Goal: Information Seeking & Learning: Learn about a topic

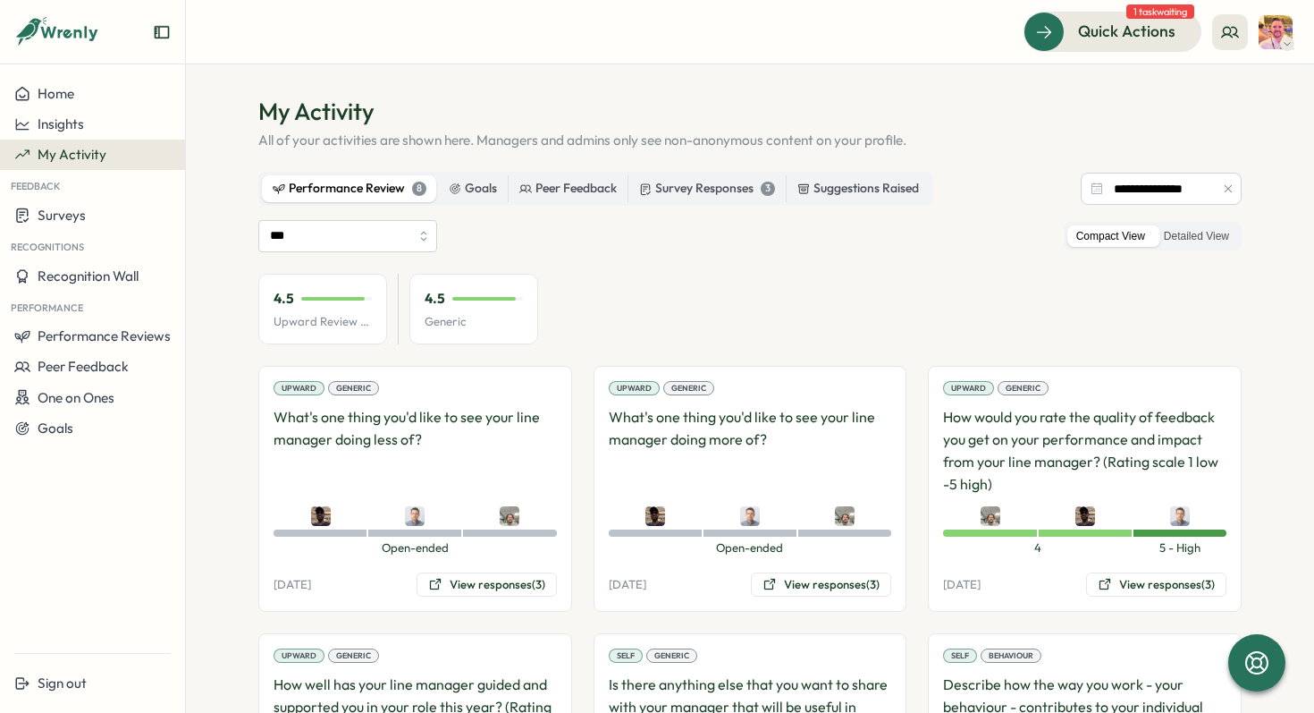
scroll to position [2, 0]
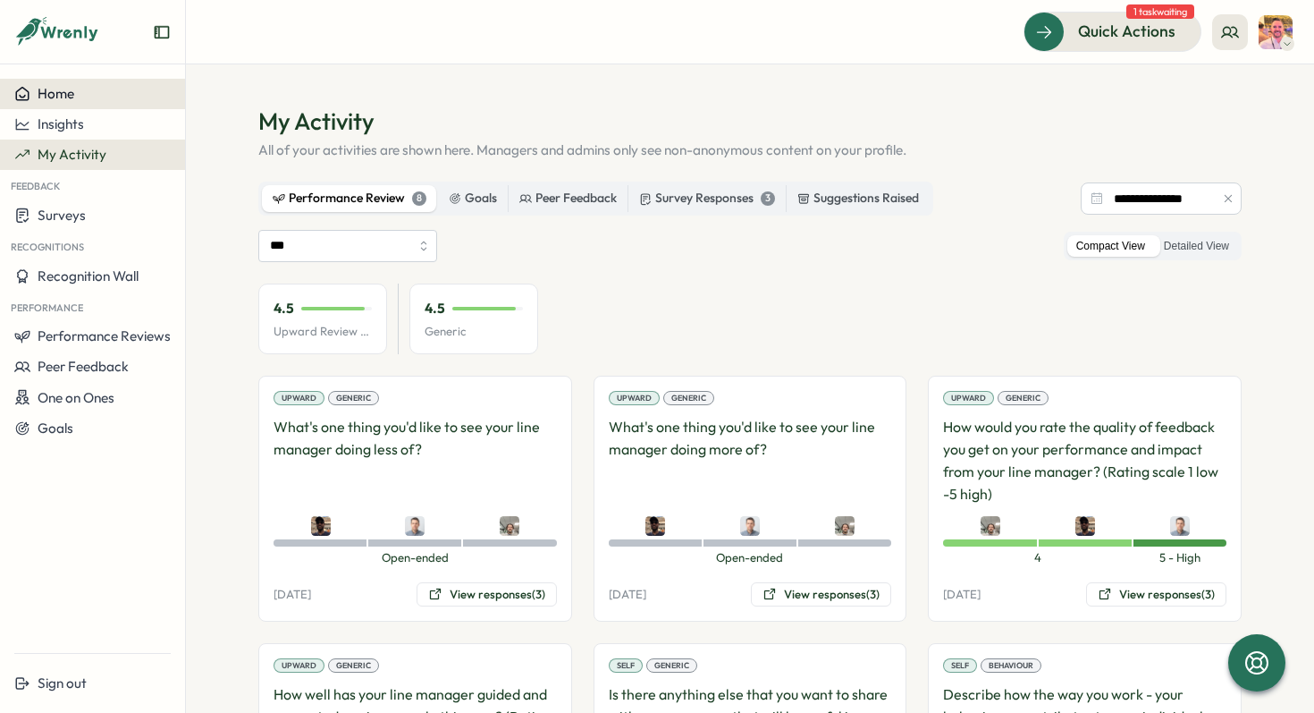
click at [76, 93] on div "Home" at bounding box center [92, 94] width 156 height 16
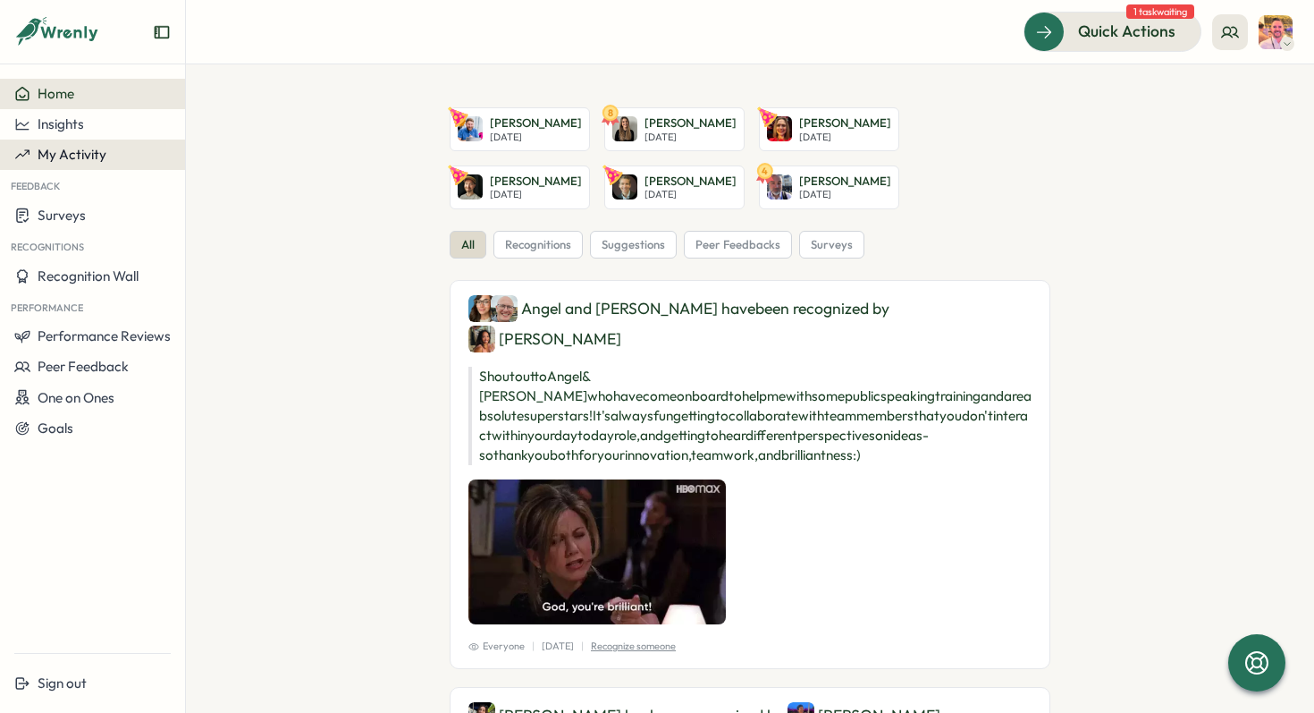
click at [73, 148] on span "My Activity" at bounding box center [72, 154] width 69 height 17
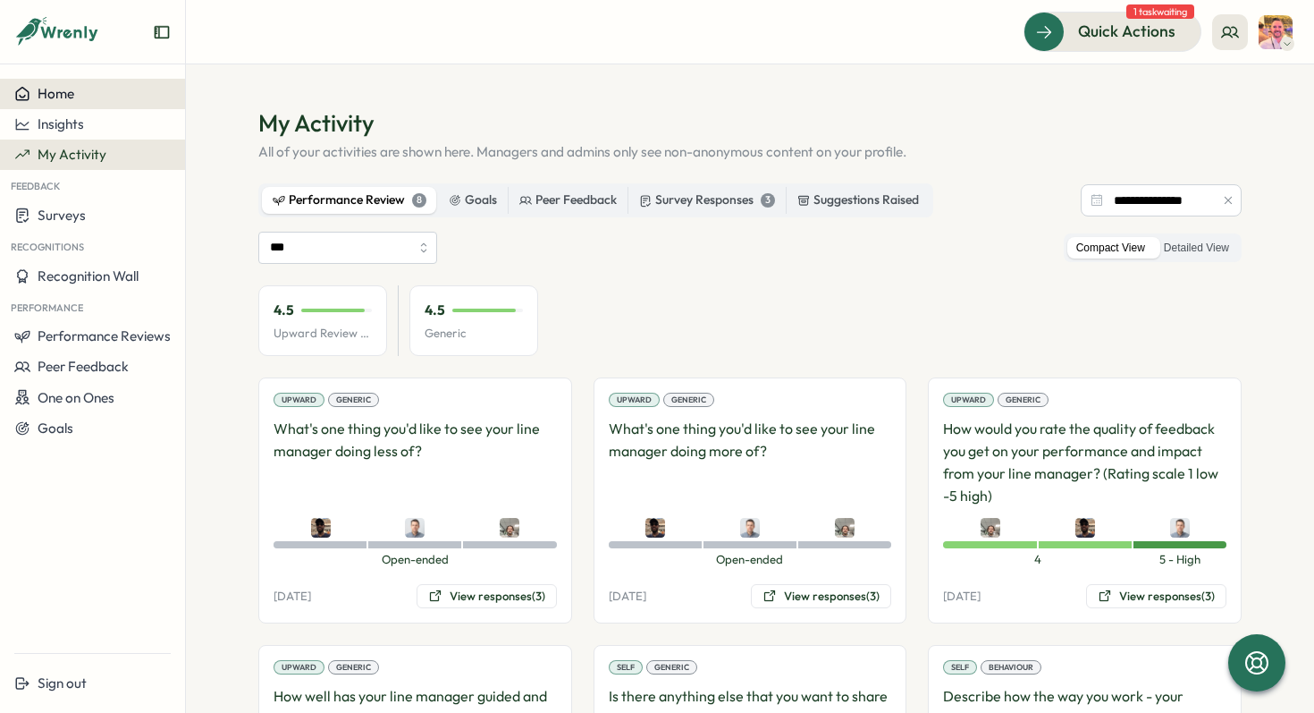
click at [91, 108] on button "Home" at bounding box center [92, 94] width 185 height 30
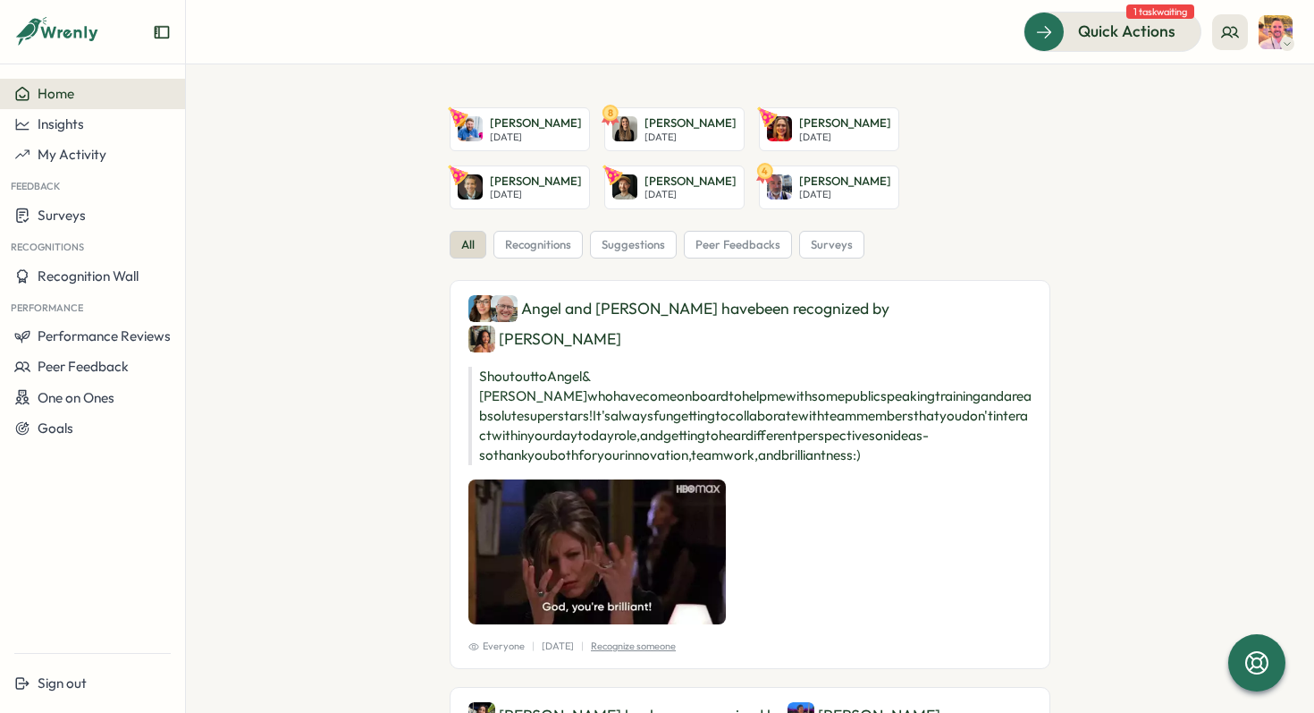
click at [55, 48] on div at bounding box center [92, 39] width 185 height 50
click at [60, 37] on icon at bounding box center [70, 33] width 59 height 15
click at [76, 93] on div "Home" at bounding box center [92, 94] width 156 height 16
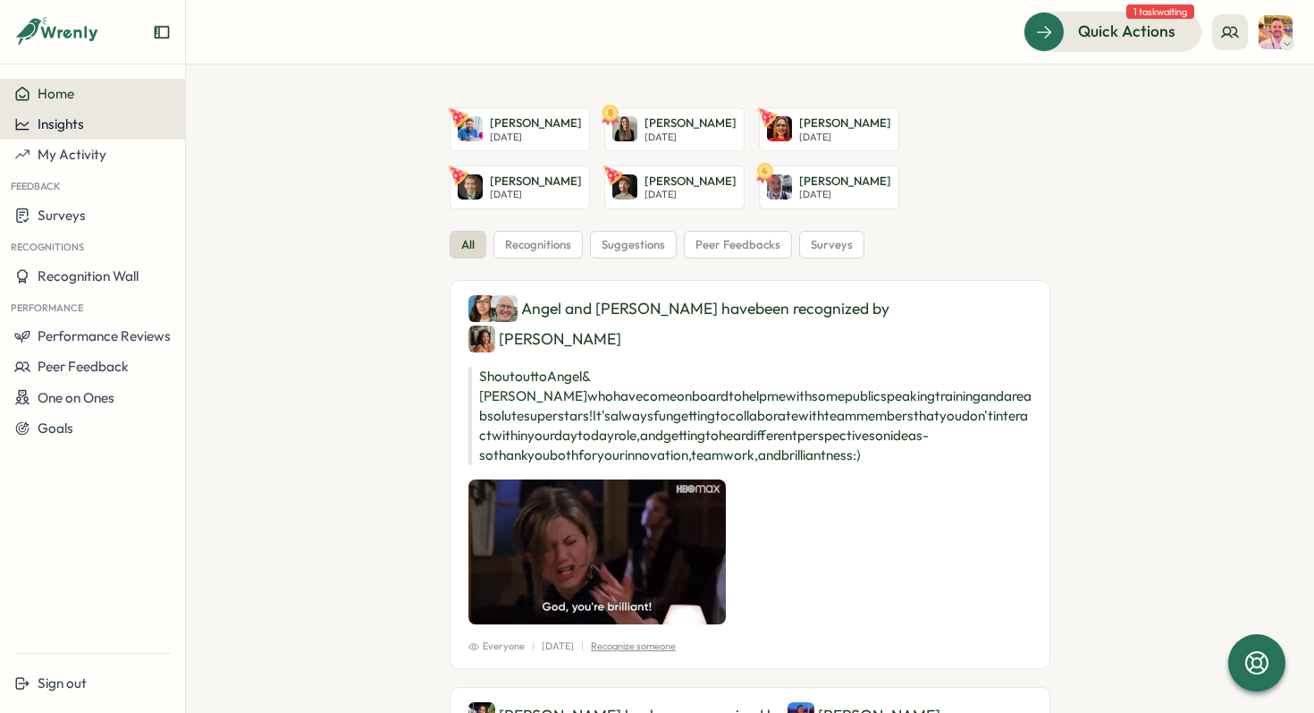
click at [88, 124] on div "Insights" at bounding box center [92, 124] width 156 height 16
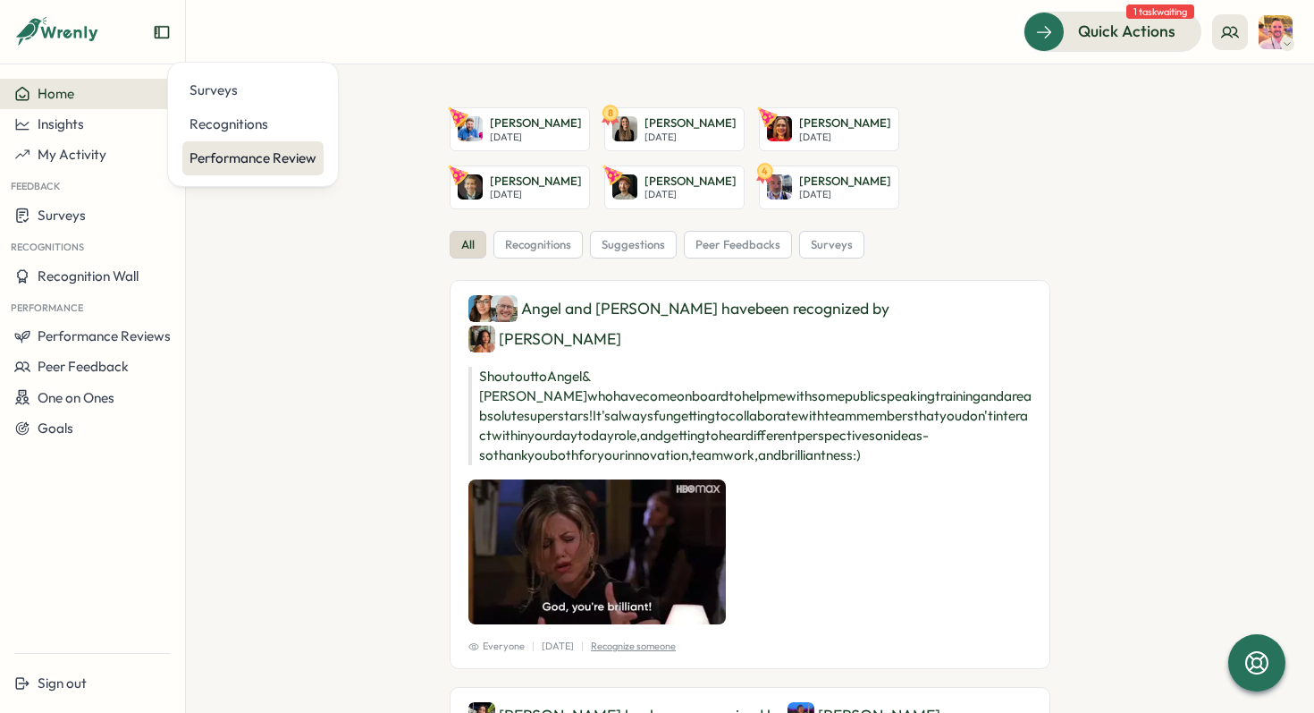
click at [222, 155] on div "Performance Review" at bounding box center [253, 158] width 127 height 20
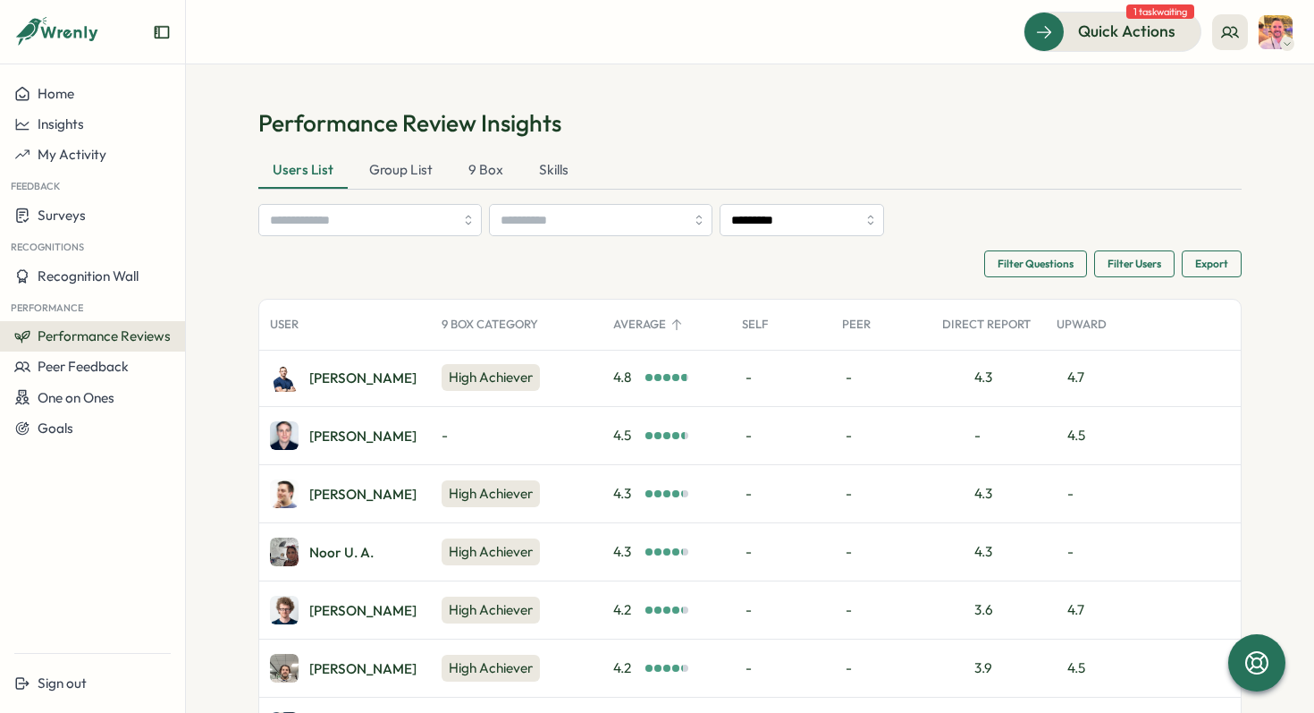
scroll to position [5, 0]
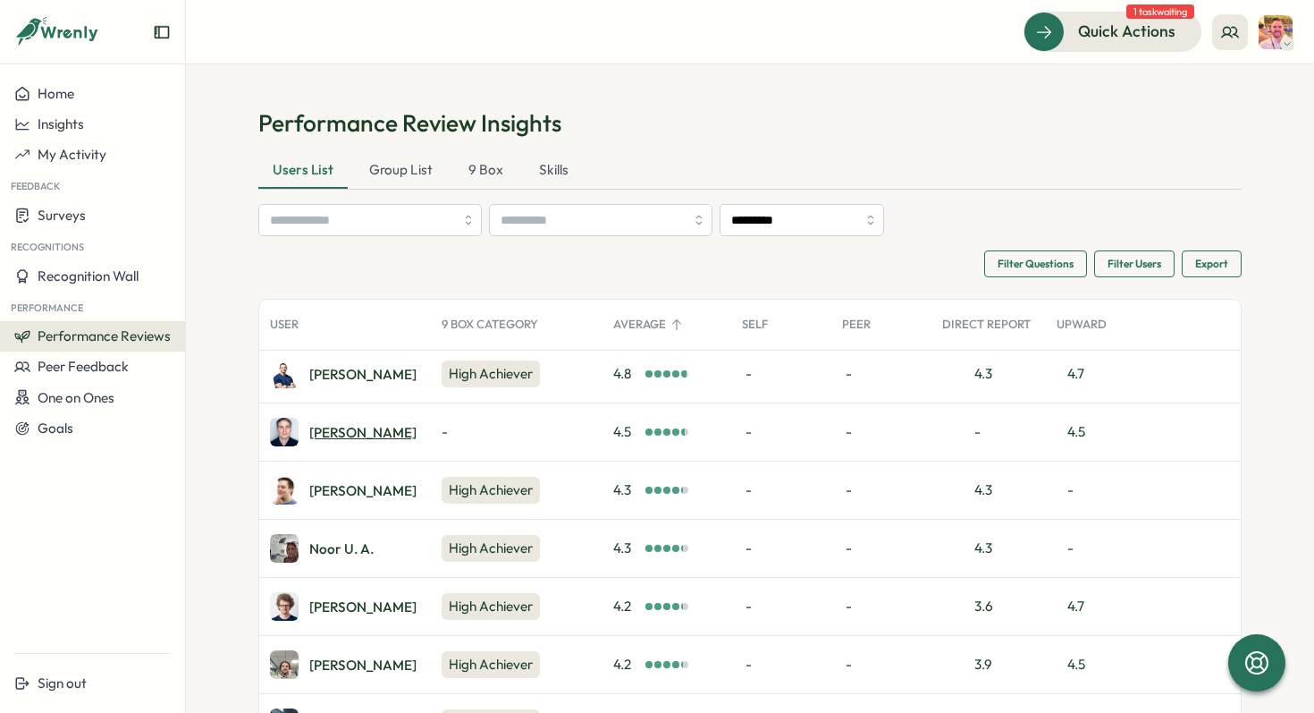
click at [320, 429] on div "Tom H." at bounding box center [362, 432] width 107 height 13
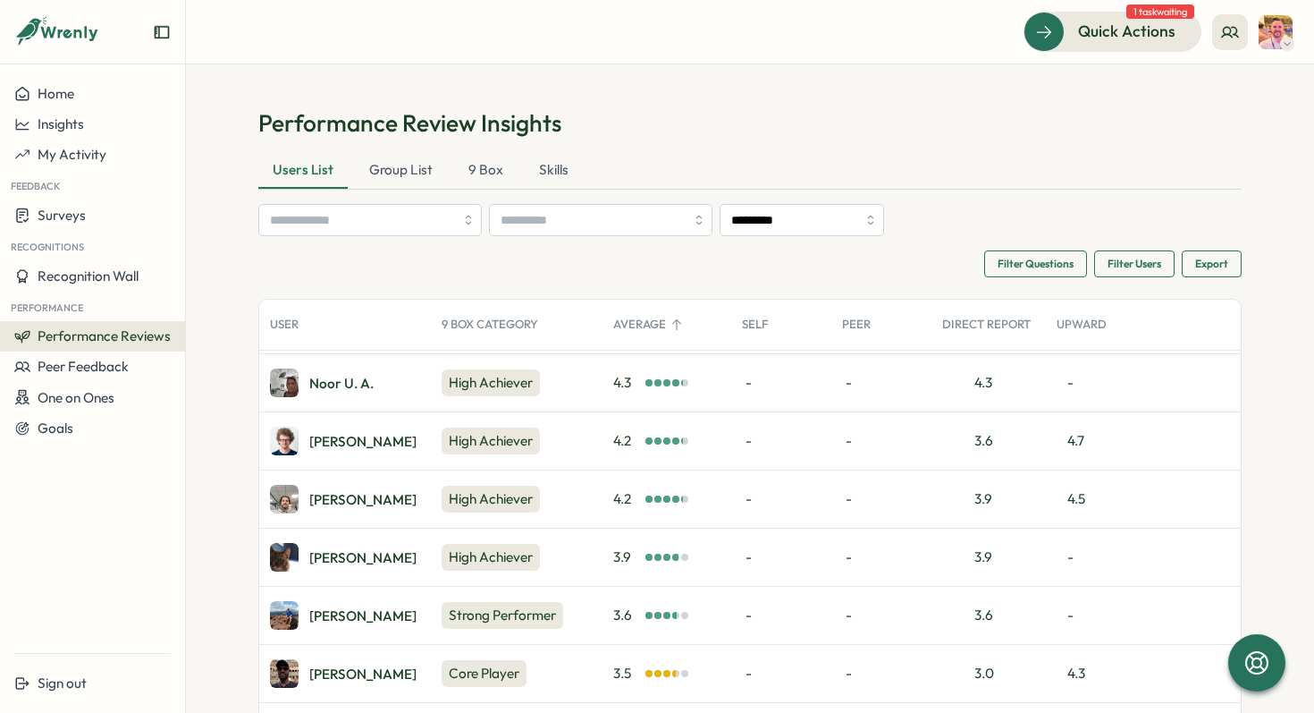
scroll to position [172, 0]
click at [345, 673] on div "Jamalah B." at bounding box center [362, 672] width 107 height 13
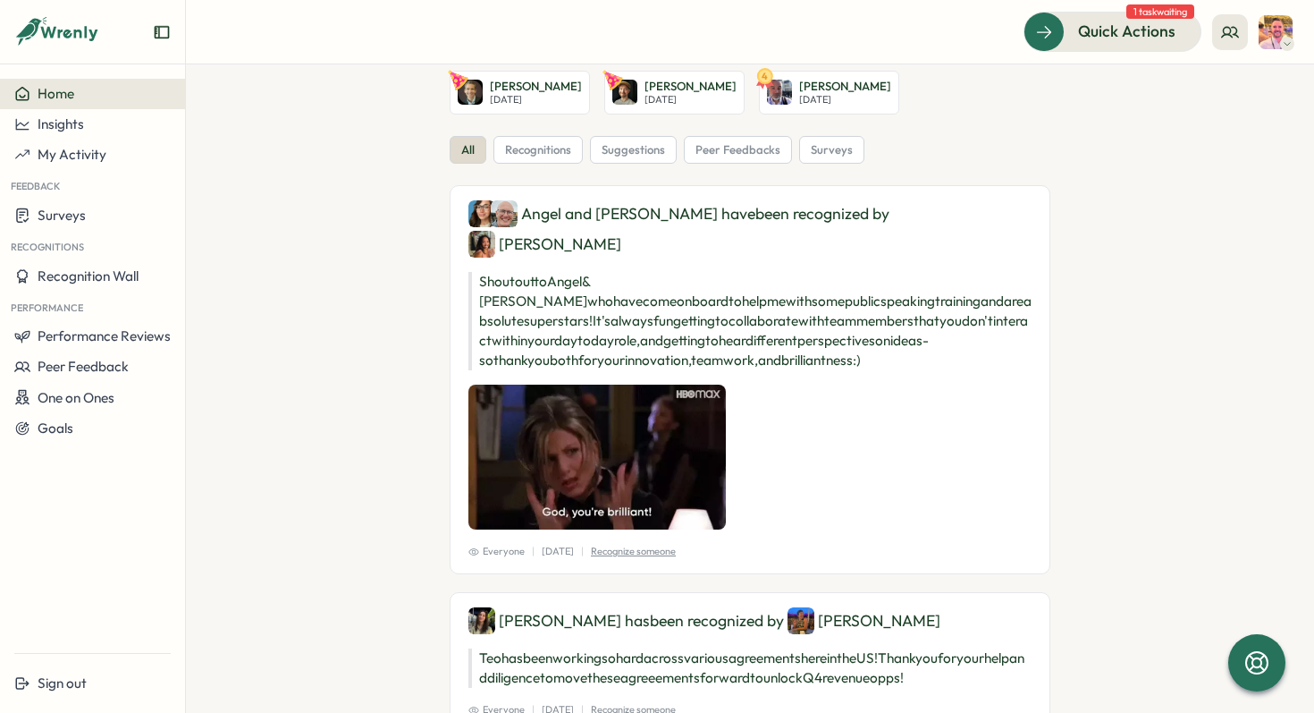
scroll to position [101, 0]
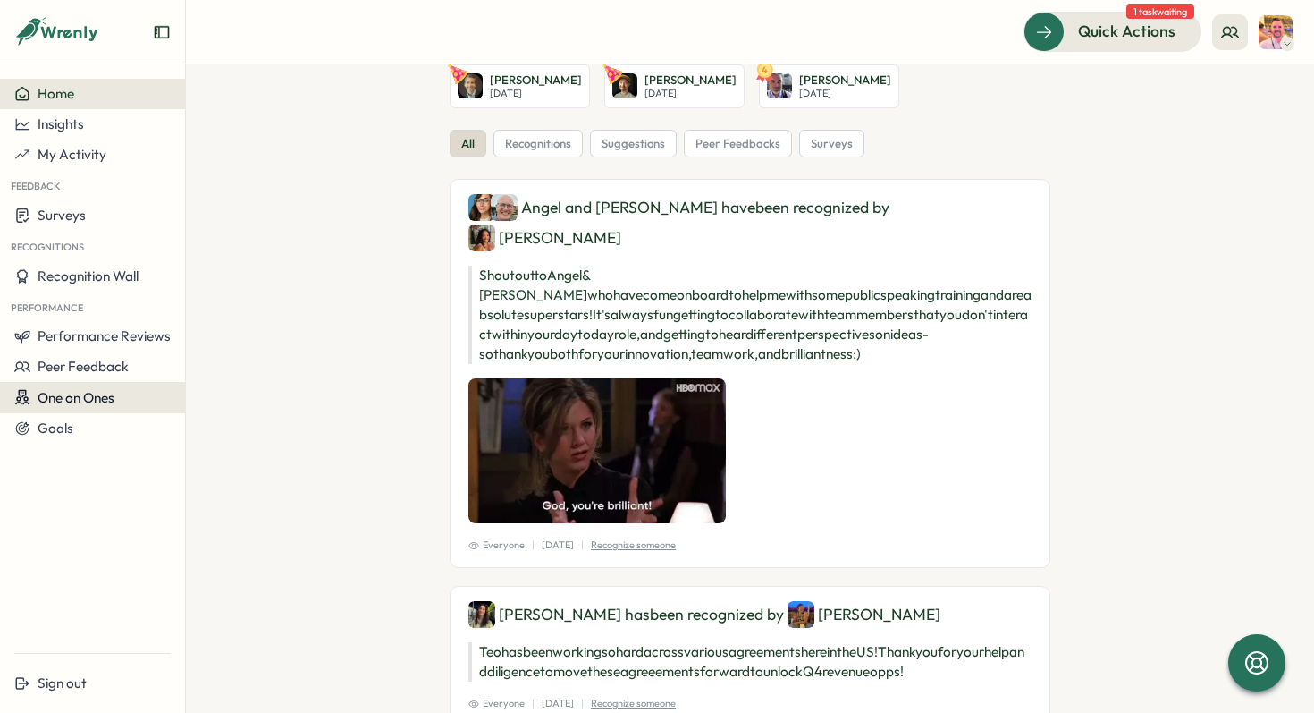
click at [79, 401] on span "One on Ones" at bounding box center [76, 397] width 77 height 17
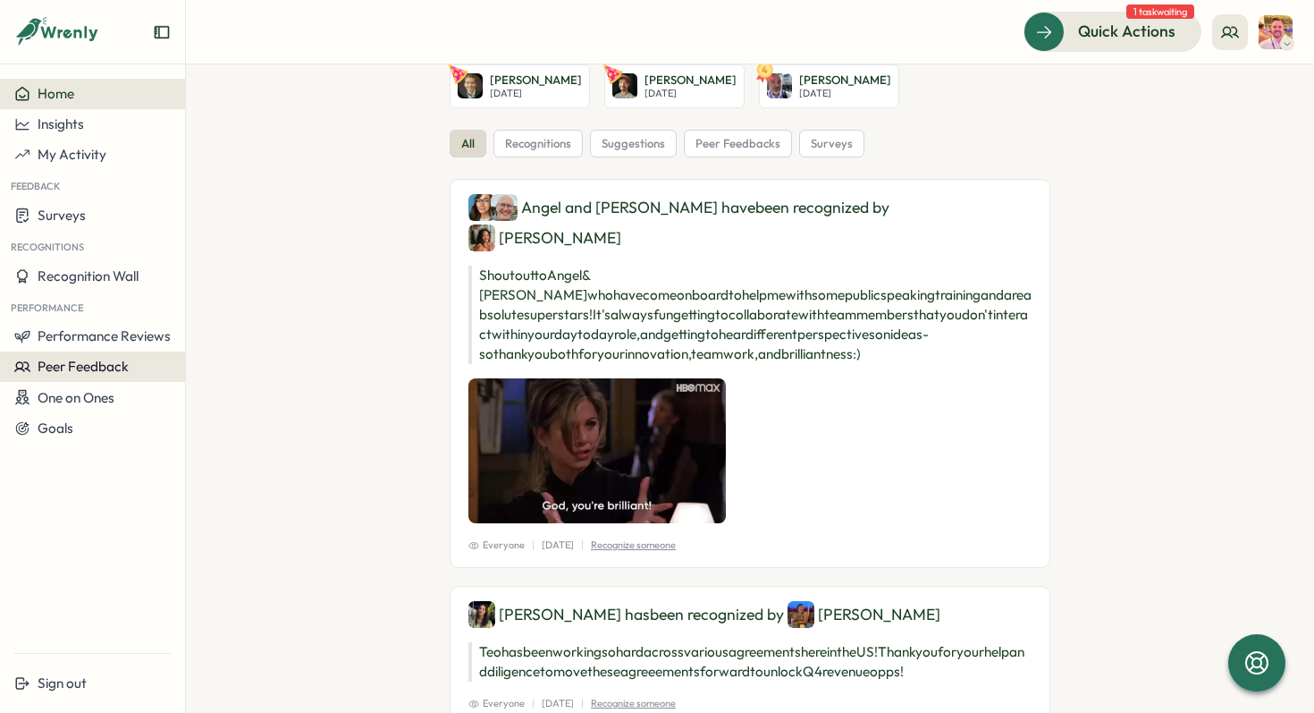
click at [103, 364] on span "Peer Feedback" at bounding box center [83, 366] width 91 height 17
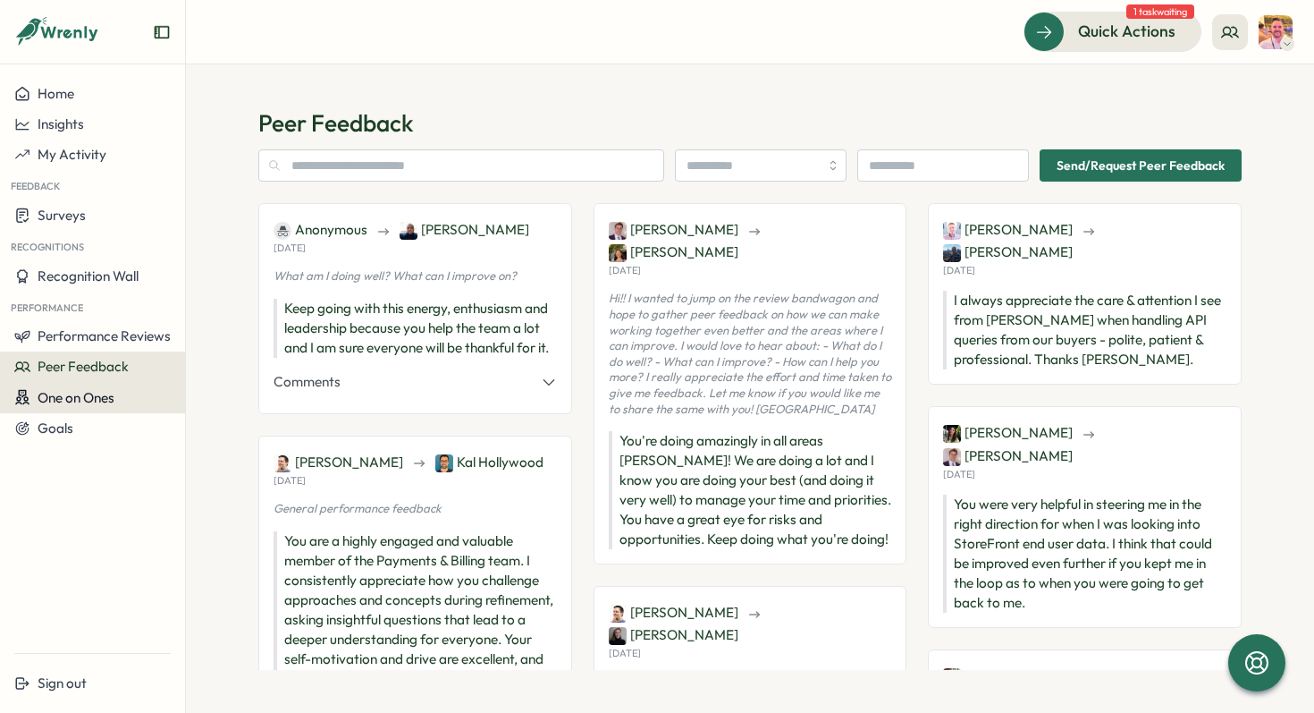
click at [91, 399] on span "One on Ones" at bounding box center [76, 397] width 77 height 17
click at [89, 430] on div "Goals" at bounding box center [92, 428] width 156 height 16
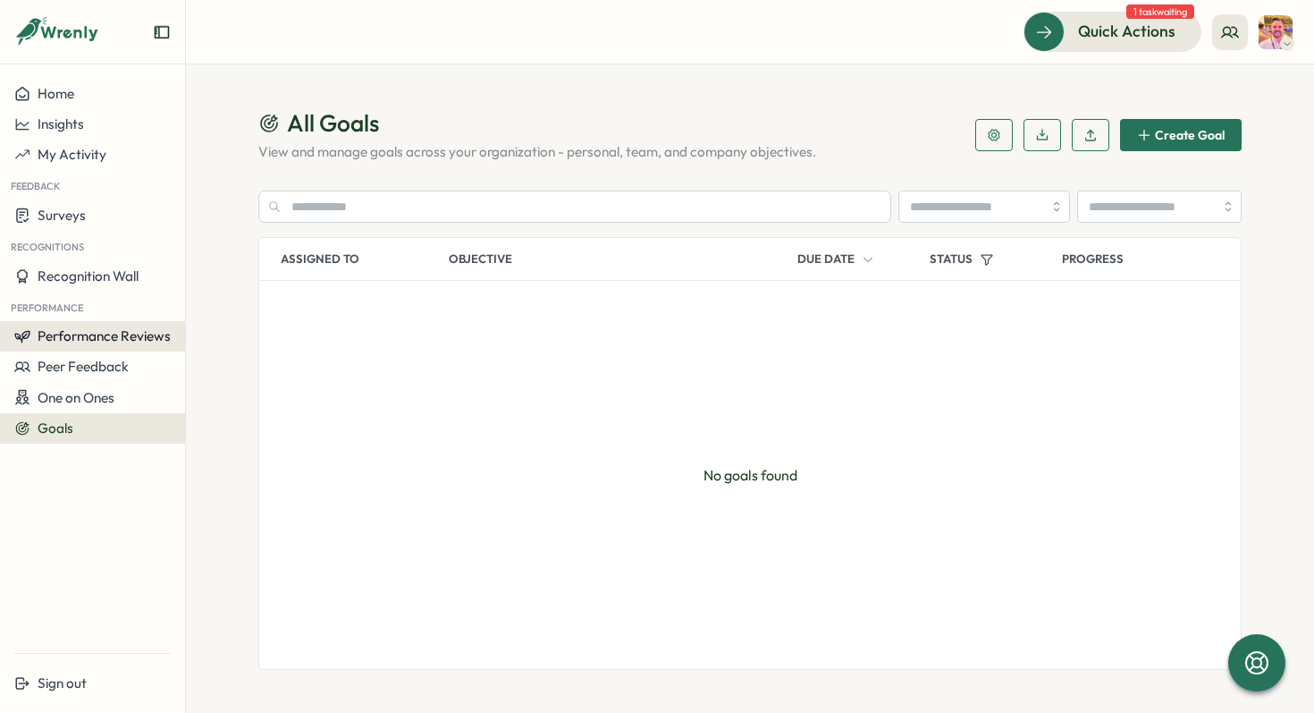
click at [118, 338] on span "Performance Reviews" at bounding box center [104, 335] width 133 height 17
click at [74, 122] on span "Insights" at bounding box center [61, 123] width 46 height 17
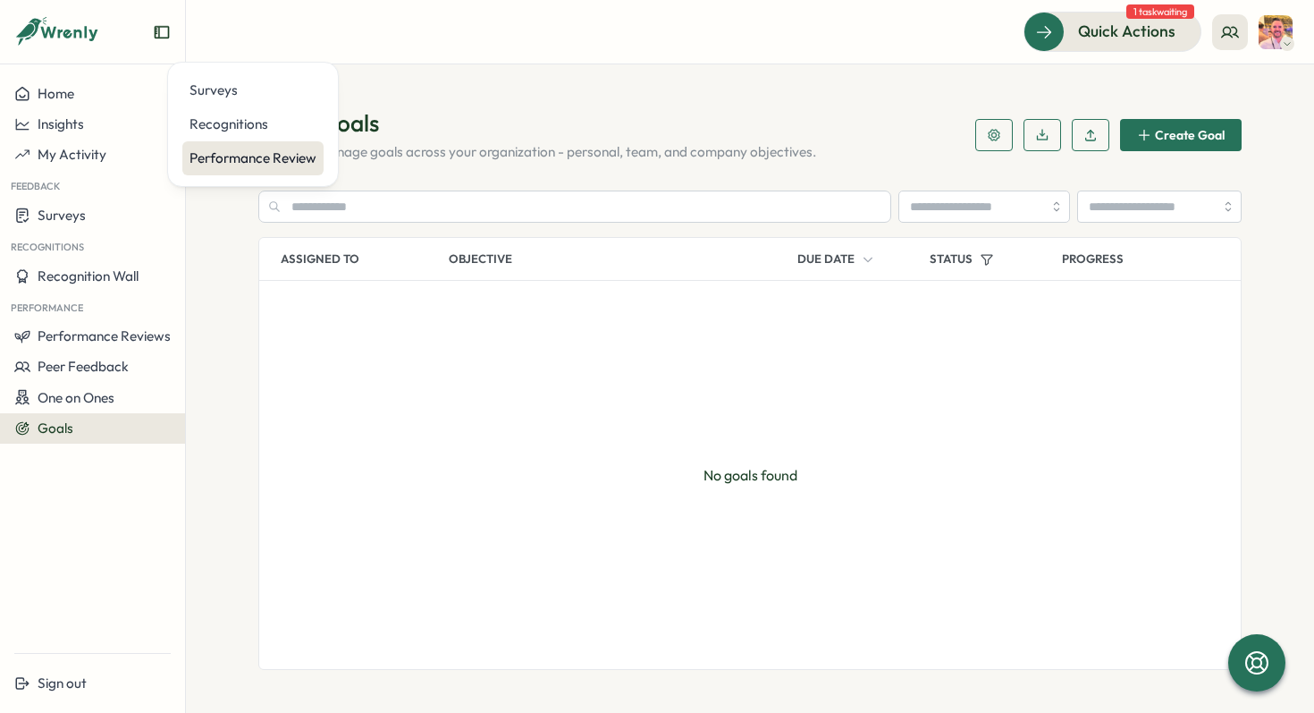
click at [234, 157] on div "Performance Review" at bounding box center [253, 158] width 127 height 20
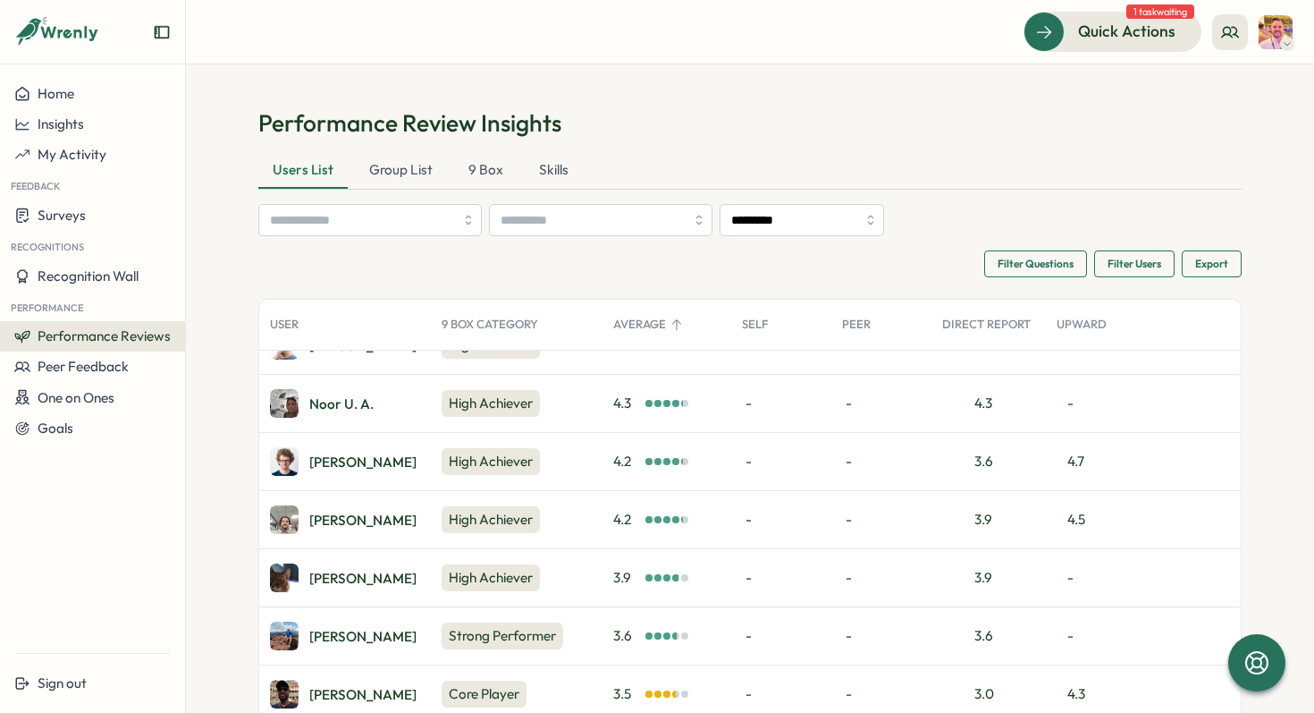
scroll to position [156, 0]
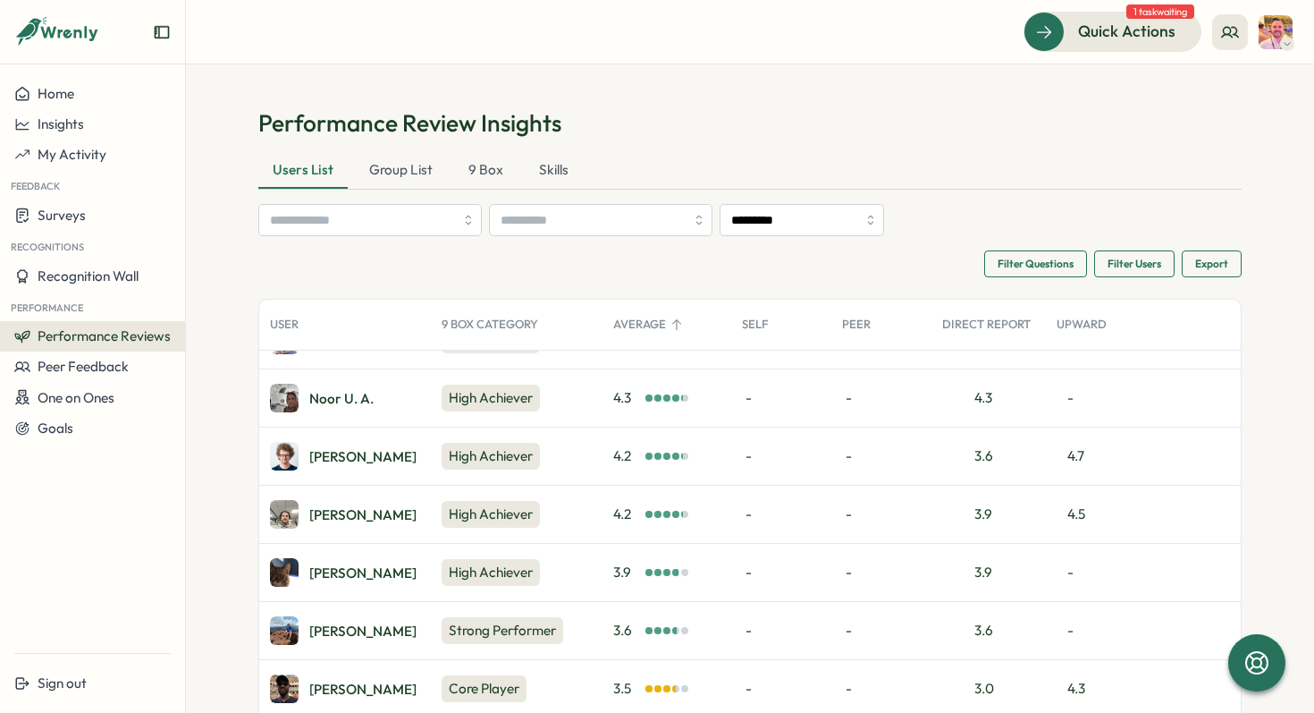
click at [274, 515] on img at bounding box center [284, 514] width 29 height 29
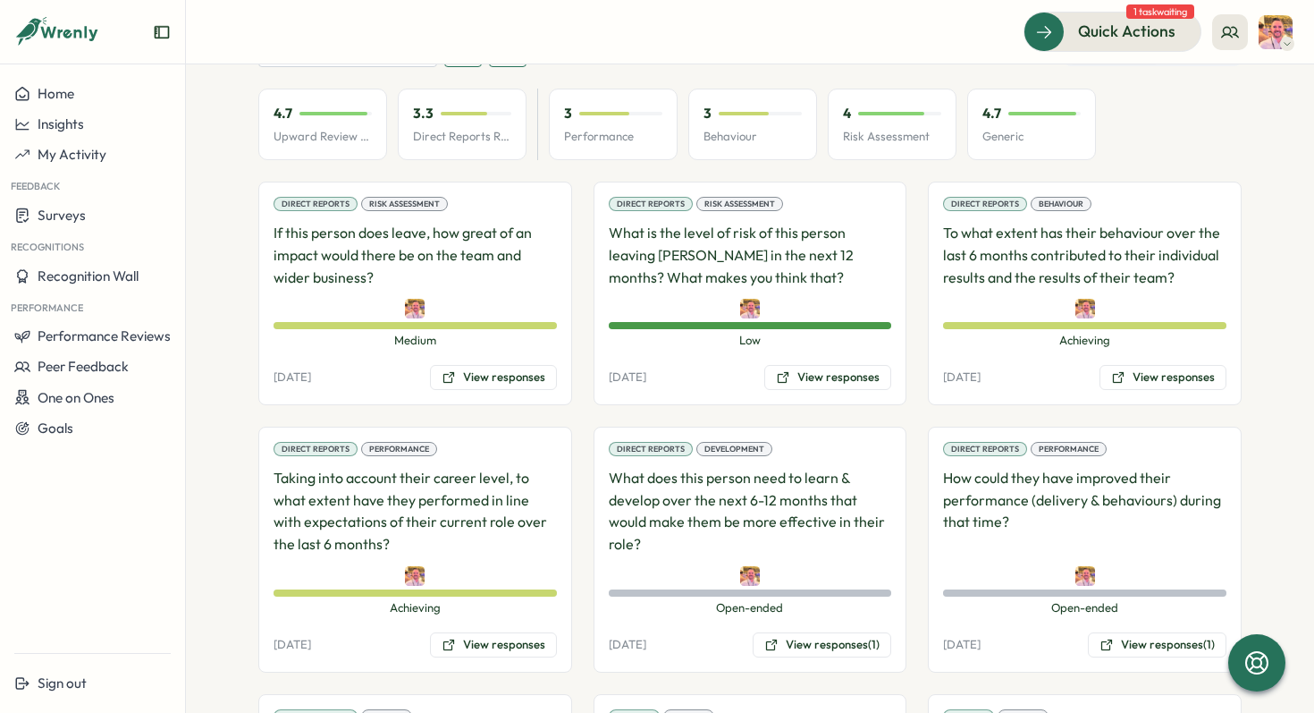
scroll to position [1135, 0]
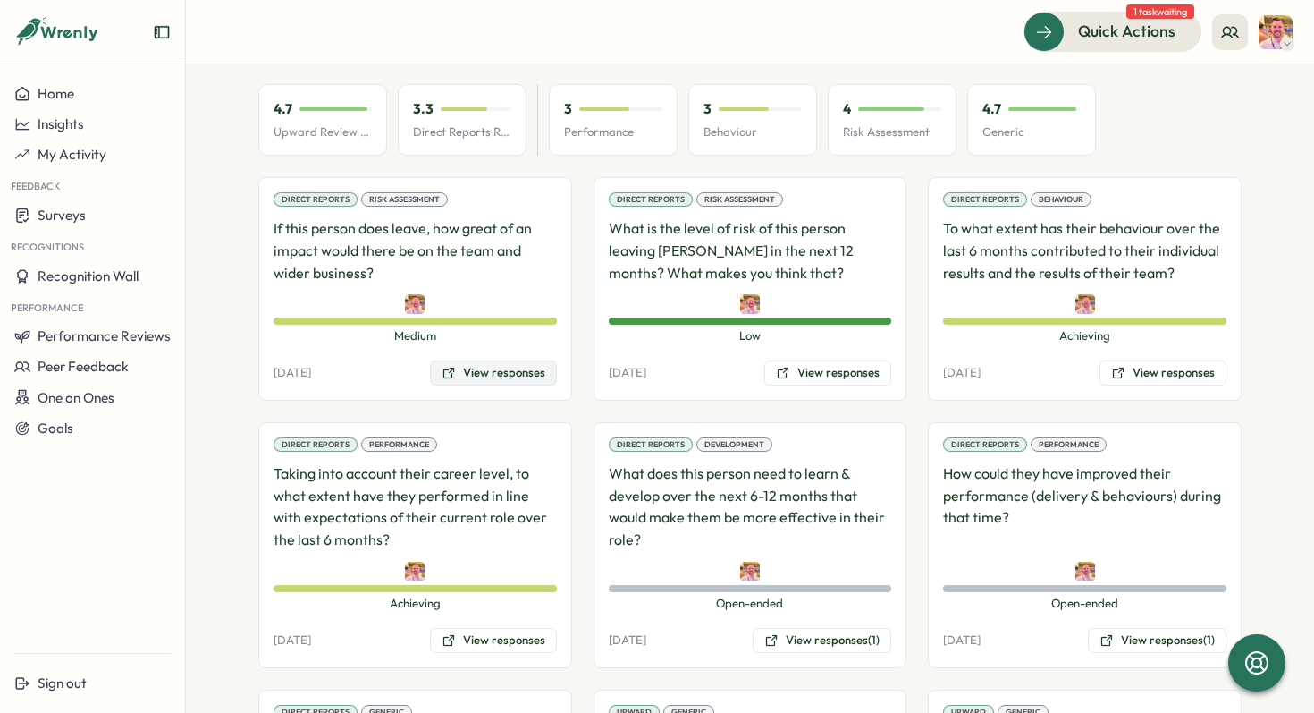
click at [489, 360] on button "View responses" at bounding box center [493, 372] width 127 height 25
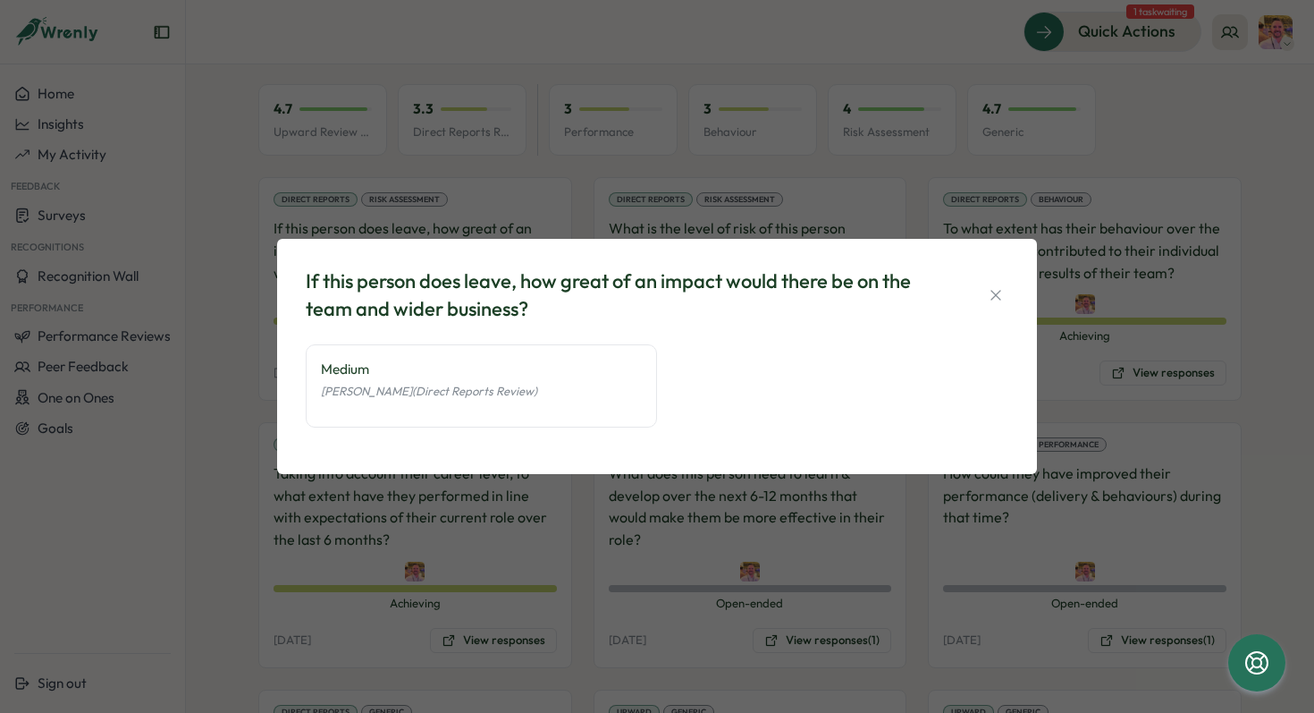
click at [698, 203] on div "If this person does leave, how great of an impact would there be on the team an…" at bounding box center [657, 356] width 1314 height 713
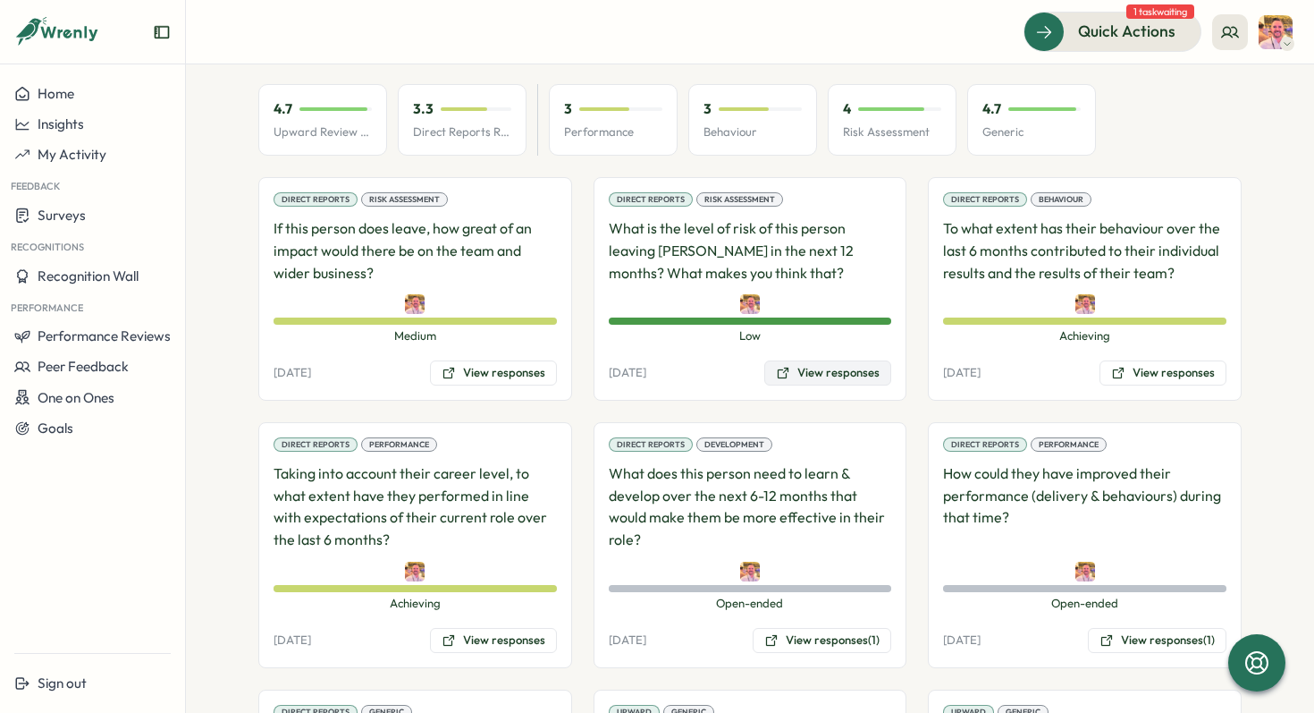
click at [833, 360] on button "View responses" at bounding box center [827, 372] width 127 height 25
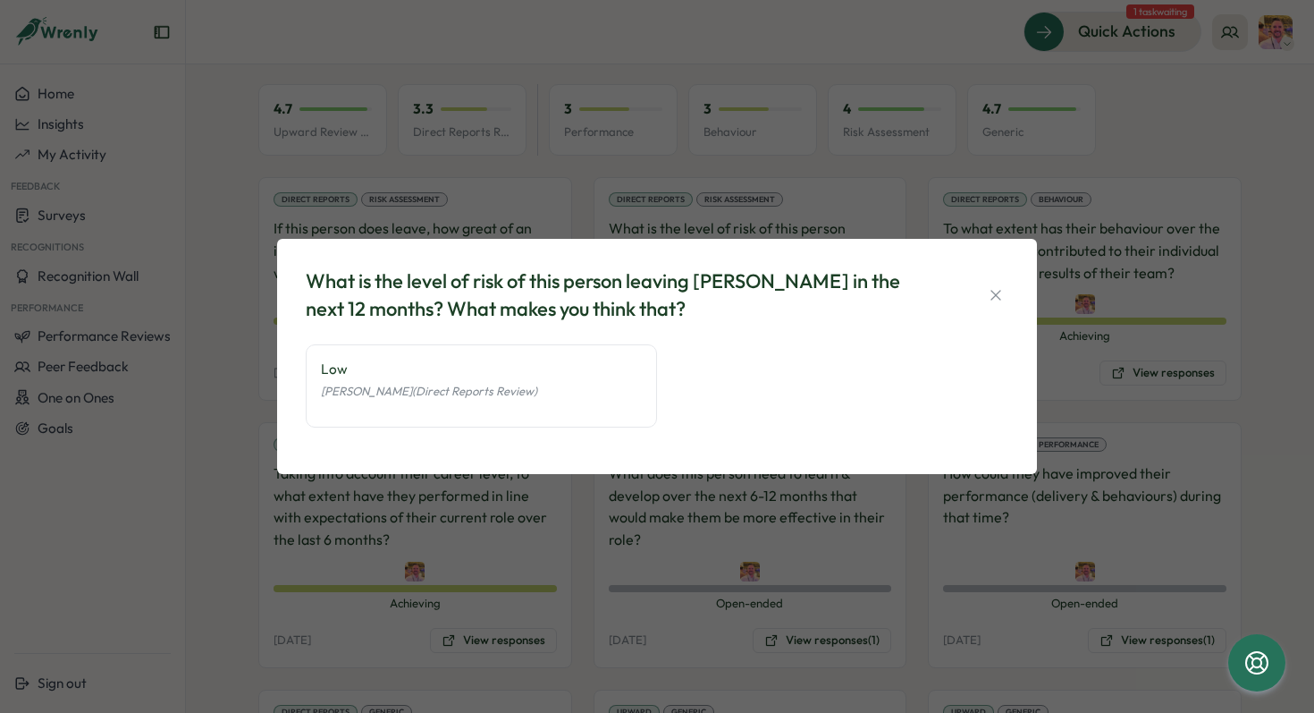
click at [856, 203] on div "What is the level of risk of this person leaving Tillo in the next 12 months? W…" at bounding box center [657, 356] width 1314 height 713
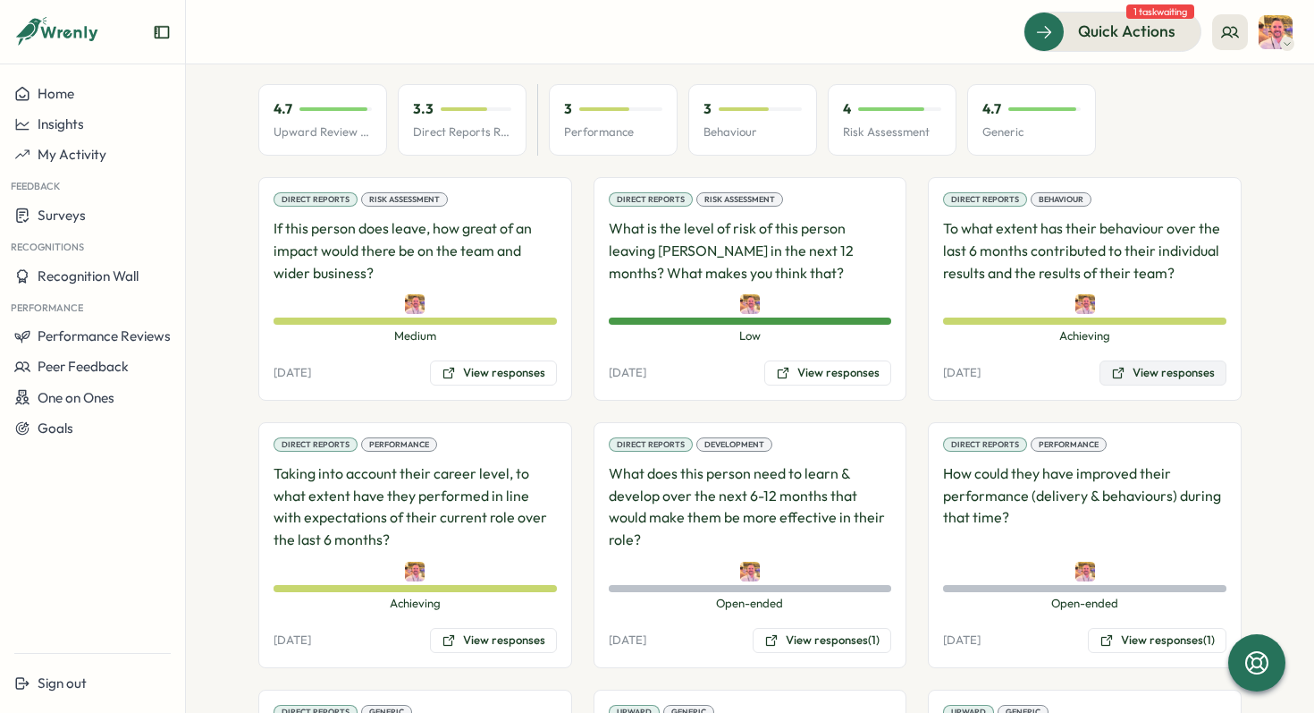
click at [1169, 360] on button "View responses" at bounding box center [1163, 372] width 127 height 25
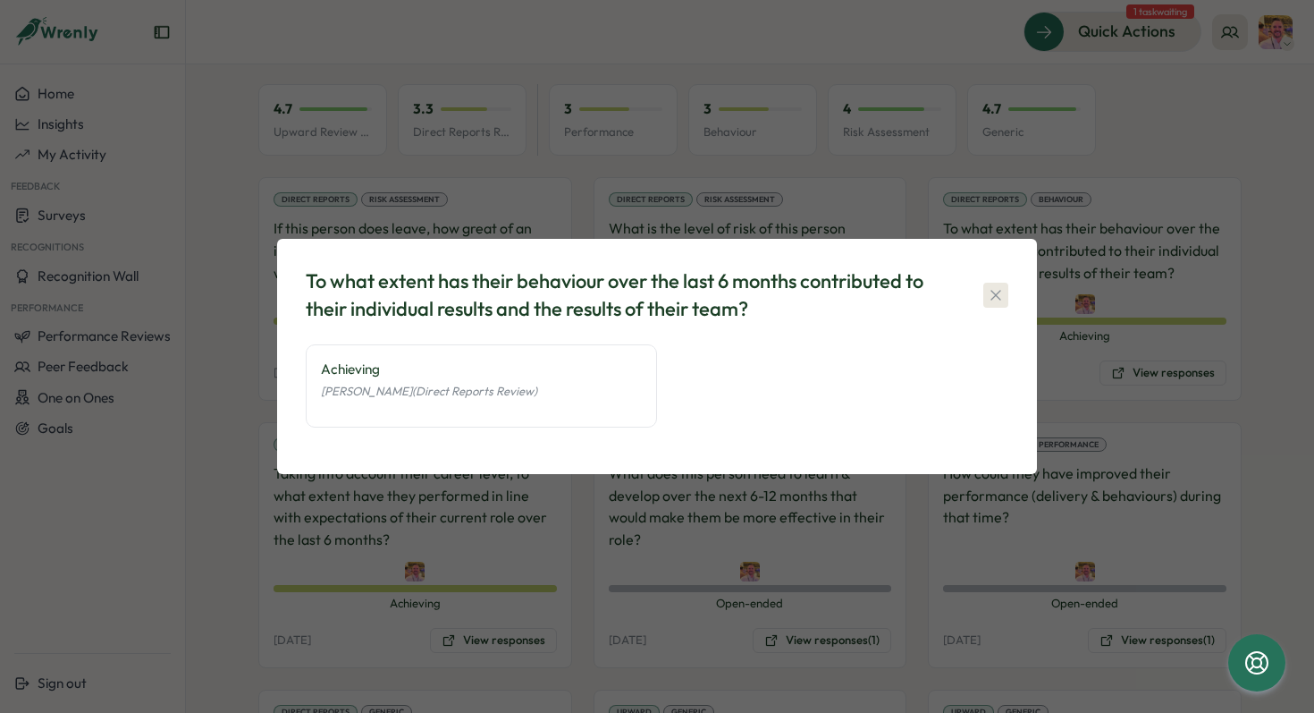
click at [991, 295] on icon "button" at bounding box center [996, 295] width 18 height 18
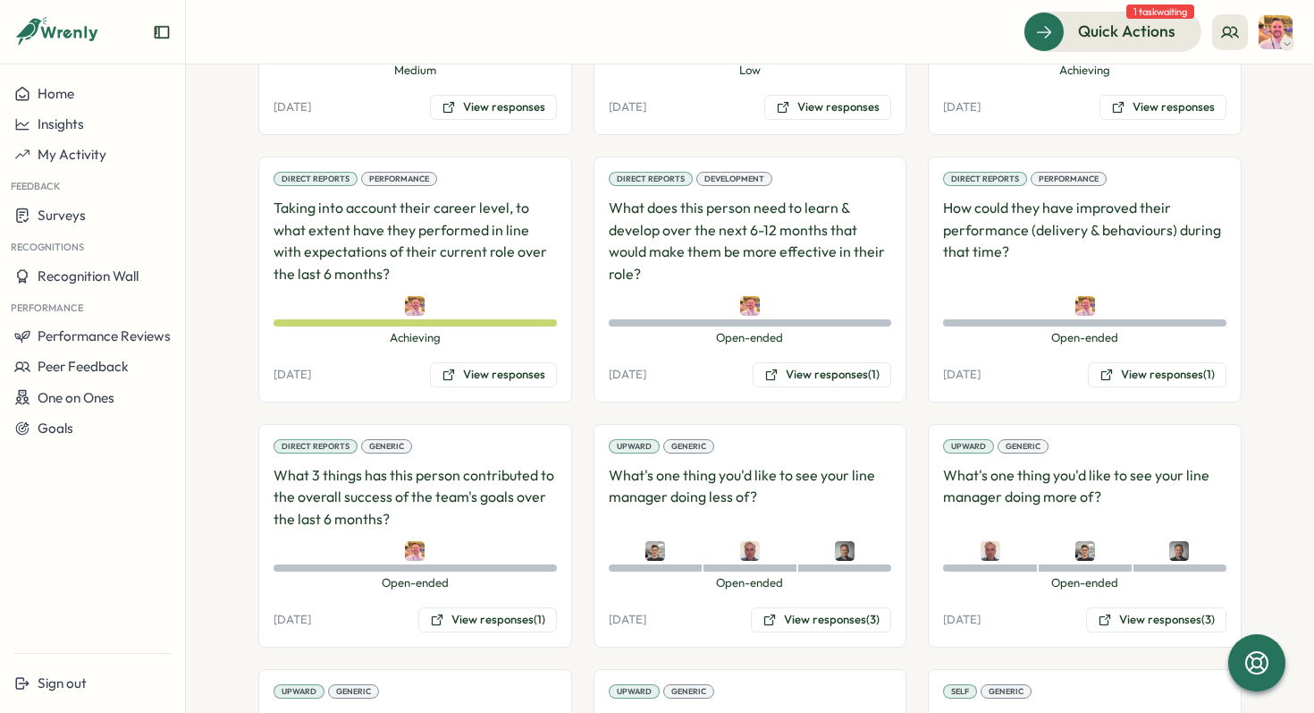
scroll to position [1409, 0]
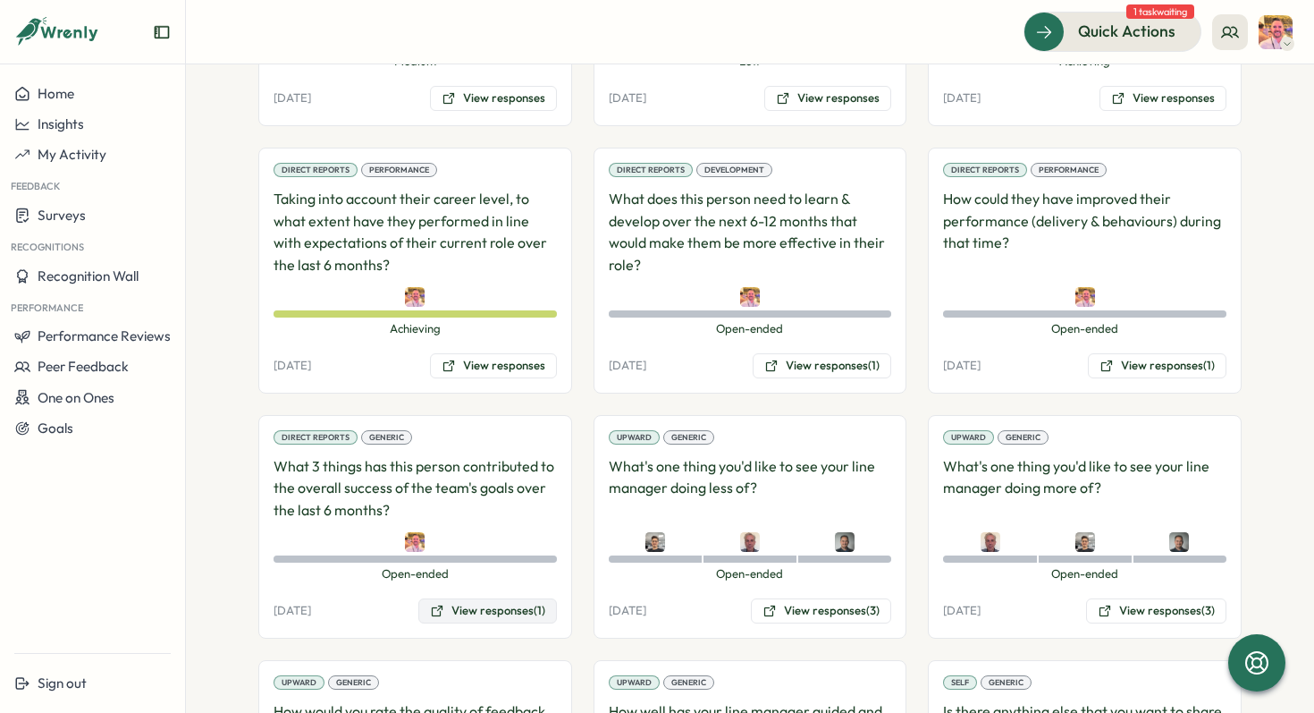
click at [482, 598] on button "View responses (1)" at bounding box center [487, 610] width 139 height 25
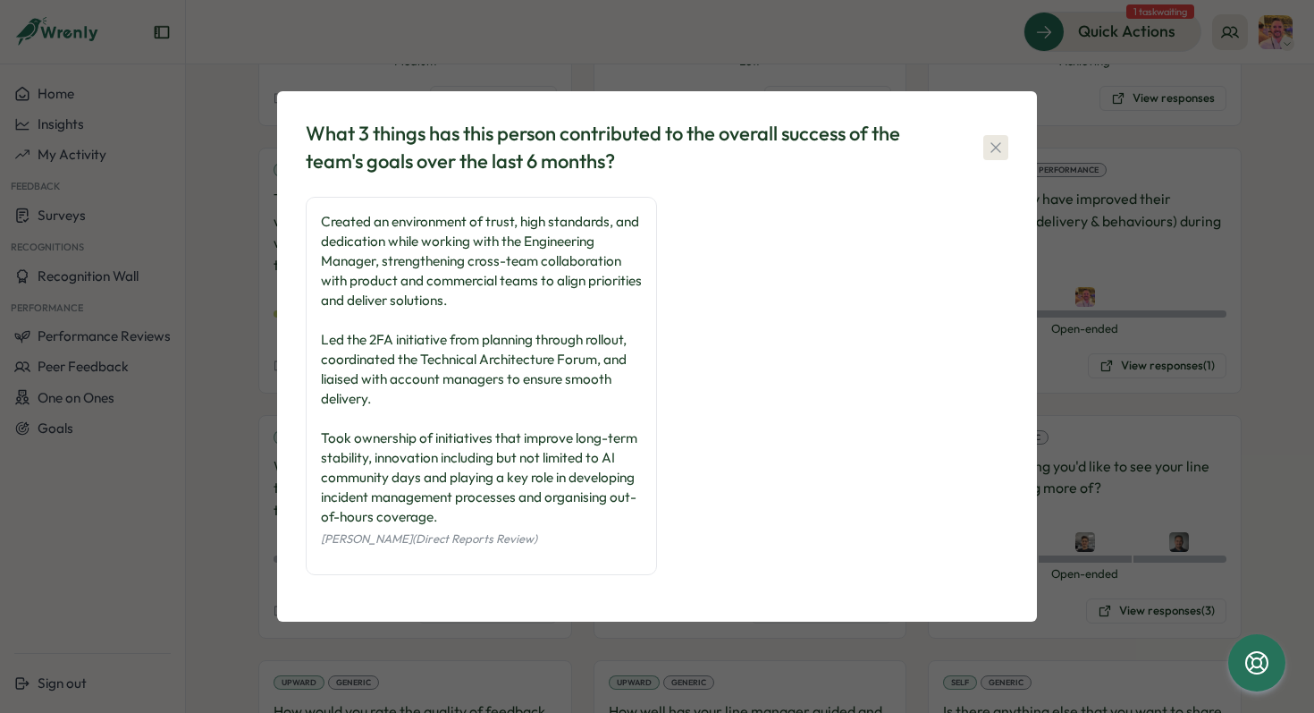
click at [1000, 144] on icon "button" at bounding box center [996, 147] width 10 height 10
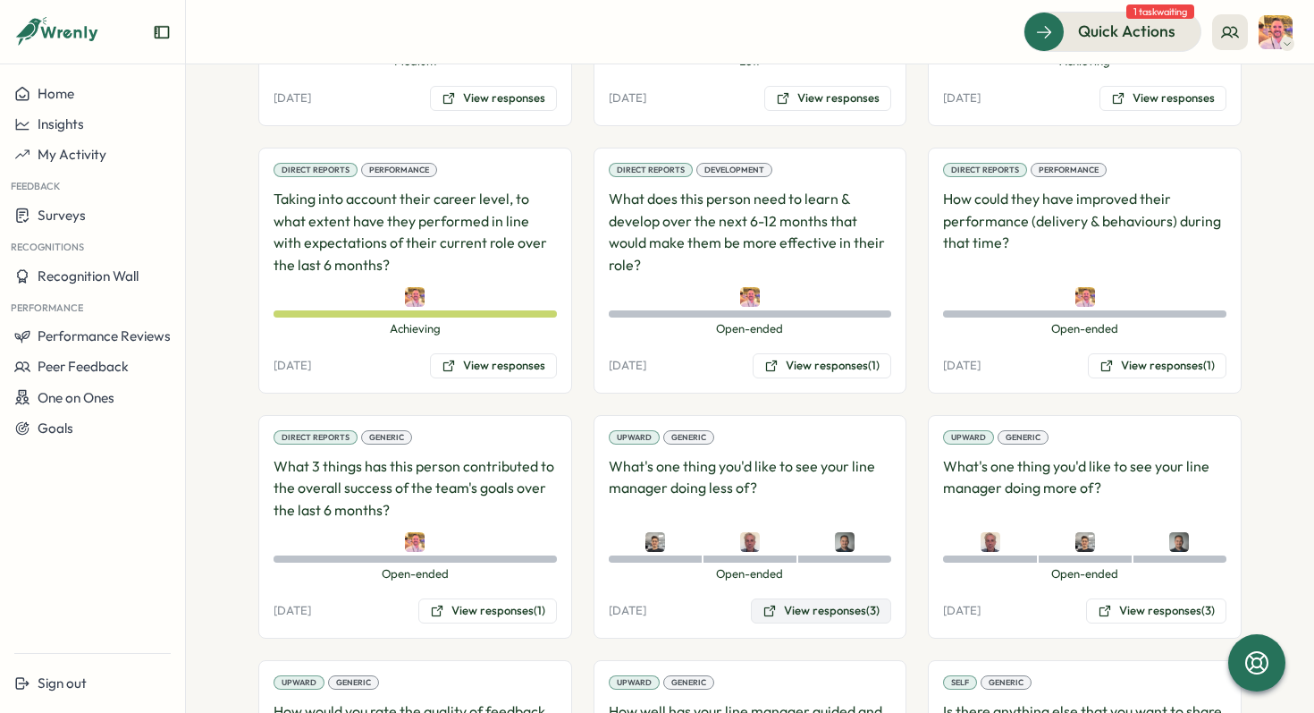
click at [827, 598] on button "View responses (3)" at bounding box center [821, 610] width 140 height 25
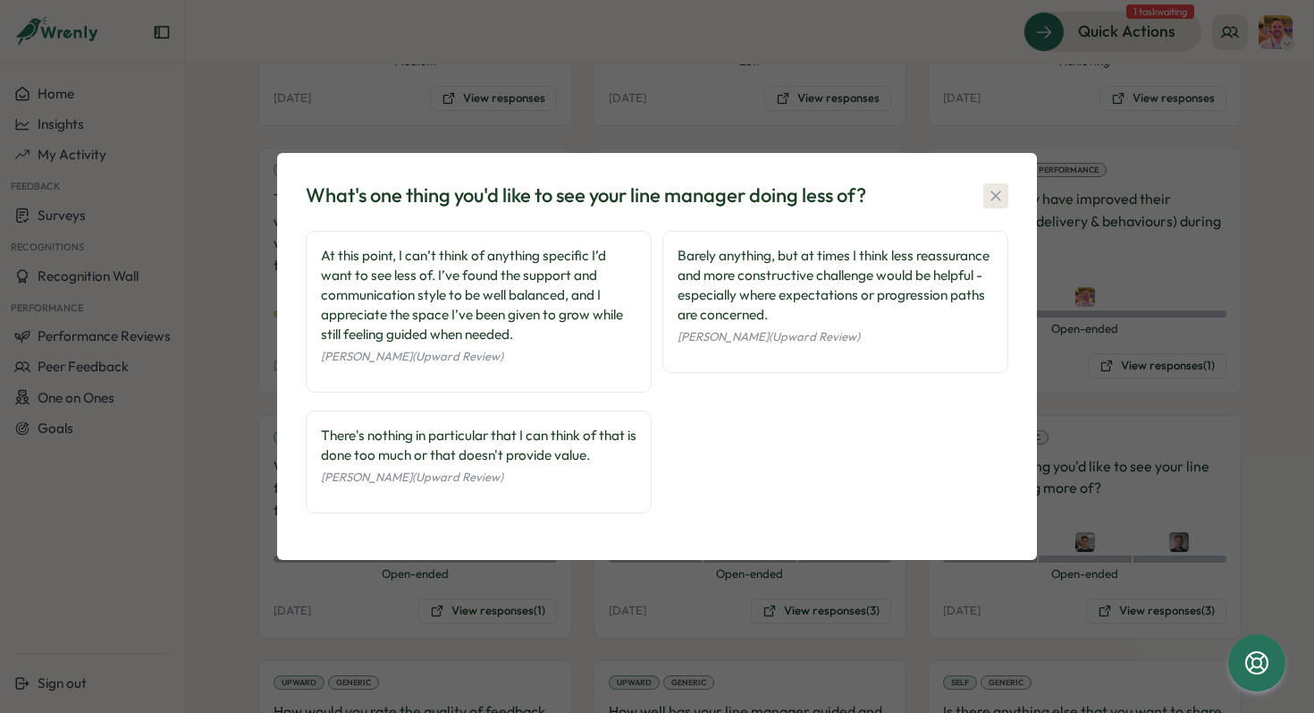
click at [991, 193] on icon "button" at bounding box center [996, 196] width 18 height 18
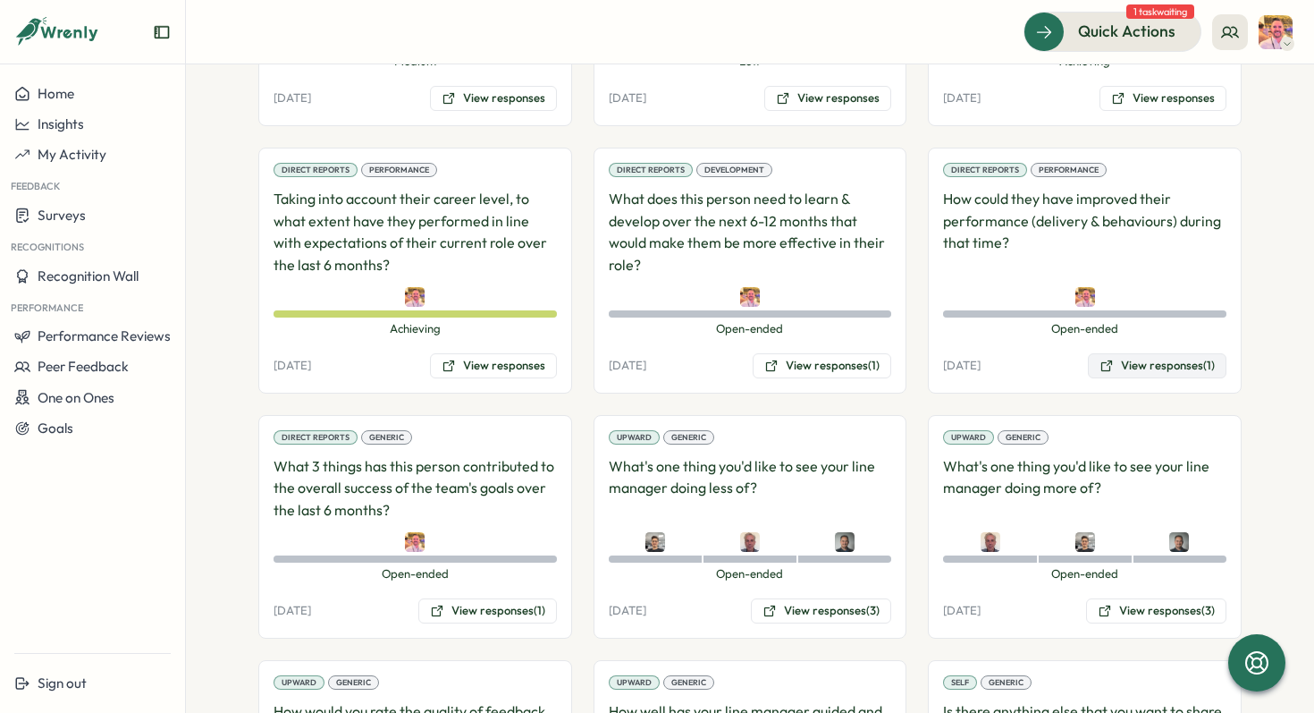
click at [1160, 353] on button "View responses (1)" at bounding box center [1157, 365] width 139 height 25
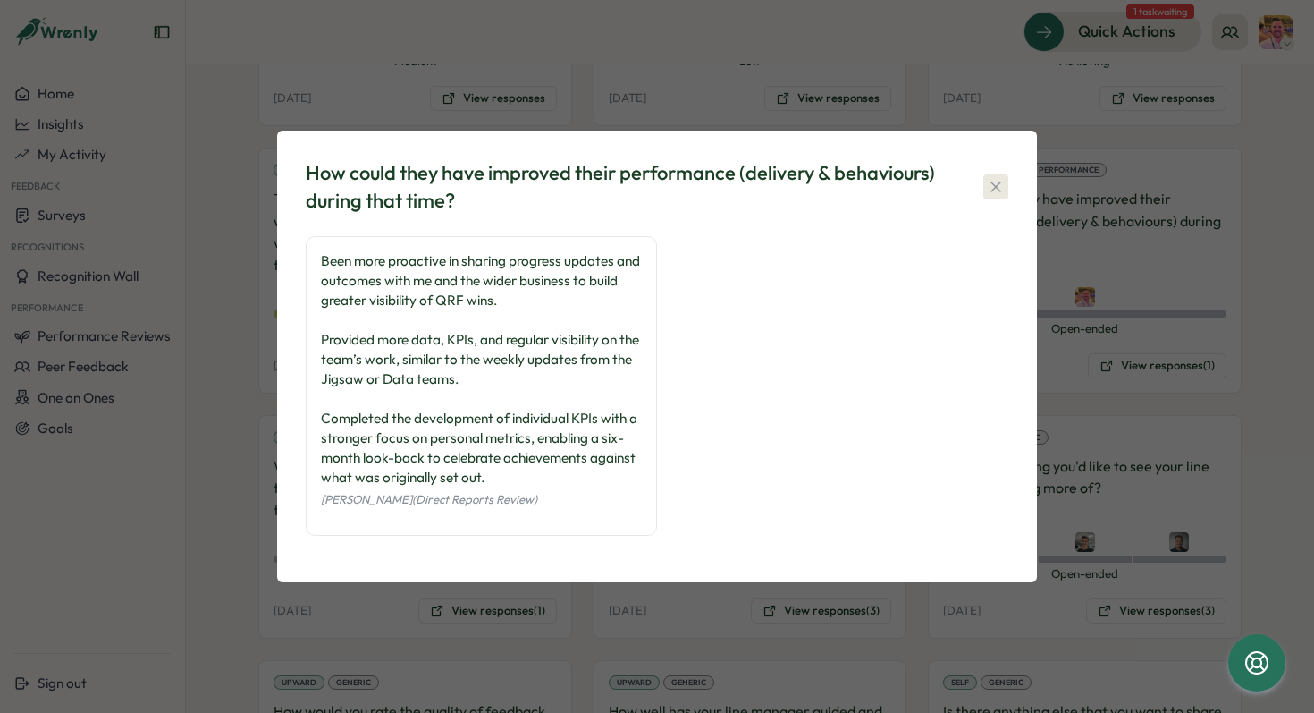
click at [1002, 186] on icon "button" at bounding box center [996, 187] width 18 height 18
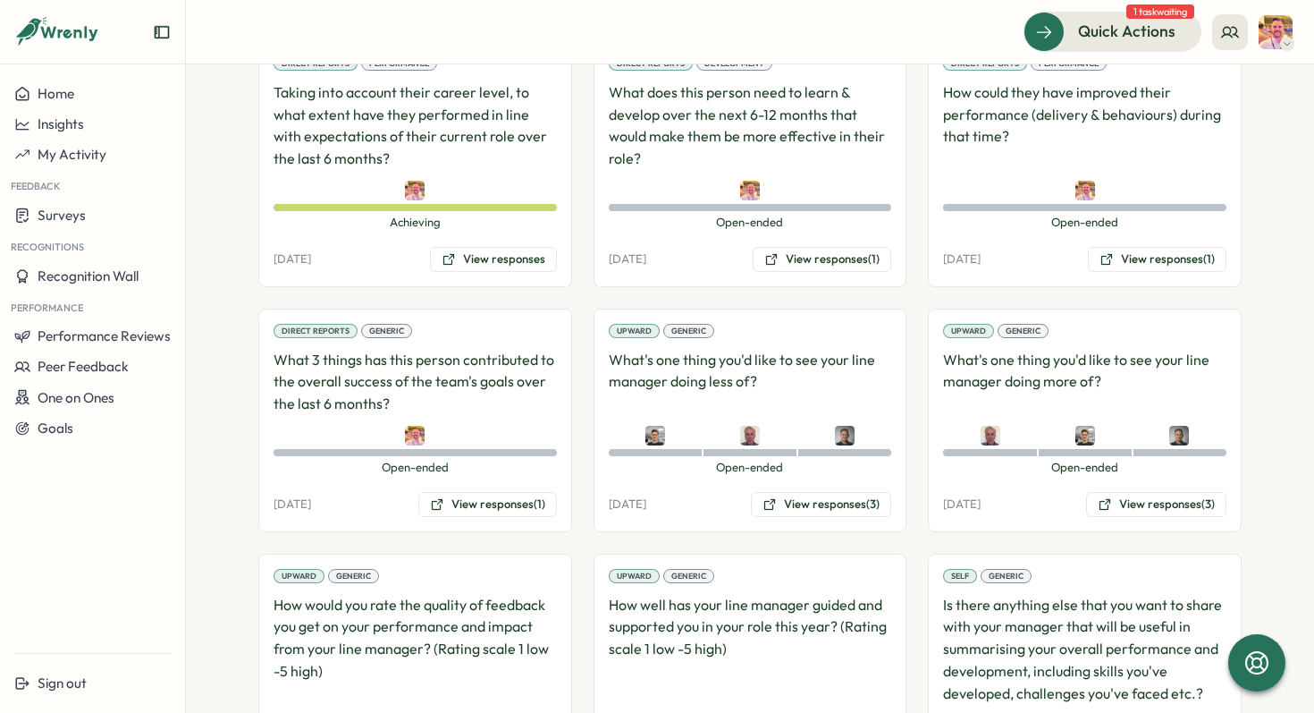
scroll to position [1525, 0]
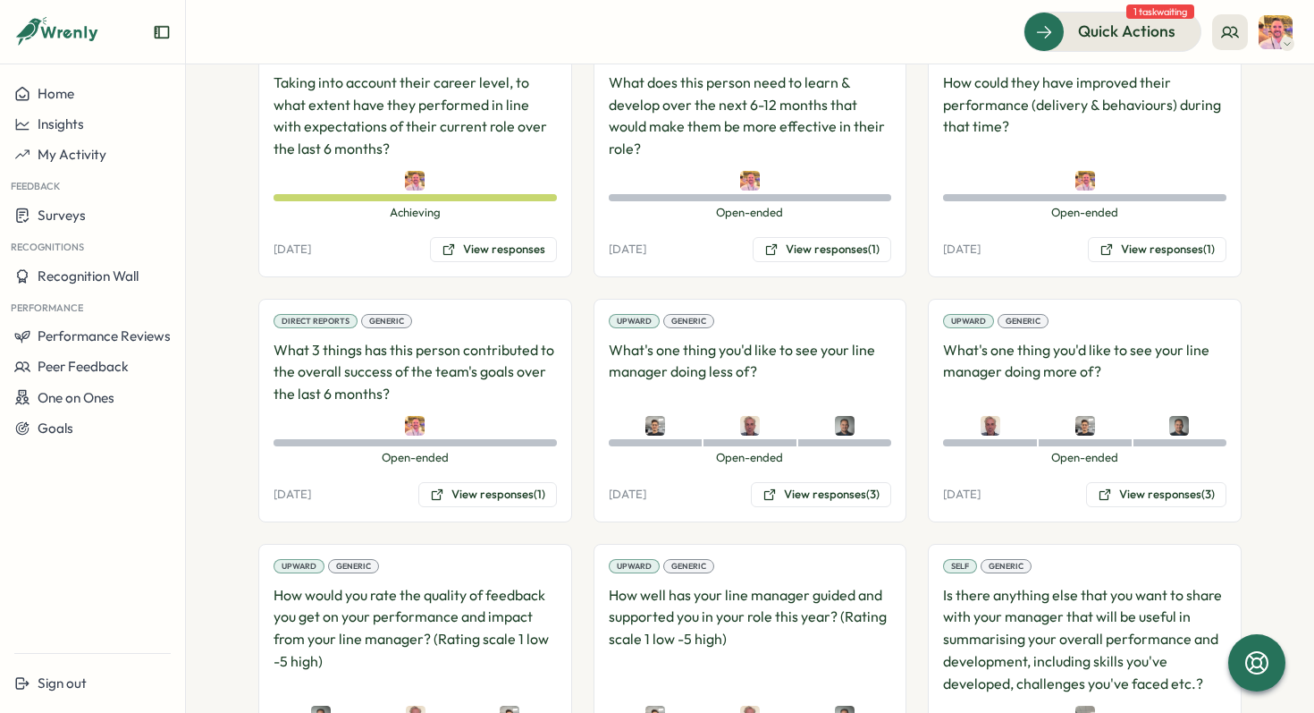
drag, startPoint x: 1170, startPoint y: 216, endPoint x: 1132, endPoint y: 296, distance: 88.4
click at [1132, 296] on div "Direct Reports Risk Assessment If this person does leave, how great of an impac…" at bounding box center [749, 432] width 983 height 1292
click at [494, 482] on button "View responses (1)" at bounding box center [487, 494] width 139 height 25
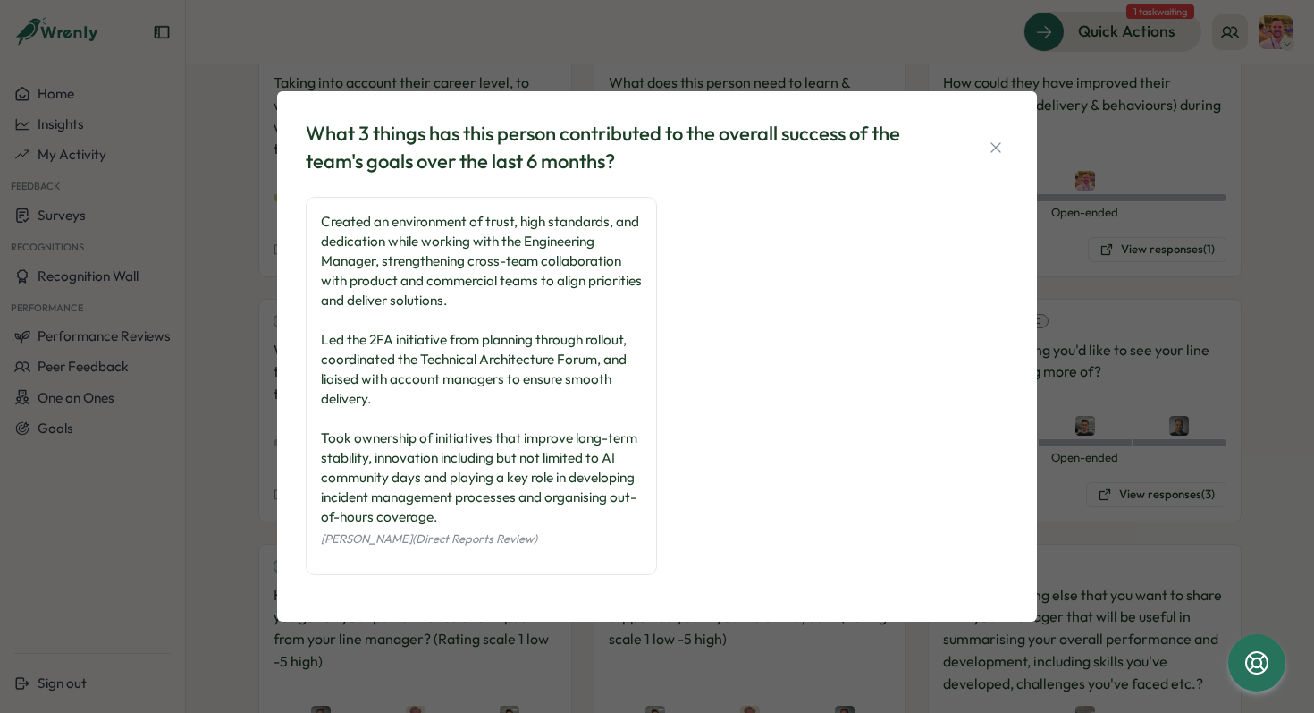
click at [604, 385] on div "Created an environment of trust, high standards, and dedication while working w…" at bounding box center [481, 369] width 321 height 315
copy body "Quick Actions 1 task waiting Employees Greg Youngman Greg Youngman manager Empl…"
click at [993, 146] on icon "button" at bounding box center [996, 147] width 10 height 10
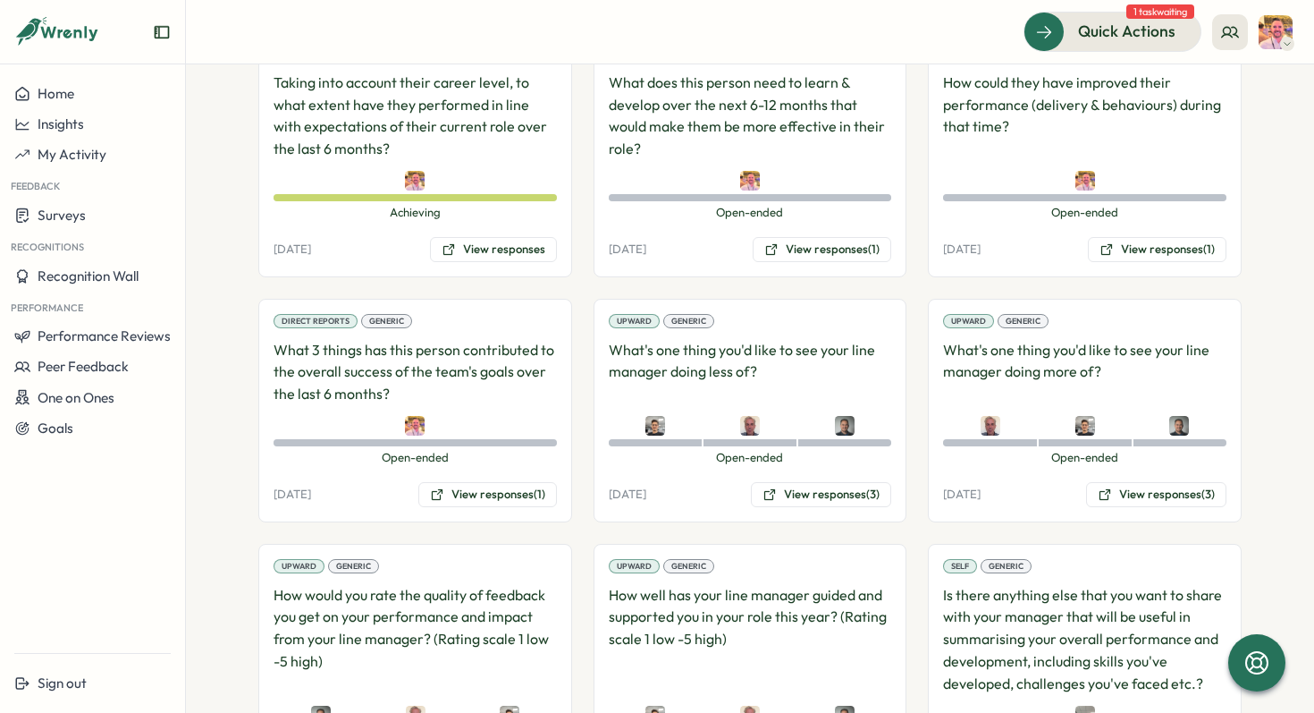
click at [1025, 237] on div "14 Jul, 2025 View responses (1)" at bounding box center [1084, 249] width 283 height 25
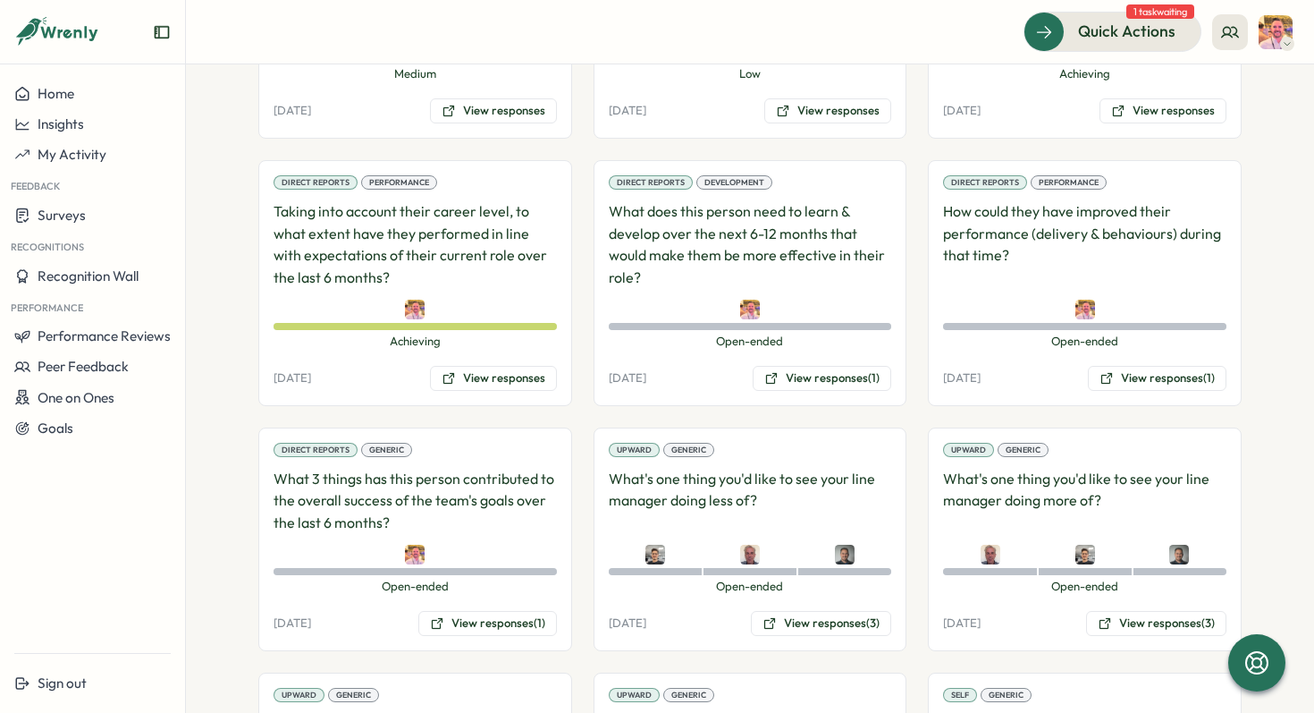
scroll to position [1396, 0]
click at [1139, 367] on button "View responses (1)" at bounding box center [1157, 379] width 139 height 25
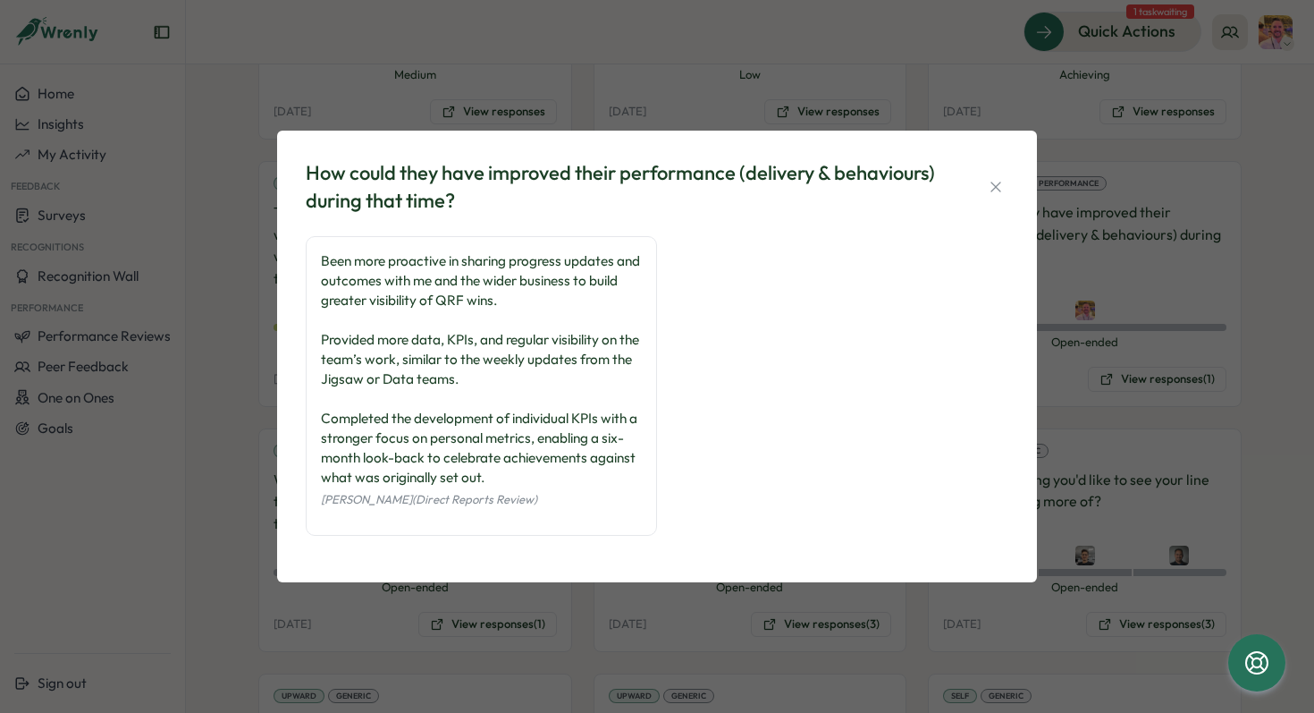
click at [629, 285] on div "Been more proactive in sharing progress updates and outcomes with me and the wi…" at bounding box center [481, 369] width 321 height 236
copy body "Quick Actions 1 task waiting Employees Greg Youngman Greg Youngman manager Empl…"
click at [992, 189] on icon "button" at bounding box center [996, 187] width 18 height 18
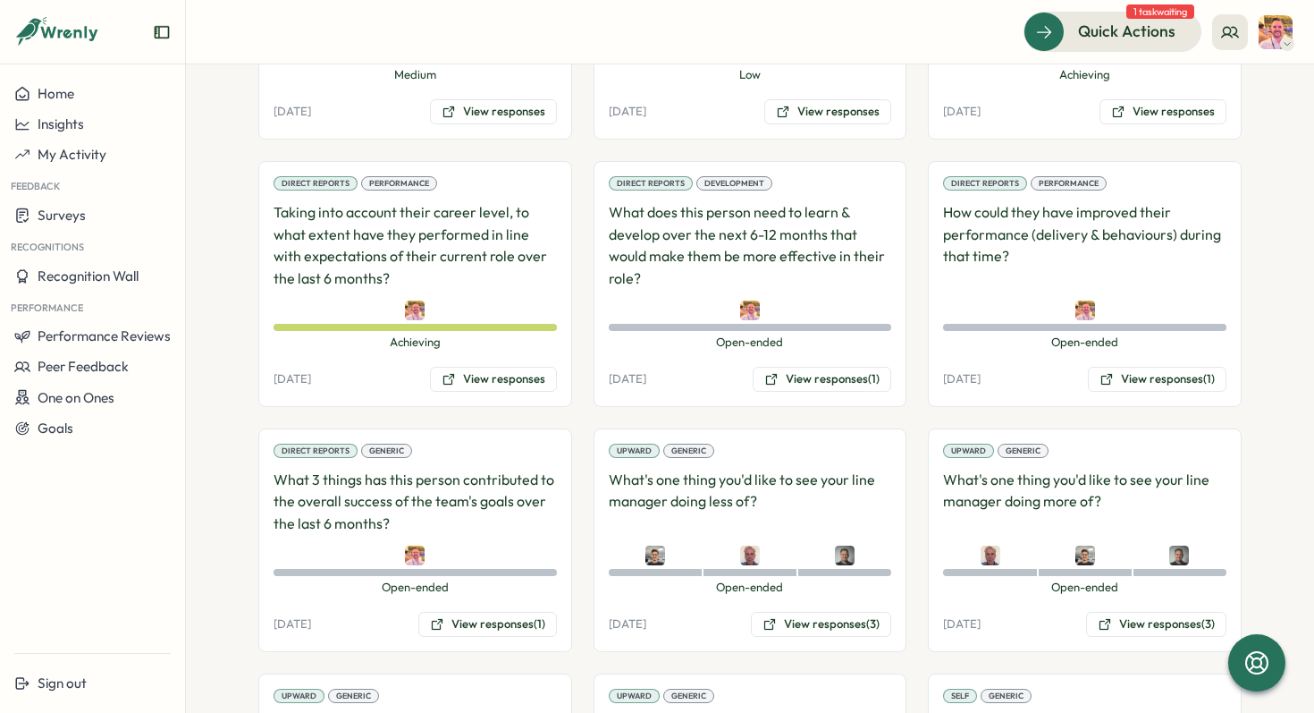
click at [1232, 388] on div "Direct Reports Risk Assessment If this person does leave, how great of an impac…" at bounding box center [749, 562] width 983 height 1292
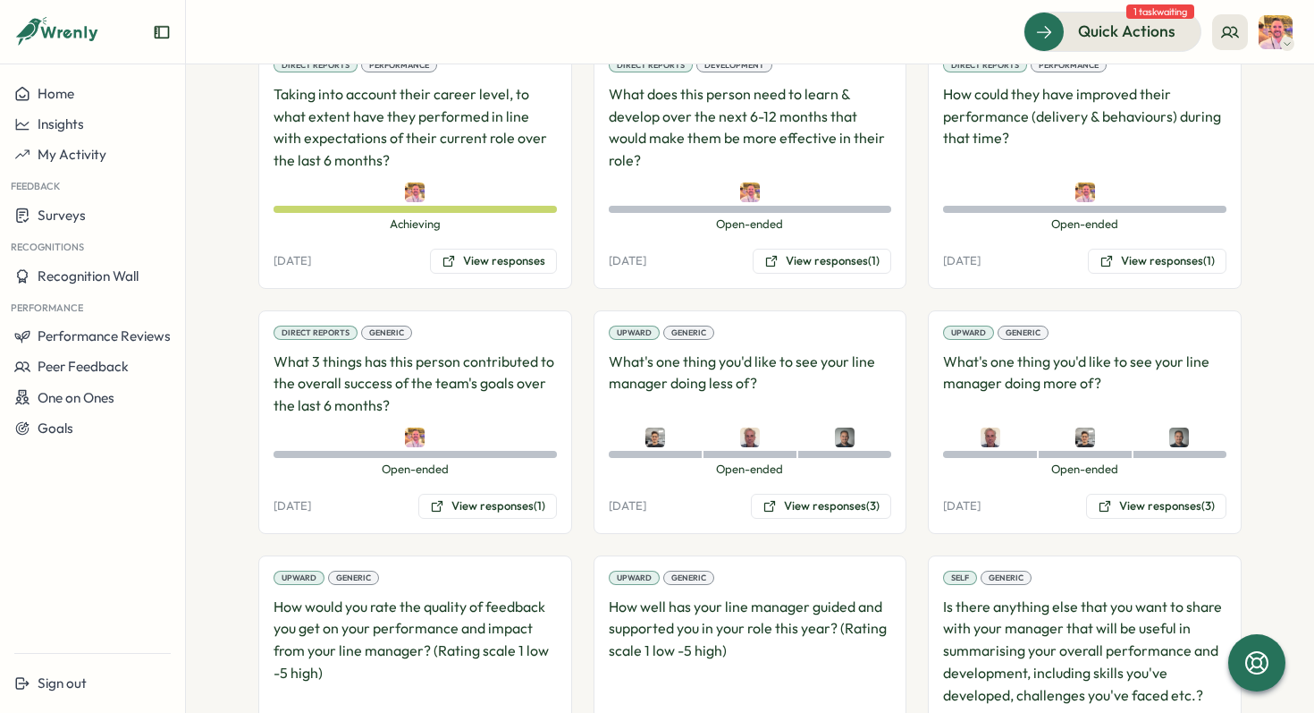
scroll to position [1492, 0]
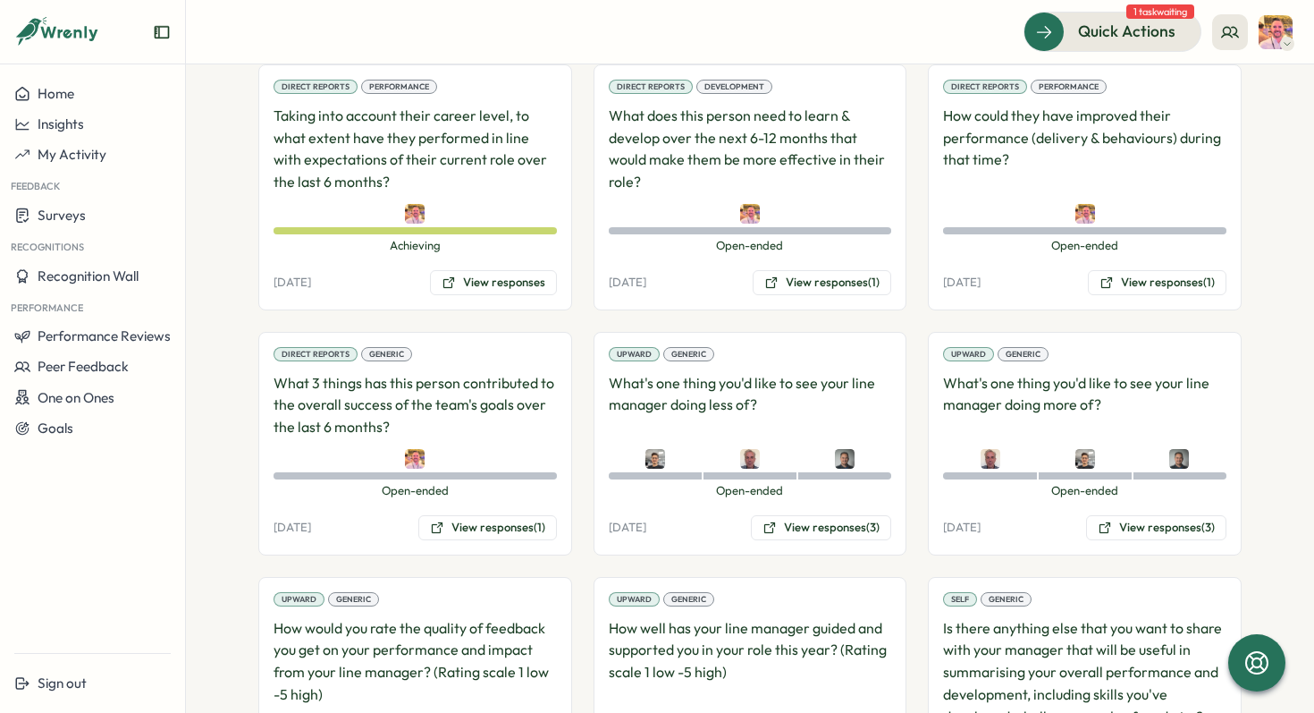
click at [1284, 327] on section "**********" at bounding box center [750, 388] width 1128 height 648
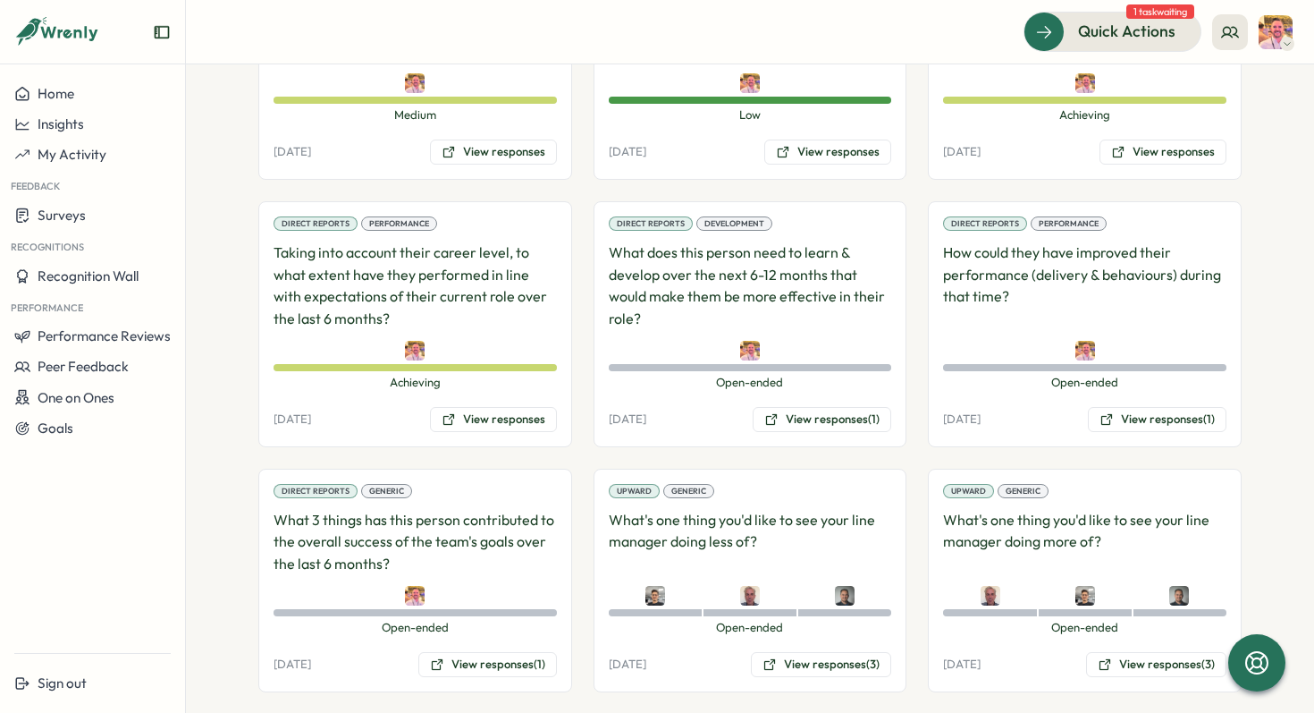
scroll to position [1352, 0]
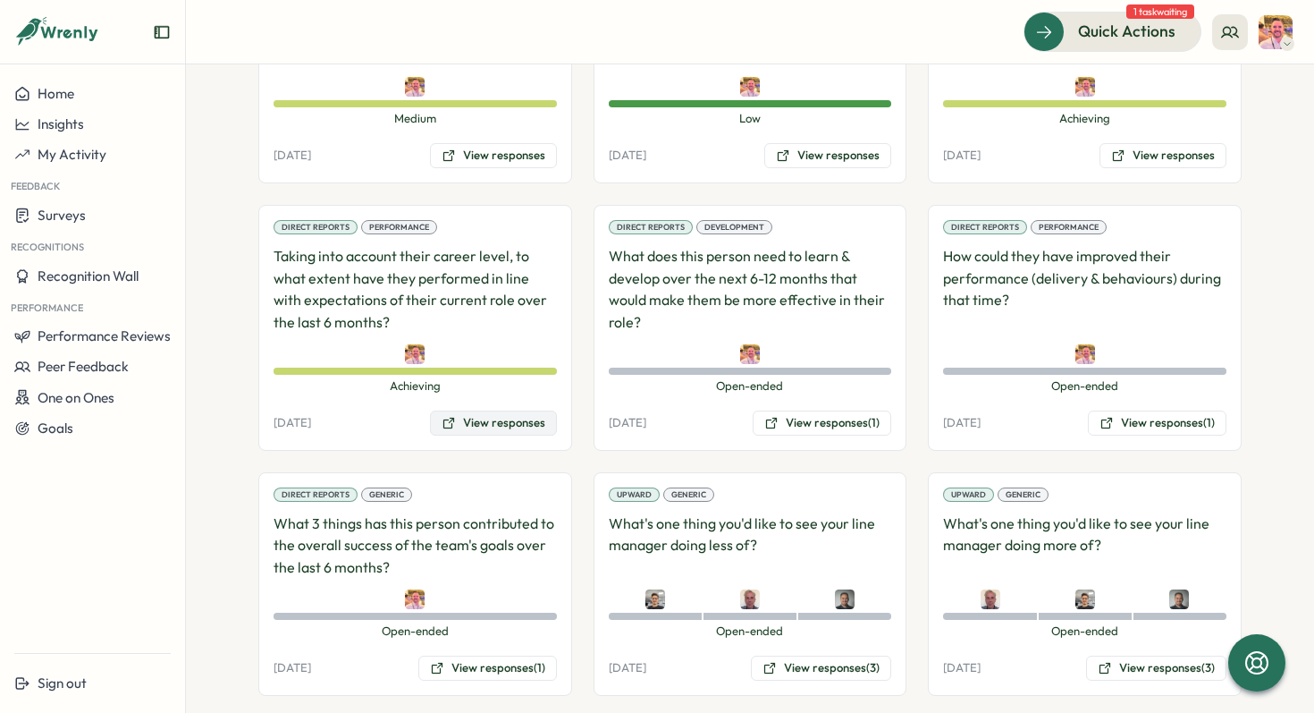
click at [485, 410] on button "View responses" at bounding box center [493, 422] width 127 height 25
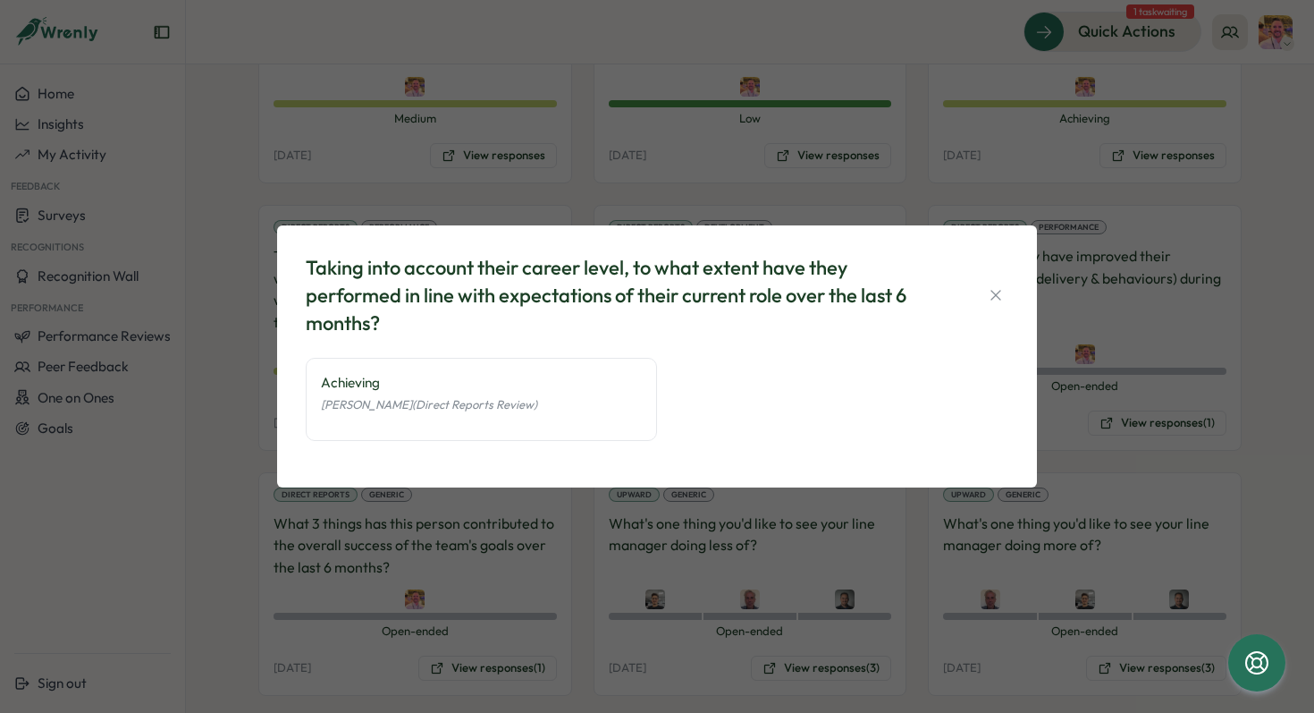
click at [1051, 253] on div "Taking into account their career level, to what extent have they performed in l…" at bounding box center [657, 356] width 1314 height 713
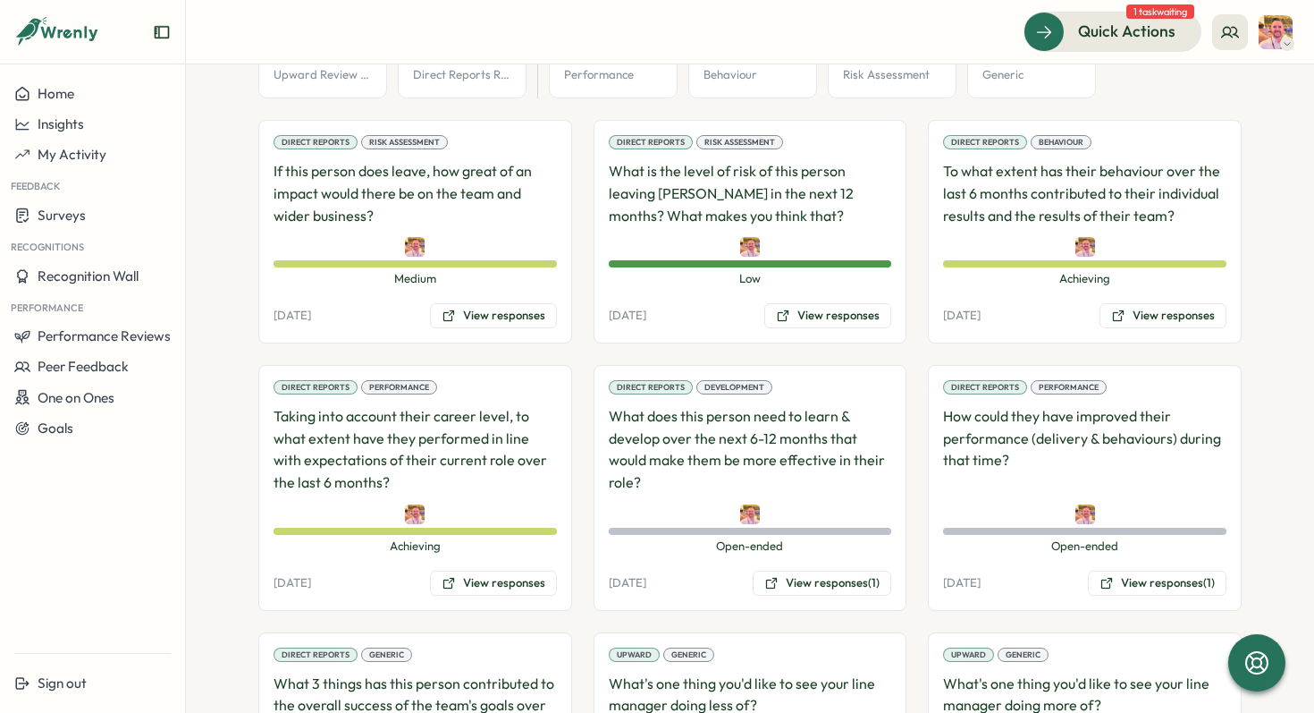
scroll to position [1194, 0]
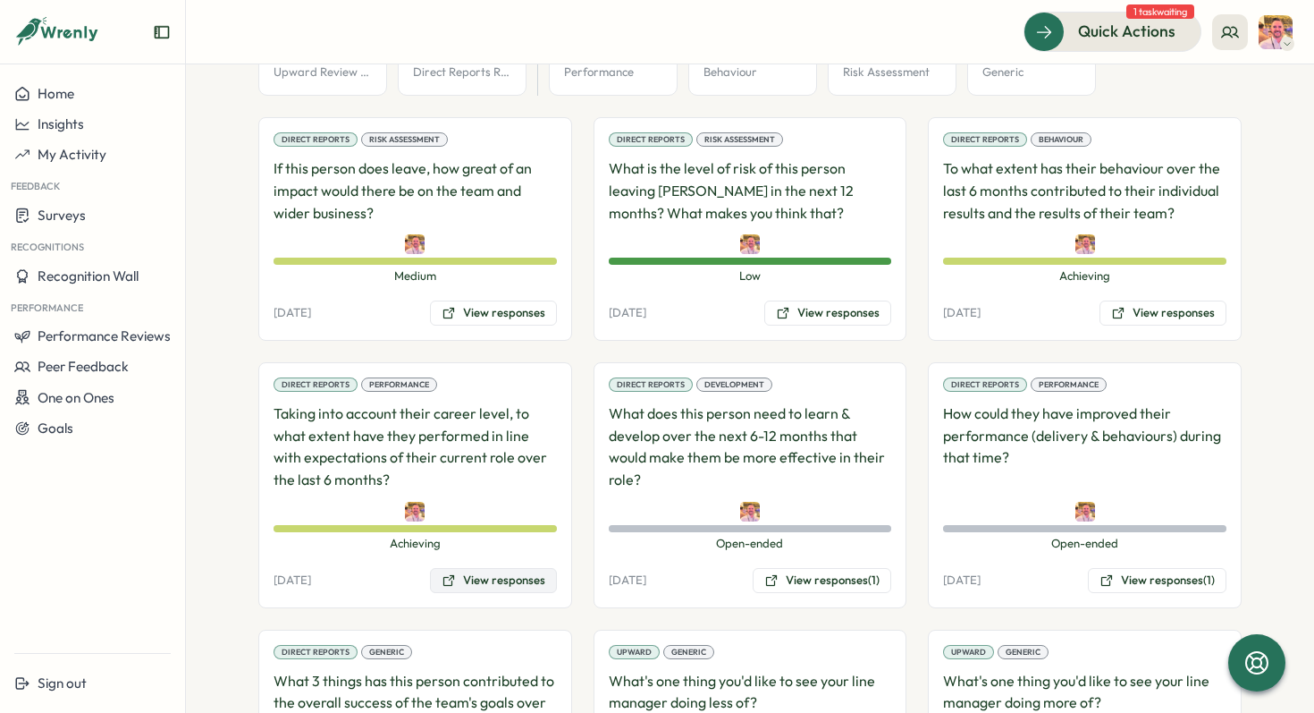
click at [464, 568] on button "View responses" at bounding box center [493, 580] width 127 height 25
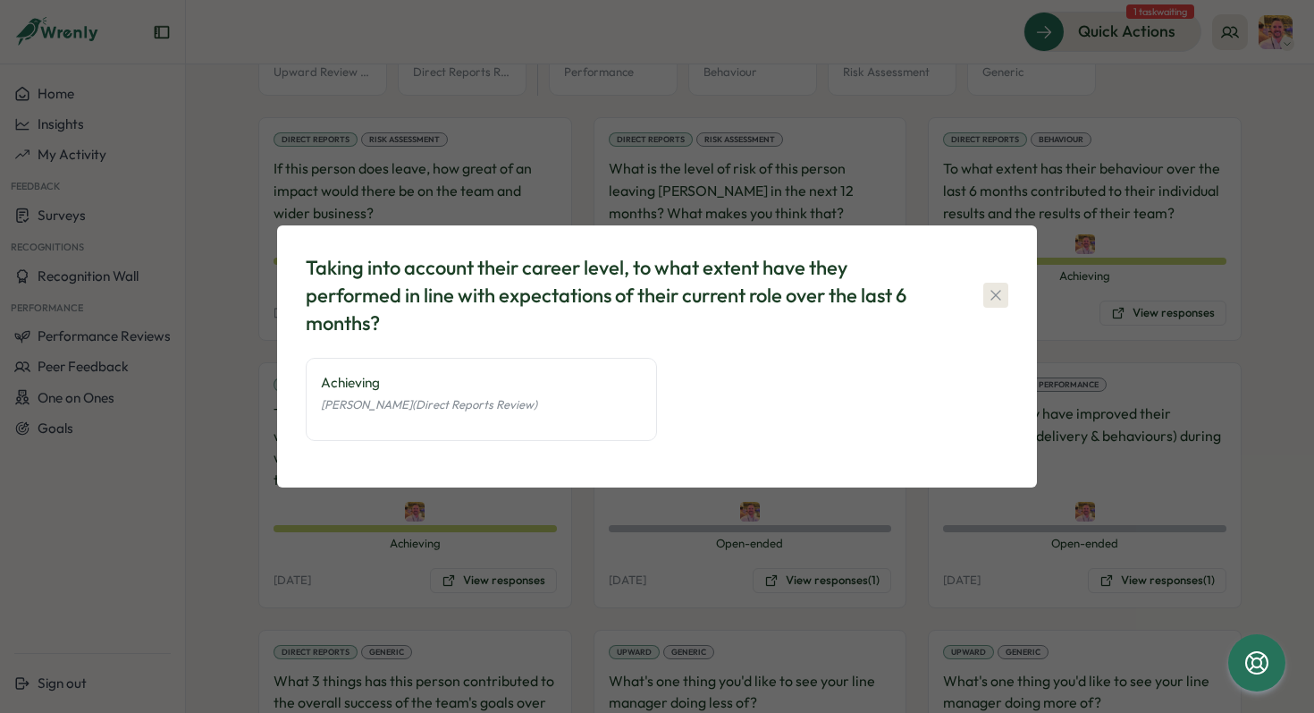
click at [994, 287] on icon "button" at bounding box center [996, 295] width 18 height 18
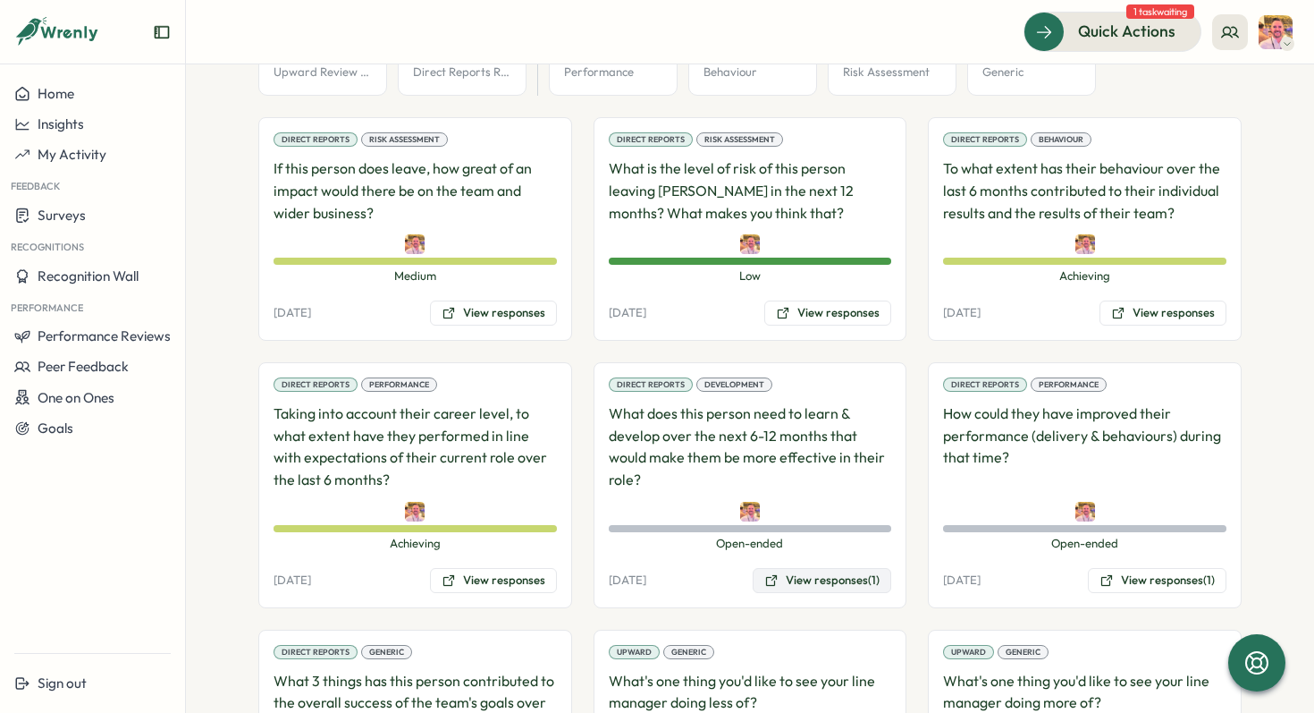
click at [844, 568] on button "View responses (1)" at bounding box center [822, 580] width 139 height 25
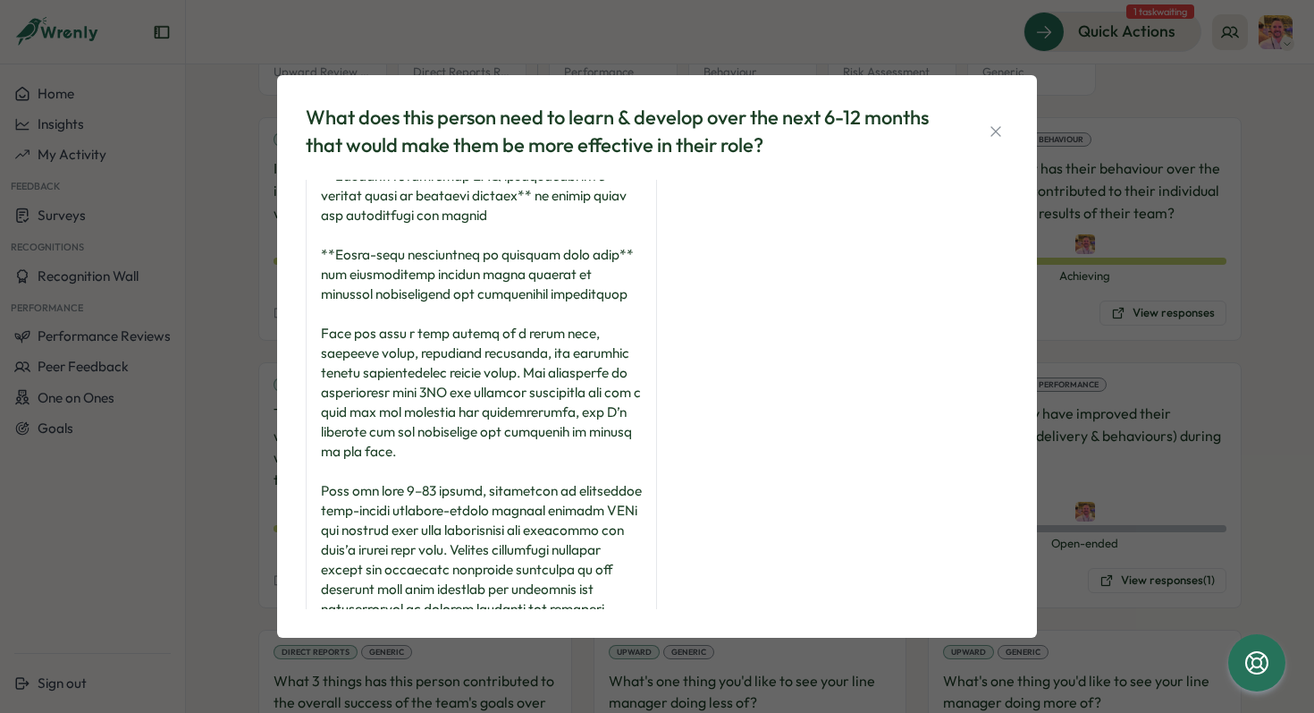
scroll to position [320, 0]
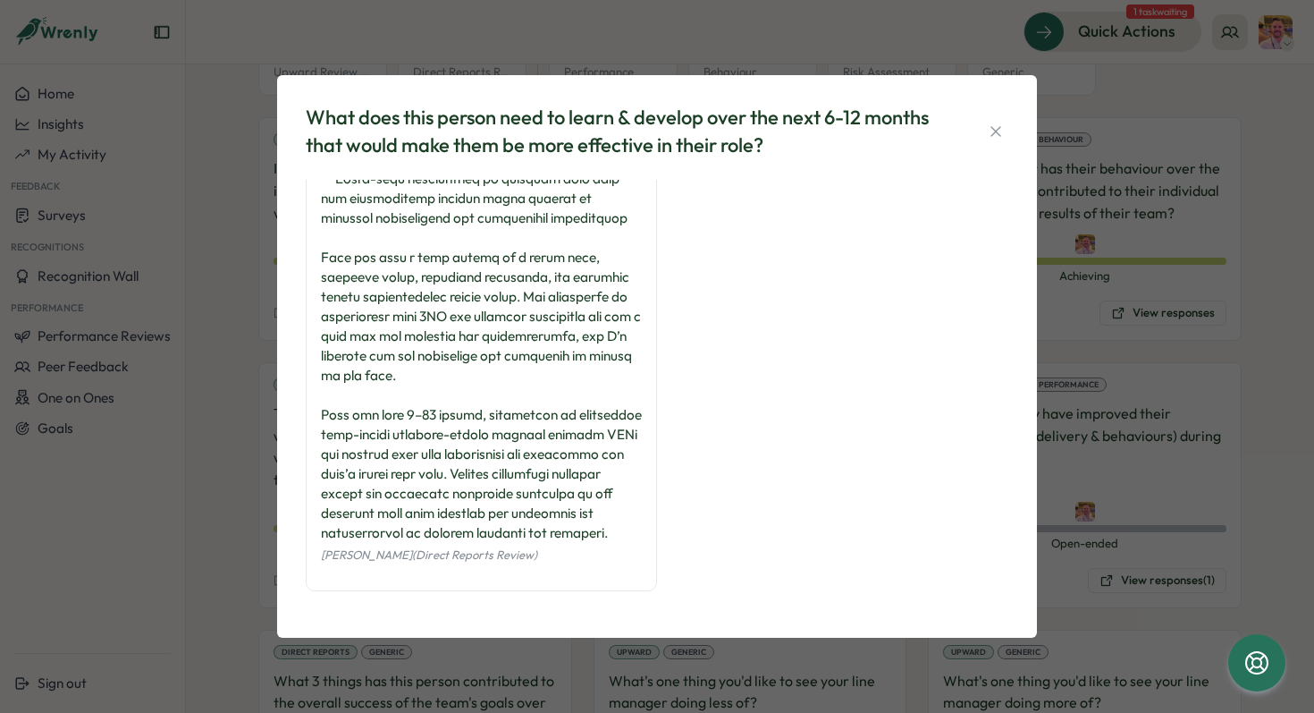
click at [507, 326] on div at bounding box center [481, 218] width 321 height 649
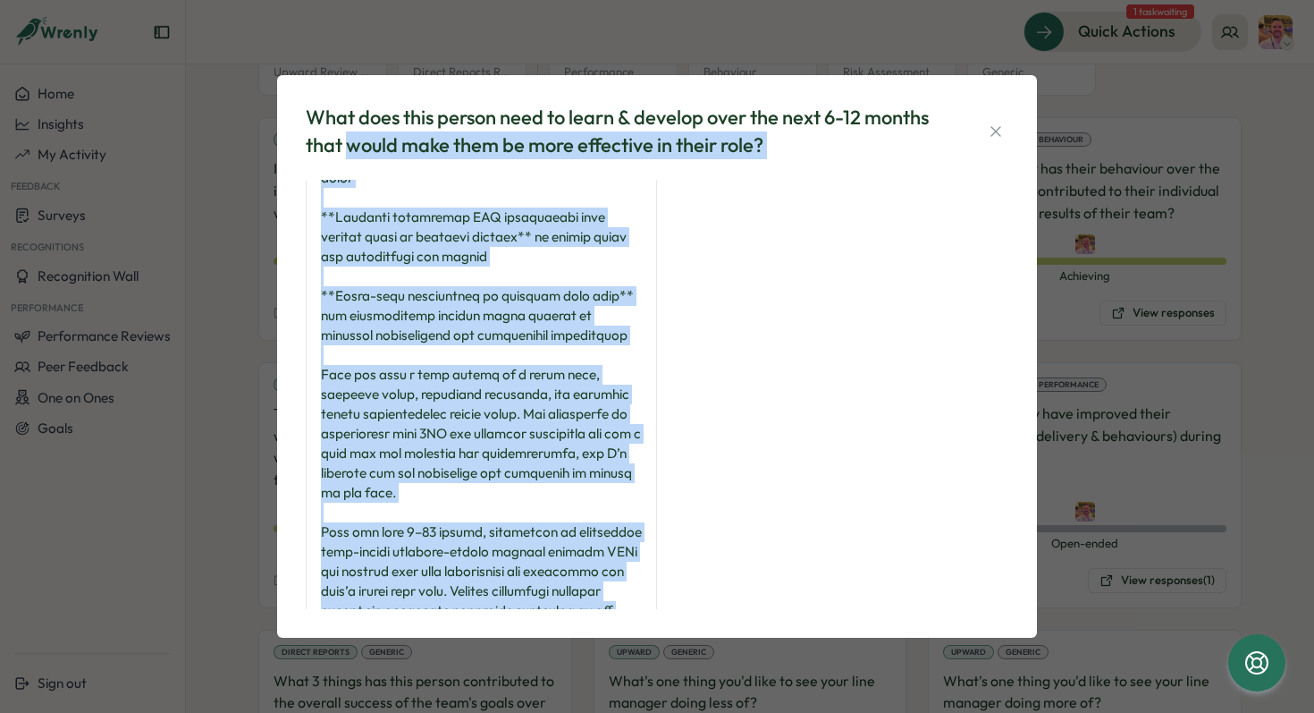
scroll to position [0, 0]
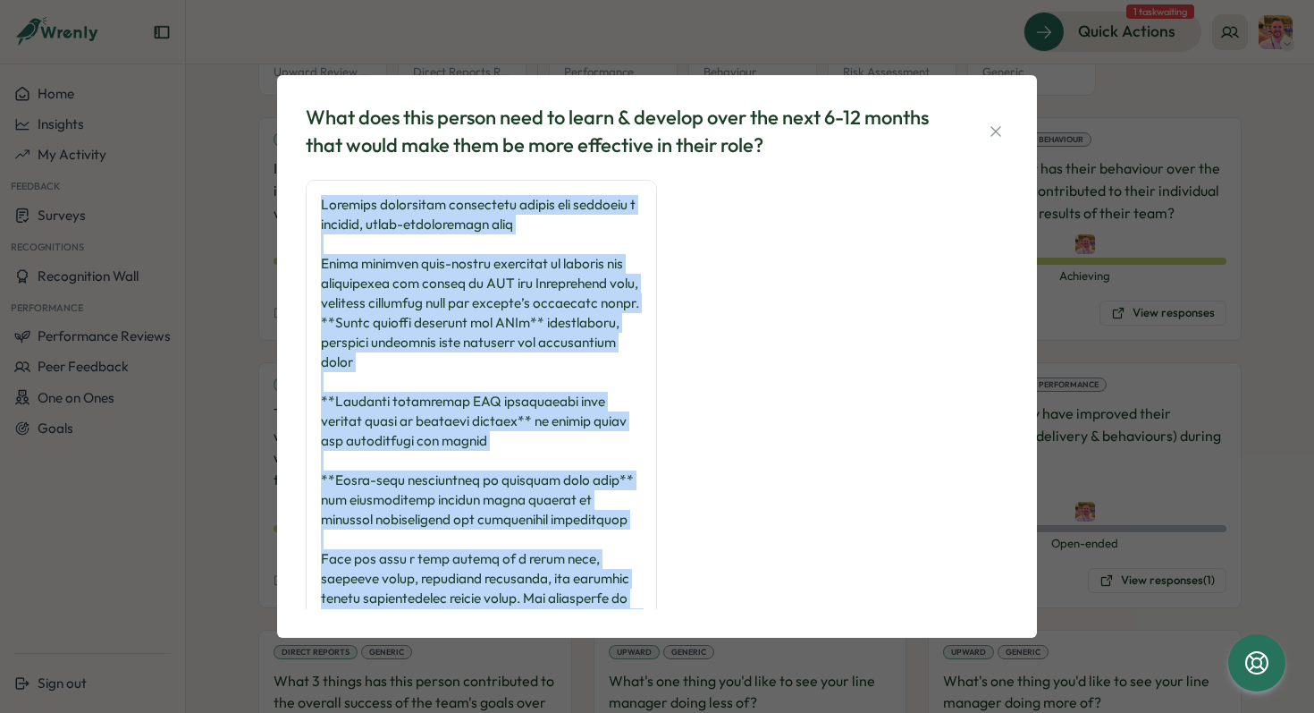
drag, startPoint x: 474, startPoint y: 541, endPoint x: 312, endPoint y: 211, distance: 367.5
click at [312, 211] on div "David Kavanagh (Direct Reports Review)" at bounding box center [481, 536] width 351 height 713
copy div "Continue developing leadership skills for managing a growing, multi-disciplinar…"
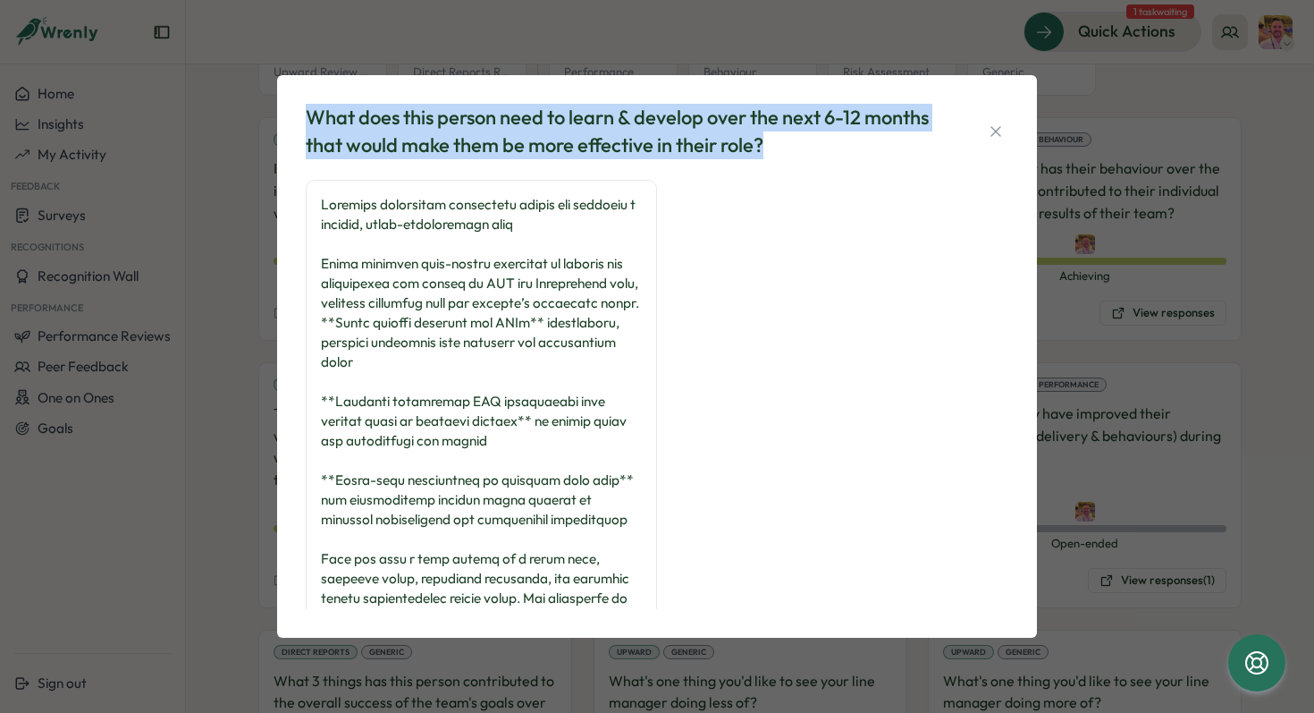
drag, startPoint x: 770, startPoint y: 145, endPoint x: 309, endPoint y: 103, distance: 462.3
click at [309, 104] on div "What does this person need to learn & develop over the next 6-12 months that wo…" at bounding box center [623, 131] width 635 height 55
copy div "What does this person need to learn & develop over the next 6-12 months that wo…"
click at [992, 124] on icon "button" at bounding box center [996, 131] width 18 height 18
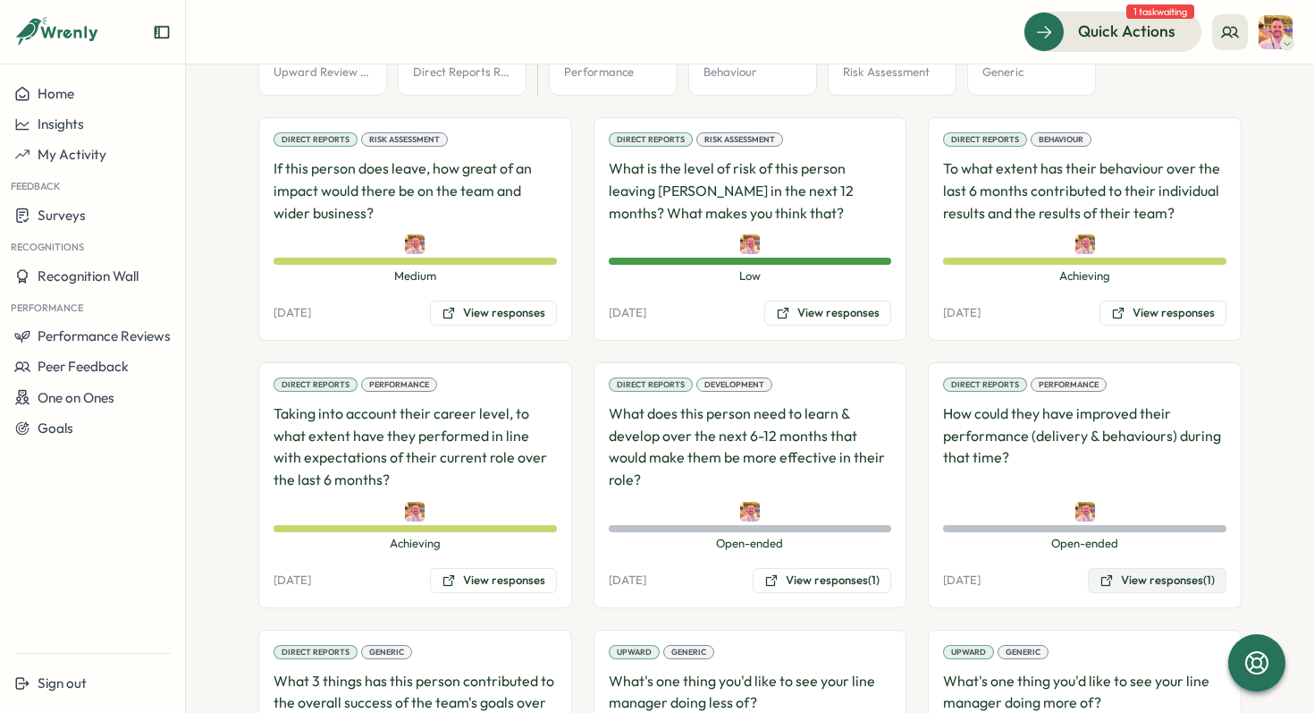
click at [1135, 568] on button "View responses (1)" at bounding box center [1157, 580] width 139 height 25
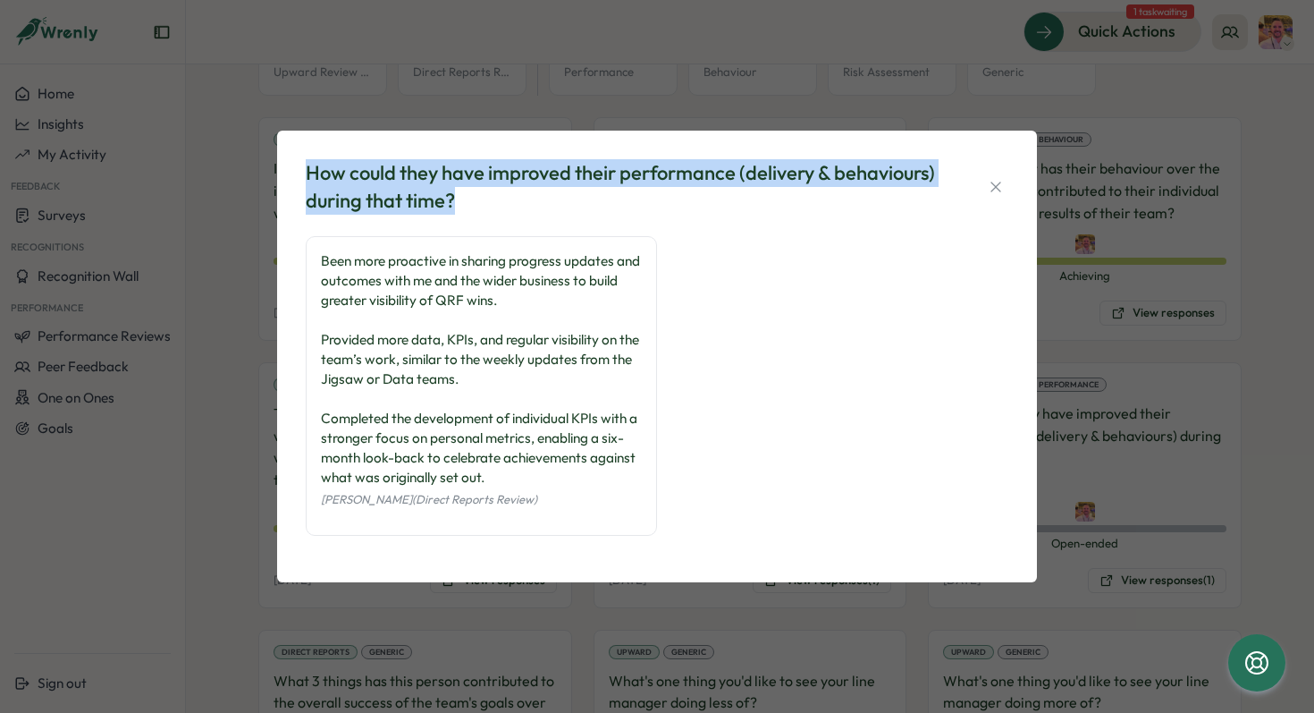
drag, startPoint x: 477, startPoint y: 222, endPoint x: 308, endPoint y: 173, distance: 176.8
click at [308, 173] on div "How could they have improved their performance (delivery & behaviours) during t…" at bounding box center [657, 356] width 717 height 408
copy div "How could they have improved their performance (delivery & behaviours) during t…"
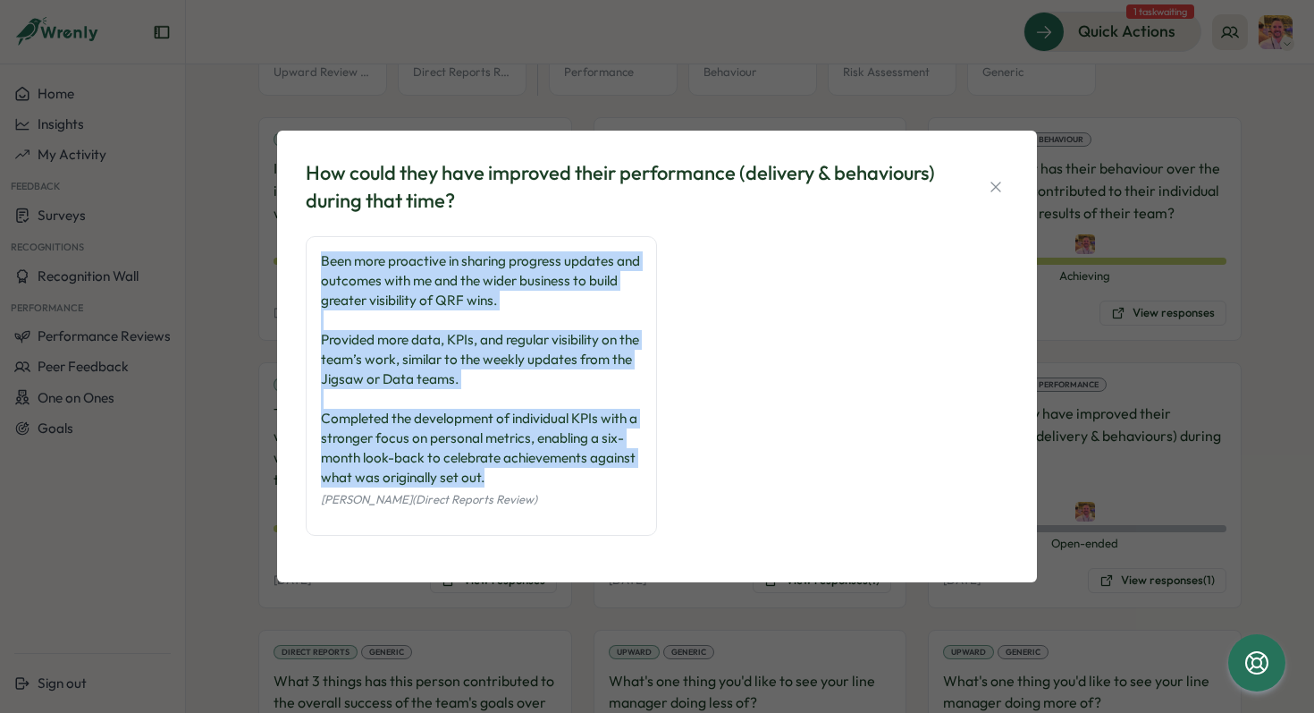
drag, startPoint x: 495, startPoint y: 481, endPoint x: 309, endPoint y: 260, distance: 288.7
click at [309, 260] on div "Been more proactive in sharing progress updates and outcomes with me and the wi…" at bounding box center [481, 386] width 351 height 300
click at [1108, 262] on div "How could they have improved their performance (delivery & behaviours) during t…" at bounding box center [657, 356] width 1314 height 713
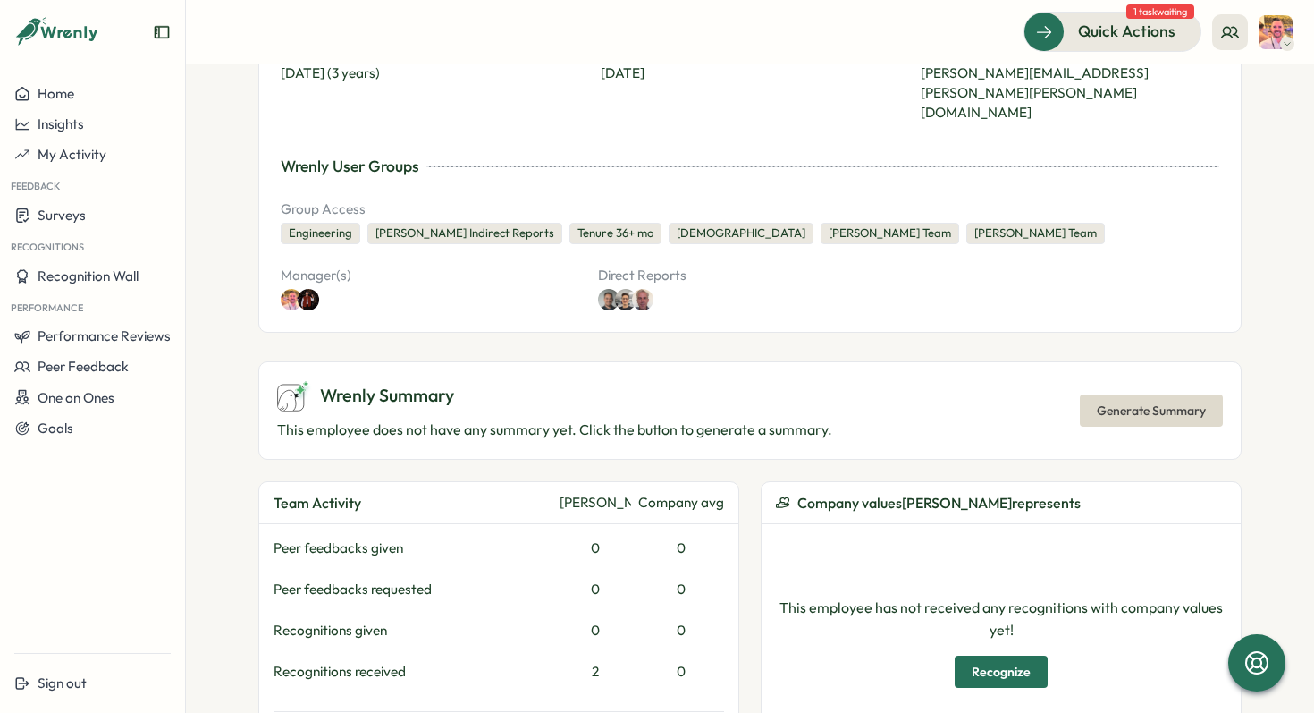
scroll to position [471, 0]
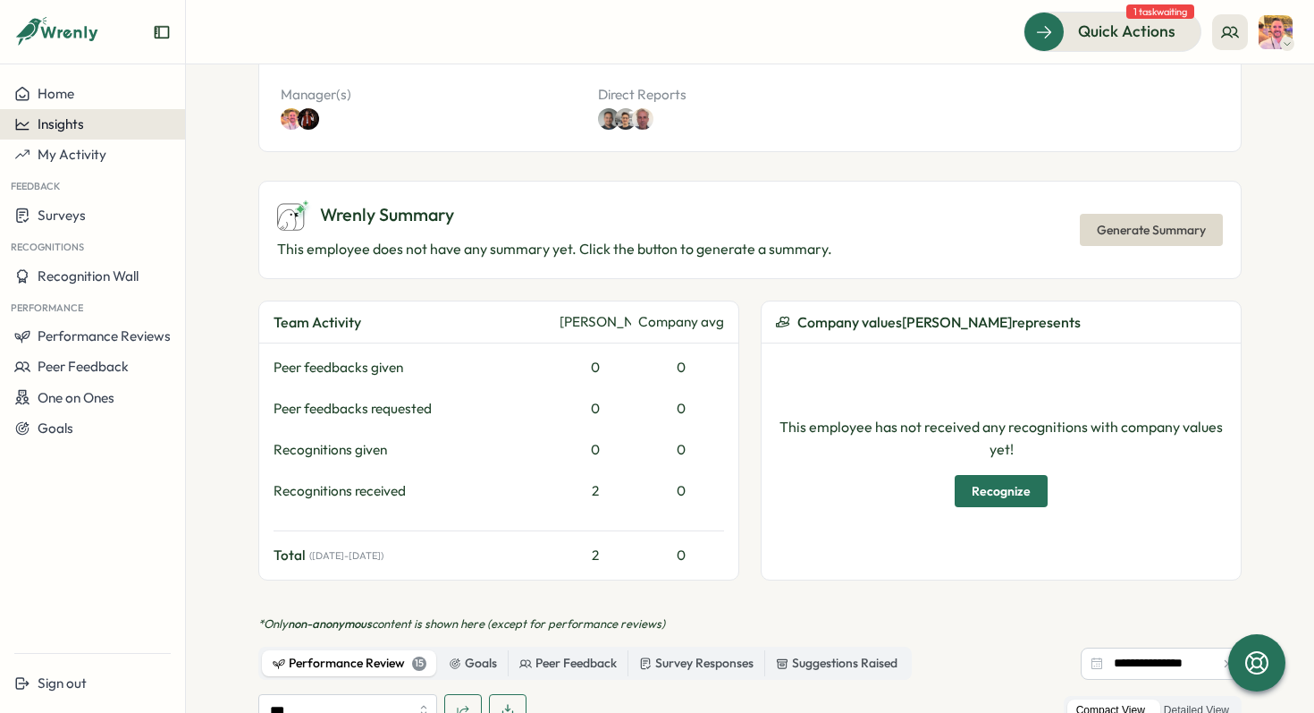
click at [92, 115] on button "Insights" at bounding box center [92, 124] width 185 height 30
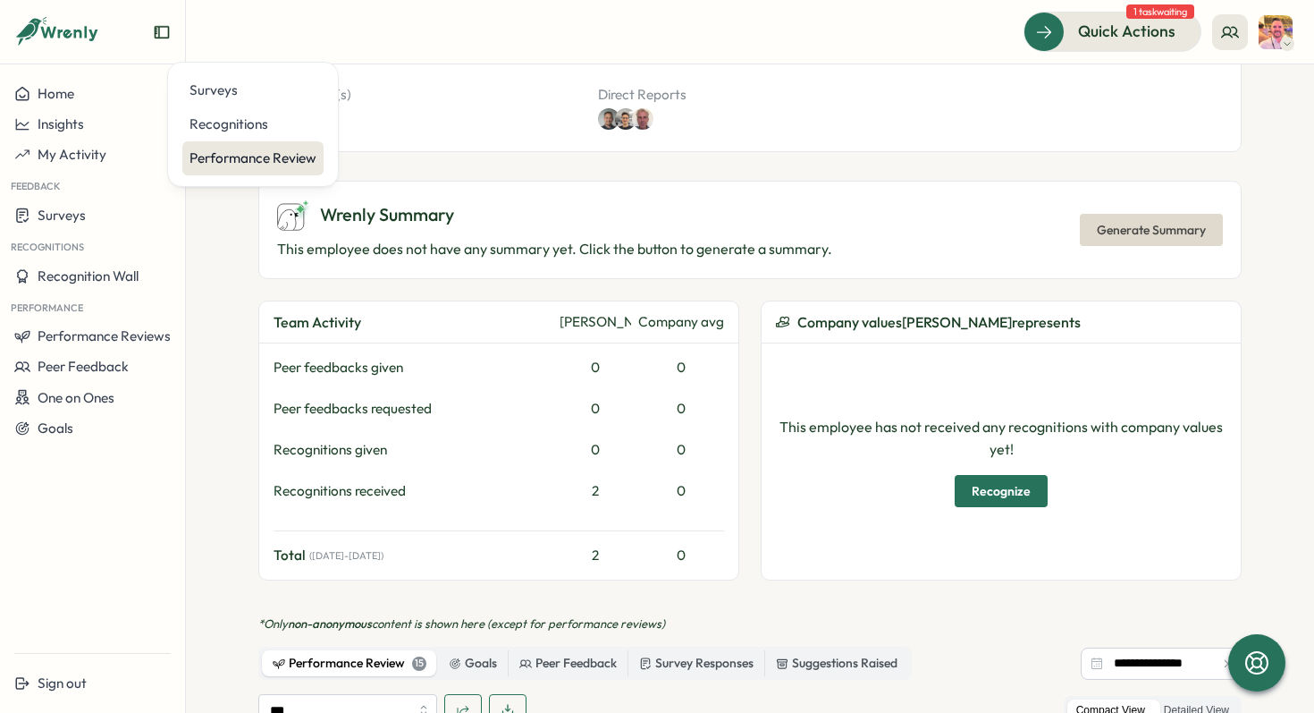
click at [241, 154] on div "Performance Review" at bounding box center [253, 158] width 127 height 20
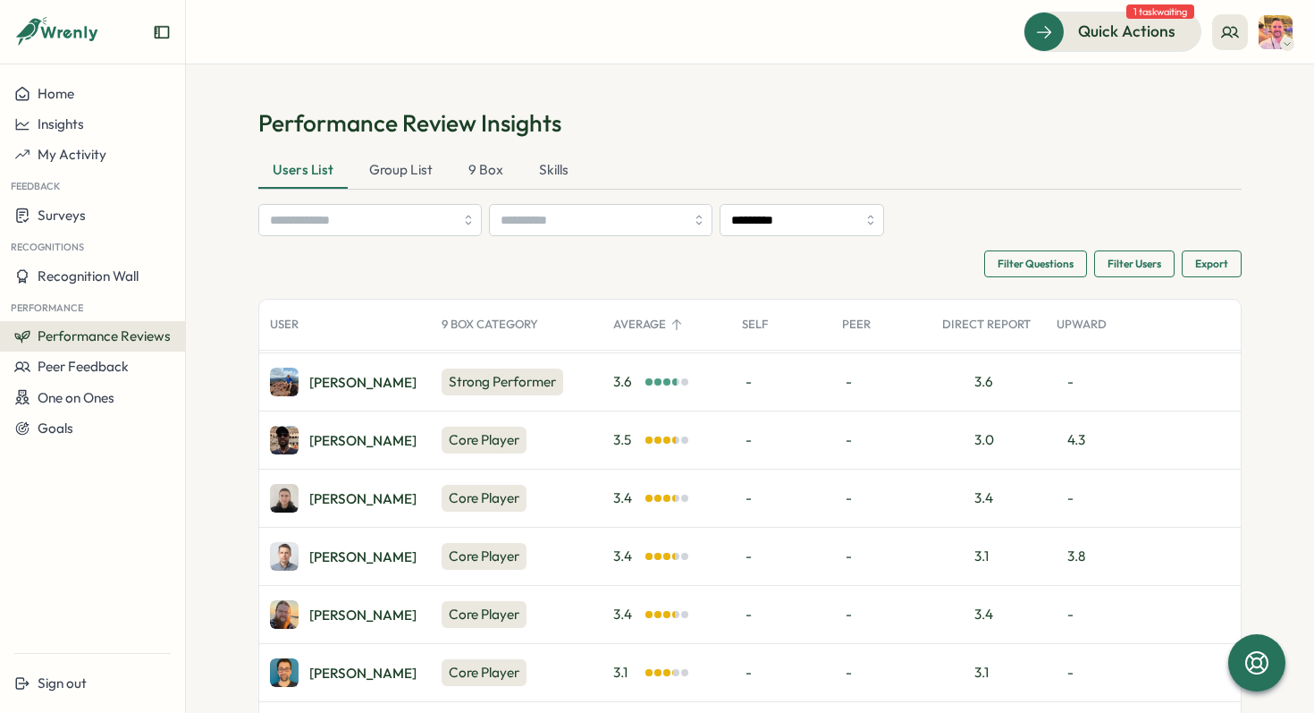
scroll to position [405, 0]
click at [343, 435] on div "Jamalah B." at bounding box center [362, 439] width 107 height 13
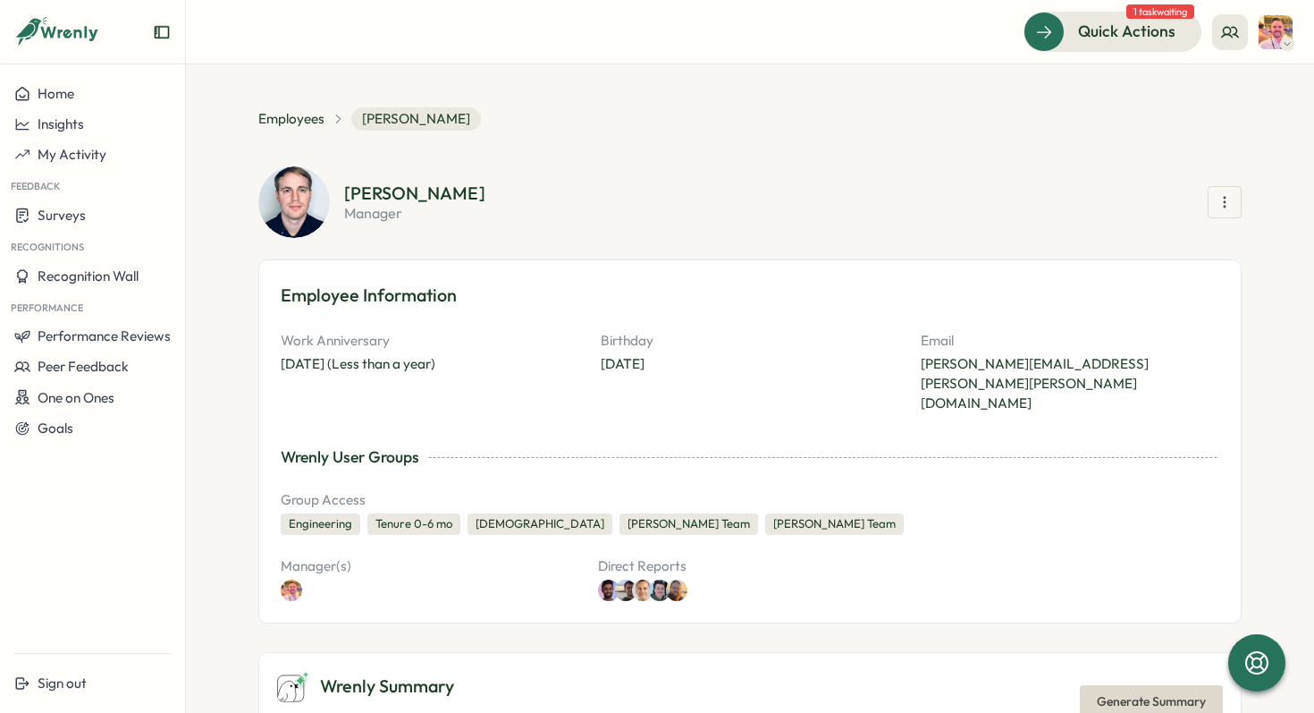
scroll to position [38, 0]
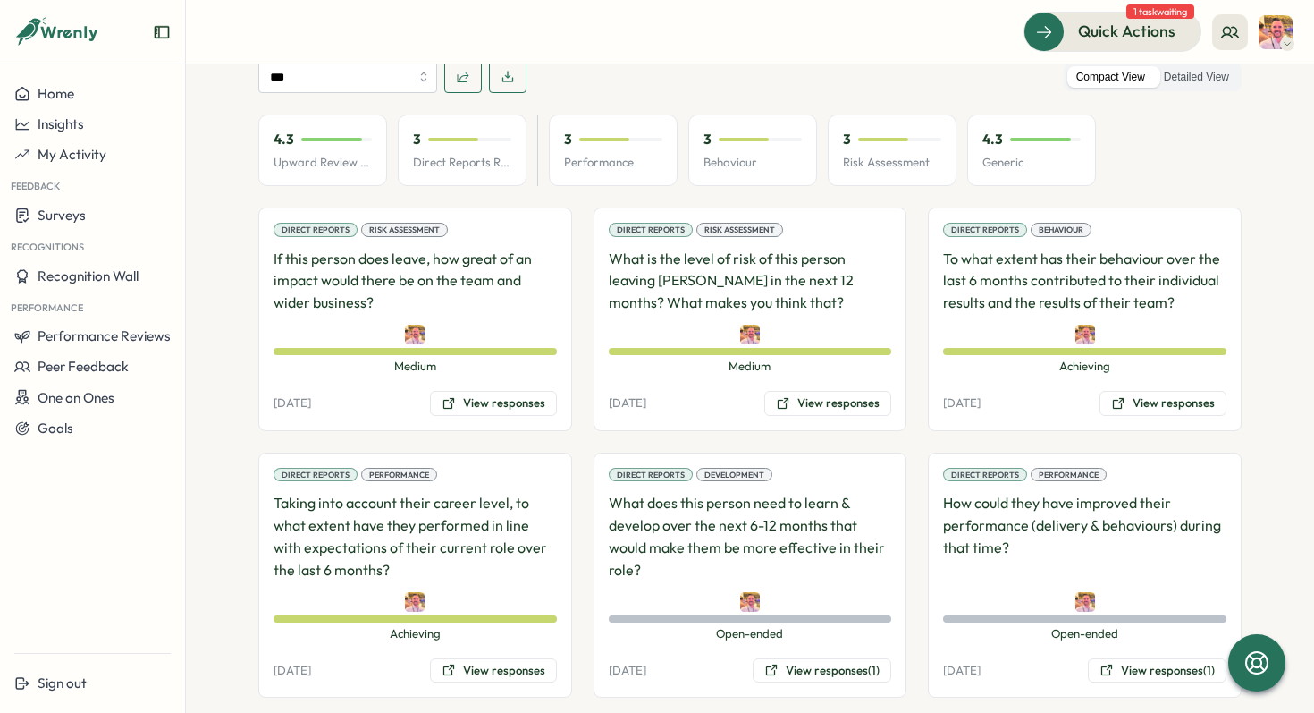
scroll to position [1118, 0]
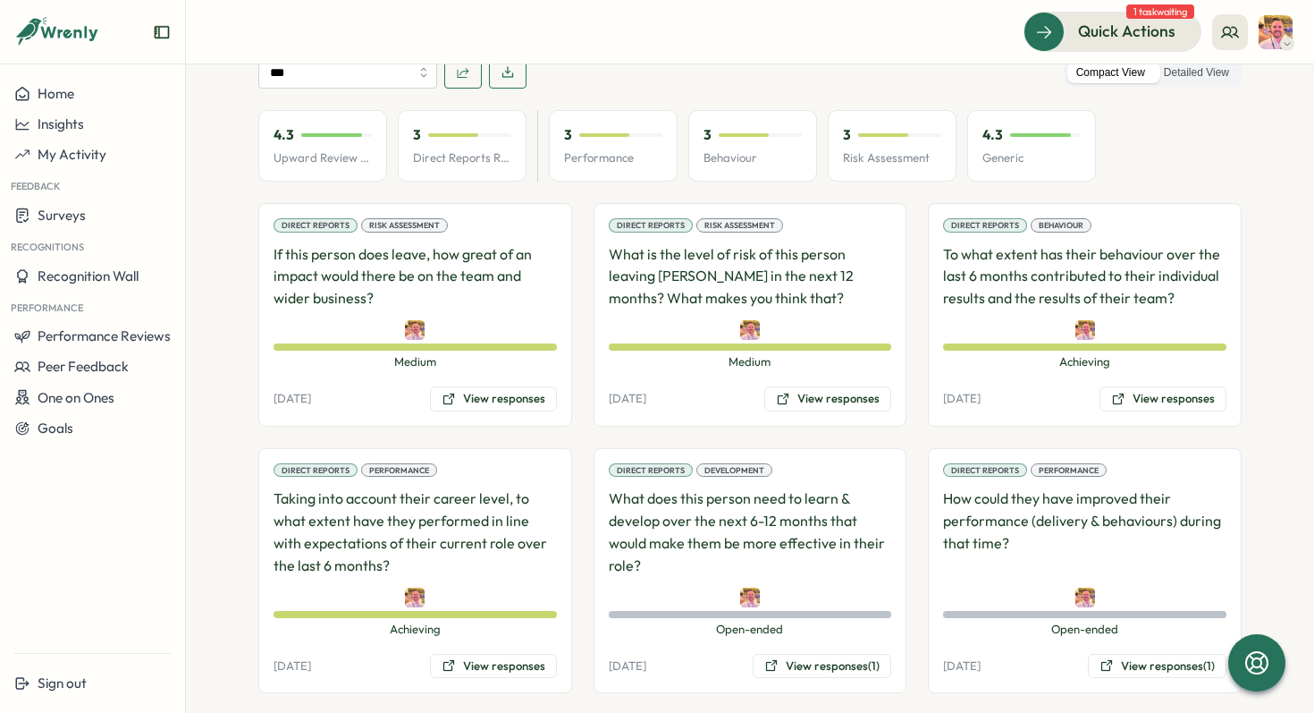
click at [479, 487] on p "Taking into account their career level, to what extent have they performed in l…" at bounding box center [415, 531] width 283 height 89
click at [477, 654] on button "View responses" at bounding box center [493, 666] width 127 height 25
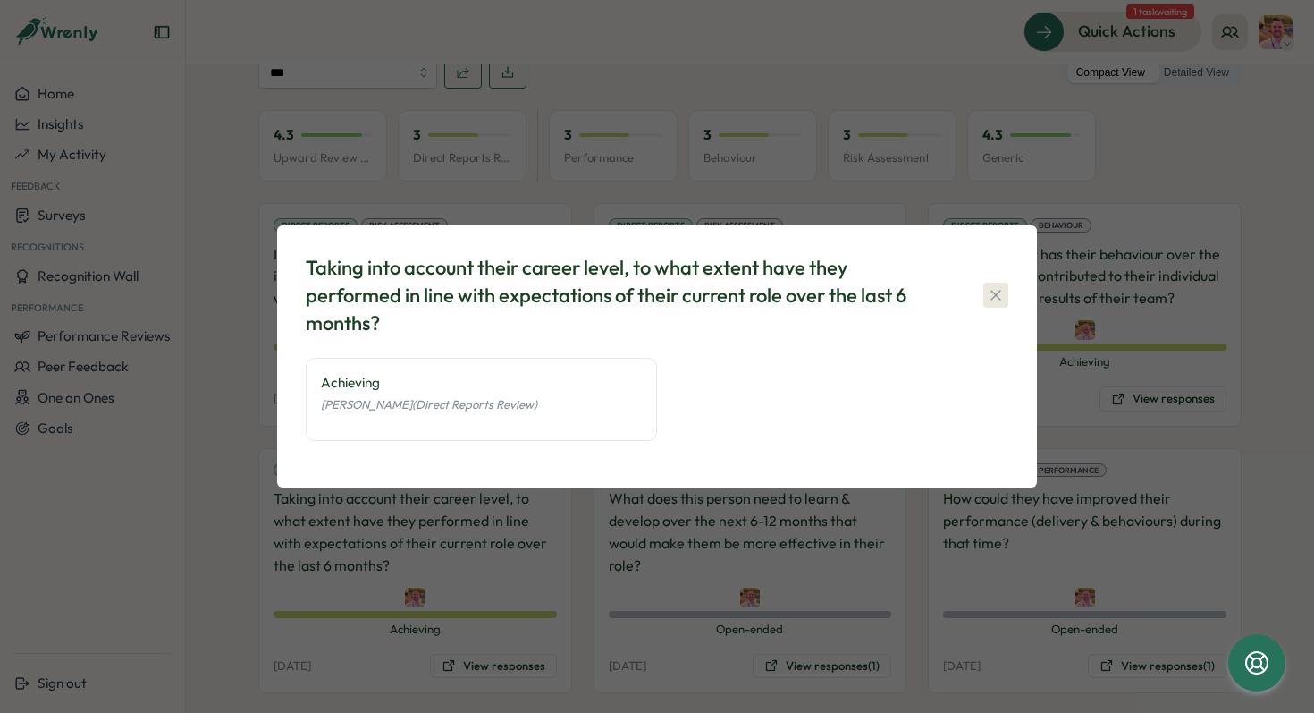
click at [992, 299] on icon "button" at bounding box center [996, 295] width 10 height 10
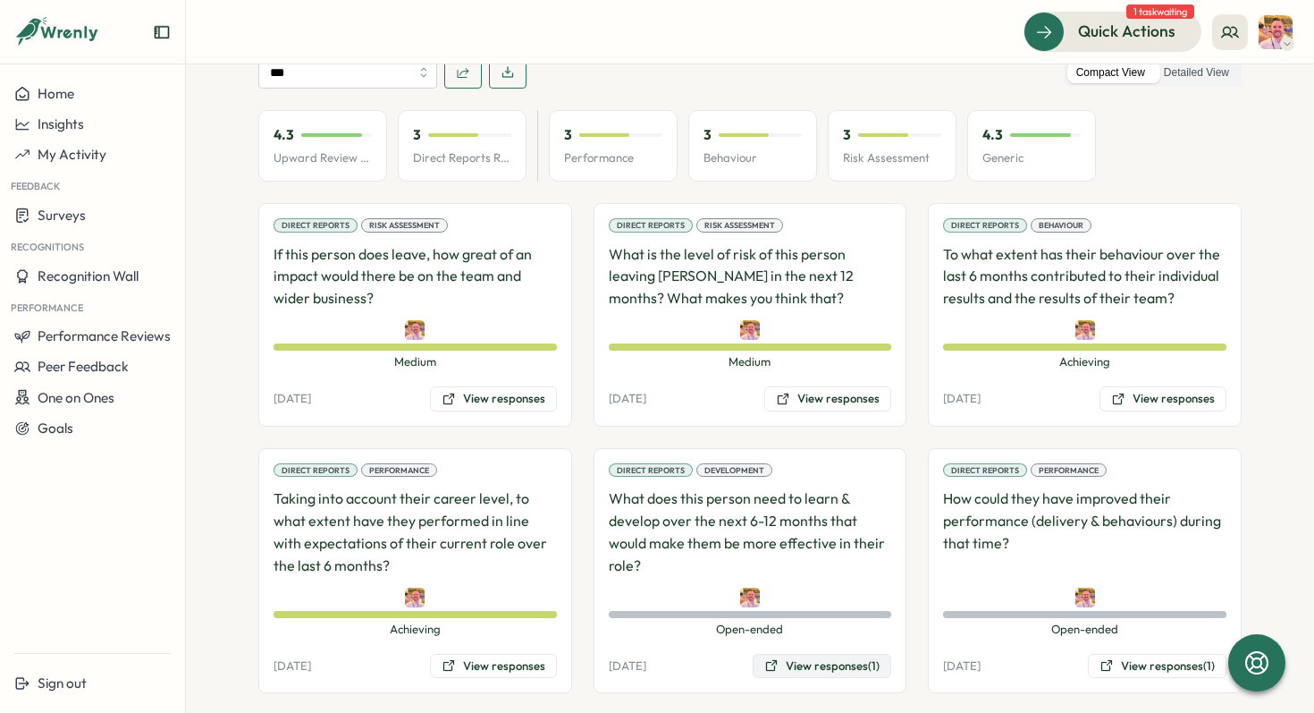
click at [808, 654] on button "View responses (1)" at bounding box center [822, 666] width 139 height 25
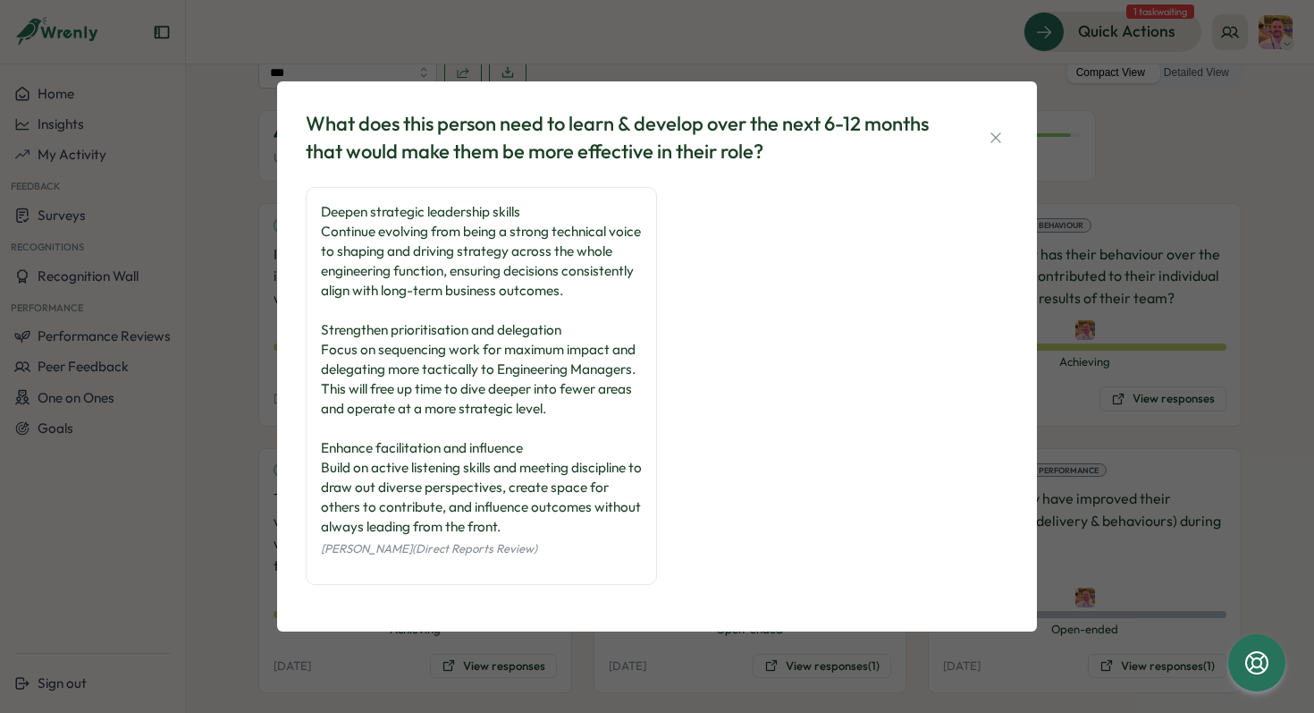
scroll to position [5, 0]
click at [995, 129] on icon "button" at bounding box center [996, 138] width 18 height 18
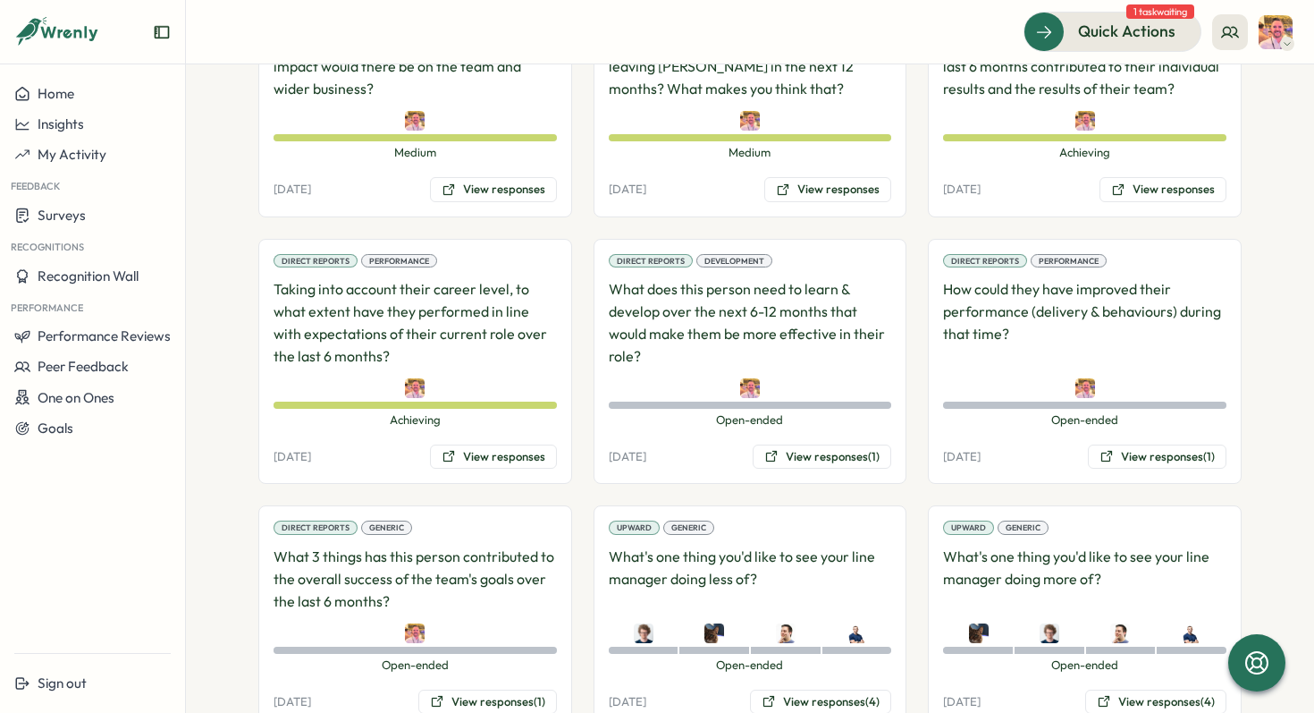
scroll to position [1326, 0]
click at [451, 690] on button "View responses (1)" at bounding box center [487, 702] width 139 height 25
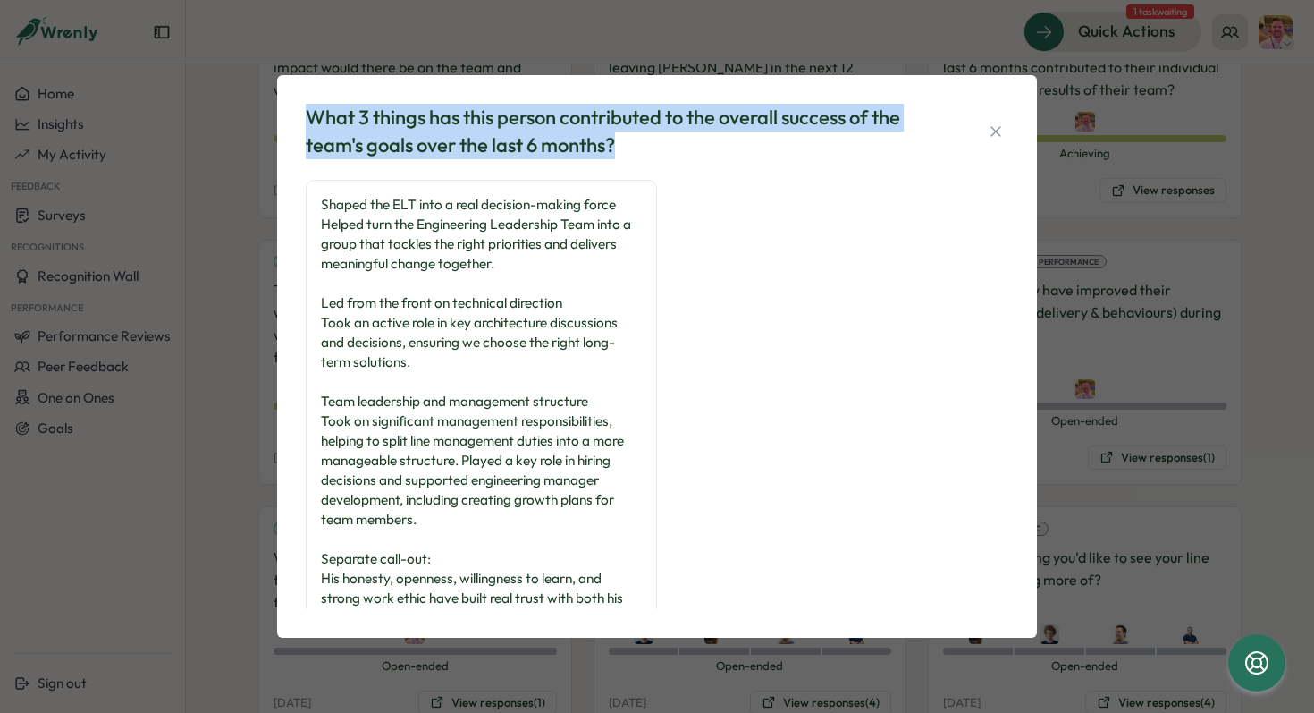
drag, startPoint x: 630, startPoint y: 139, endPoint x: 300, endPoint y: 112, distance: 331.1
click at [300, 112] on div "What 3 things has this person contributed to the overall success of the team's …" at bounding box center [657, 357] width 717 height 520
copy div "What 3 things has this person contributed to the overall success of the team's …"
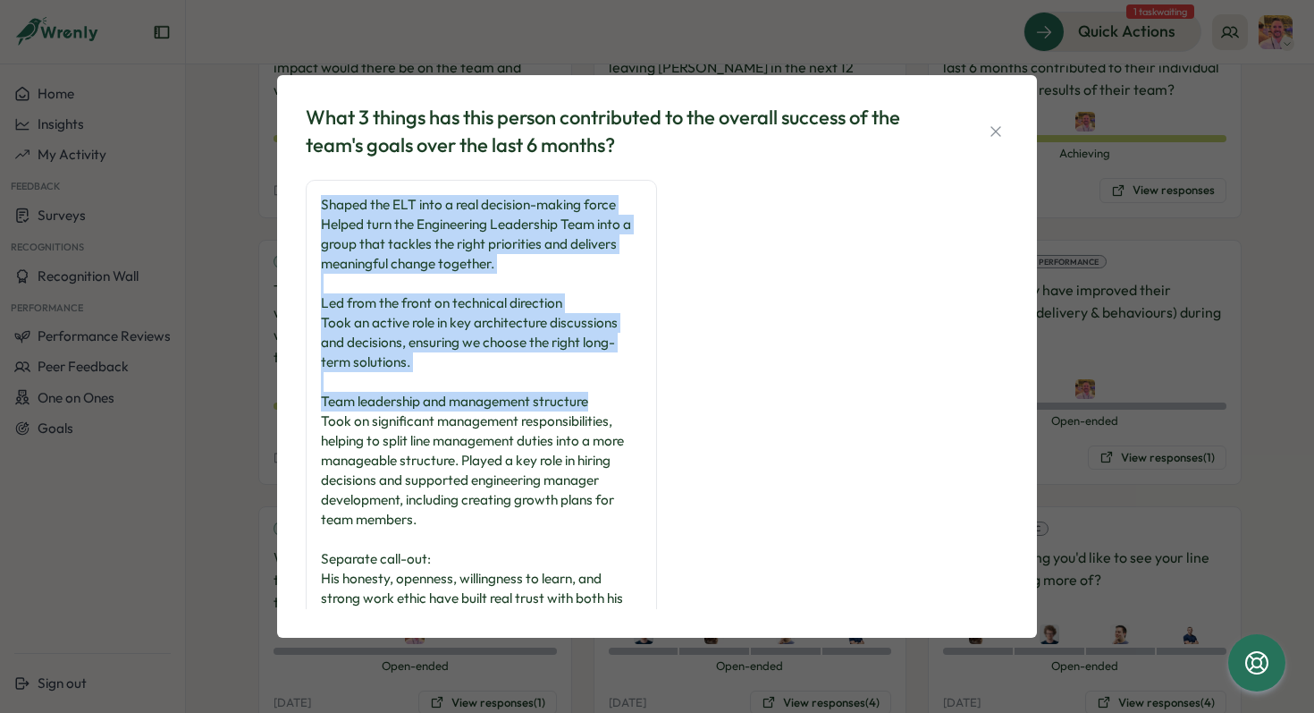
drag, startPoint x: 323, startPoint y: 207, endPoint x: 649, endPoint y: 401, distance: 379.6
click at [649, 401] on div "Shaped the ELT into a real decision-making force Helped turn the Engineering Le…" at bounding box center [481, 428] width 351 height 496
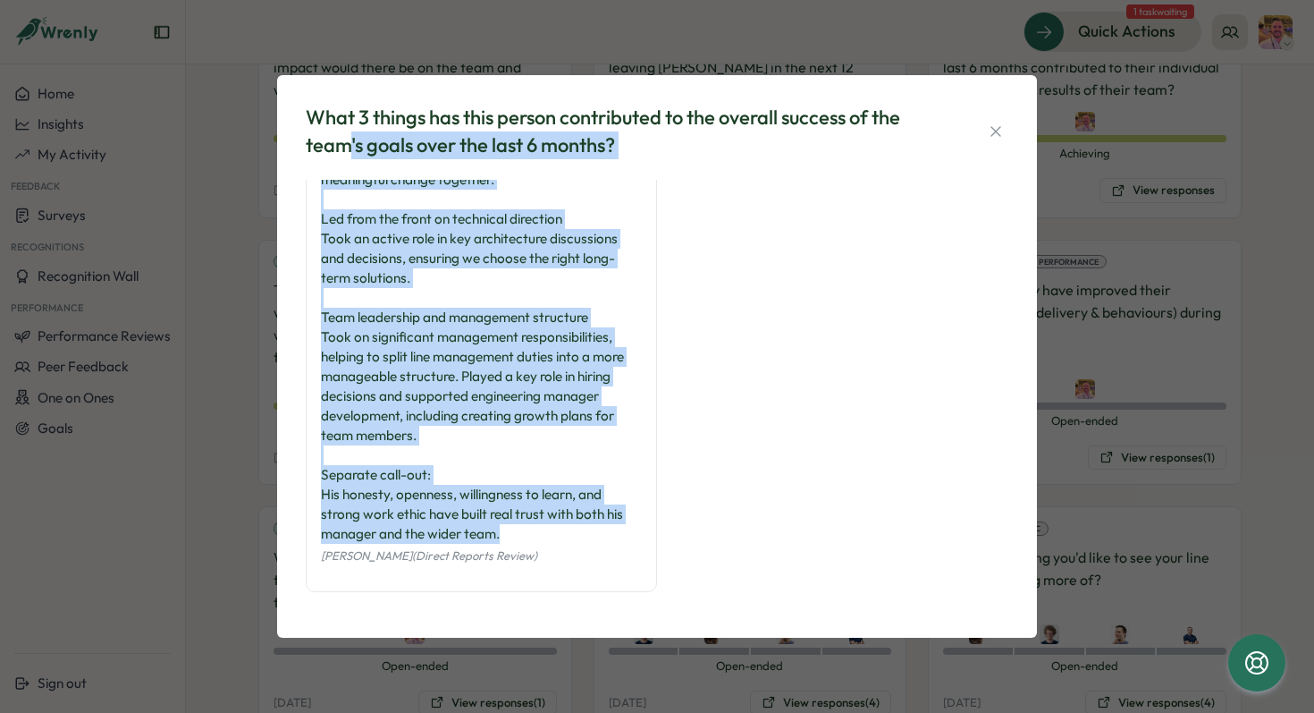
scroll to position [0, 0]
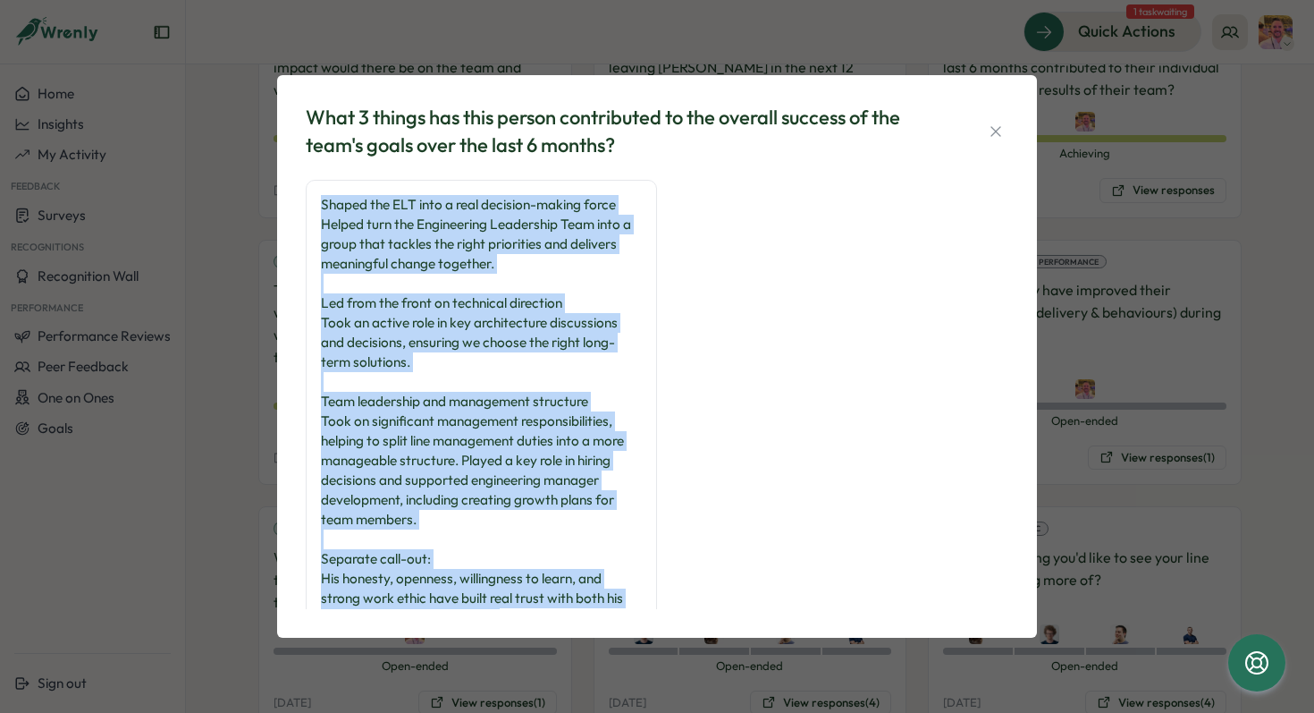
drag, startPoint x: 534, startPoint y: 535, endPoint x: 316, endPoint y: 208, distance: 392.0
click at [316, 208] on div "Shaped the ELT into a real decision-making force Helped turn the Engineering Le…" at bounding box center [481, 428] width 351 height 496
copy div "Shaped the ELT into a real decision-making force Helped turn the Engineering Le…"
click at [996, 127] on icon "button" at bounding box center [996, 131] width 18 height 18
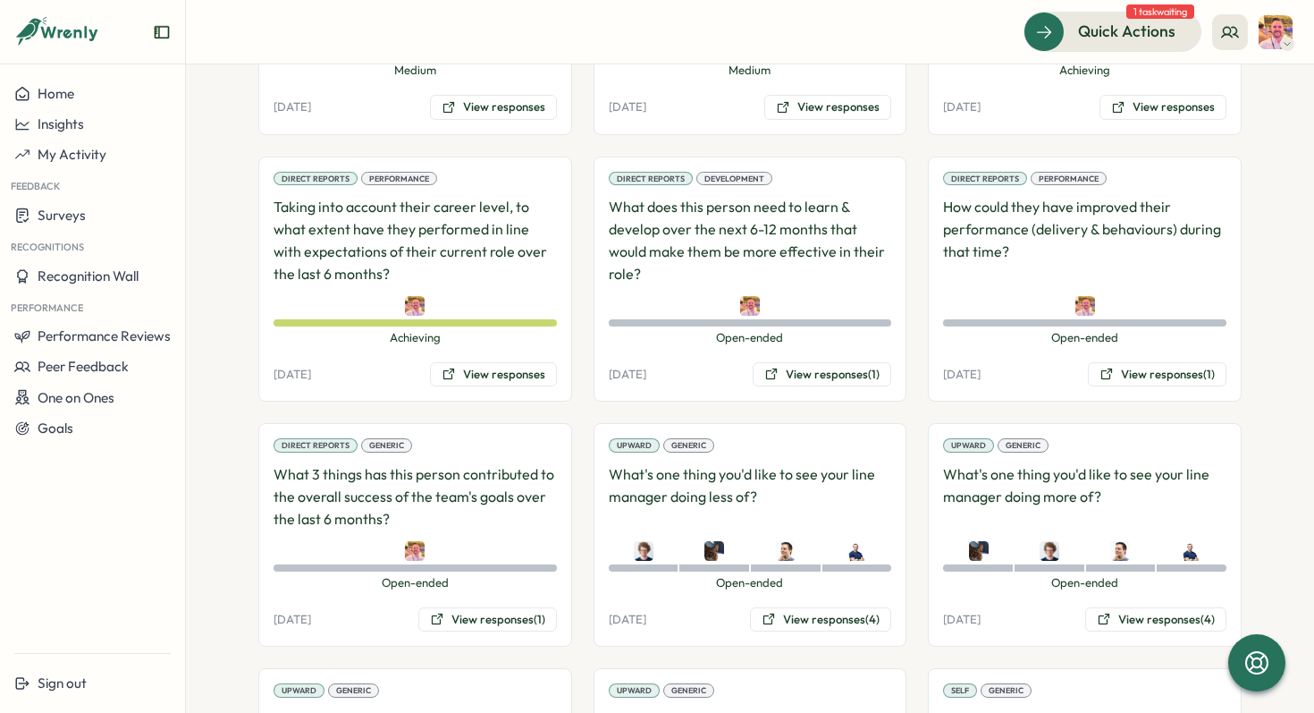
scroll to position [1416, 0]
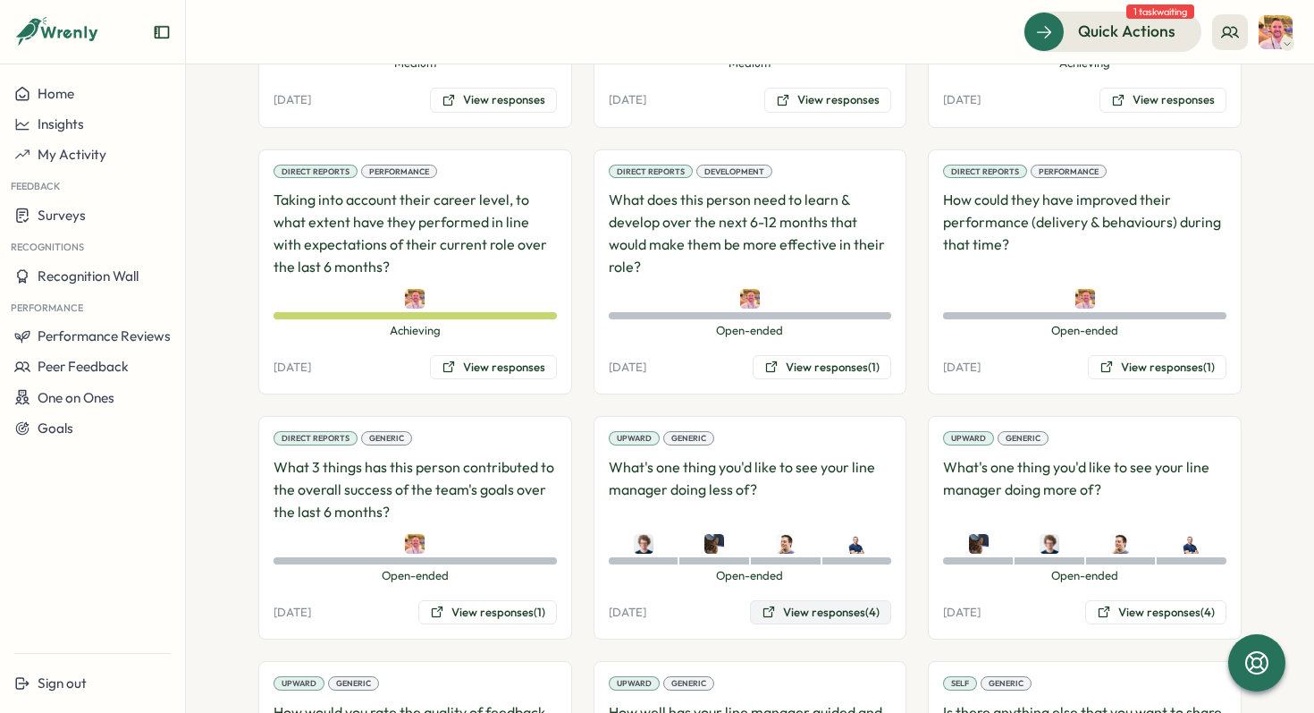
click at [808, 600] on button "View responses (4)" at bounding box center [820, 612] width 141 height 25
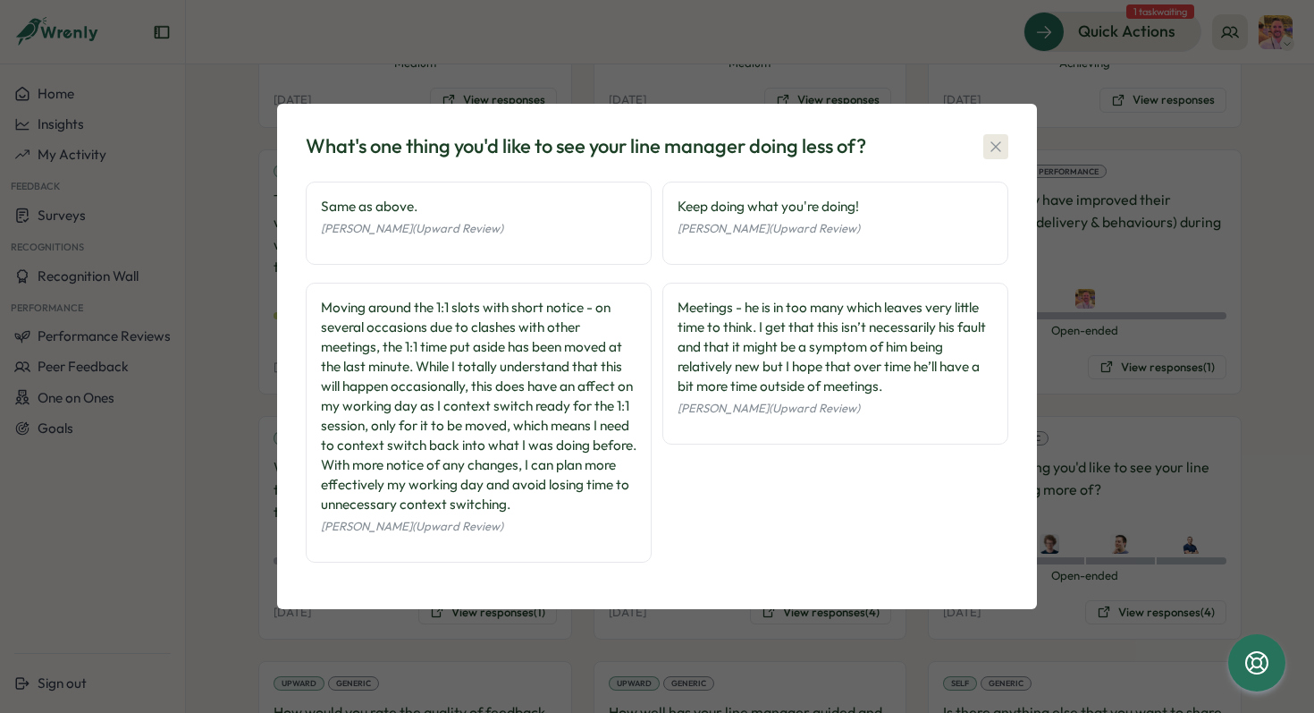
click at [989, 141] on icon "button" at bounding box center [996, 147] width 18 height 18
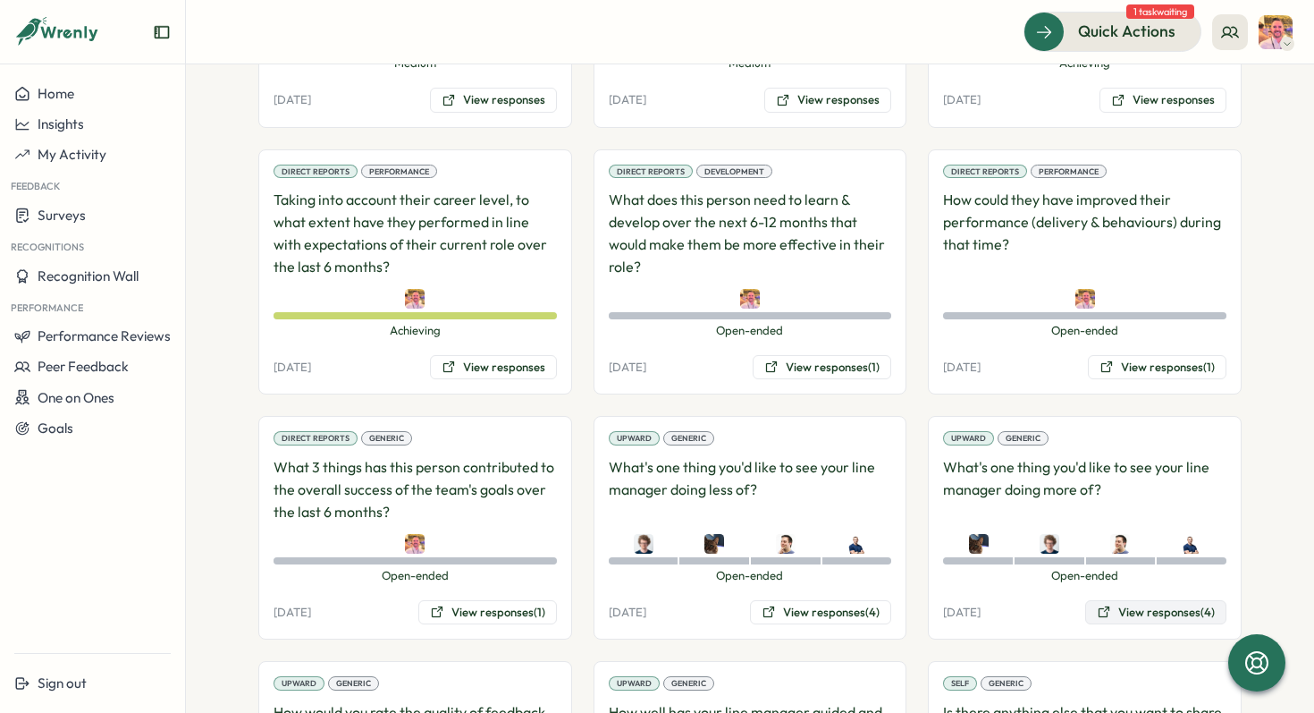
click at [1143, 600] on button "View responses (4)" at bounding box center [1155, 612] width 141 height 25
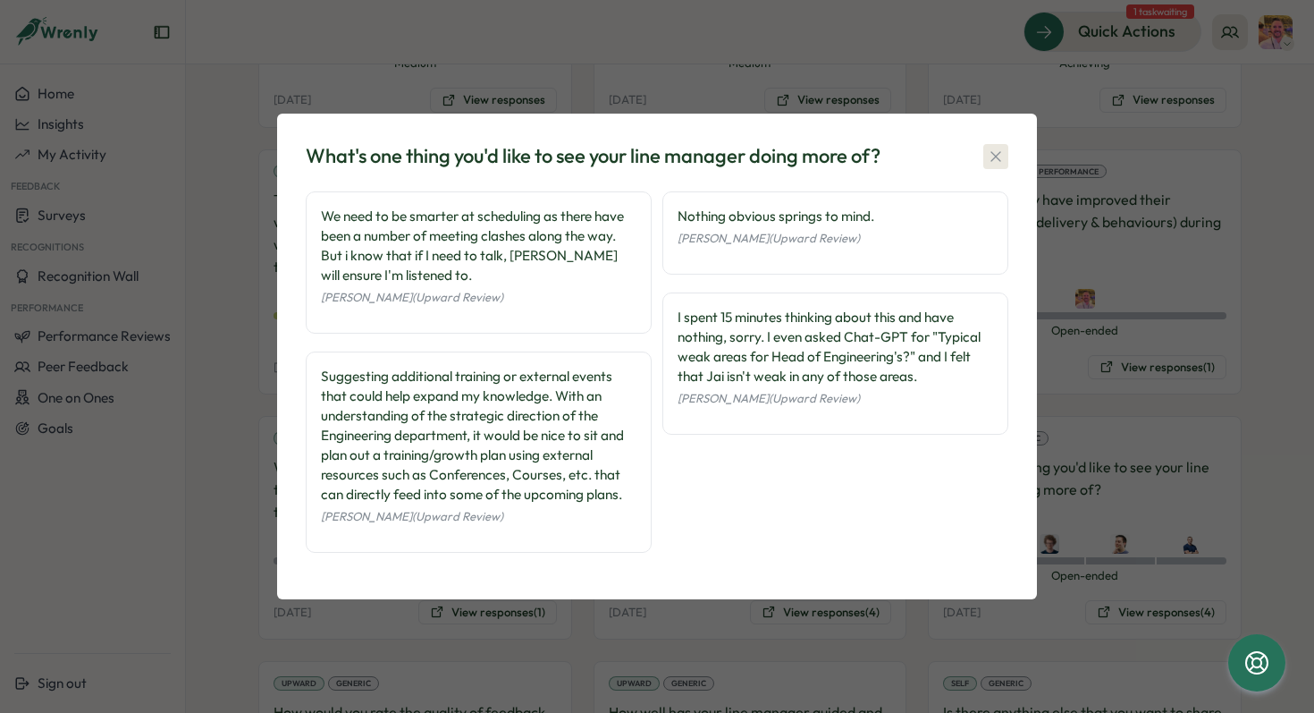
click at [991, 156] on icon "button" at bounding box center [996, 157] width 18 height 18
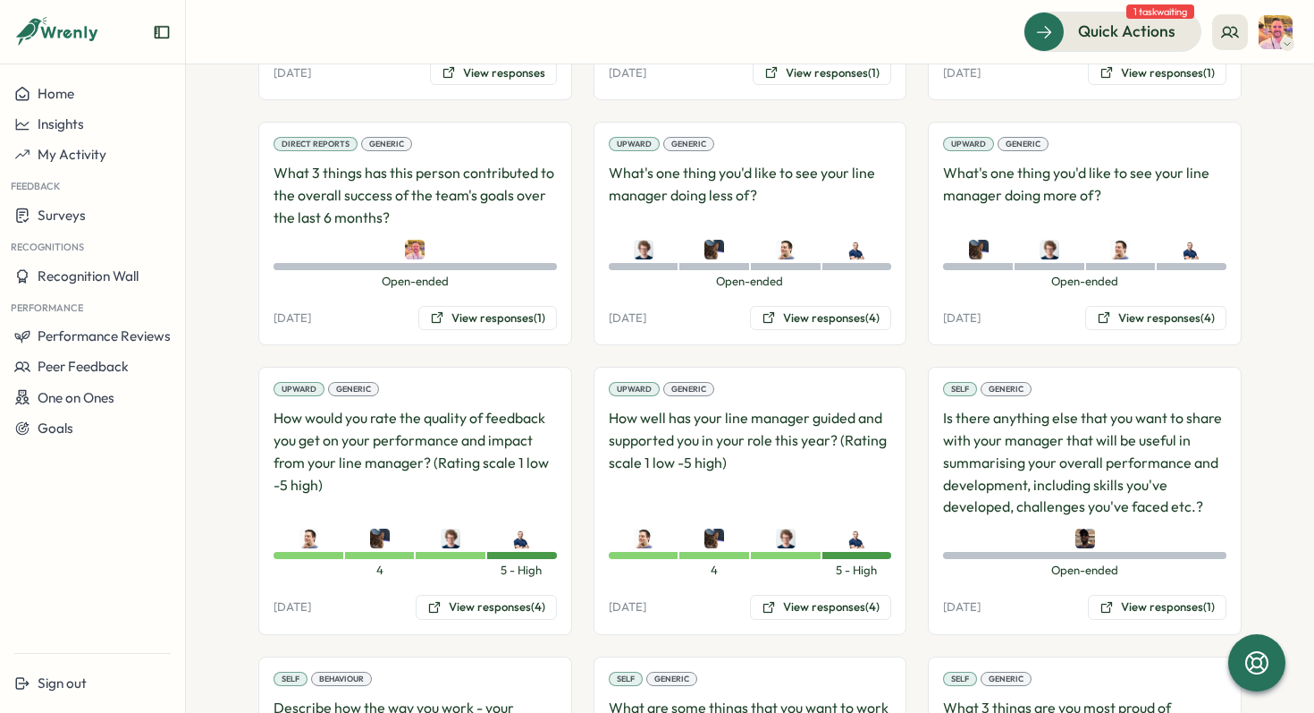
scroll to position [1717, 0]
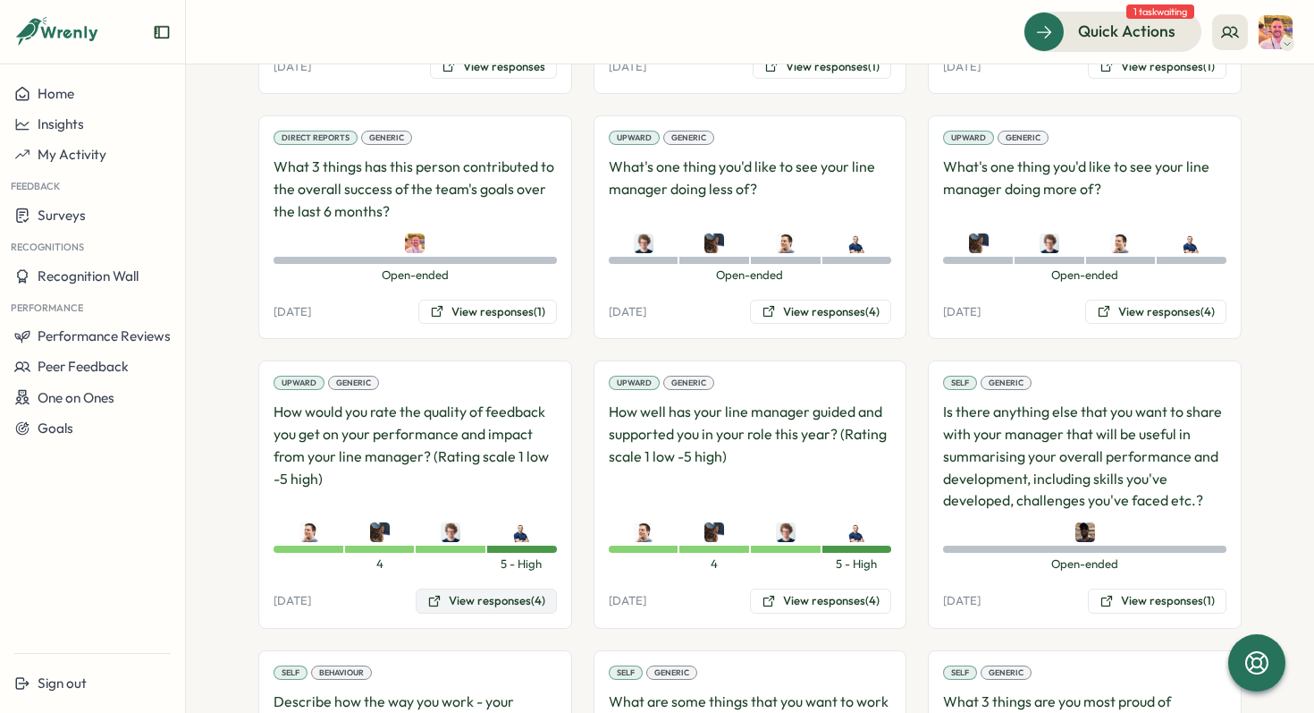
click at [463, 588] on button "View responses (4)" at bounding box center [486, 600] width 141 height 25
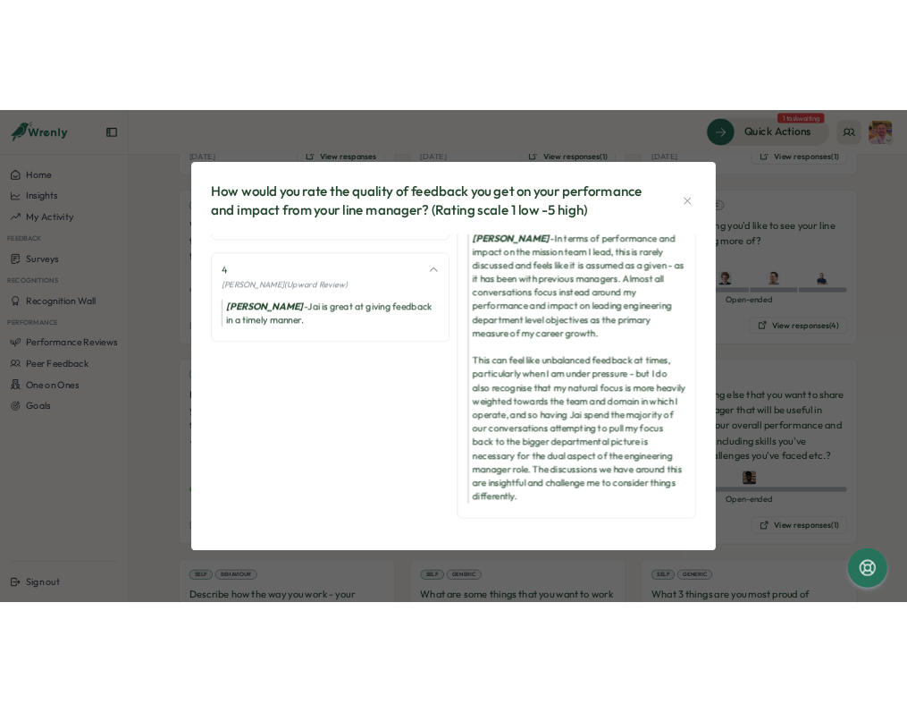
scroll to position [257, 0]
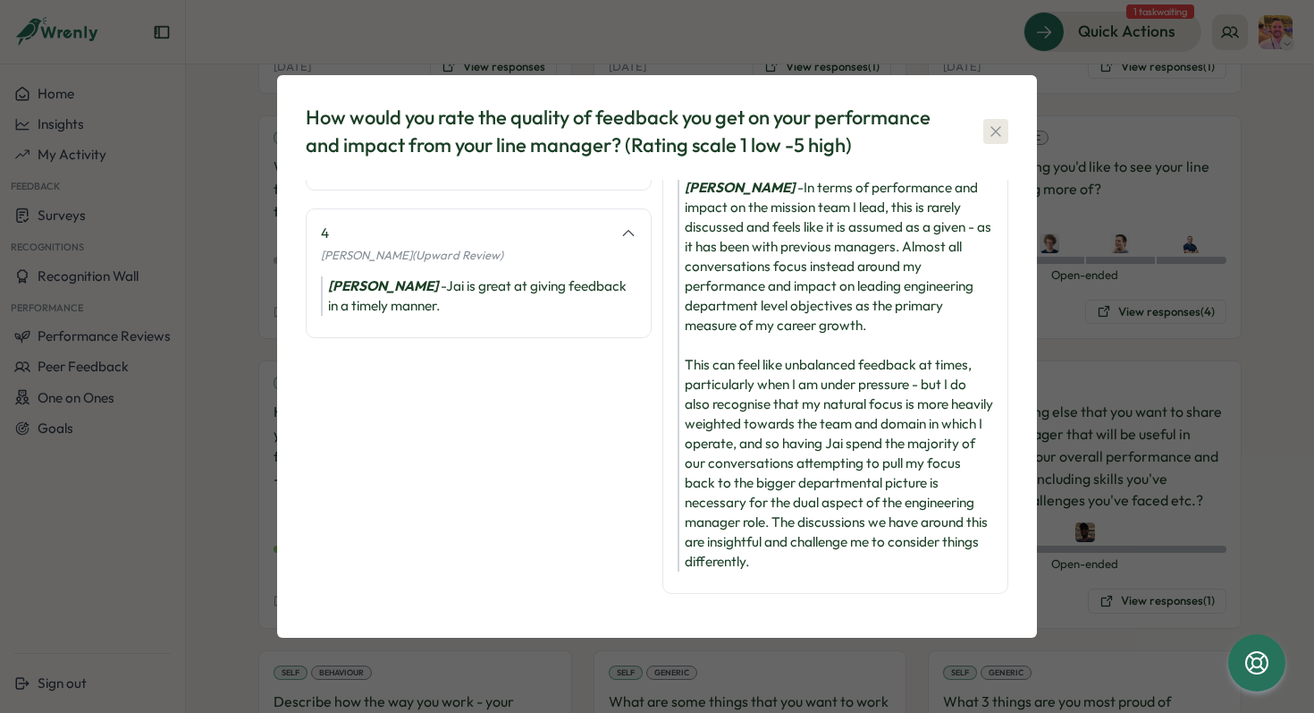
click at [993, 129] on icon "button" at bounding box center [996, 131] width 10 height 10
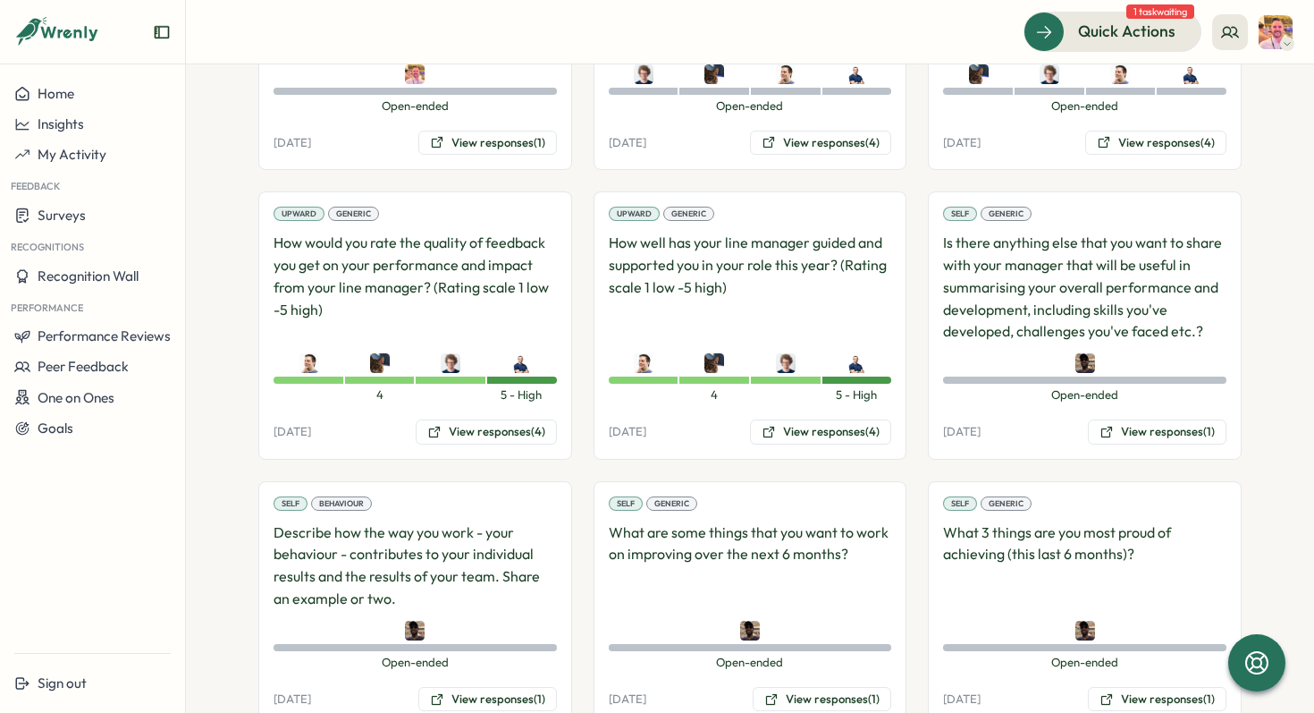
scroll to position [1894, 0]
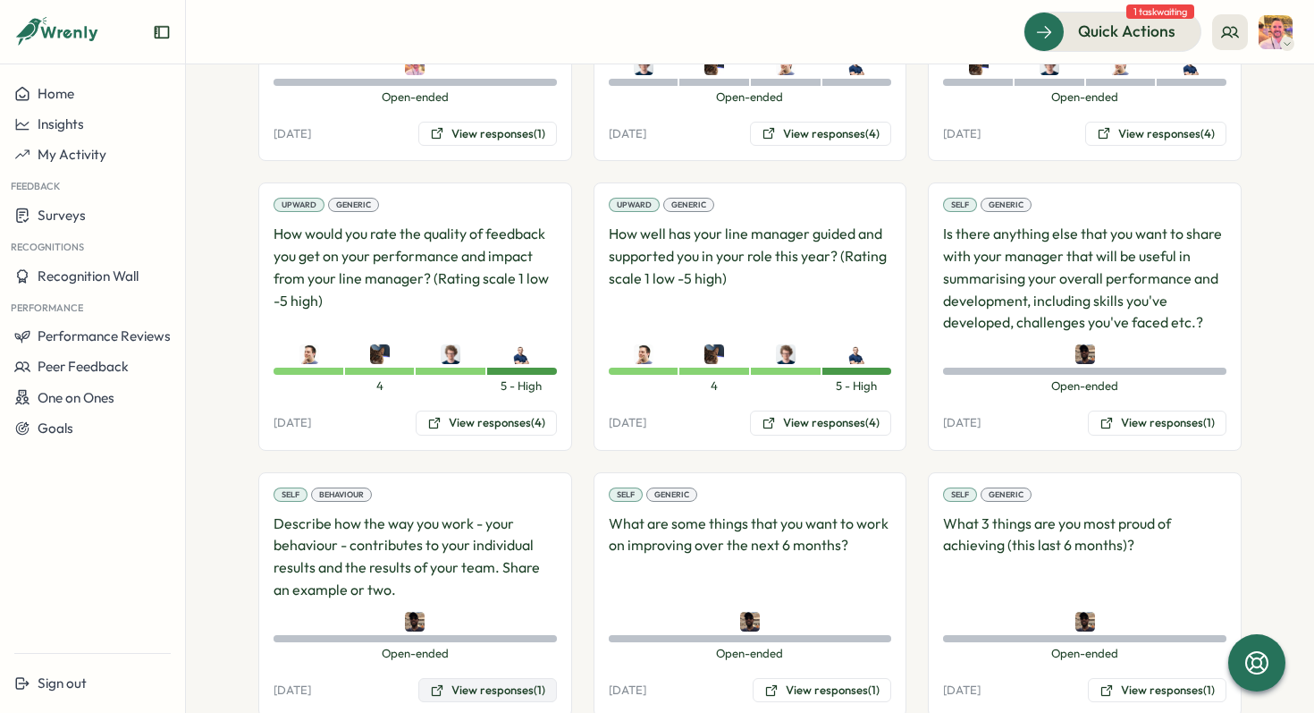
click at [461, 678] on button "View responses (1)" at bounding box center [487, 690] width 139 height 25
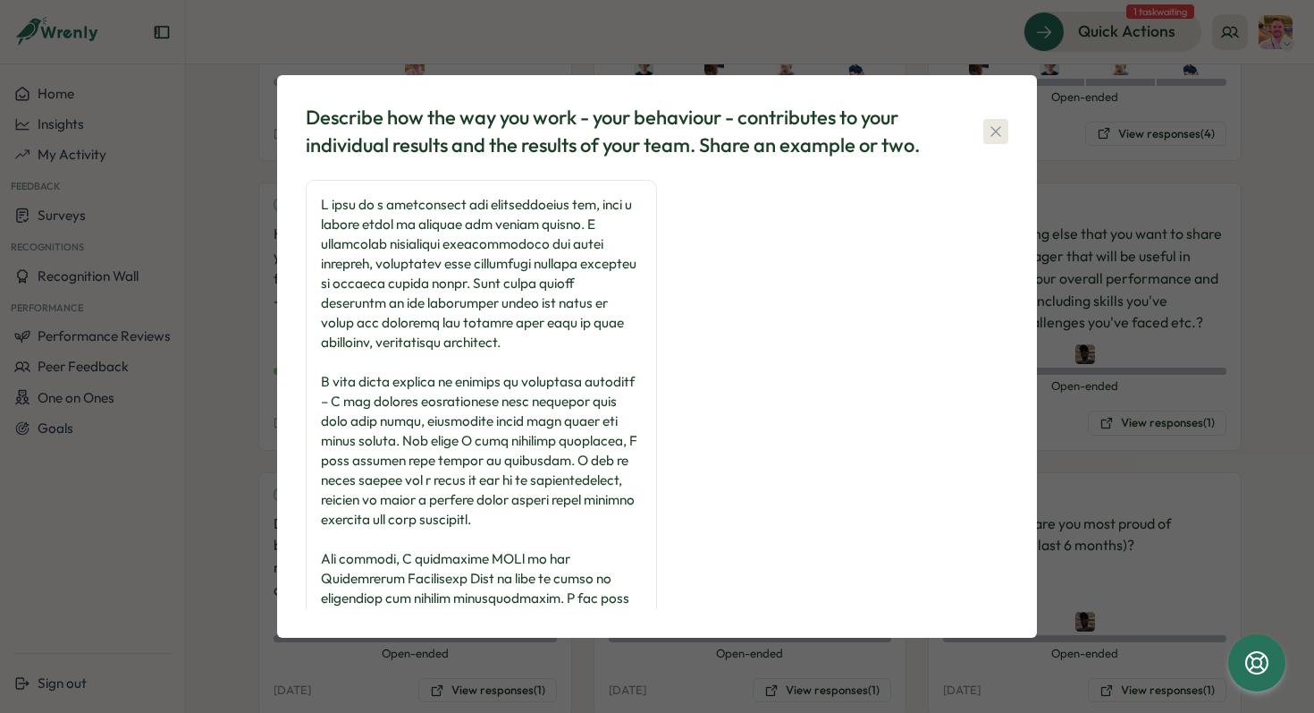
click at [991, 126] on icon "button" at bounding box center [996, 131] width 10 height 10
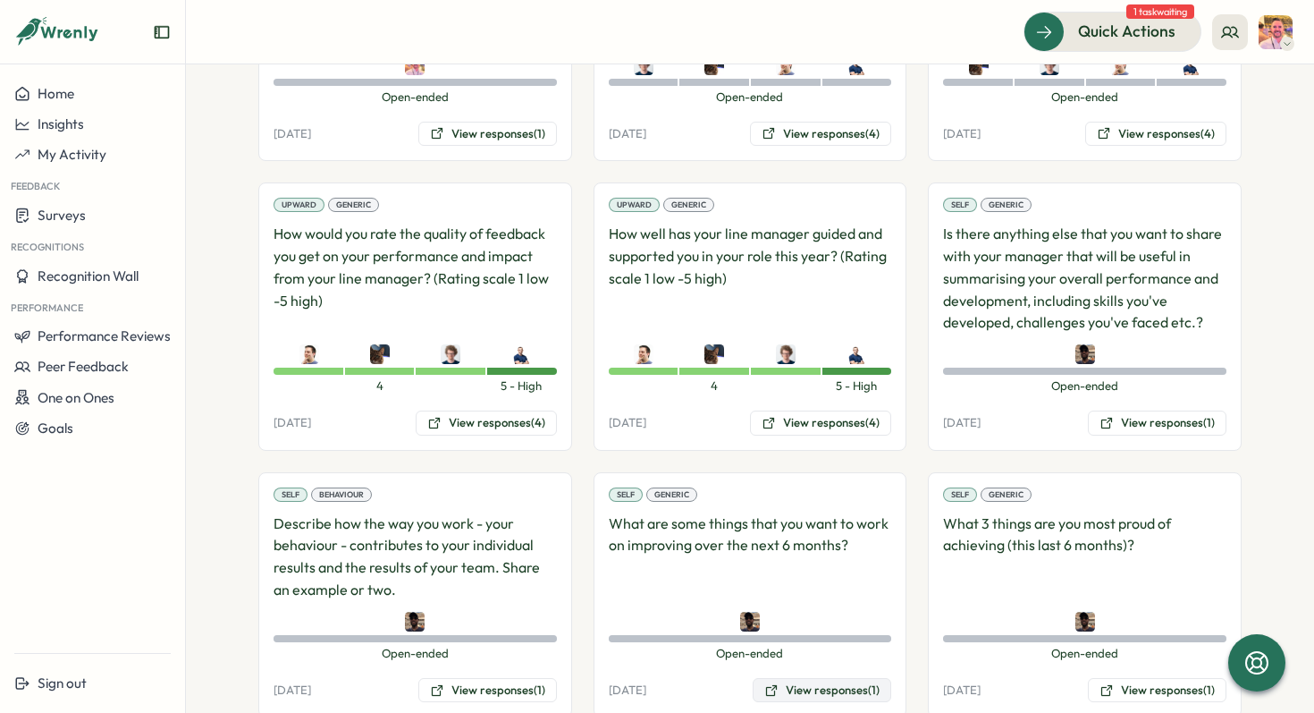
click at [787, 678] on button "View responses (1)" at bounding box center [822, 690] width 139 height 25
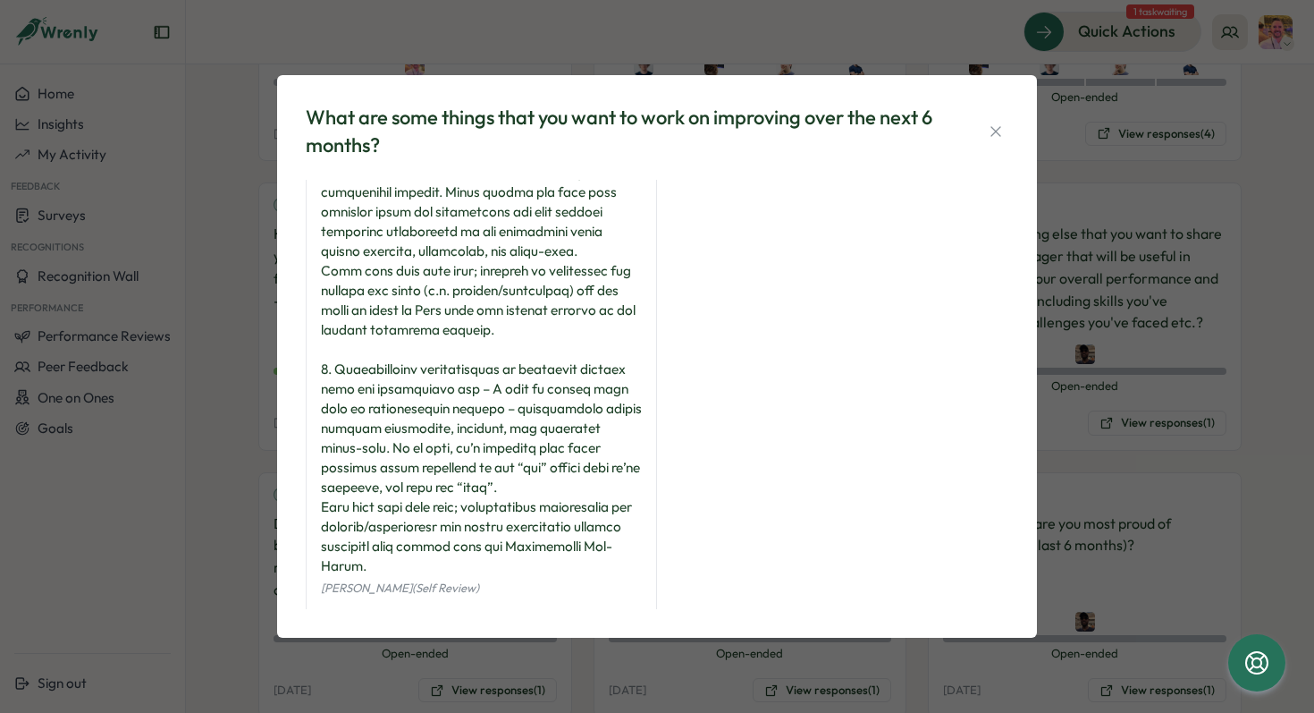
scroll to position [418, 0]
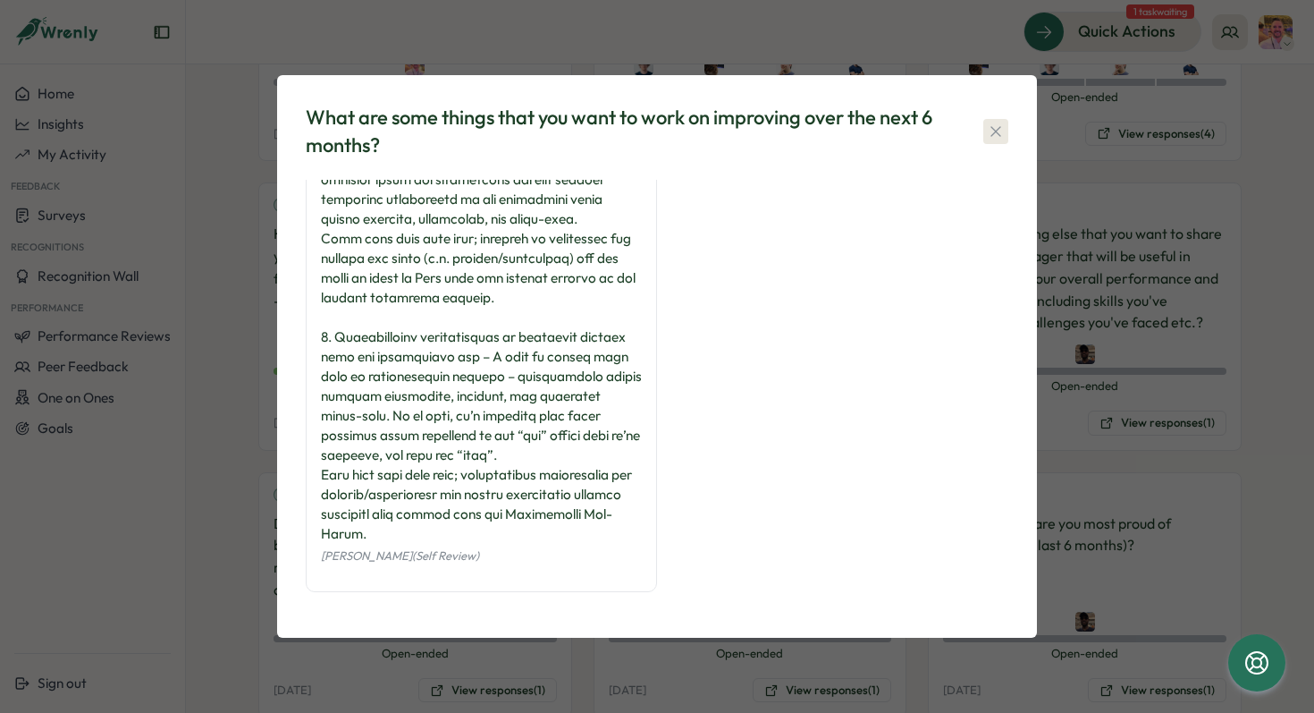
click at [991, 125] on icon "button" at bounding box center [996, 131] width 18 height 18
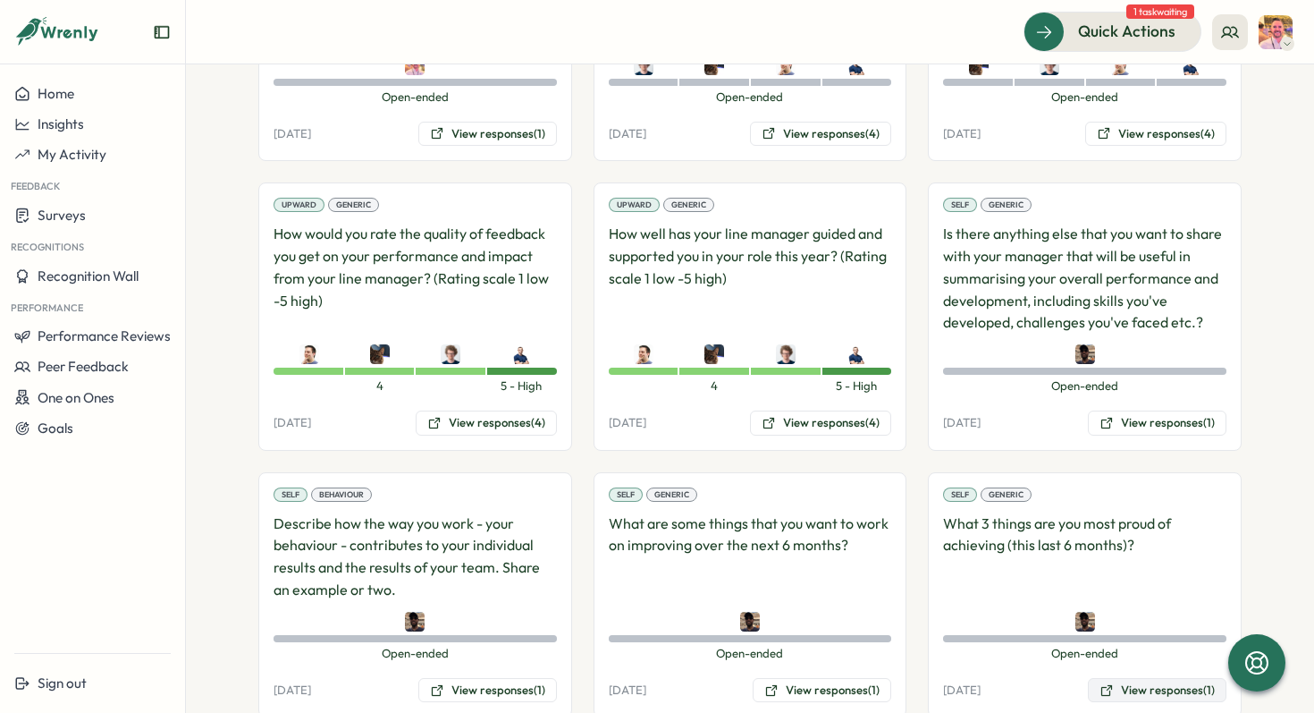
click at [1135, 678] on button "View responses (1)" at bounding box center [1157, 690] width 139 height 25
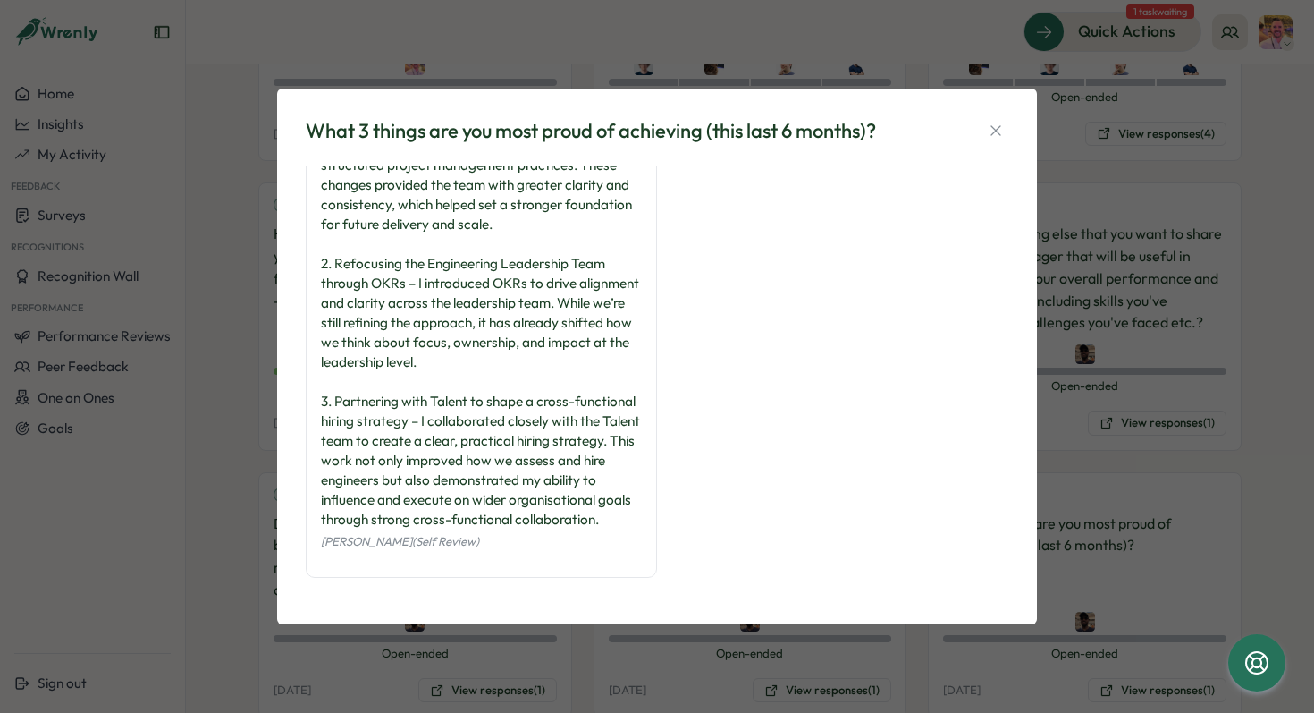
scroll to position [104, 0]
click at [1000, 132] on icon "button" at bounding box center [996, 131] width 18 height 18
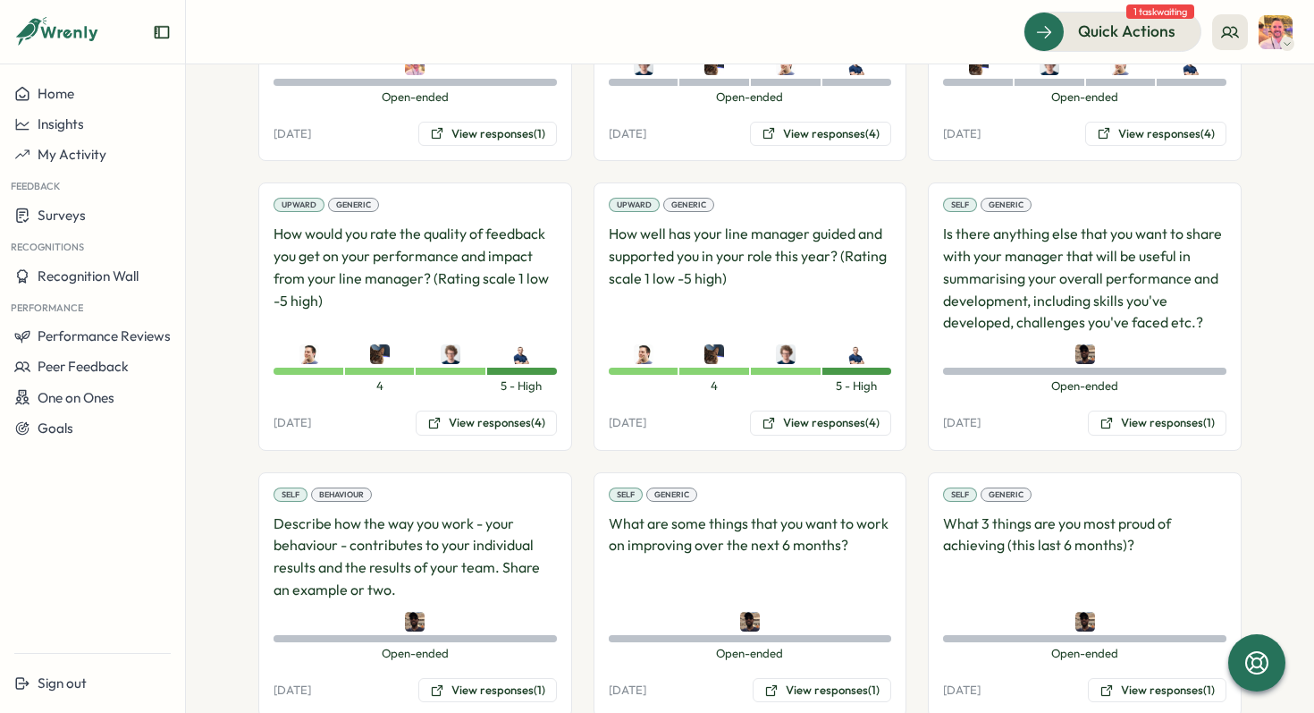
click at [806, 38] on div "Quick Actions 1 task waiting" at bounding box center [749, 31] width 1085 height 39
click at [713, 38] on div "Quick Actions 1 task waiting" at bounding box center [749, 31] width 1085 height 39
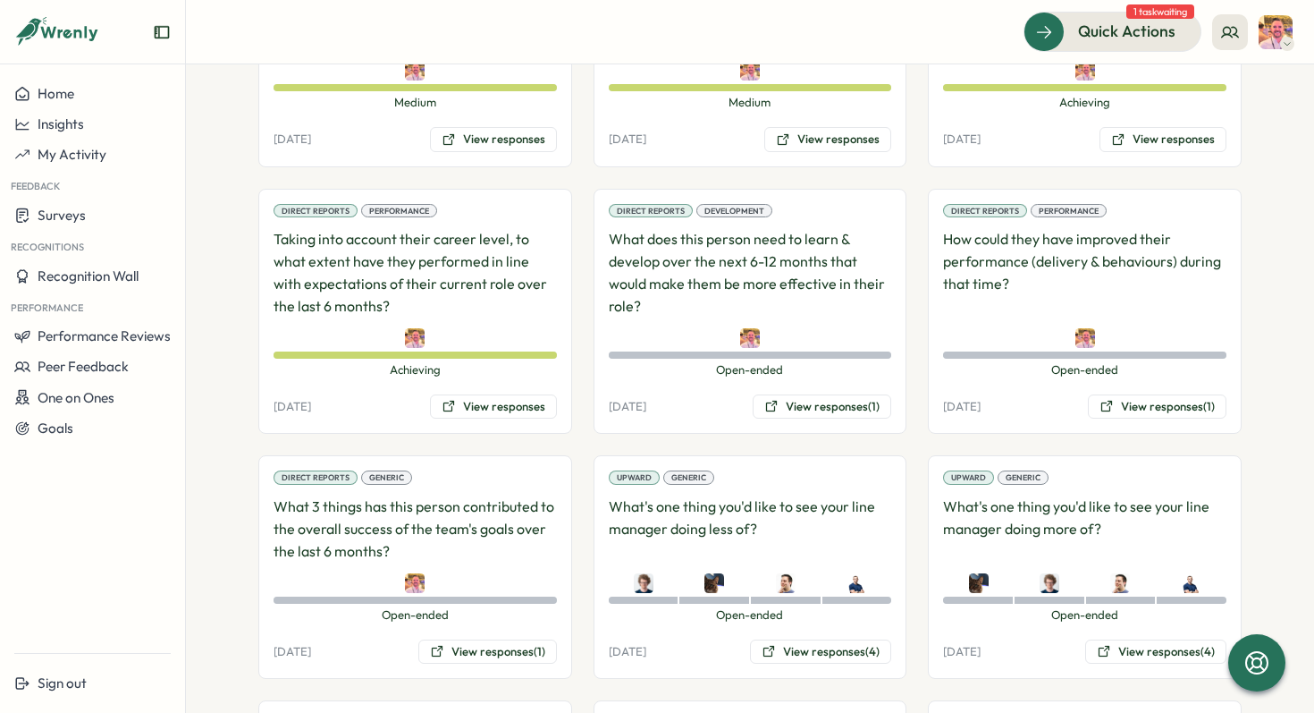
scroll to position [1385, 0]
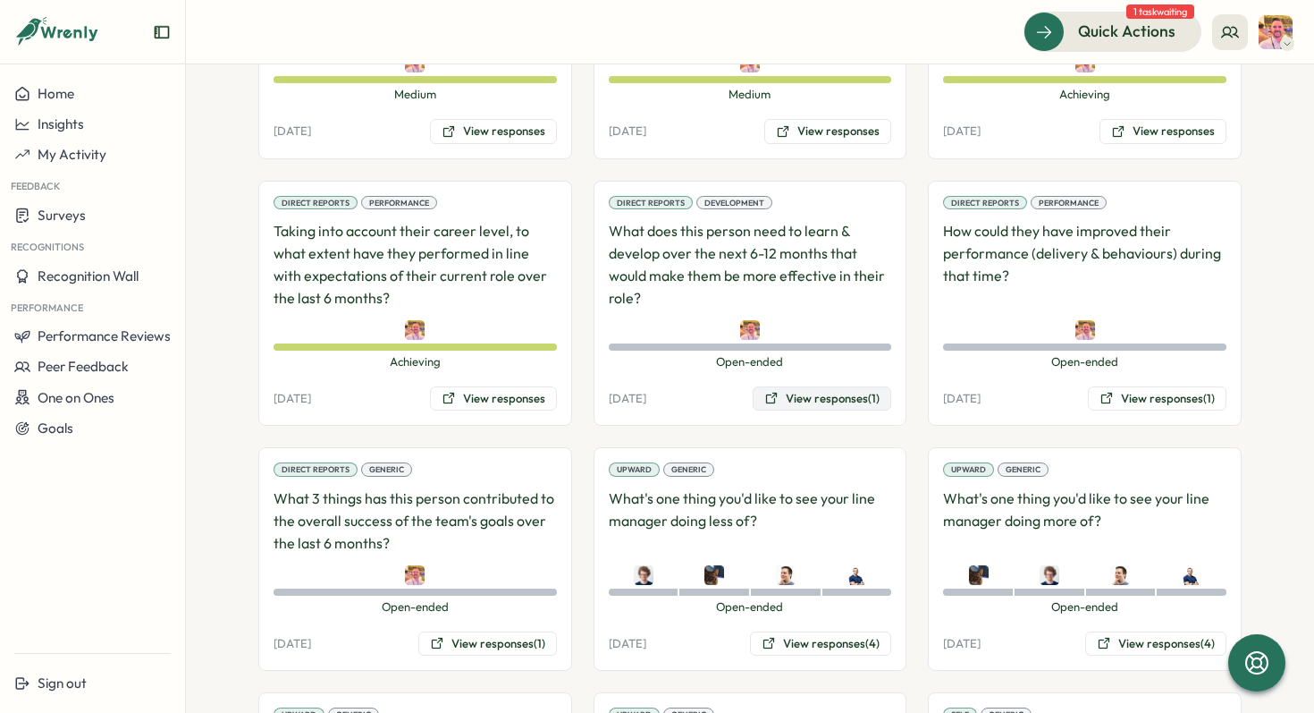
click at [826, 386] on button "View responses (1)" at bounding box center [822, 398] width 139 height 25
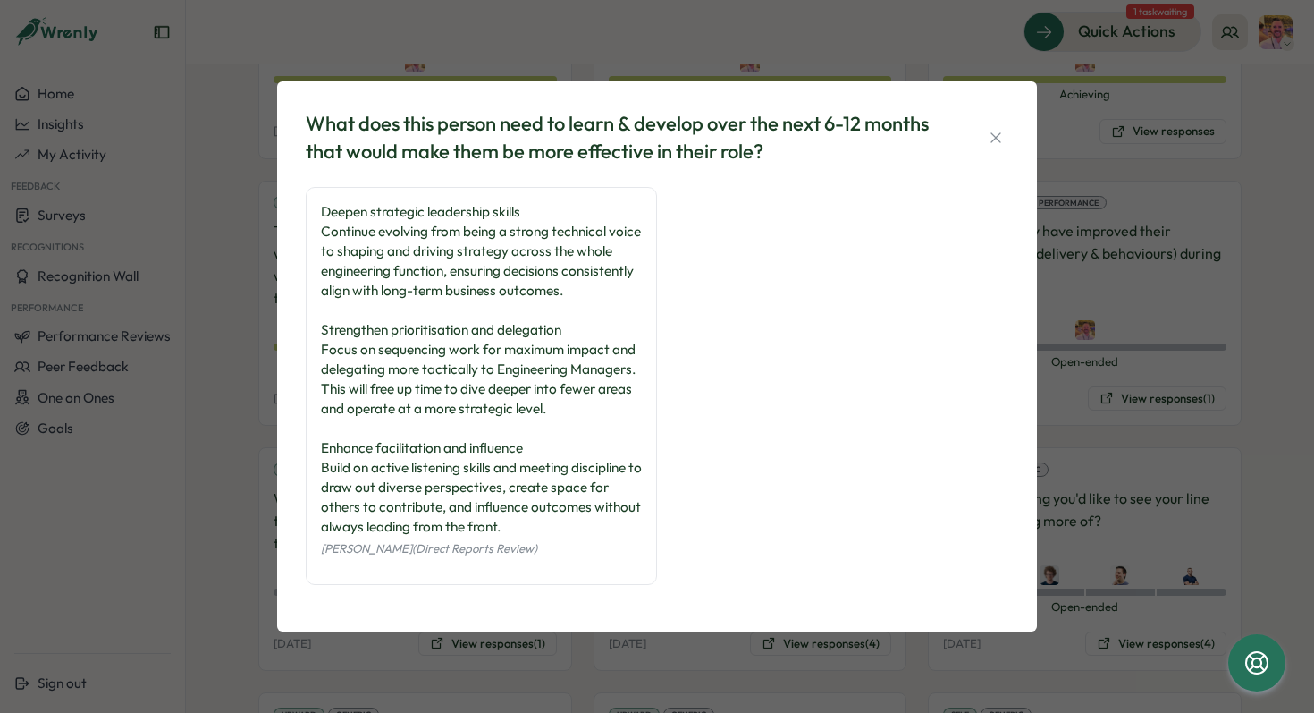
scroll to position [5, 0]
click at [999, 130] on icon "button" at bounding box center [996, 138] width 18 height 18
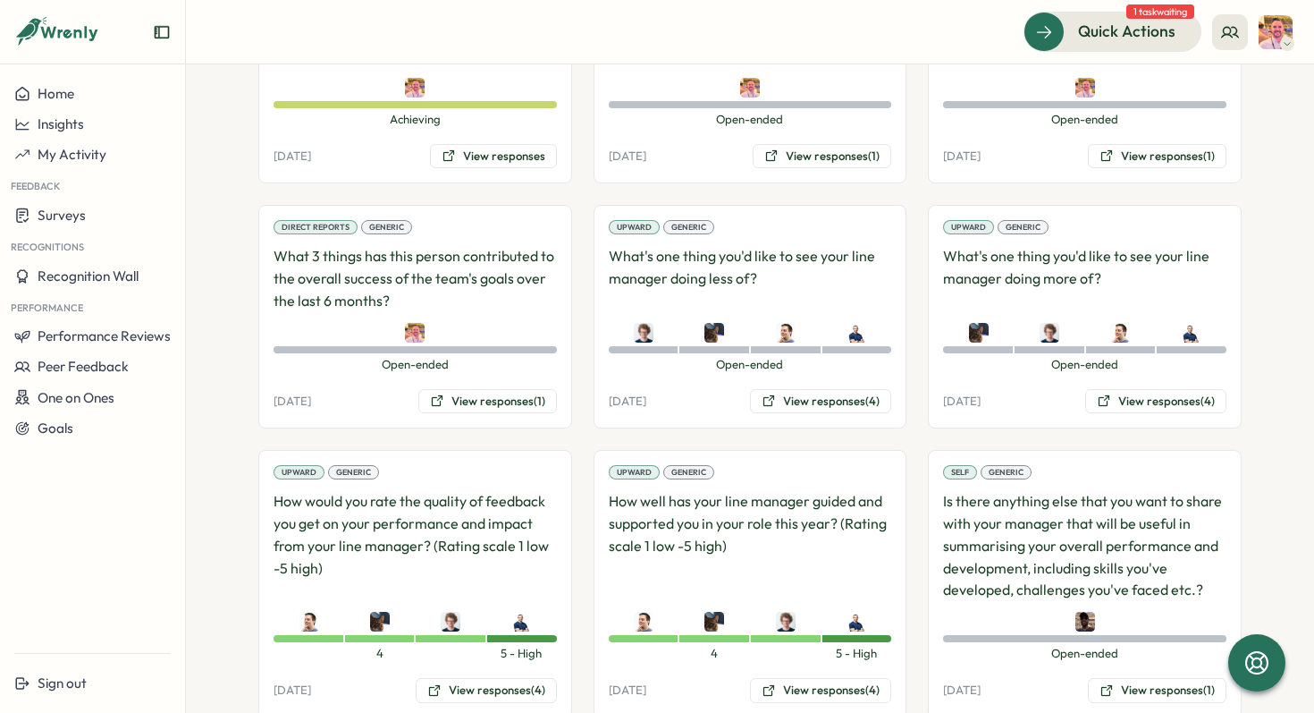
scroll to position [1894, 0]
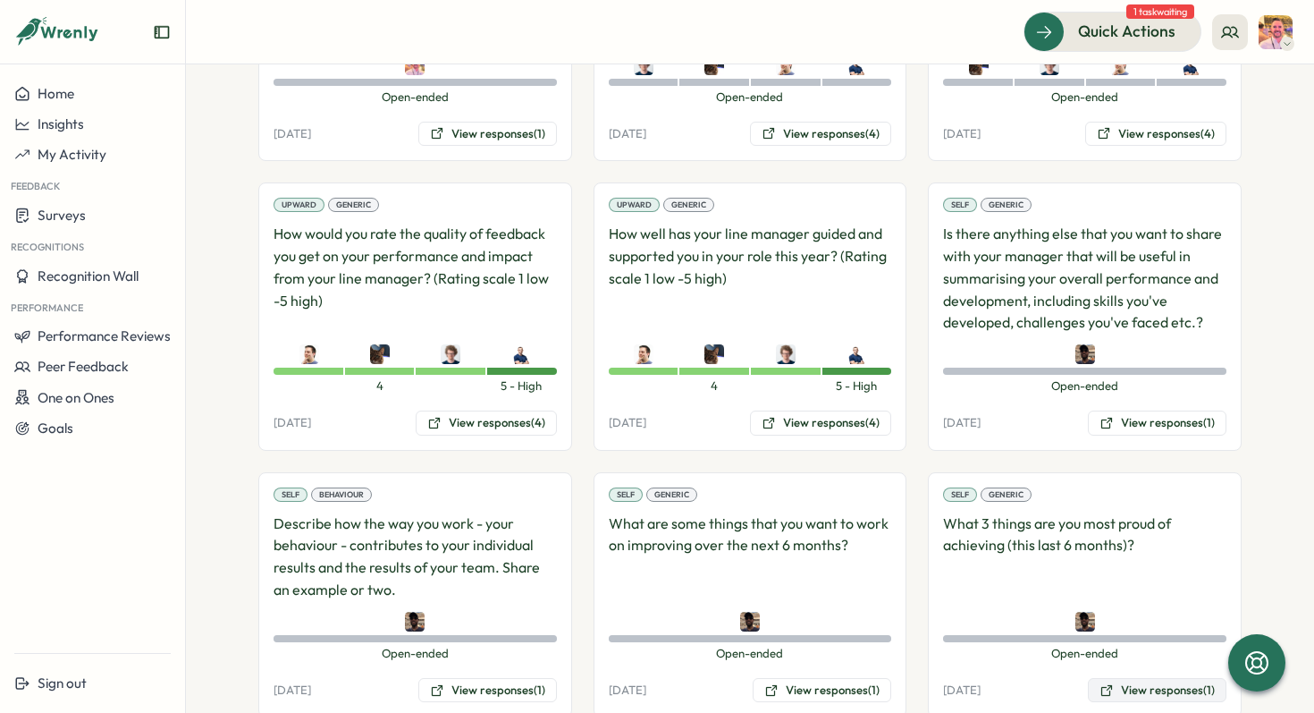
click at [1121, 678] on button "View responses (1)" at bounding box center [1157, 690] width 139 height 25
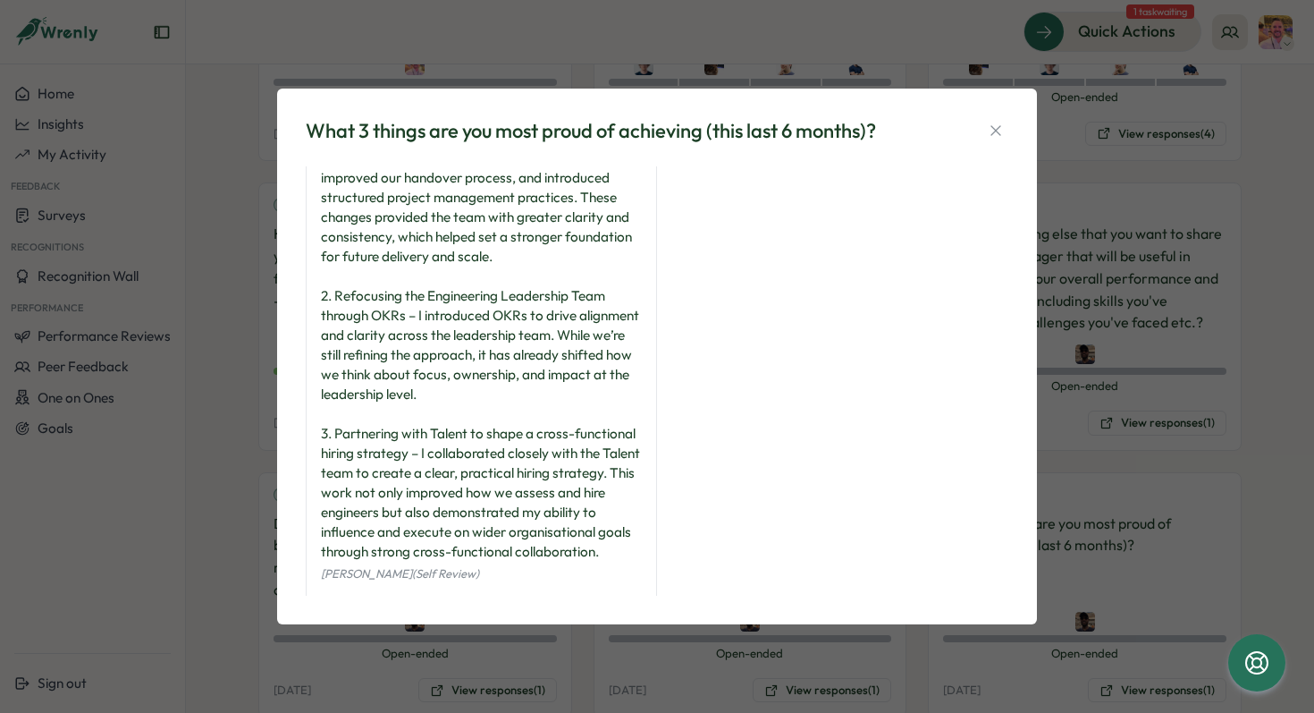
scroll to position [104, 0]
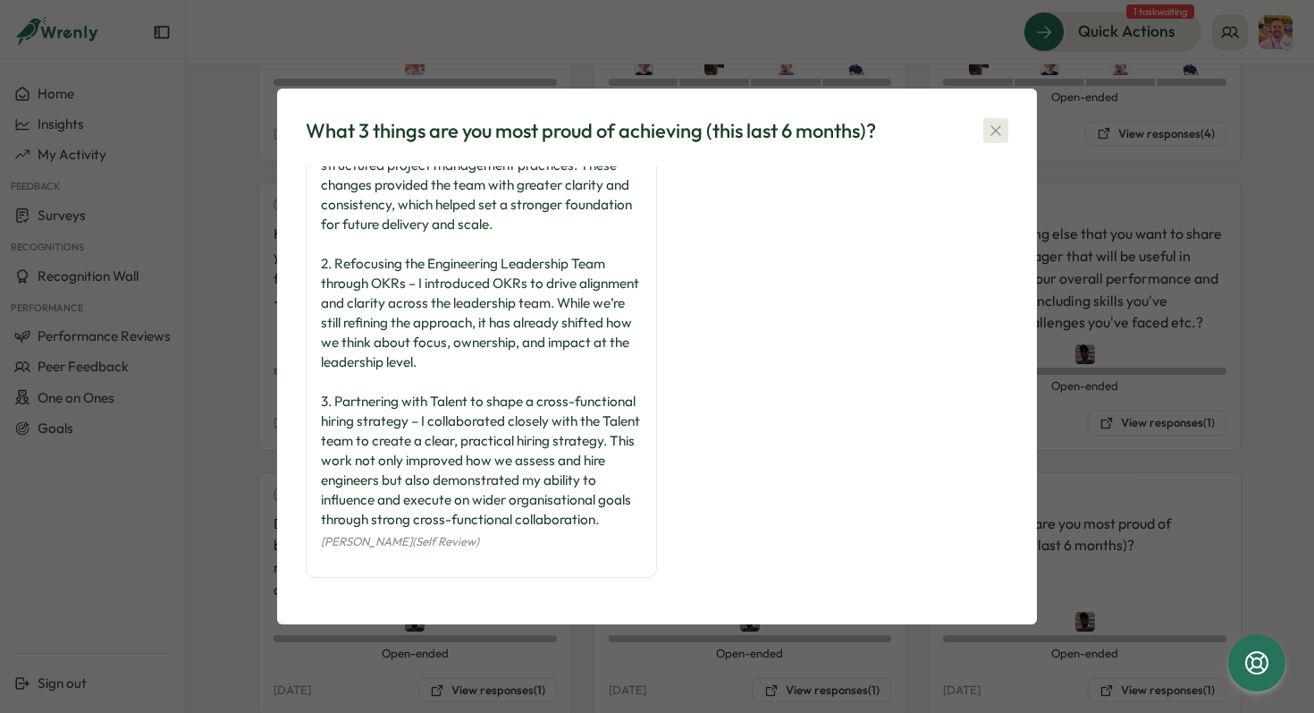
click at [997, 131] on icon "button" at bounding box center [996, 131] width 18 height 18
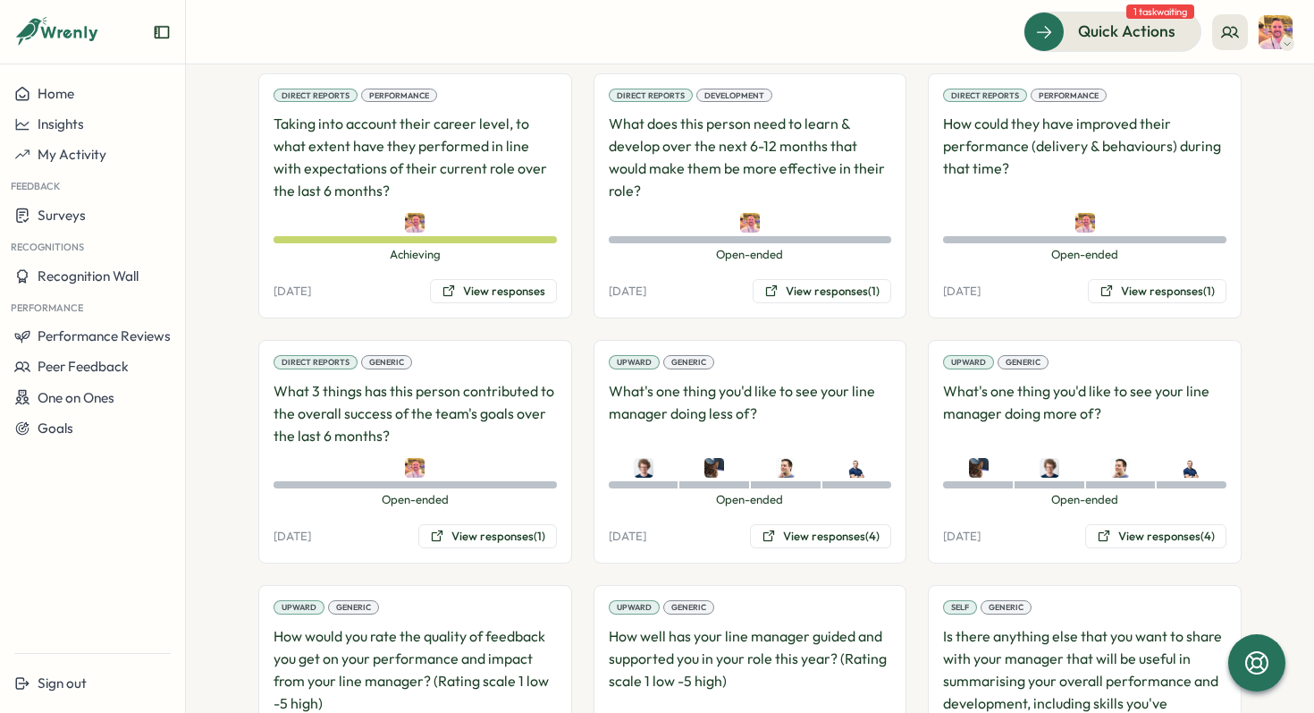
scroll to position [1488, 0]
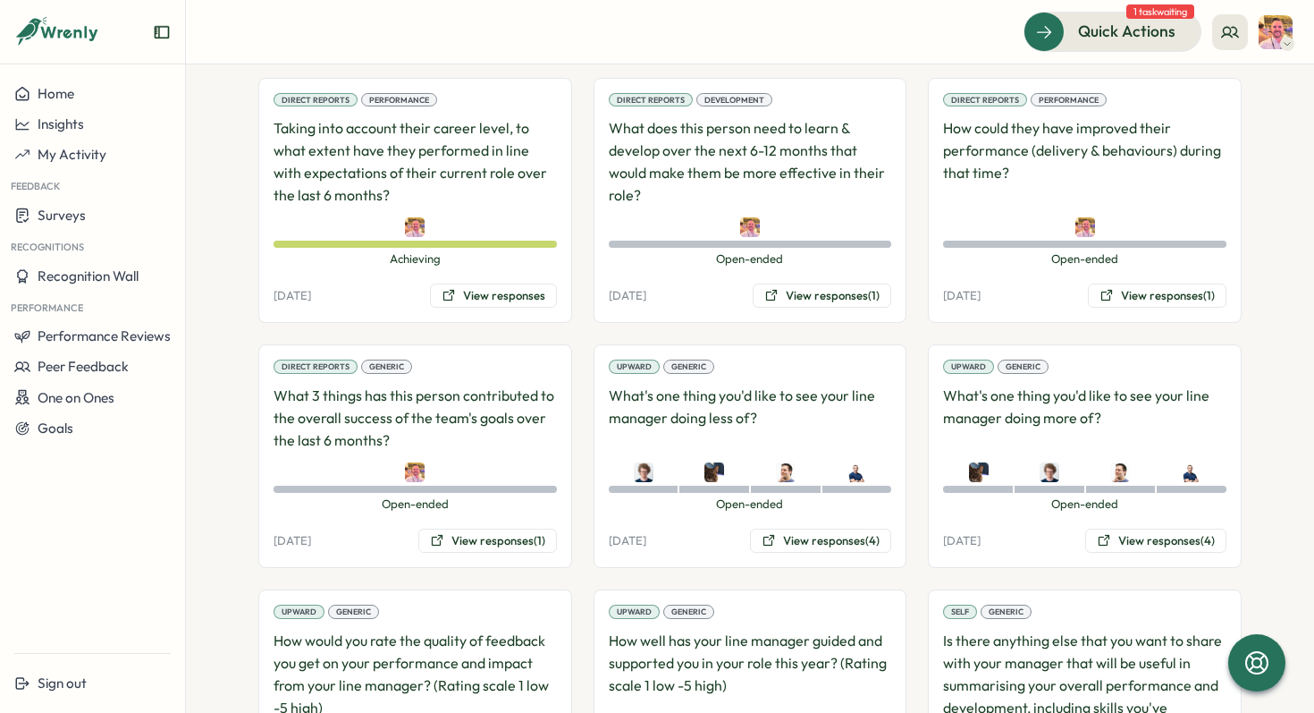
click at [441, 384] on p "What 3 things has this person contributed to the overall success of the team's …" at bounding box center [415, 417] width 283 height 66
click at [469, 528] on button "View responses (1)" at bounding box center [487, 540] width 139 height 25
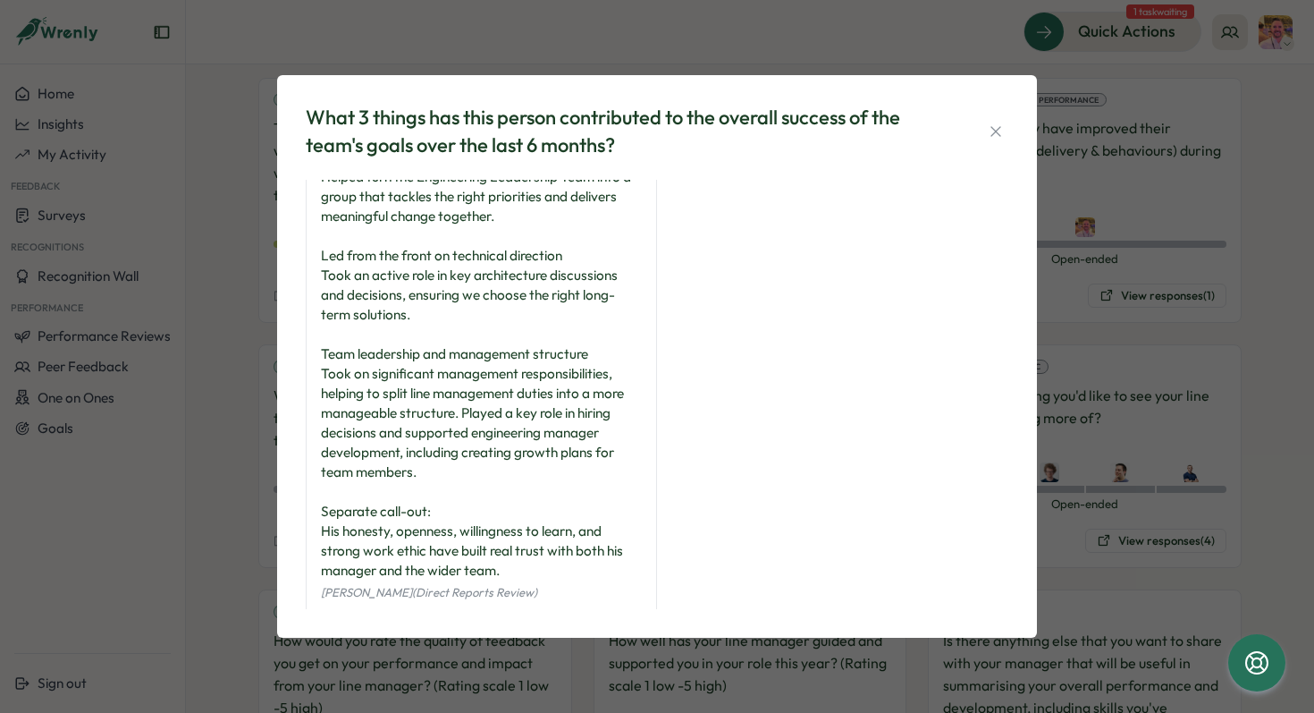
scroll to position [84, 0]
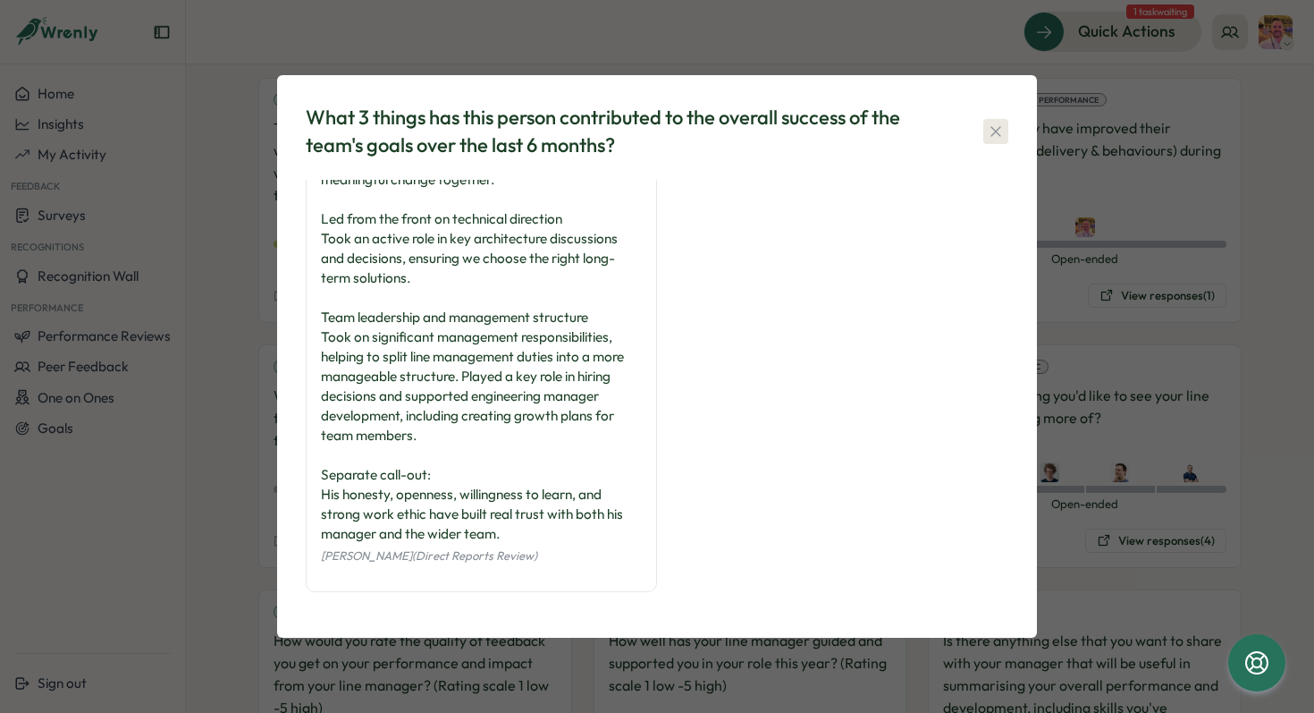
click at [990, 126] on icon "button" at bounding box center [996, 131] width 18 height 18
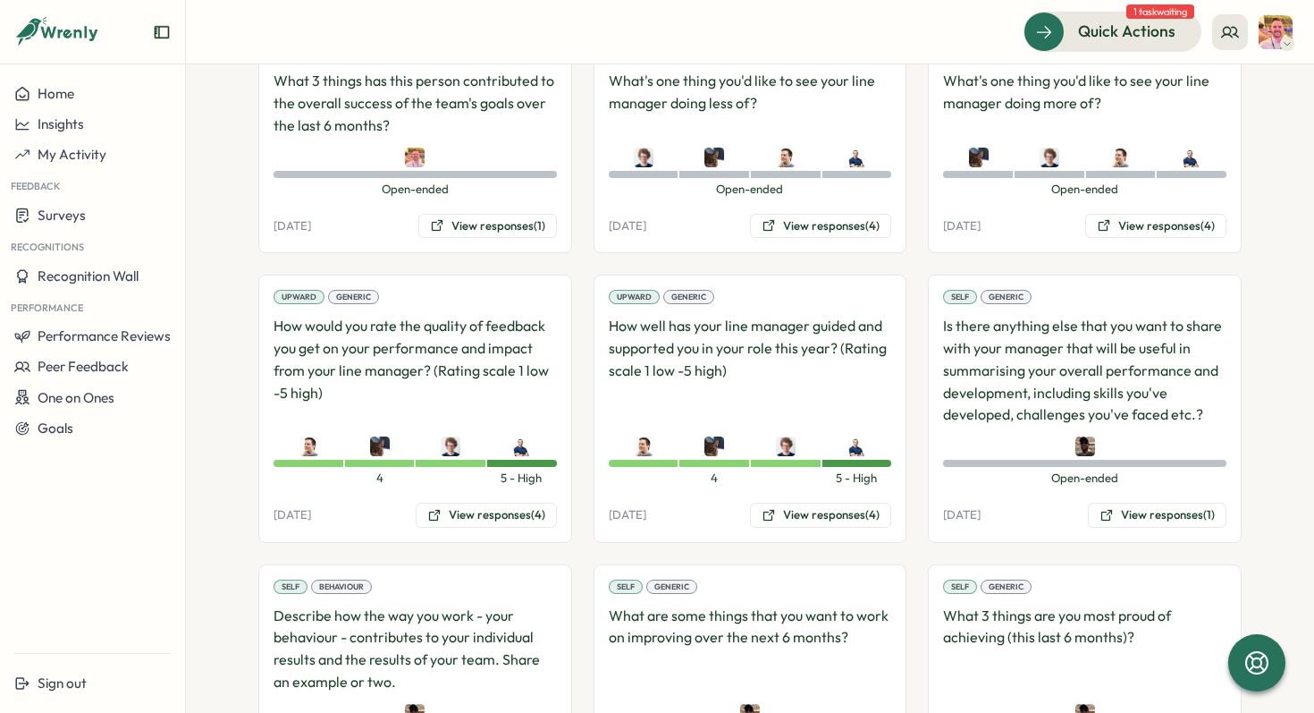
scroll to position [1894, 0]
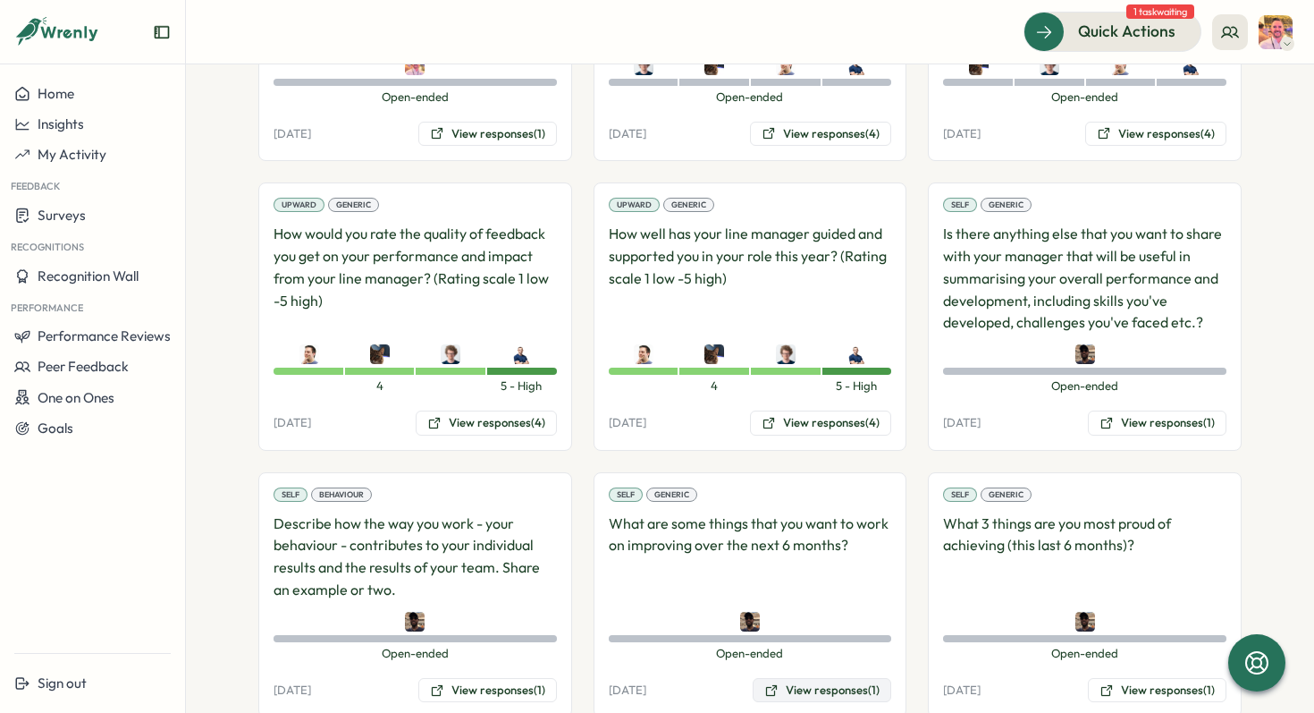
click at [790, 678] on button "View responses (1)" at bounding box center [822, 690] width 139 height 25
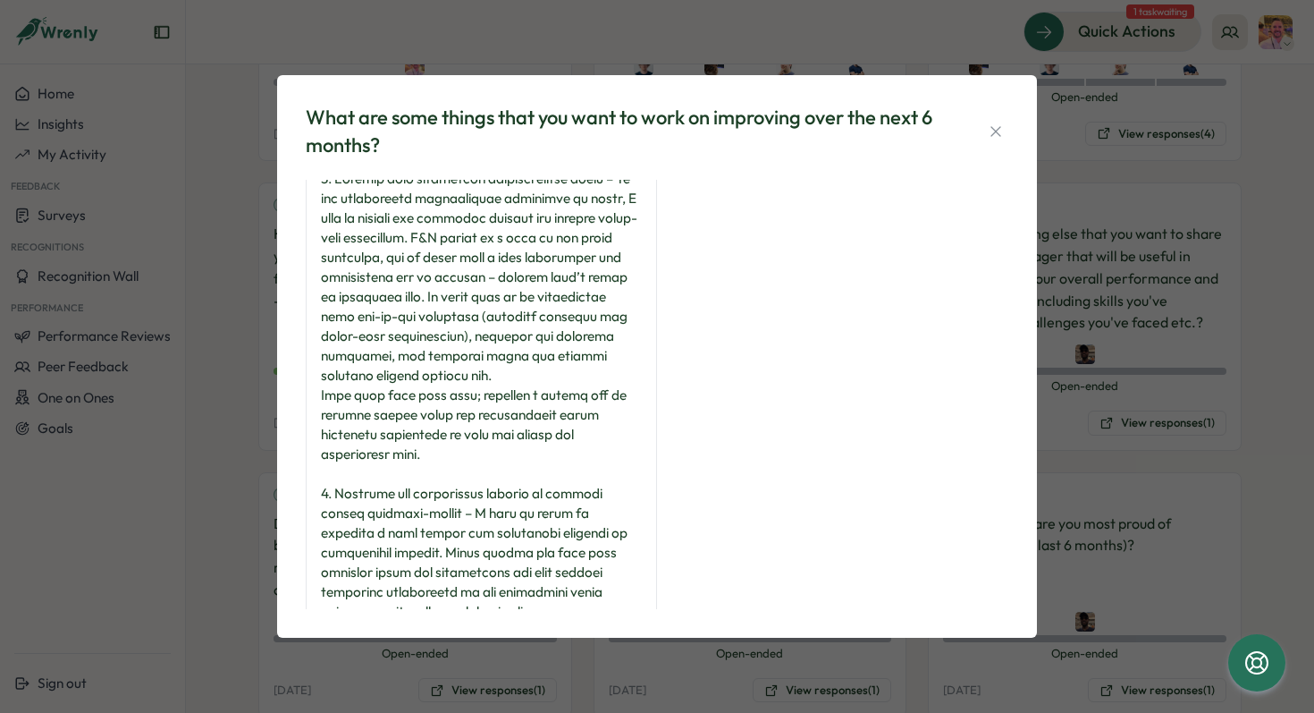
scroll to position [0, 0]
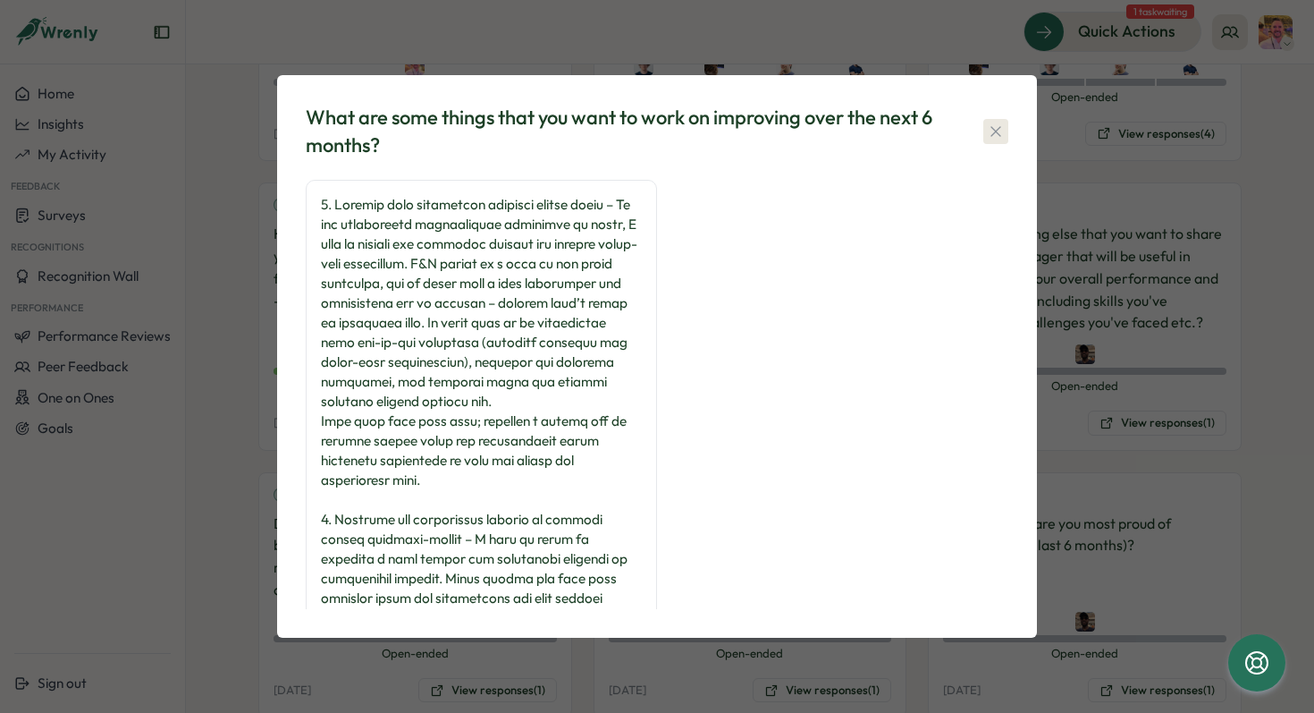
click at [998, 131] on icon "button" at bounding box center [996, 131] width 18 height 18
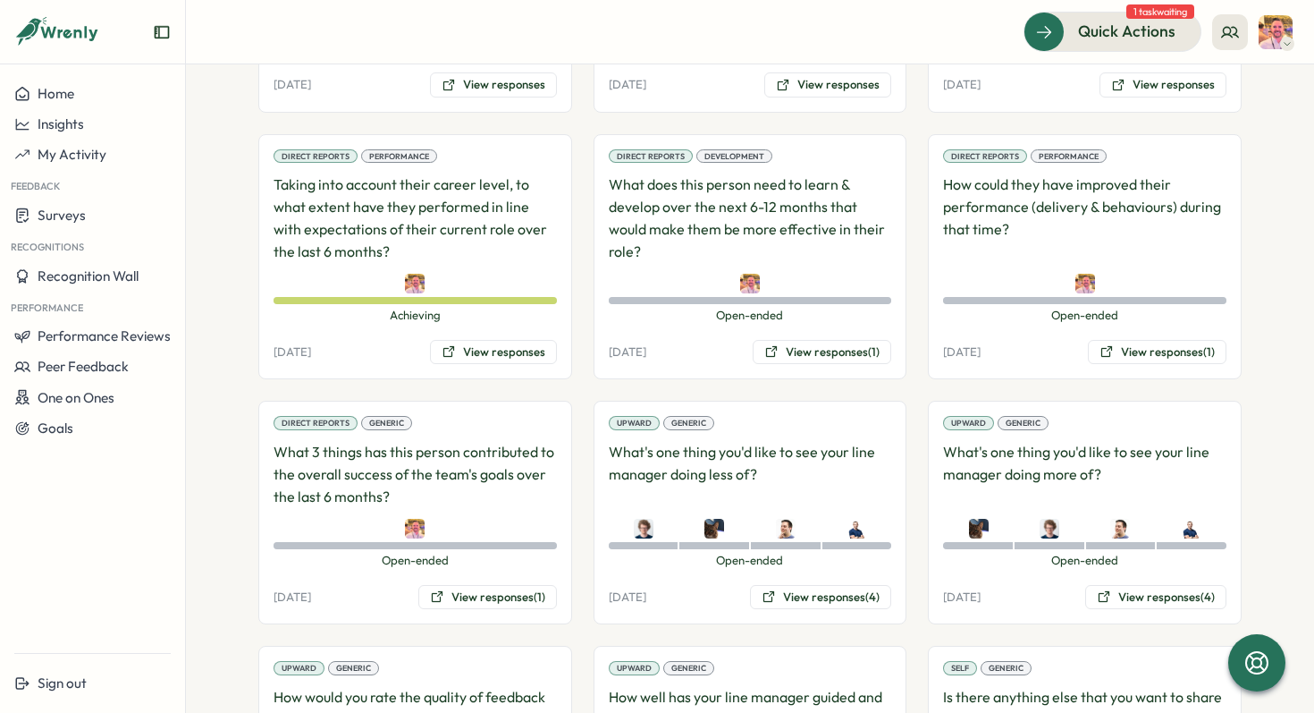
scroll to position [1427, 0]
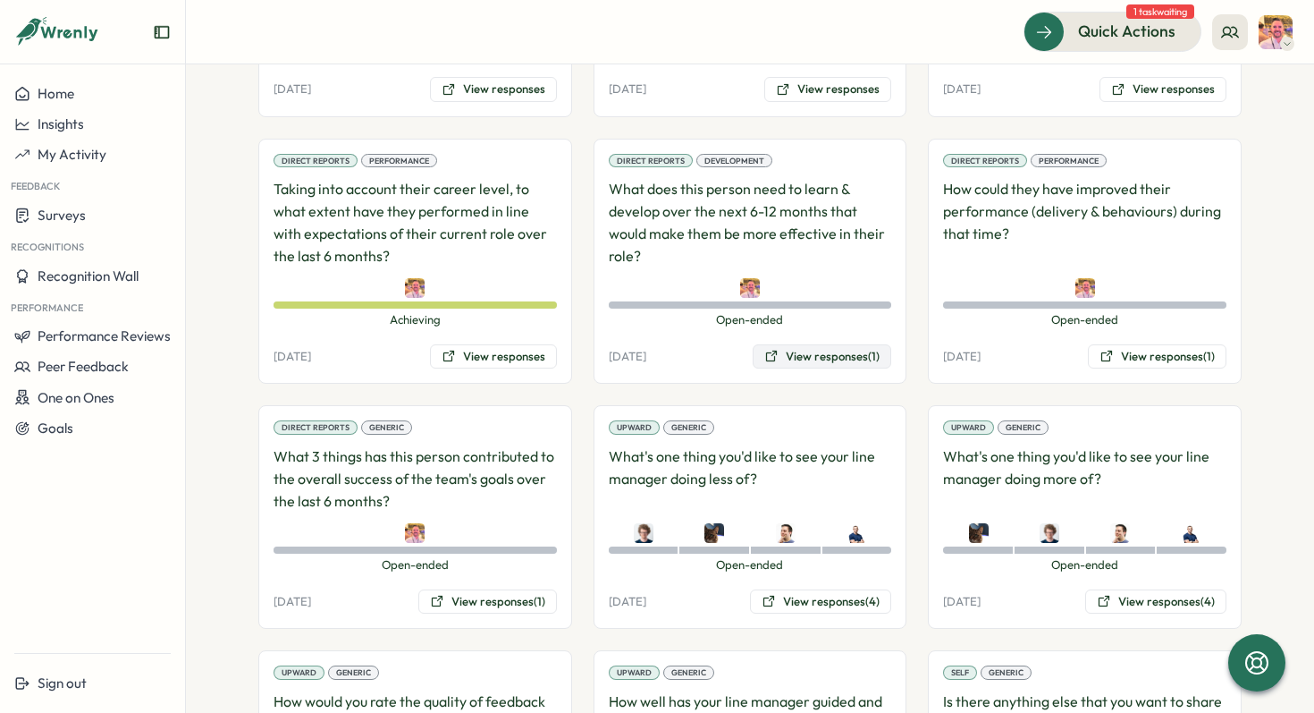
click at [825, 344] on button "View responses (1)" at bounding box center [822, 356] width 139 height 25
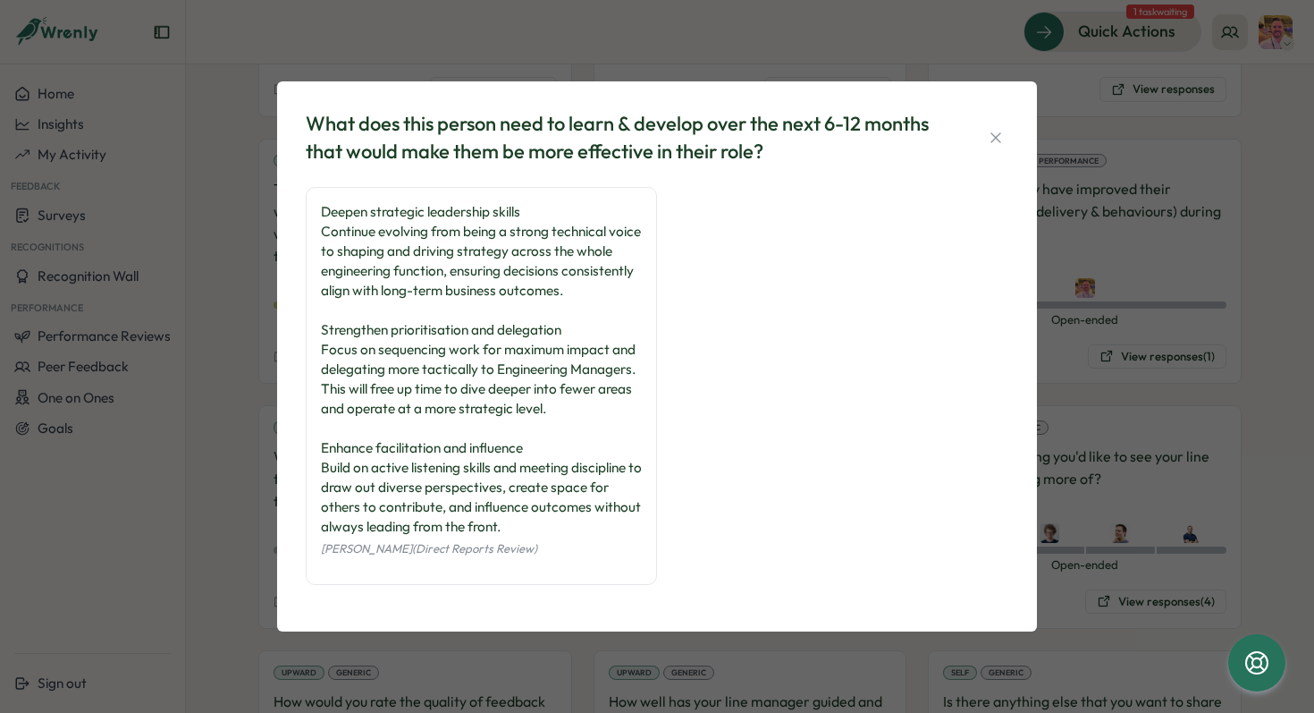
scroll to position [5, 0]
click at [1002, 134] on icon "button" at bounding box center [996, 138] width 18 height 18
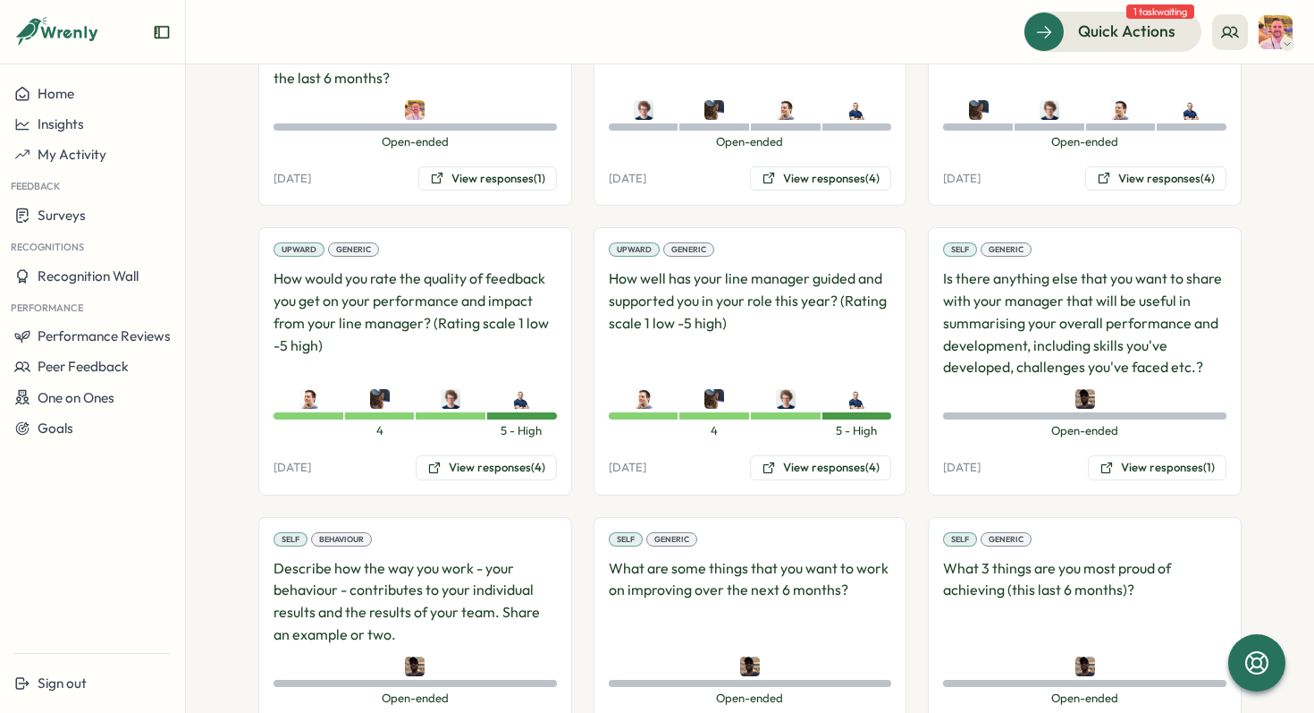
scroll to position [1894, 0]
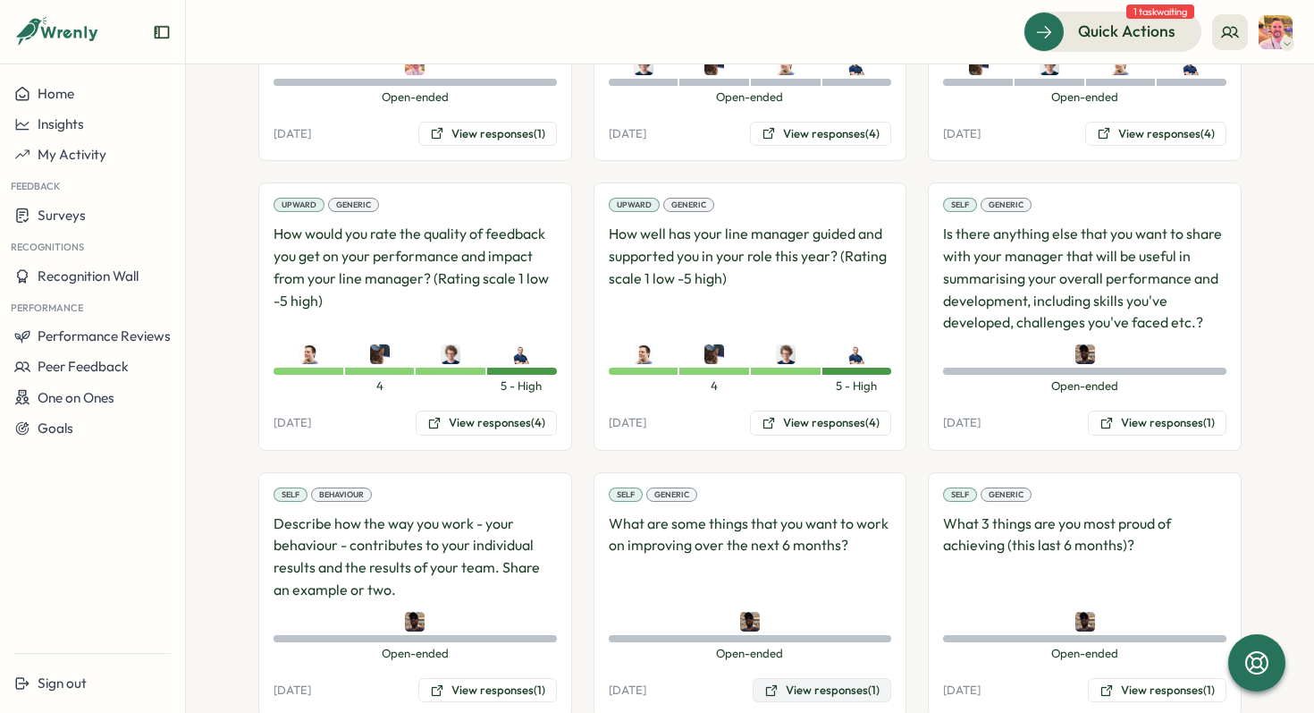
click at [788, 678] on button "View responses (1)" at bounding box center [822, 690] width 139 height 25
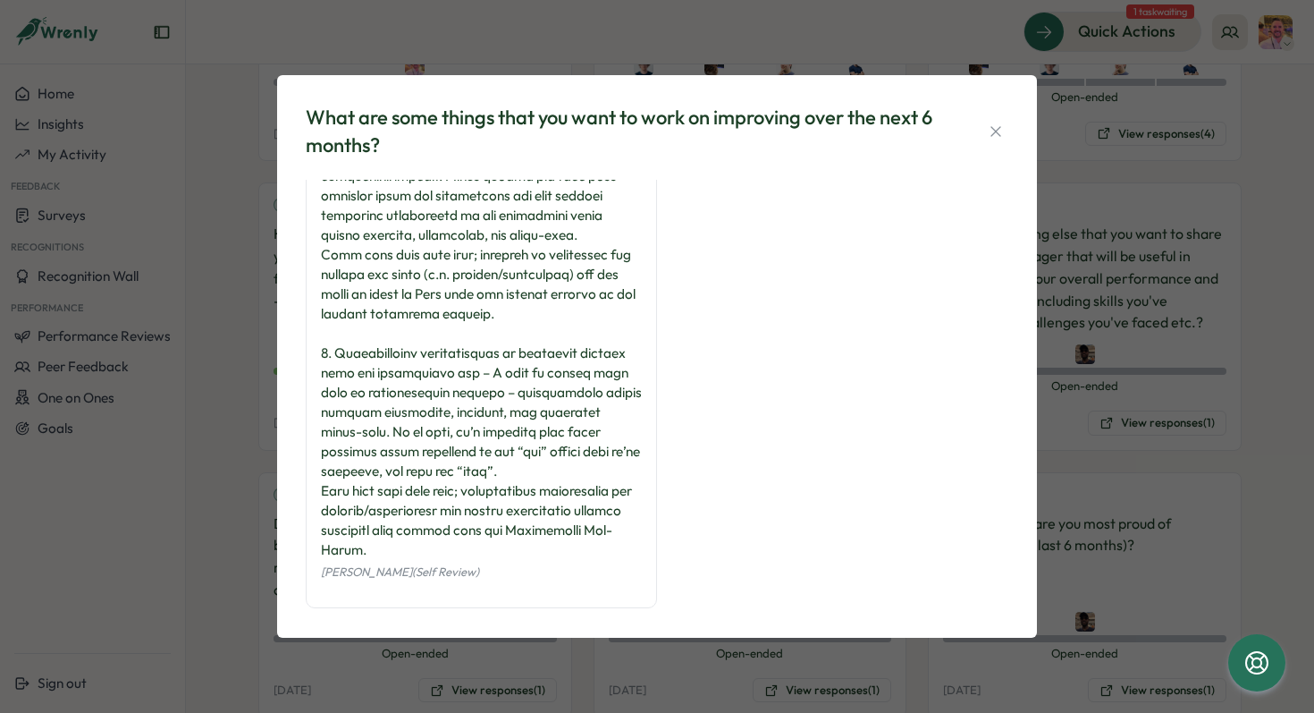
scroll to position [418, 0]
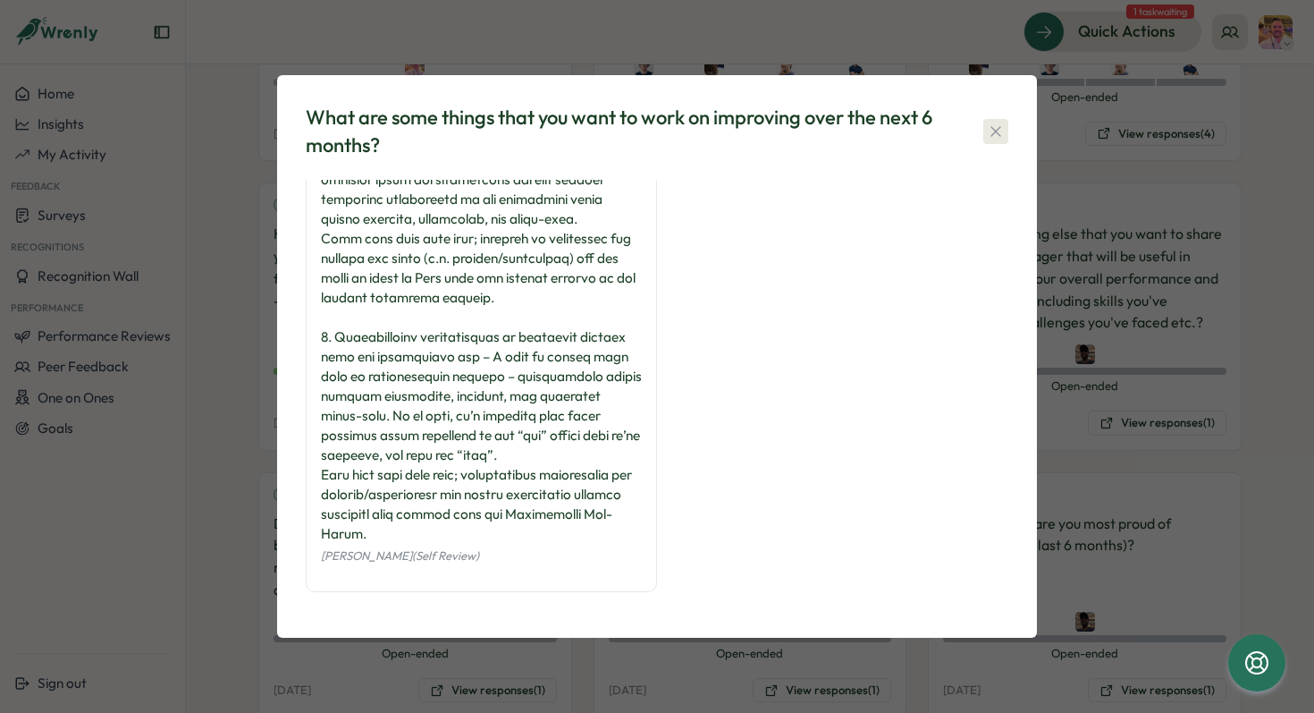
click at [992, 126] on icon "button" at bounding box center [996, 131] width 18 height 18
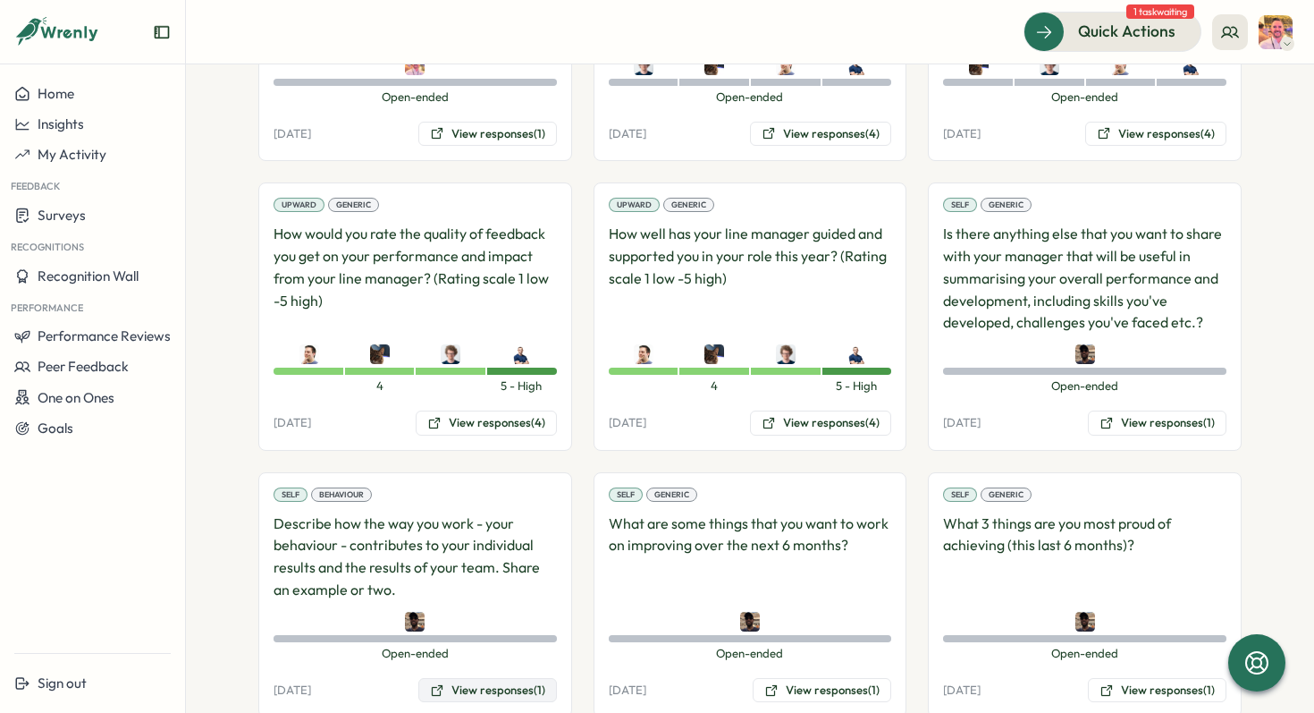
click at [471, 678] on button "View responses (1)" at bounding box center [487, 690] width 139 height 25
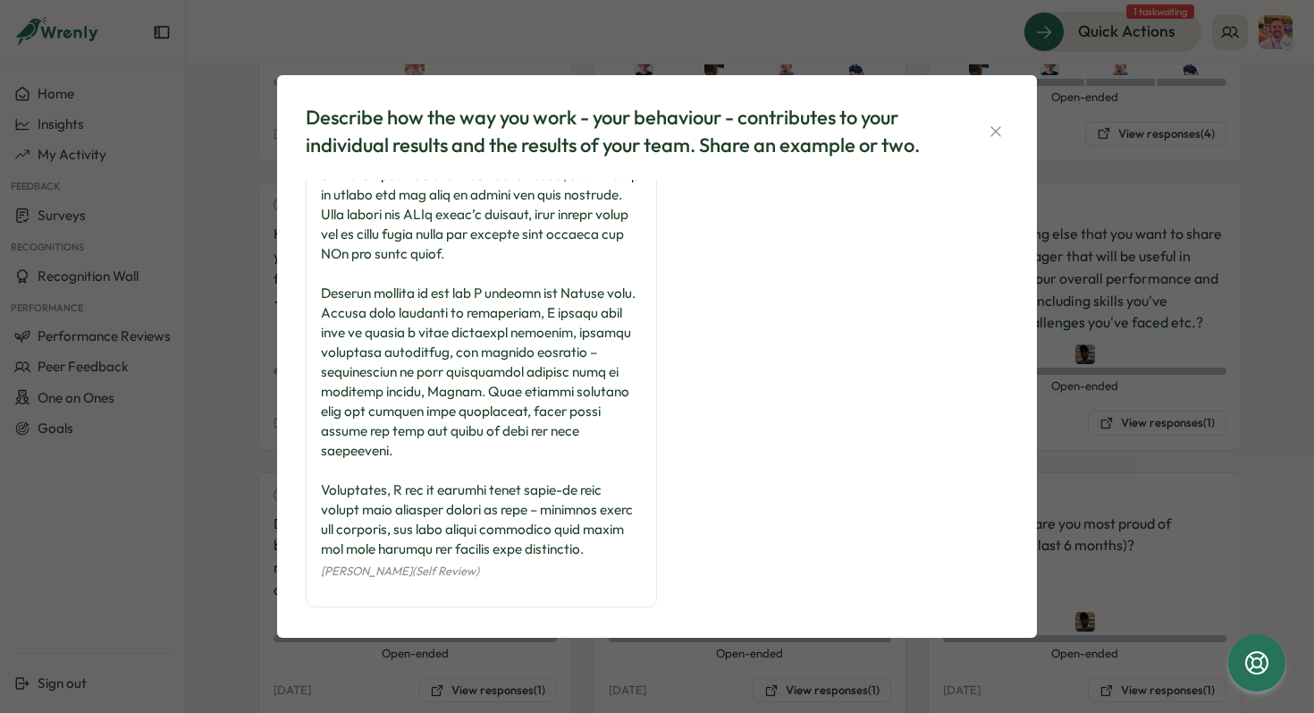
scroll to position [458, 0]
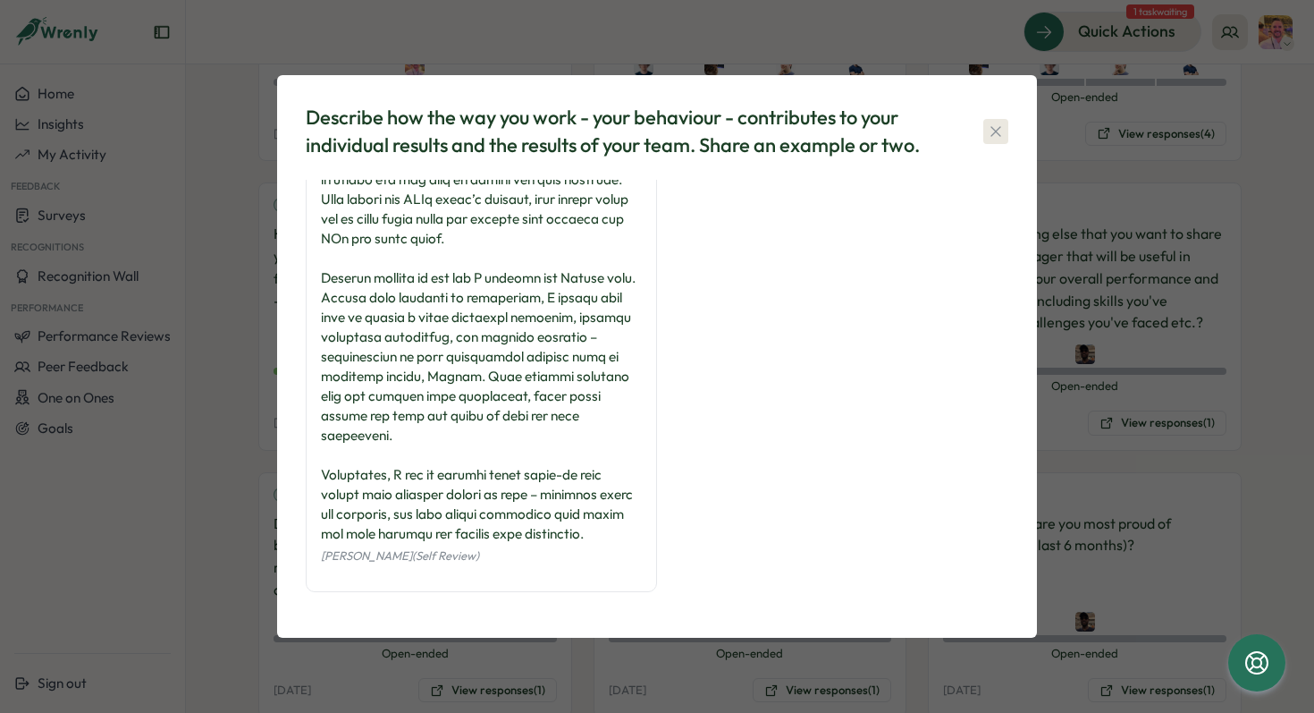
click at [1002, 134] on icon "button" at bounding box center [996, 131] width 18 height 18
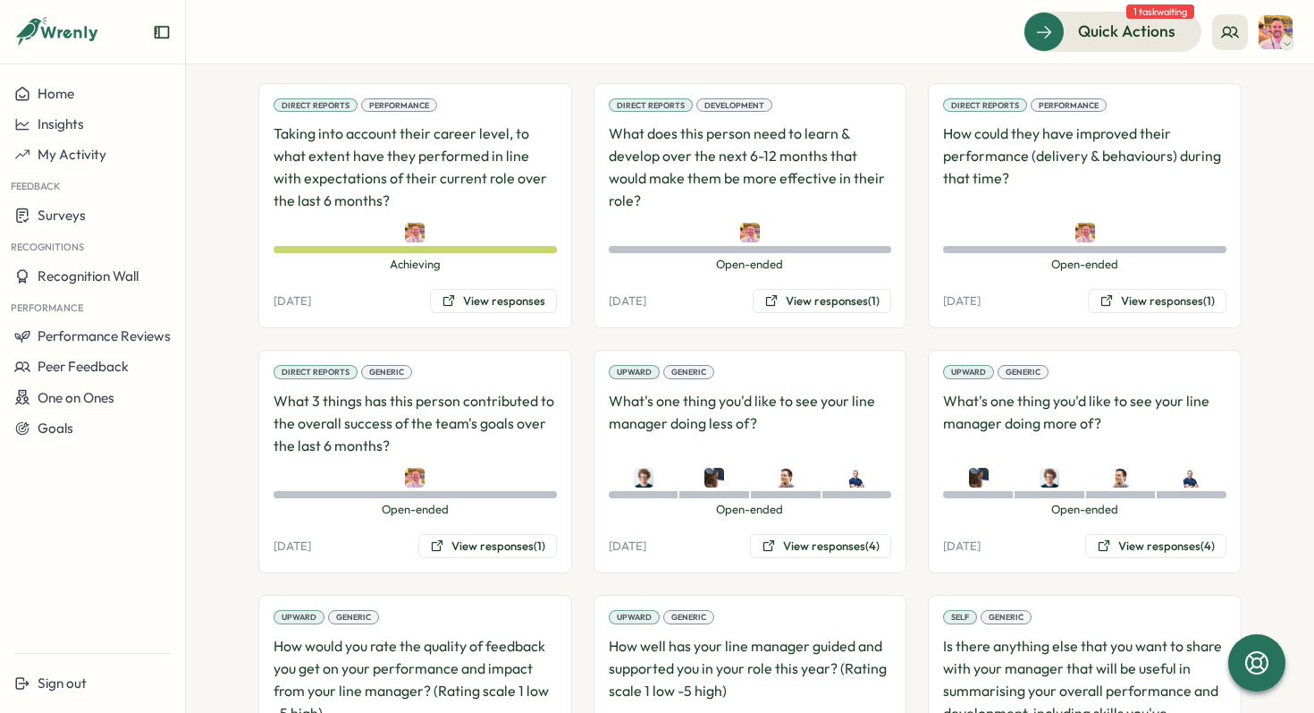
scroll to position [1463, 0]
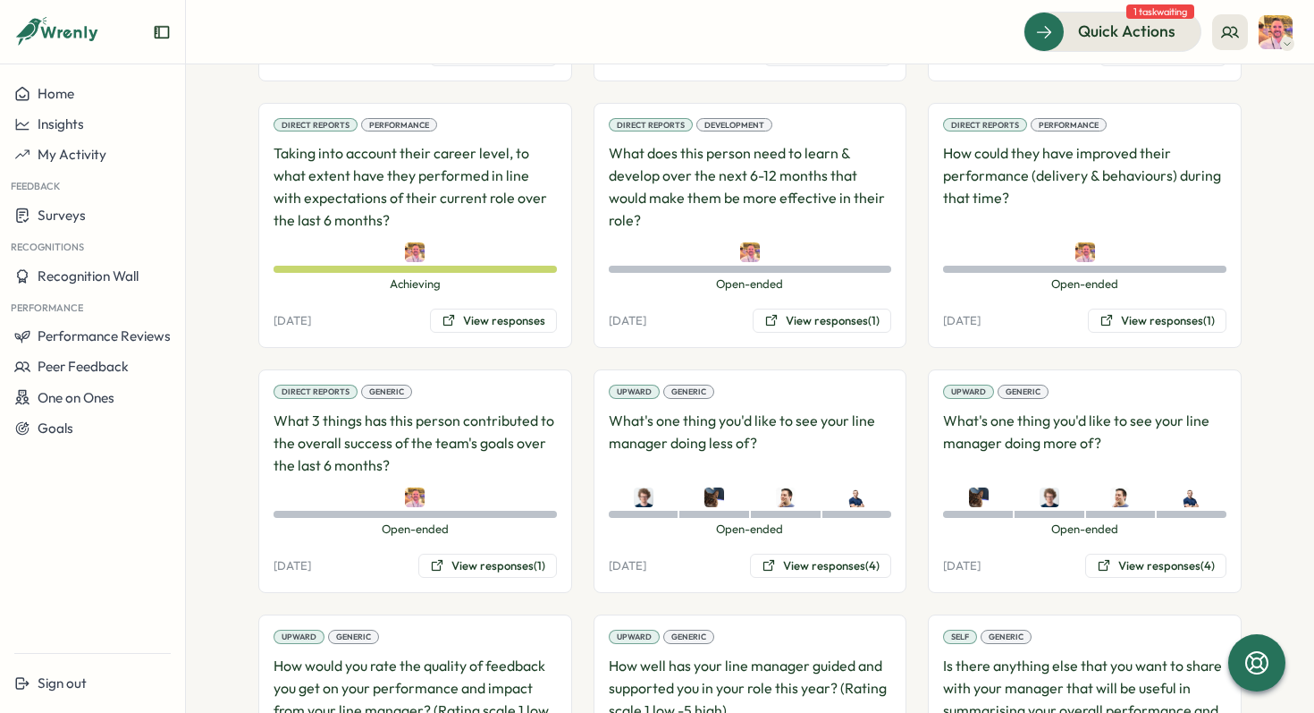
click at [1044, 142] on p "How could they have improved their performance (delivery & behaviours) during t…" at bounding box center [1084, 186] width 283 height 89
click at [1119, 308] on button "View responses (1)" at bounding box center [1157, 320] width 139 height 25
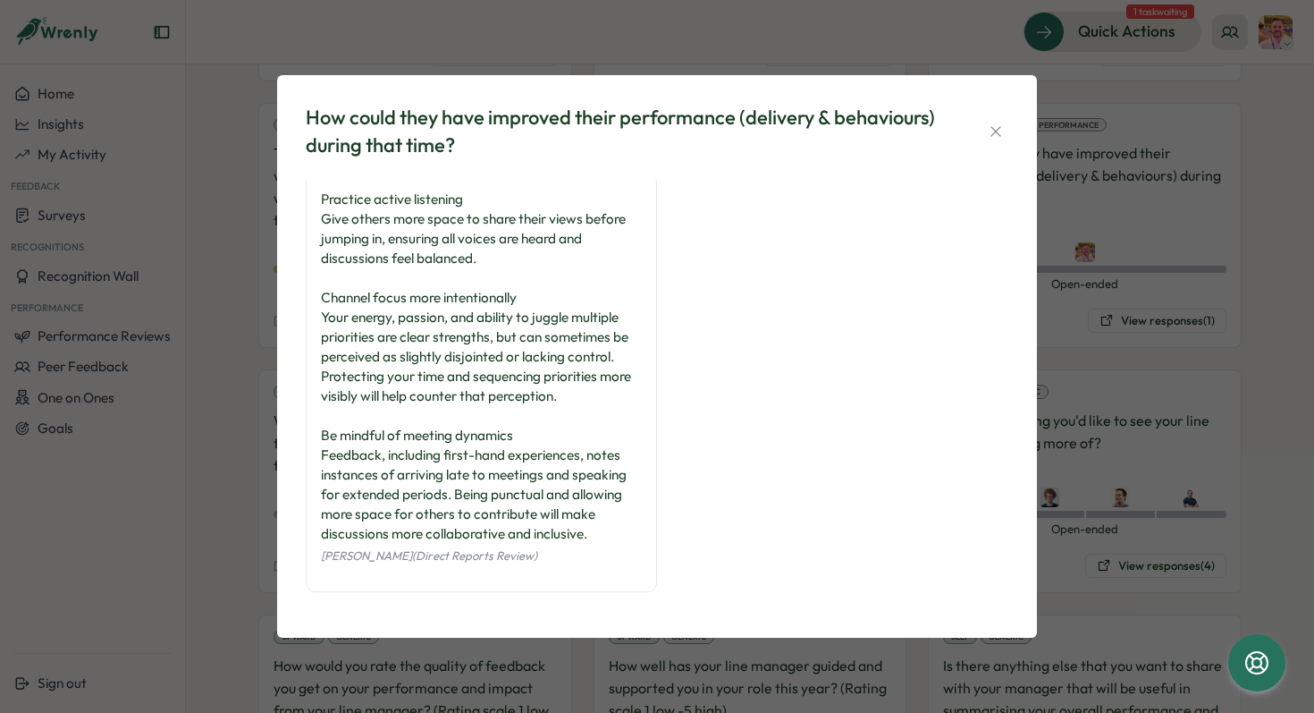
scroll to position [0, 0]
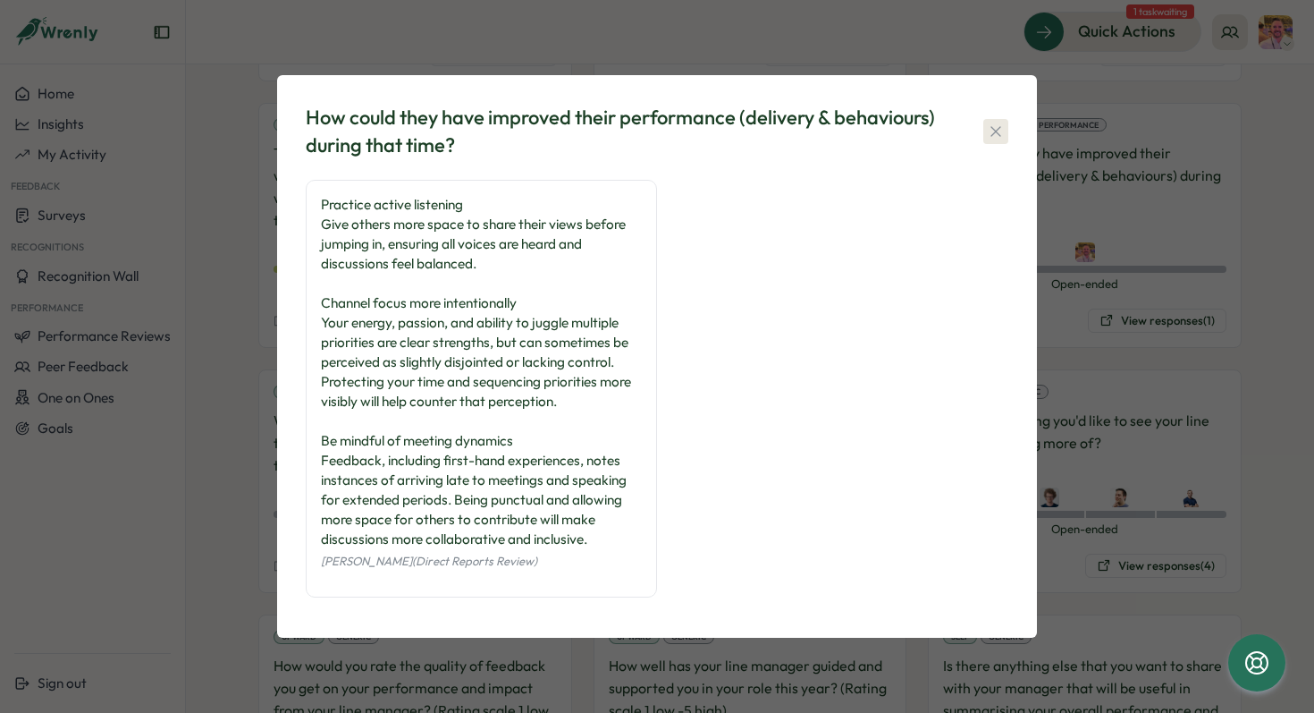
click at [996, 127] on icon "button" at bounding box center [996, 131] width 18 height 18
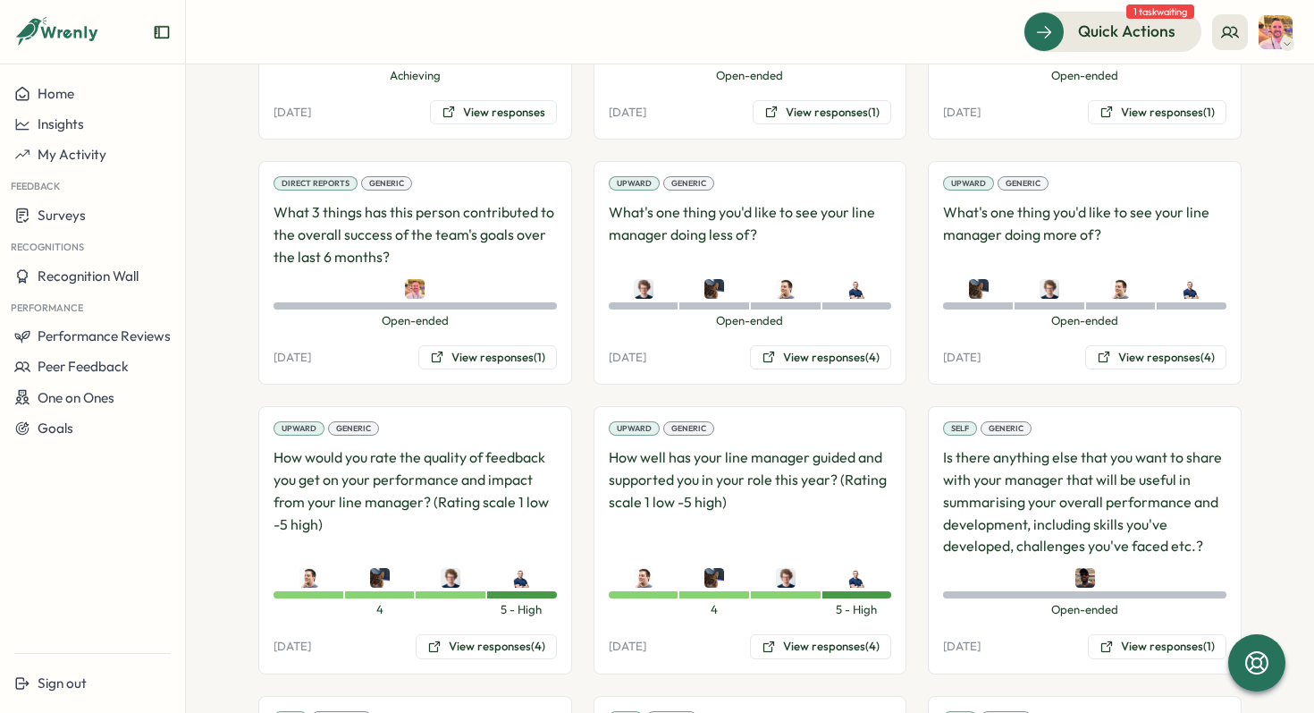
scroll to position [1672, 0]
click at [1133, 633] on button "View responses (1)" at bounding box center [1157, 645] width 139 height 25
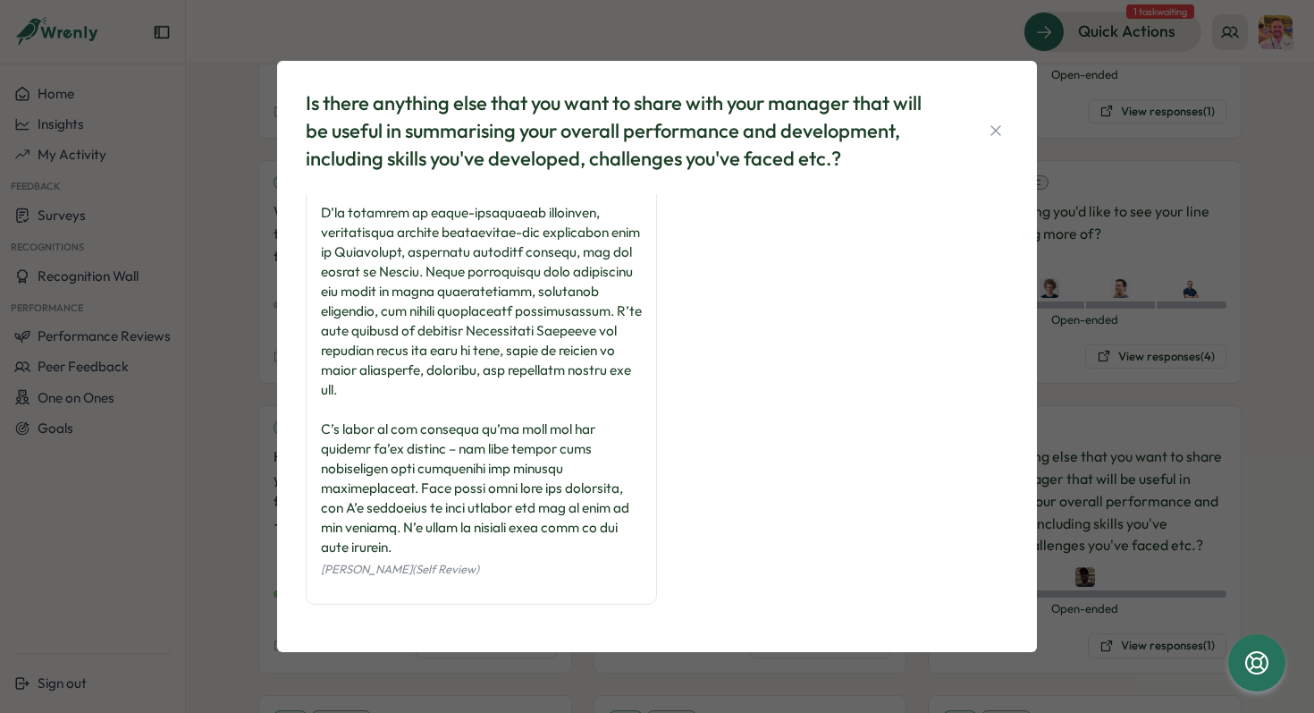
scroll to position [164, 0]
click at [991, 122] on icon "button" at bounding box center [996, 131] width 18 height 18
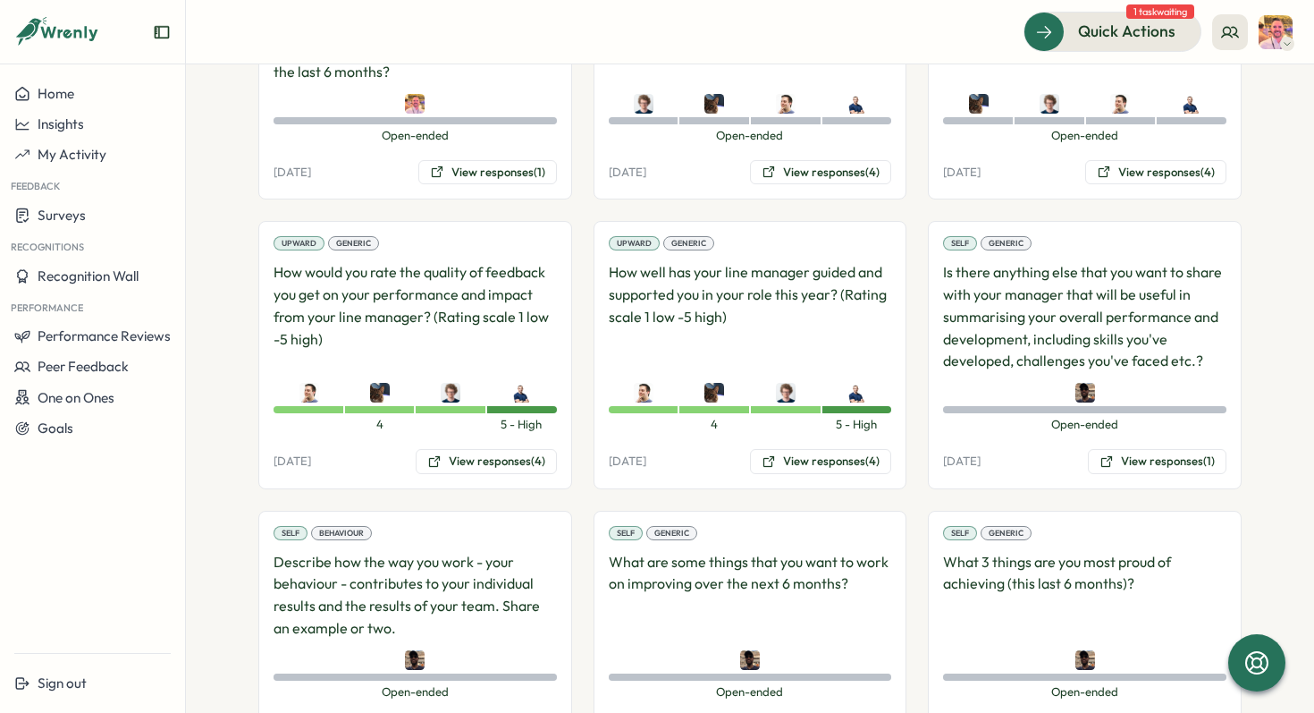
scroll to position [1894, 0]
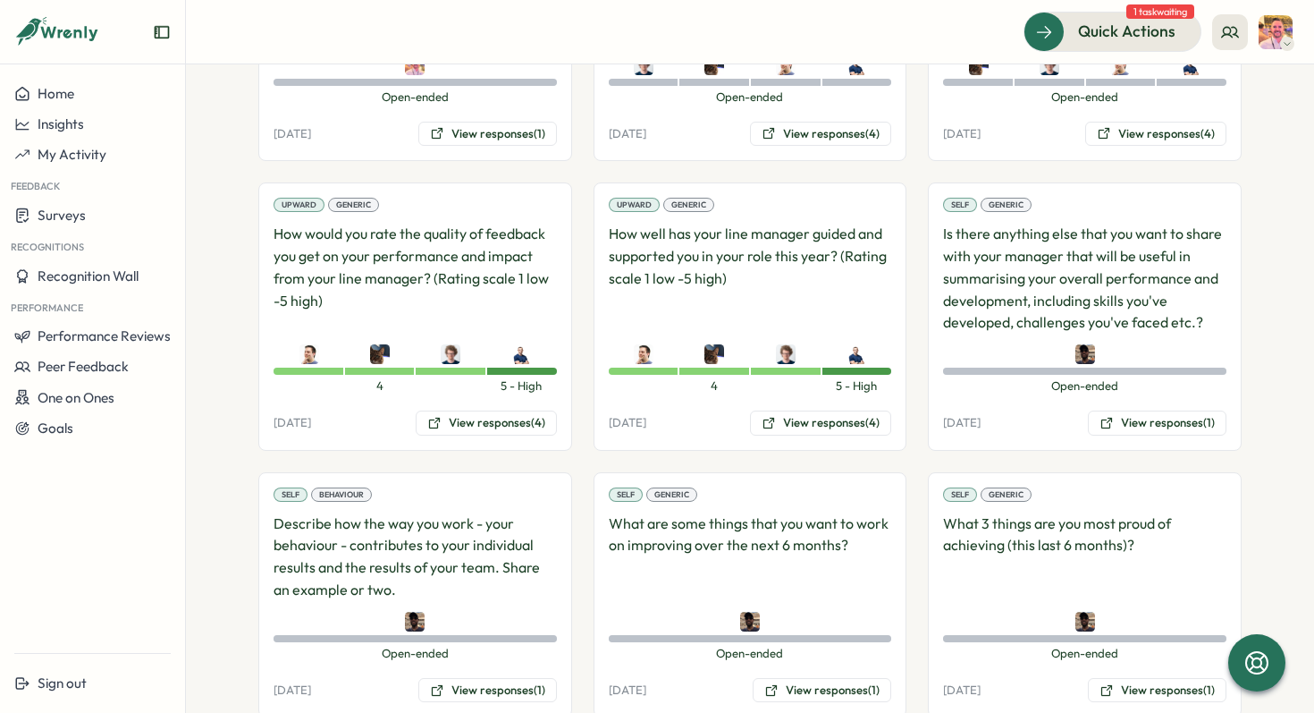
click at [1044, 223] on p "Is there anything else that you want to share with your manager that will be us…" at bounding box center [1084, 278] width 283 height 111
click at [1137, 410] on button "View responses (1)" at bounding box center [1157, 422] width 139 height 25
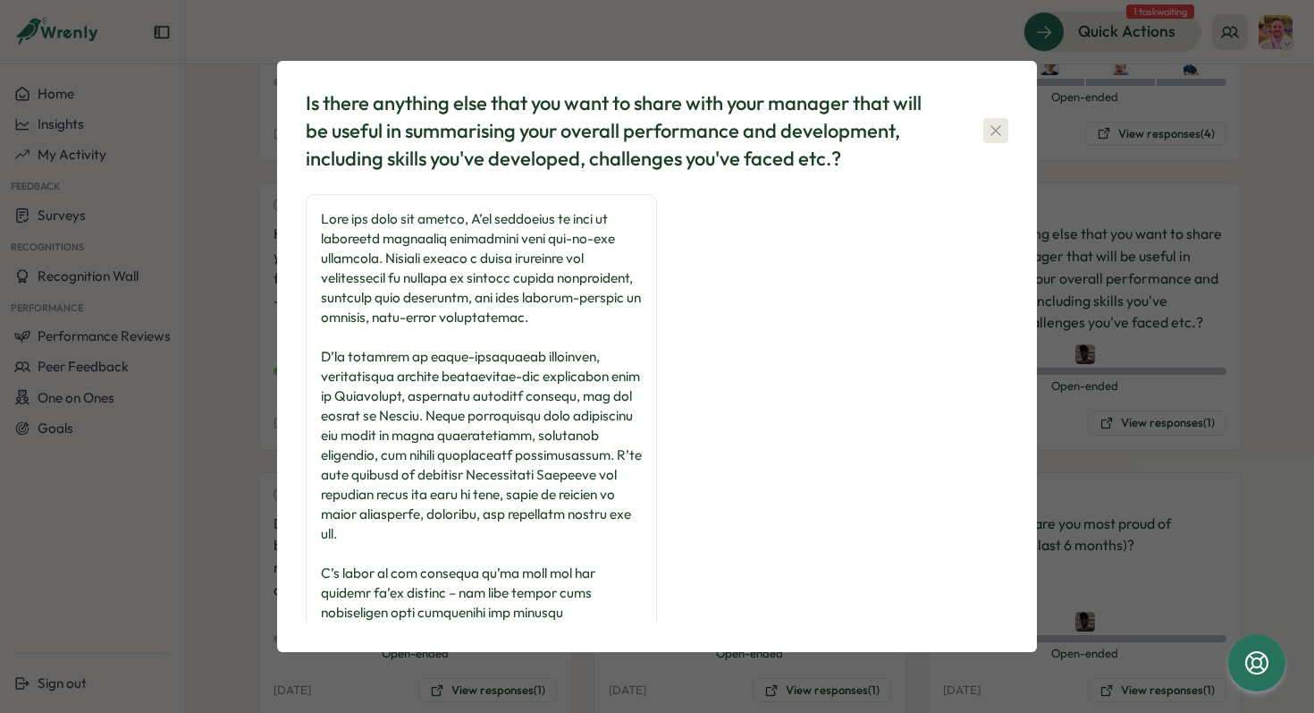
click at [997, 131] on icon "button" at bounding box center [996, 131] width 18 height 18
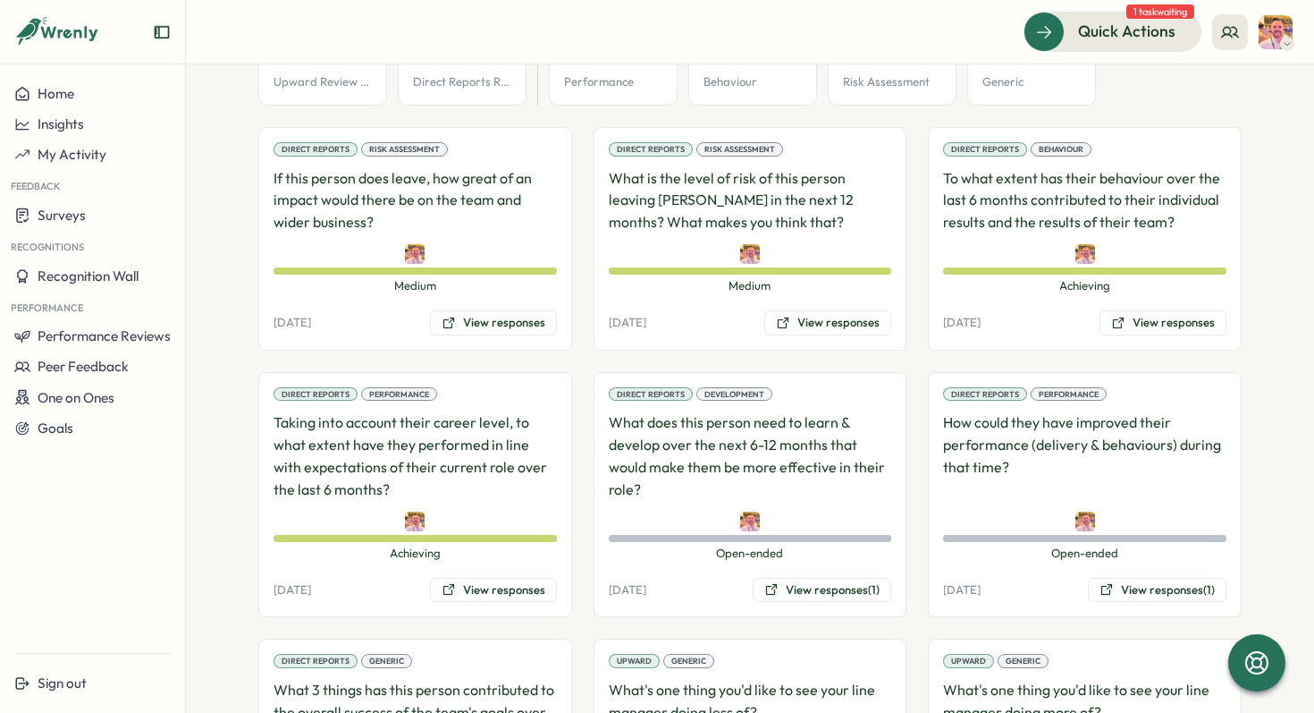
scroll to position [1197, 0]
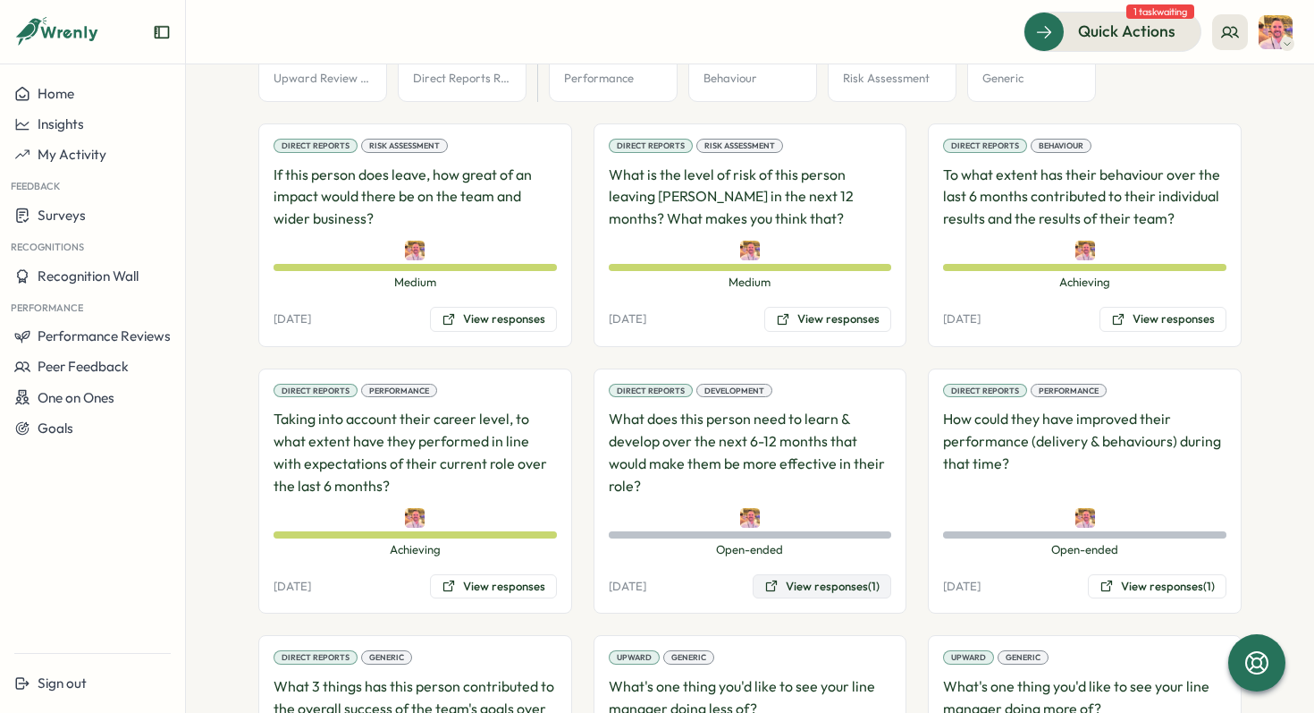
click at [836, 574] on button "View responses (1)" at bounding box center [822, 586] width 139 height 25
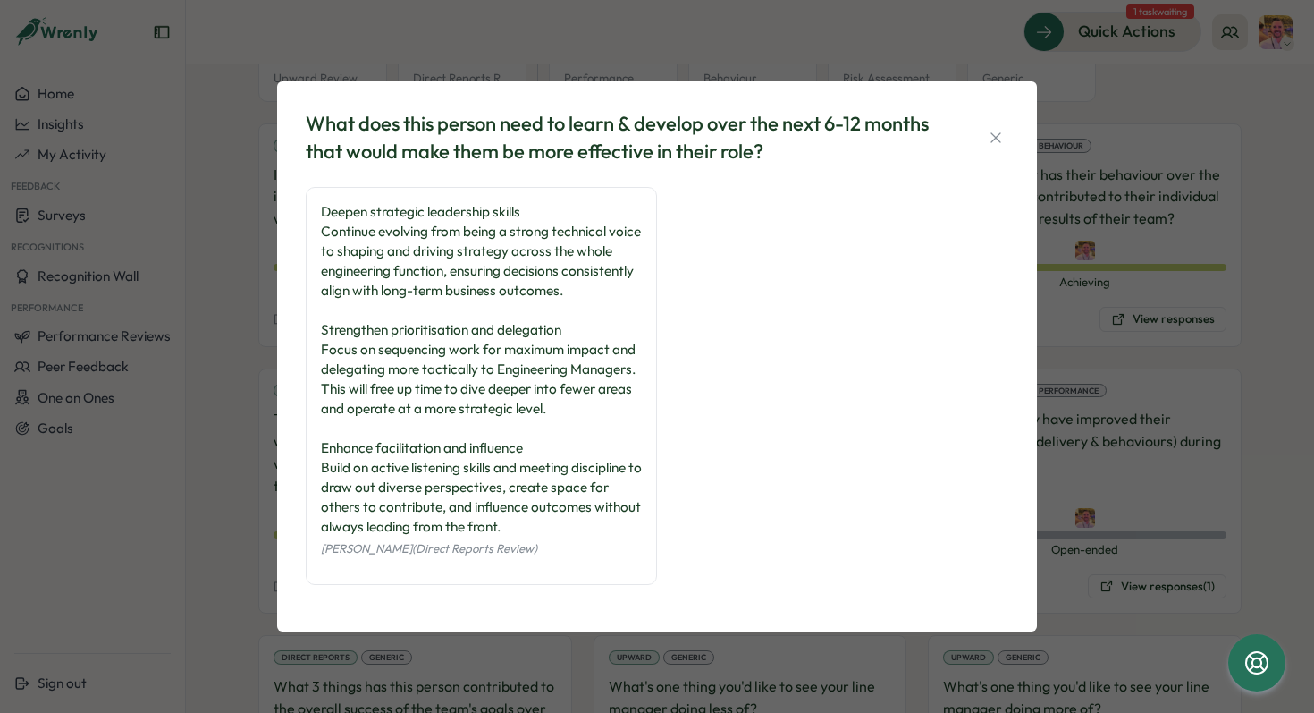
scroll to position [5, 0]
click at [999, 129] on icon "button" at bounding box center [996, 138] width 18 height 18
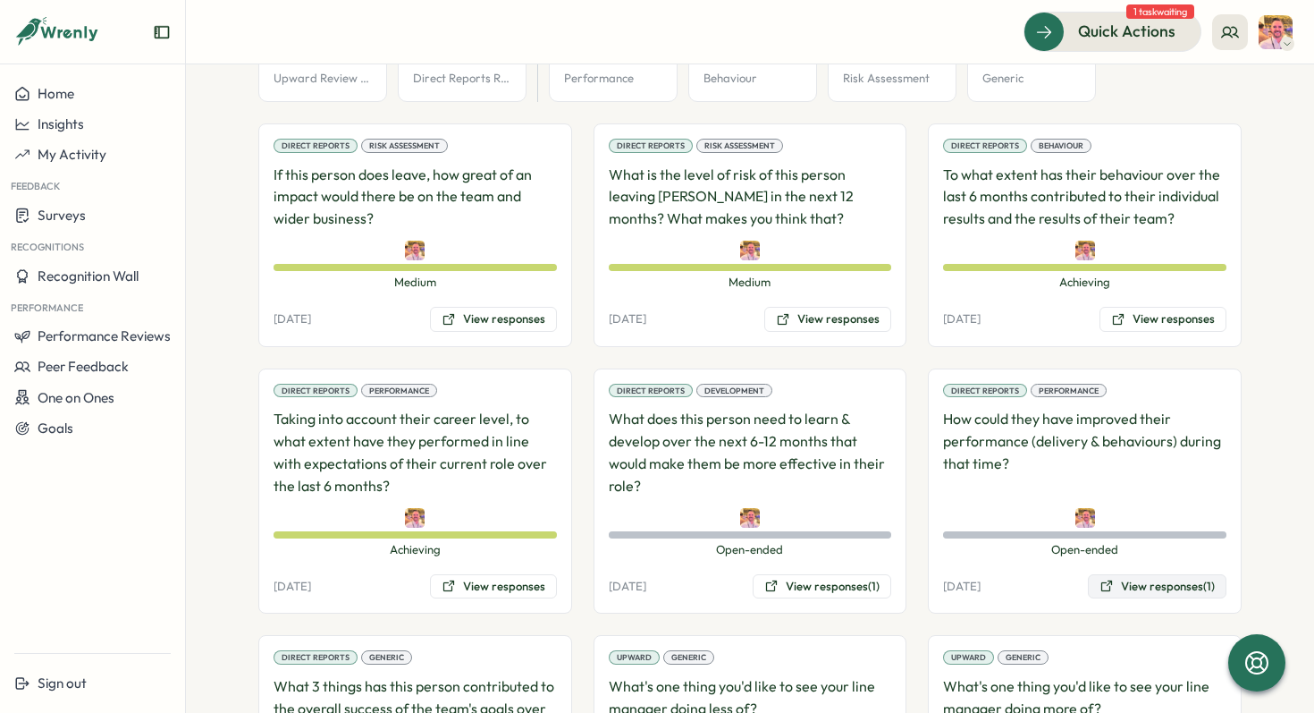
click at [1158, 574] on button "View responses (1)" at bounding box center [1157, 586] width 139 height 25
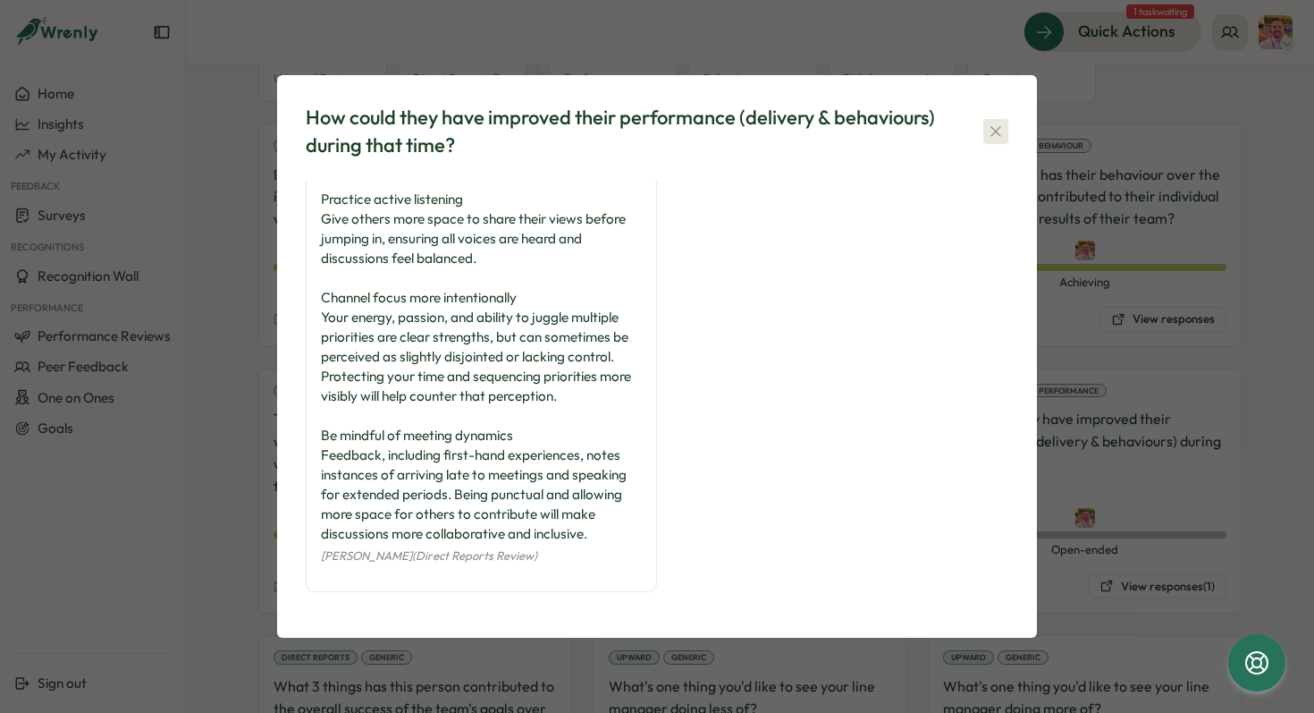
click at [999, 133] on icon "button" at bounding box center [996, 131] width 10 height 10
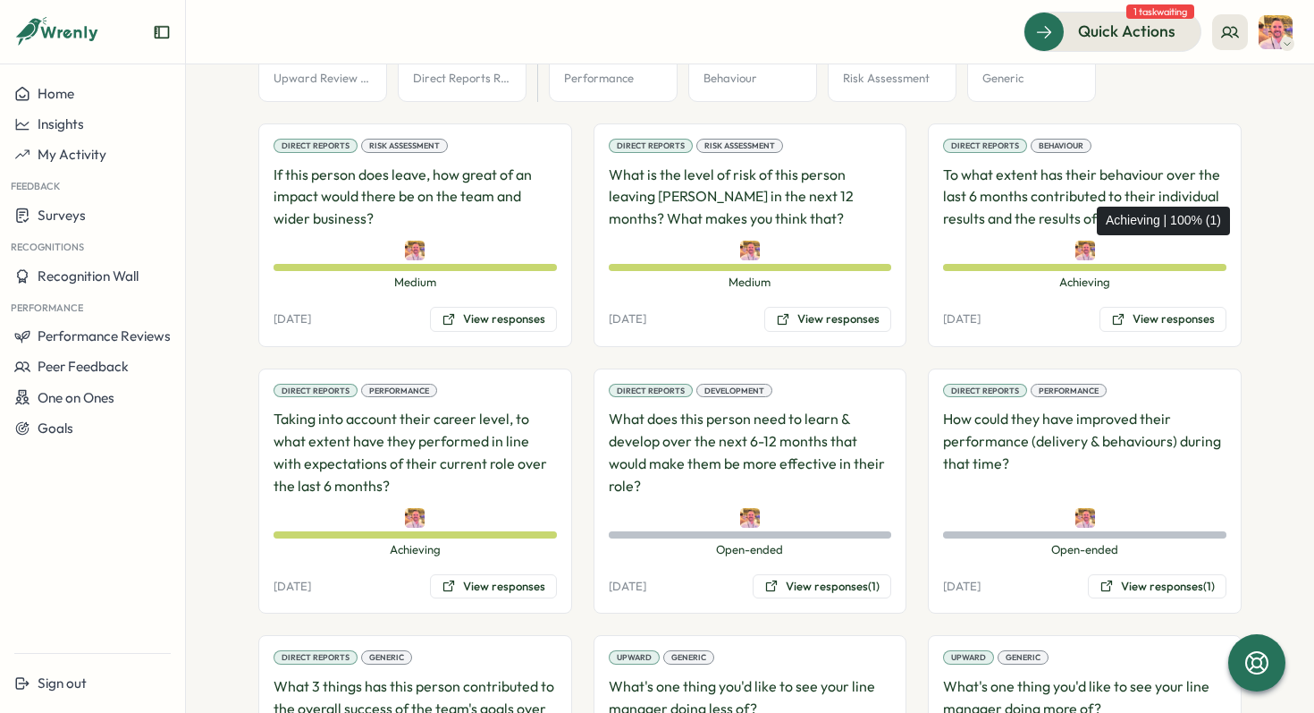
click at [1088, 264] on div "Achieving" at bounding box center [1084, 267] width 283 height 7
click at [1081, 123] on div "Direct Reports Behaviour To what extent has their behaviour over the last 6 mon…" at bounding box center [1085, 235] width 314 height 224
click at [1066, 274] on span "Achieving" at bounding box center [1084, 282] width 283 height 16
click at [1143, 287] on div "Direct Reports Behaviour To what extent has their behaviour over the last 6 mon…" at bounding box center [1085, 235] width 314 height 224
click at [1146, 307] on button "View responses" at bounding box center [1163, 319] width 127 height 25
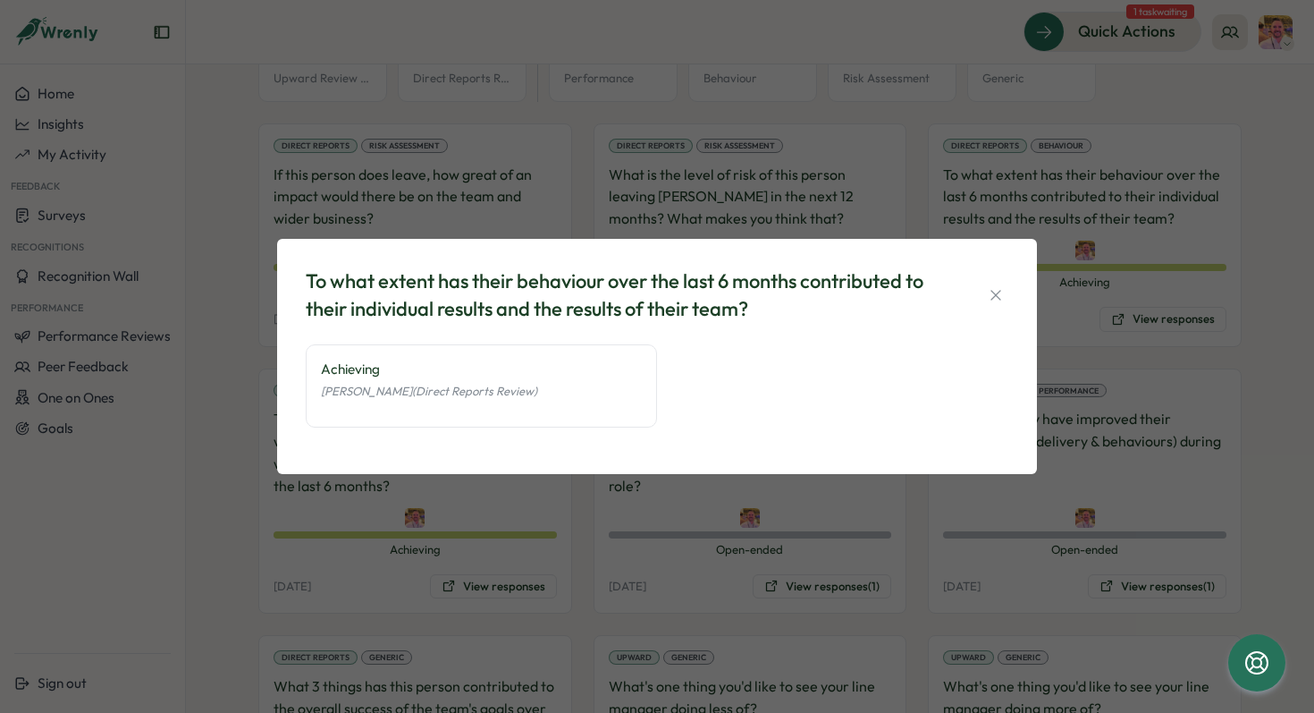
click at [1262, 182] on div "To what extent has their behaviour over the last 6 months contributed to their …" at bounding box center [657, 356] width 1314 height 713
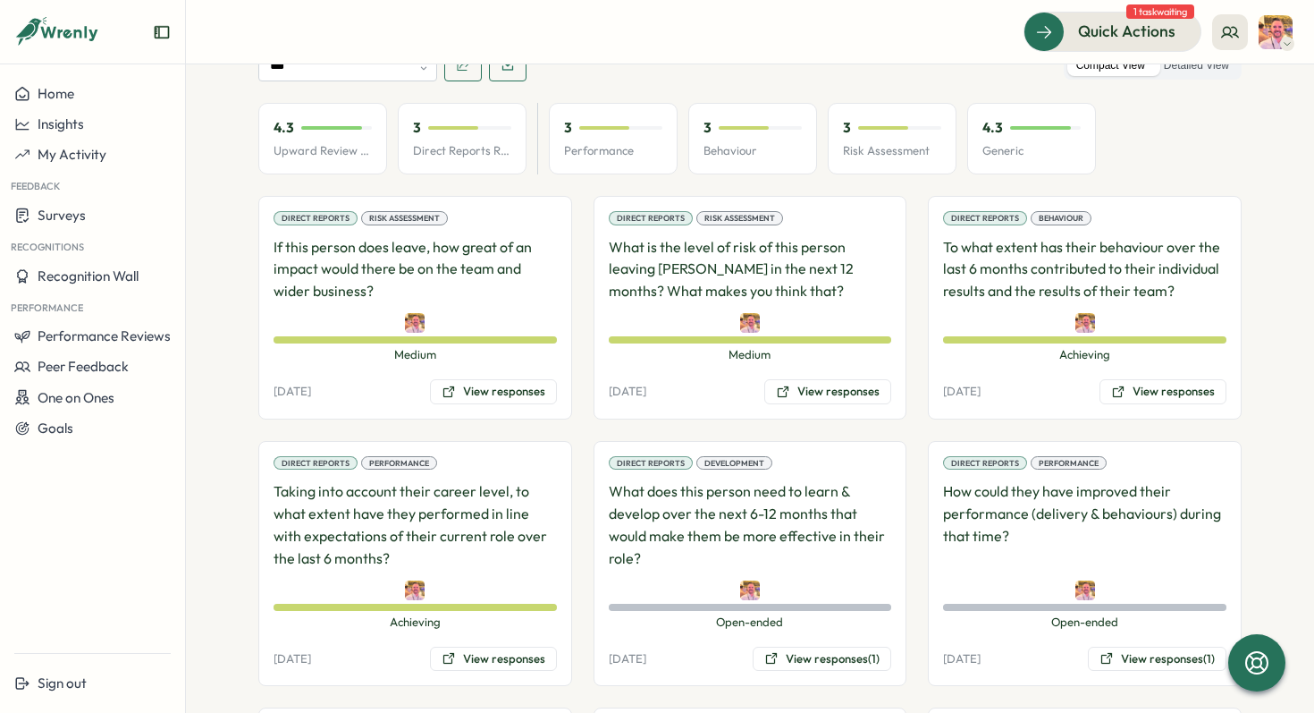
scroll to position [1124, 0]
click at [1146, 647] on button "View responses (1)" at bounding box center [1157, 659] width 139 height 25
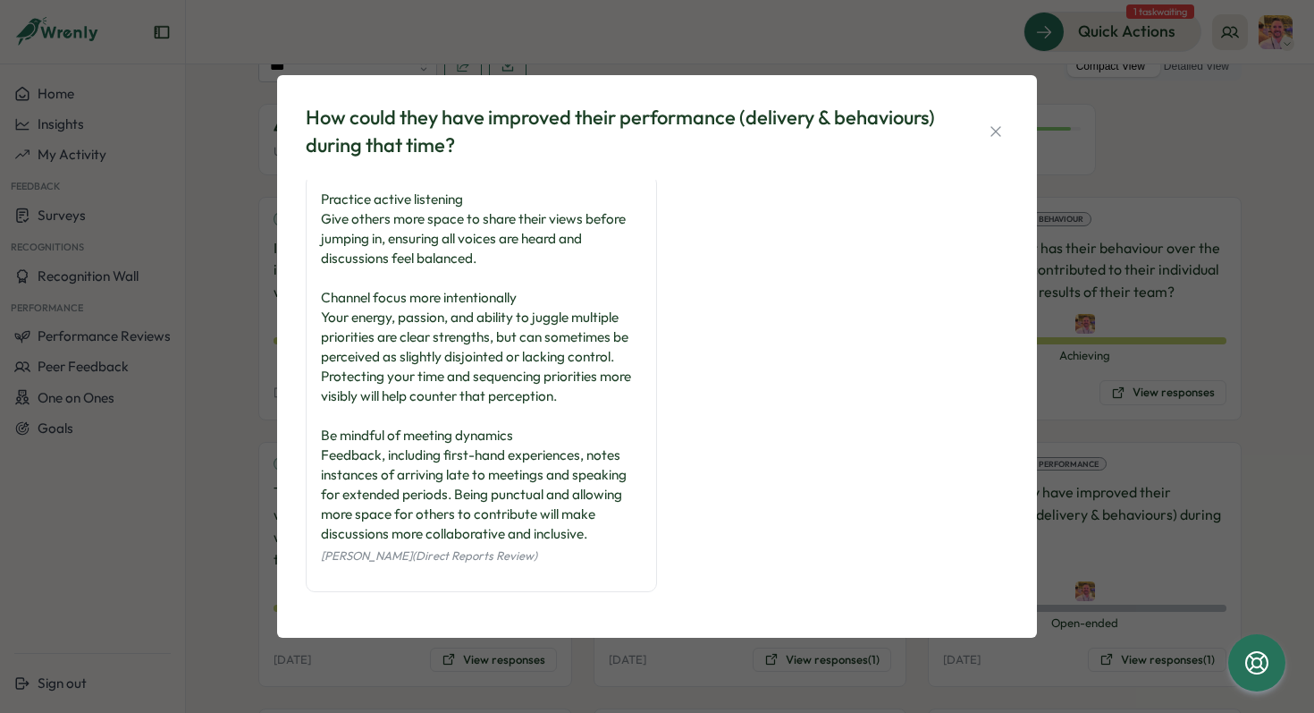
scroll to position [0, 0]
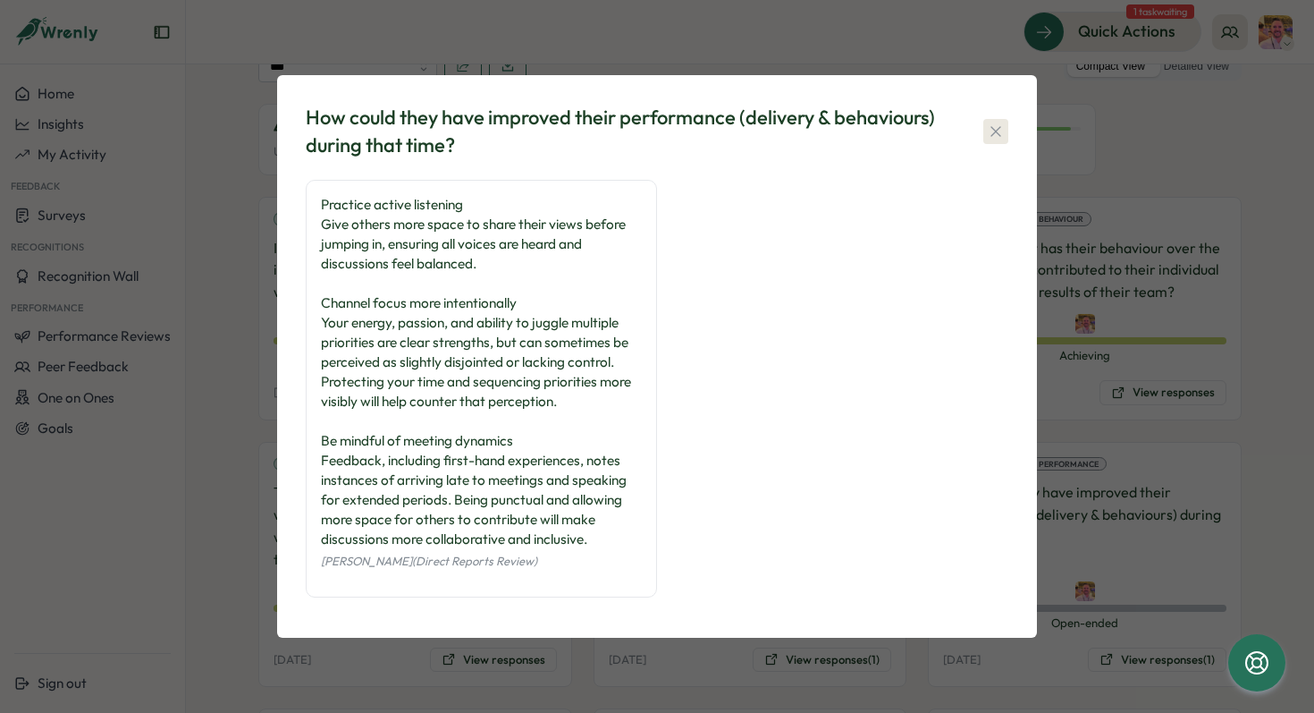
click at [1003, 127] on icon "button" at bounding box center [996, 131] width 18 height 18
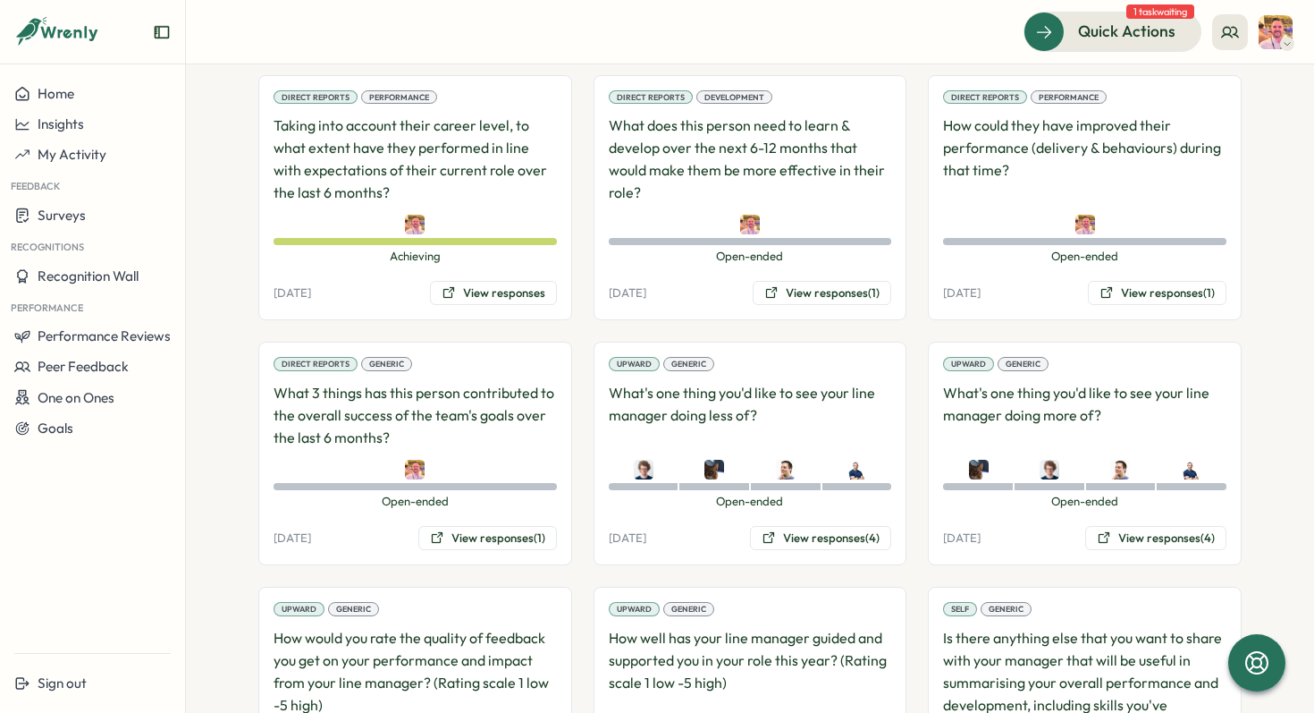
scroll to position [1512, 0]
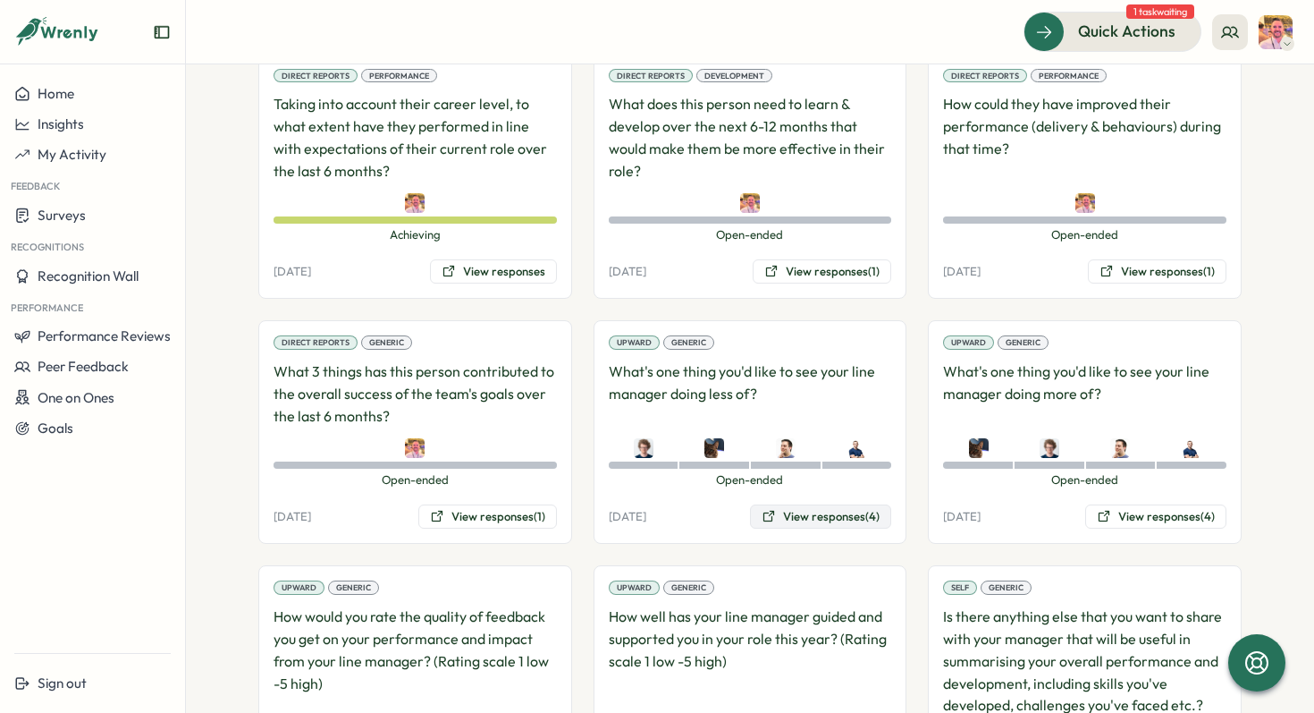
click at [831, 504] on button "View responses (4)" at bounding box center [820, 516] width 141 height 25
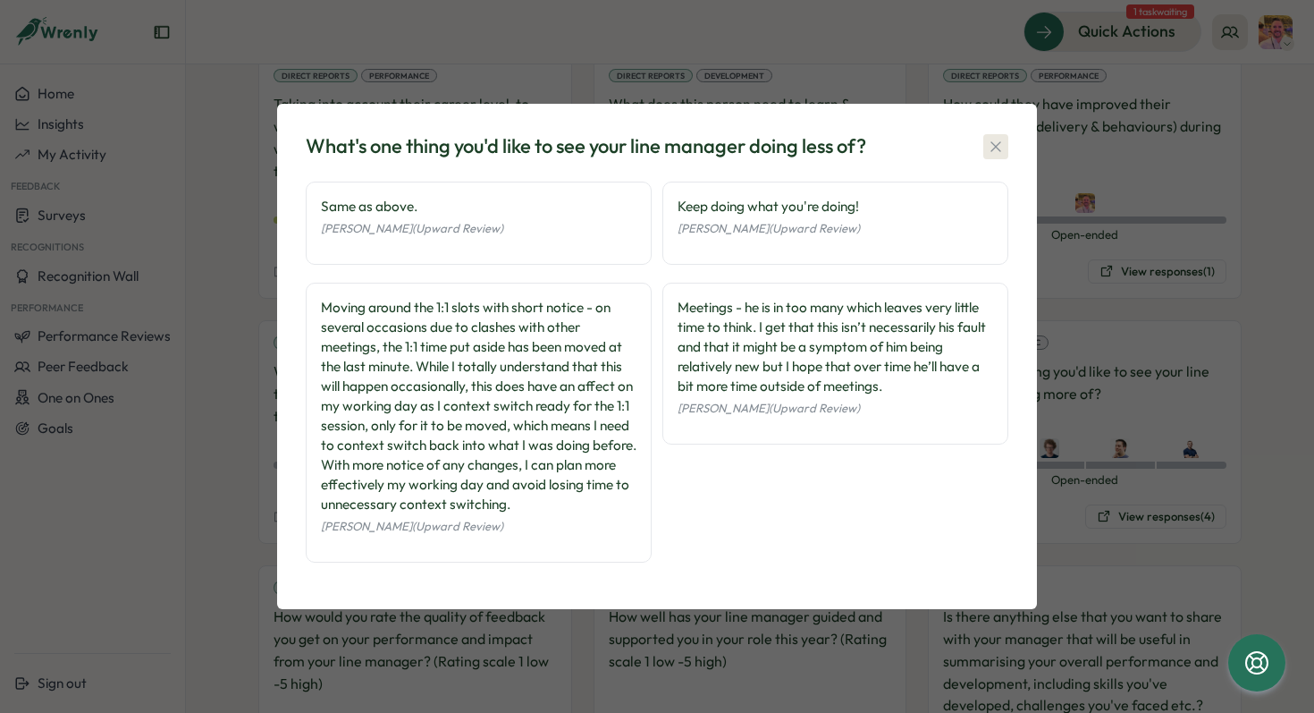
click at [993, 144] on icon "button" at bounding box center [996, 146] width 10 height 10
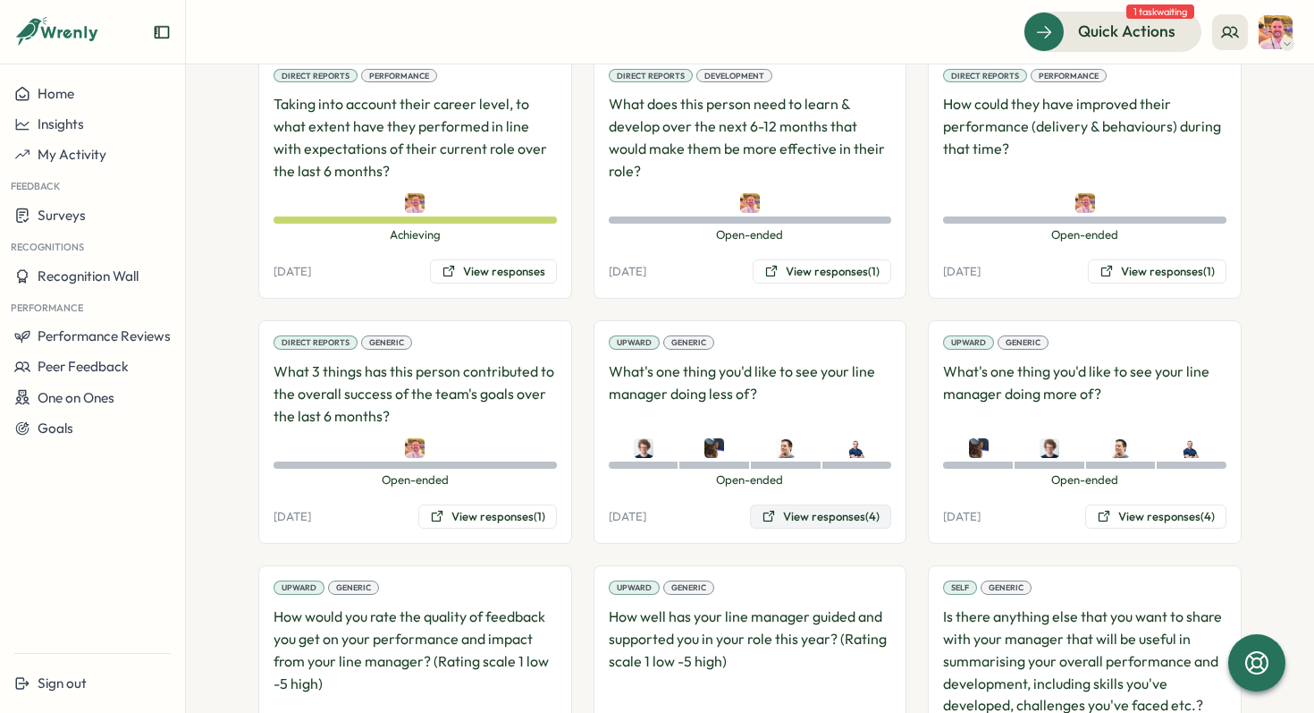
click at [814, 504] on button "View responses (4)" at bounding box center [820, 516] width 141 height 25
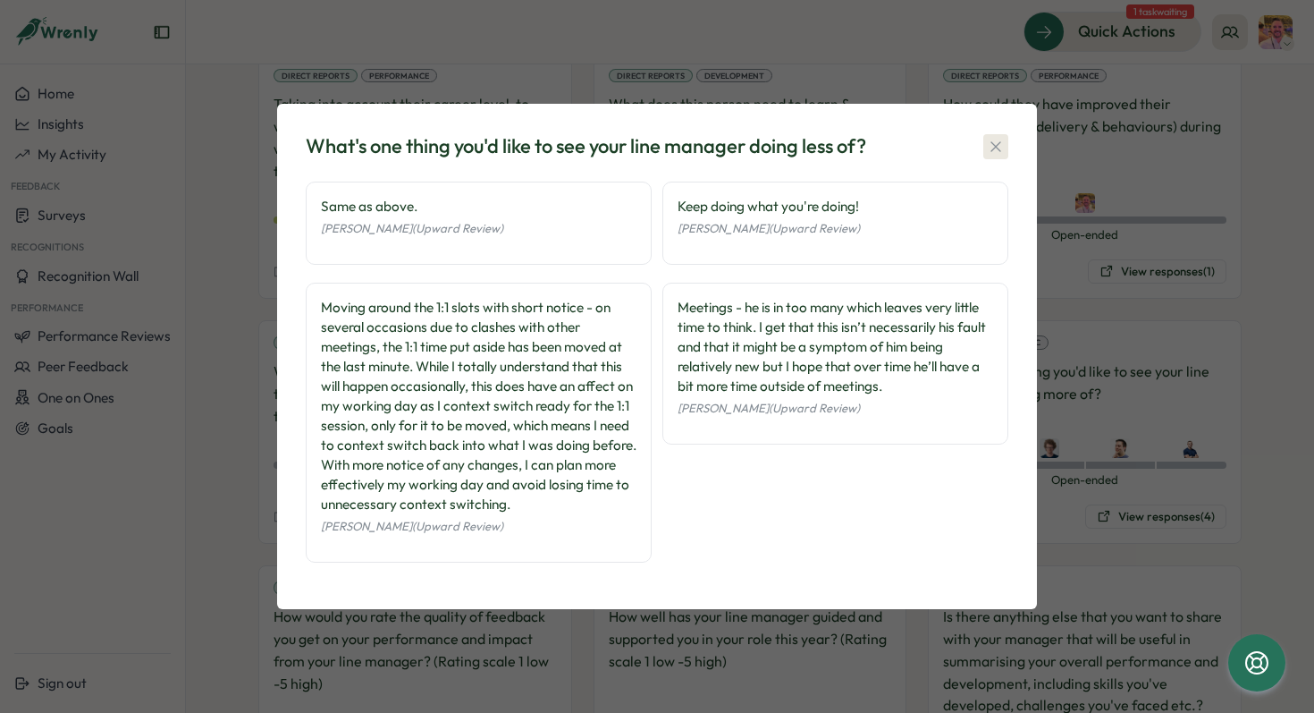
click at [991, 153] on icon "button" at bounding box center [996, 147] width 18 height 18
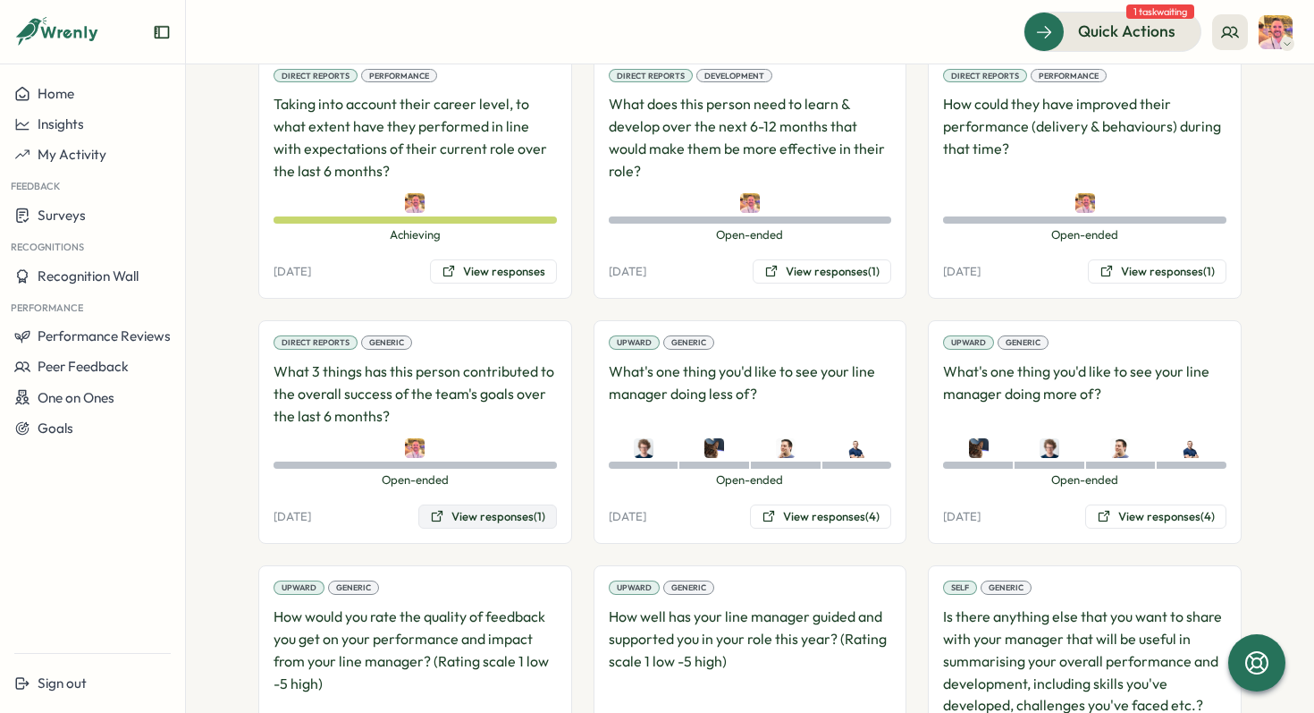
click at [491, 504] on button "View responses (1)" at bounding box center [487, 516] width 139 height 25
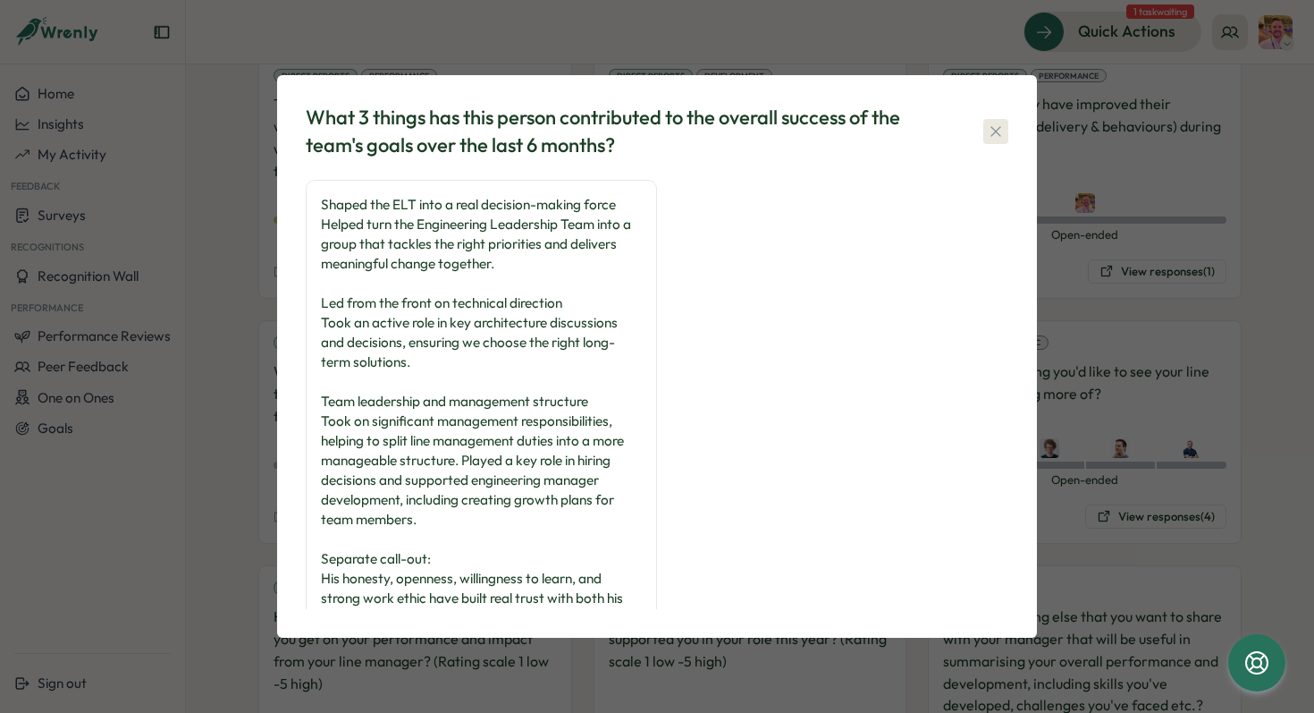
click at [994, 129] on icon "button" at bounding box center [996, 131] width 10 height 10
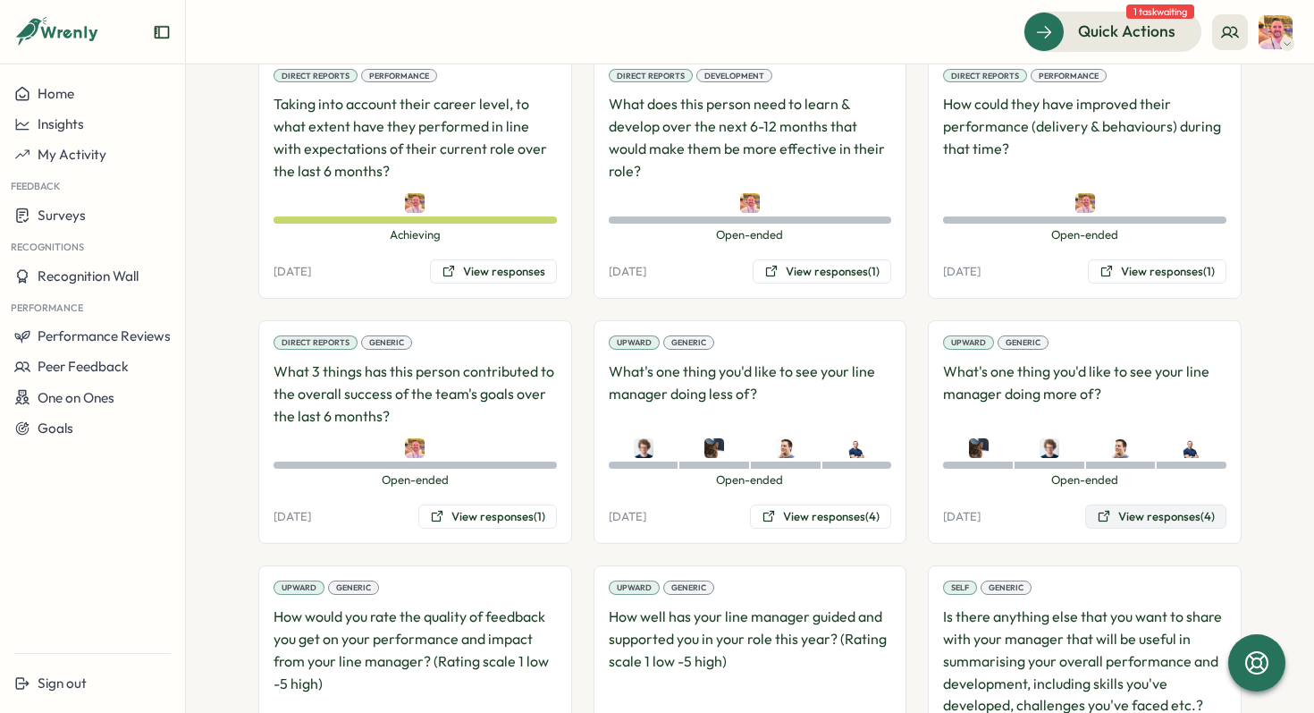
click at [1138, 504] on button "View responses (4)" at bounding box center [1155, 516] width 141 height 25
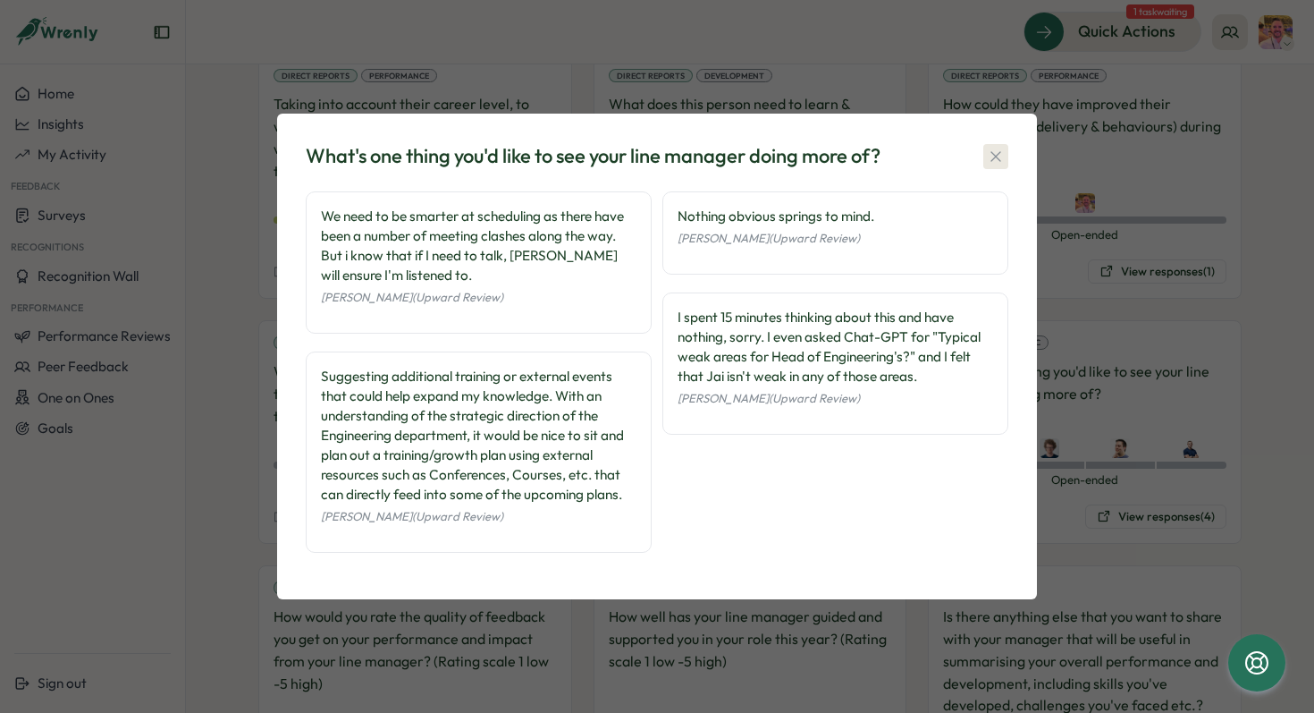
click at [995, 152] on icon "button" at bounding box center [996, 157] width 18 height 18
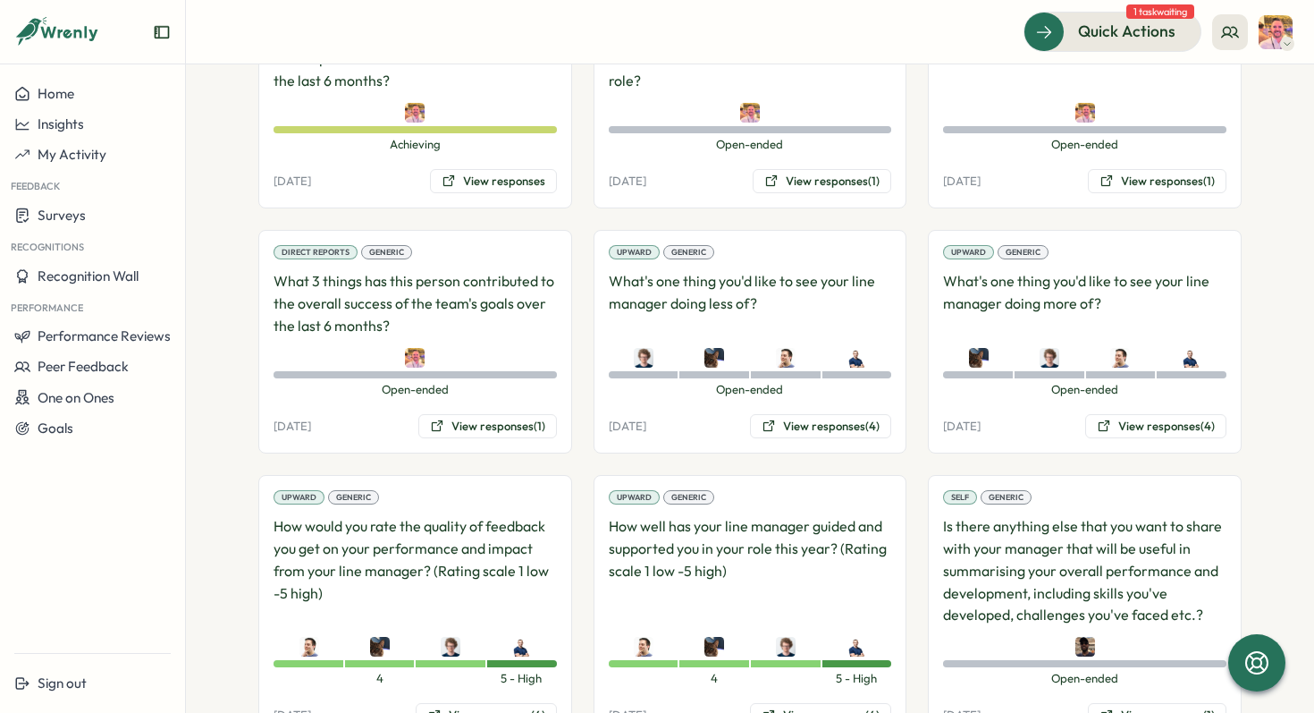
scroll to position [1613, 0]
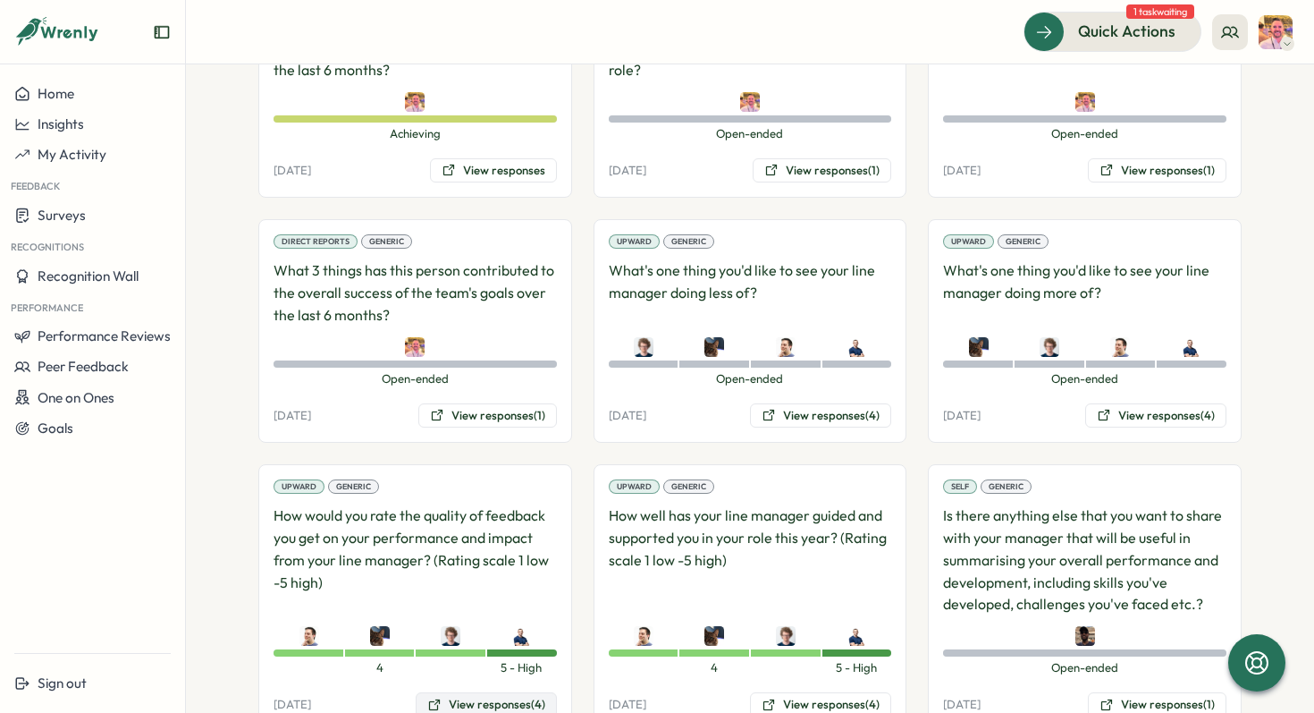
click at [473, 692] on button "View responses (4)" at bounding box center [486, 704] width 141 height 25
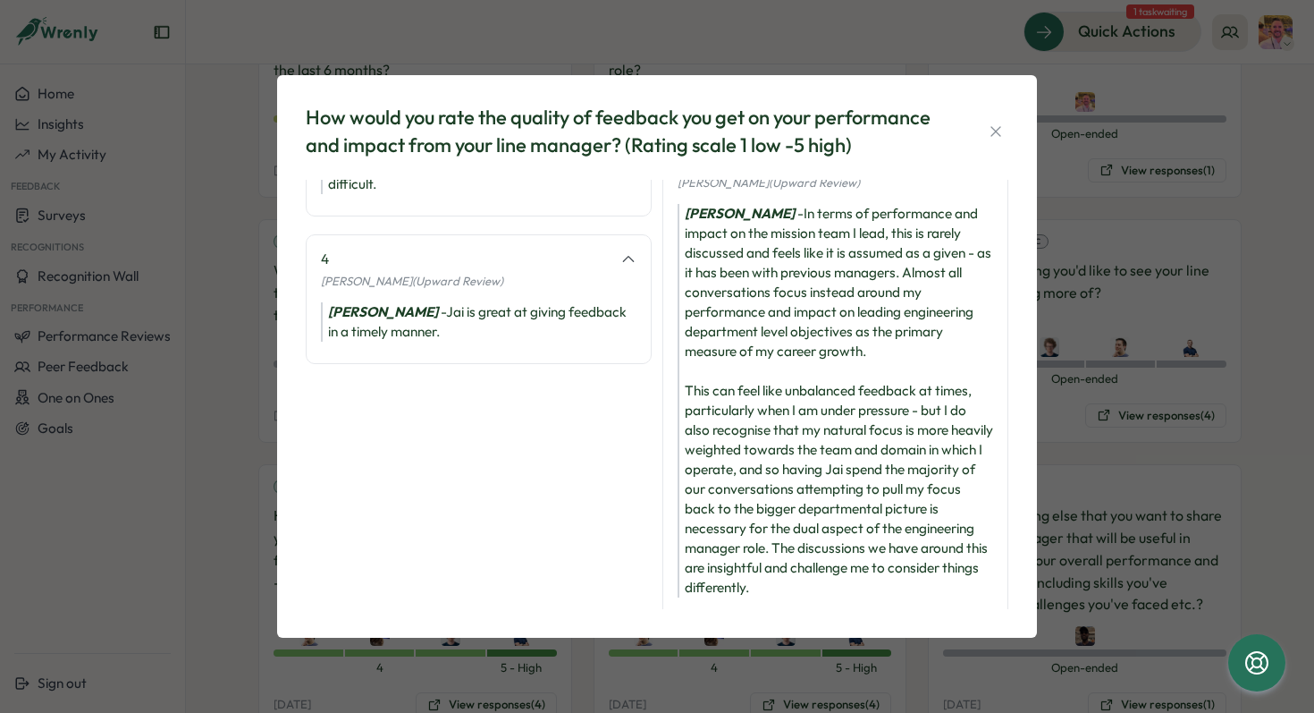
scroll to position [258, 0]
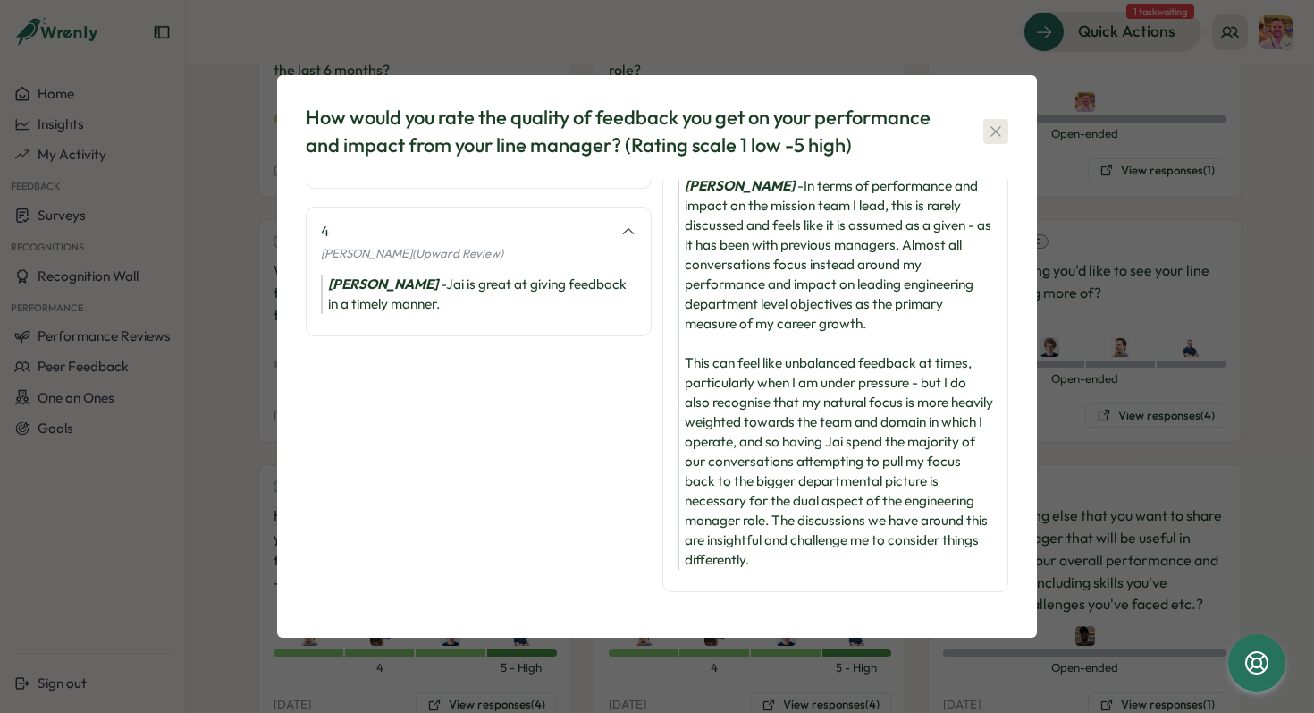
click at [994, 131] on icon "button" at bounding box center [996, 131] width 10 height 10
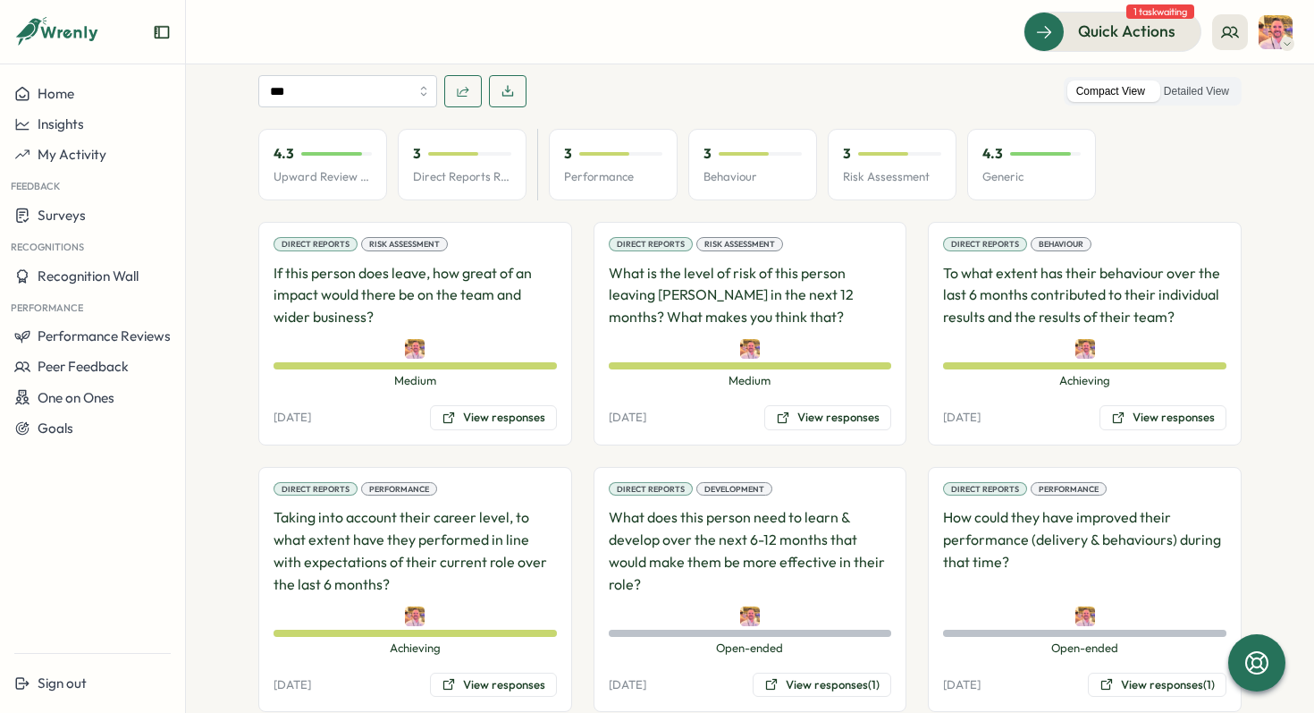
scroll to position [1098, 0]
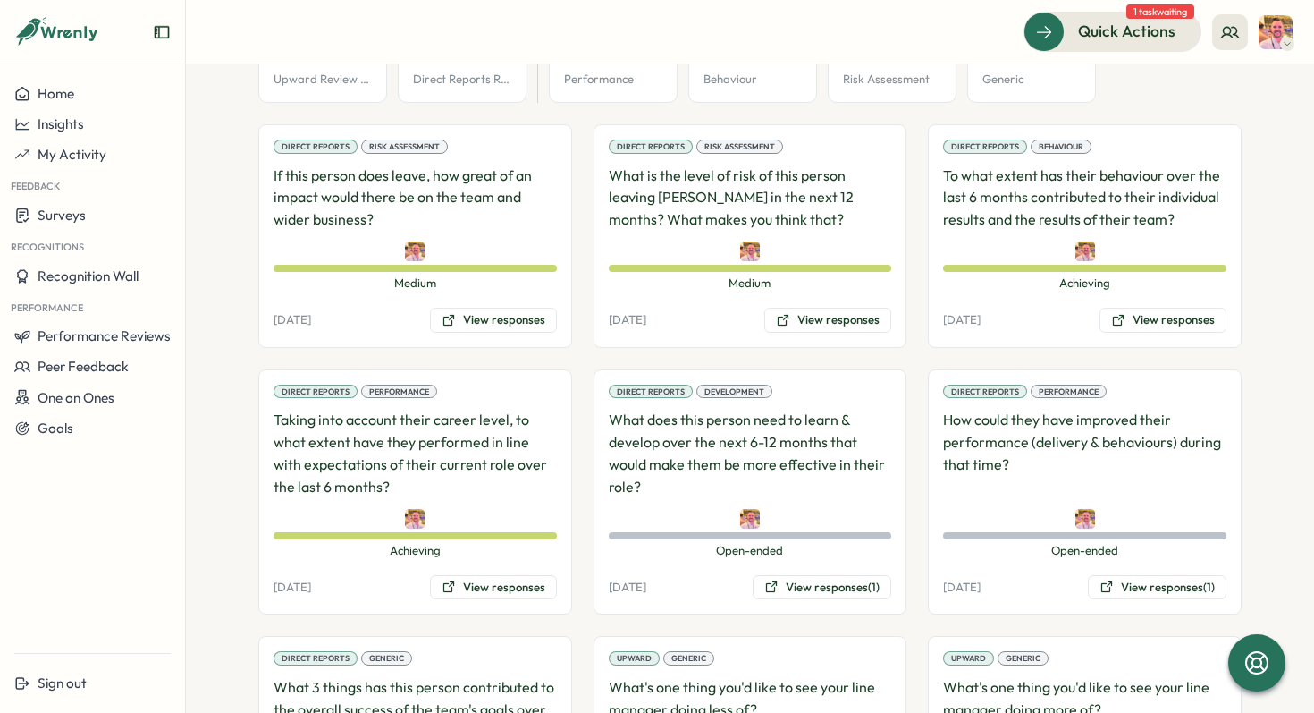
scroll to position [1199, 0]
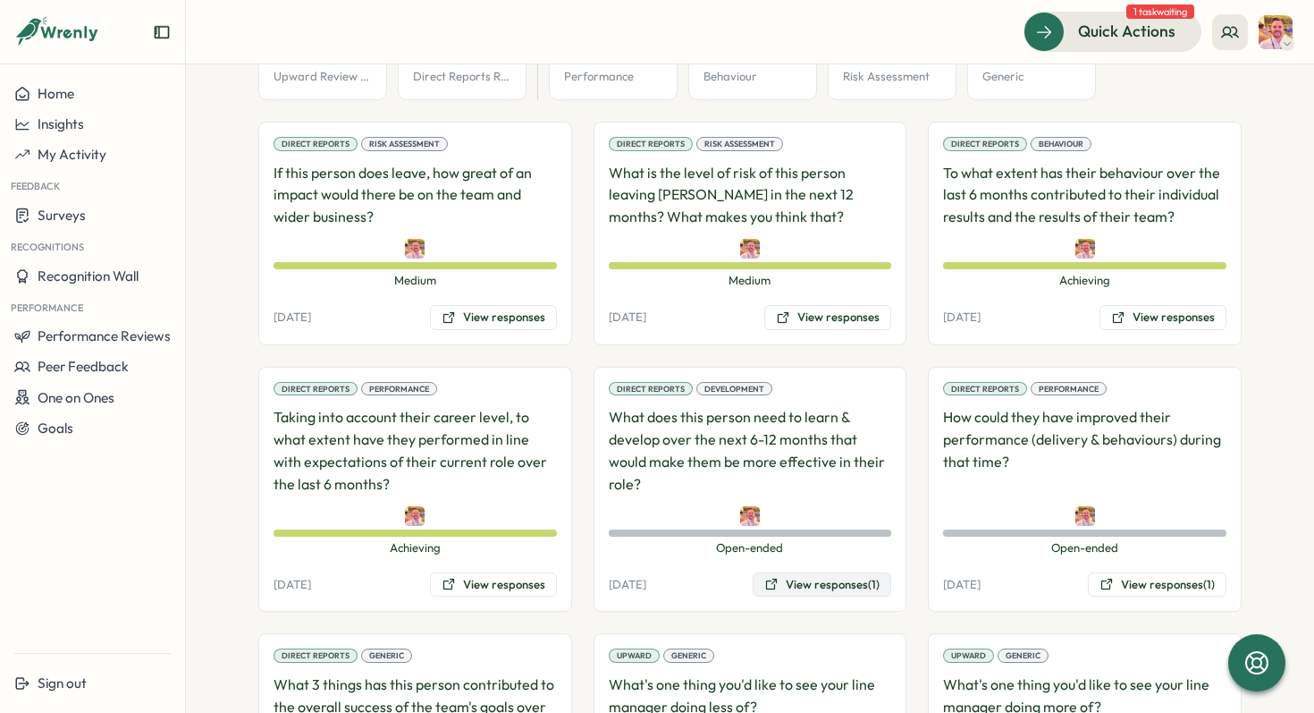
click at [800, 572] on button "View responses (1)" at bounding box center [822, 584] width 139 height 25
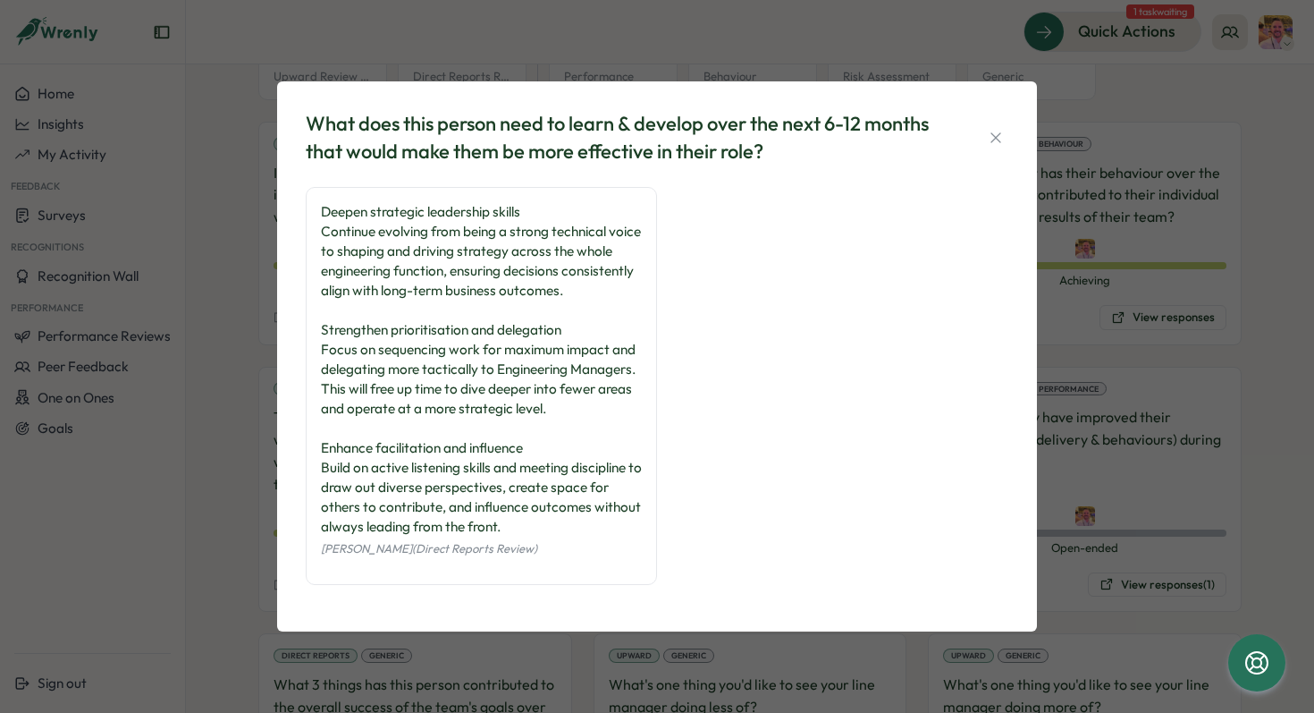
click at [404, 297] on div "Deepen strategic leadership skills Continue evolving from being a strong techni…" at bounding box center [481, 369] width 321 height 334
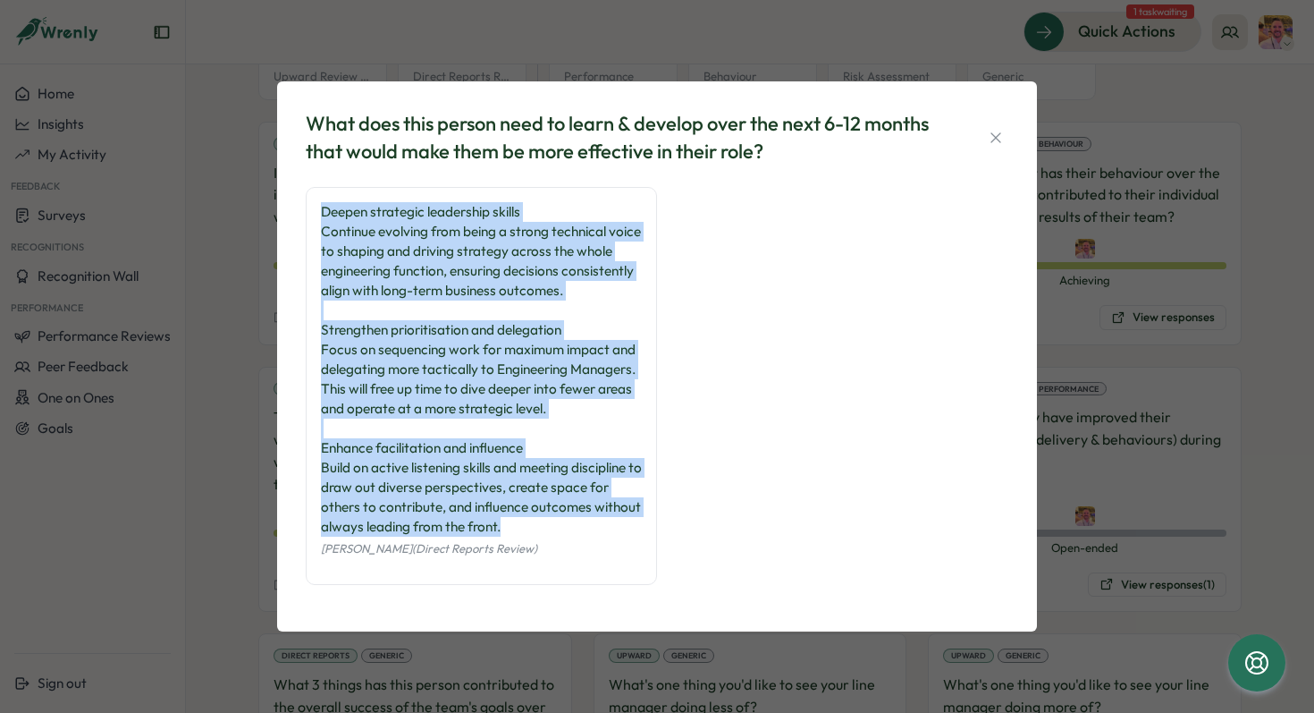
drag, startPoint x: 323, startPoint y: 206, endPoint x: 597, endPoint y: 536, distance: 429.1
click at [597, 536] on div "Deepen strategic leadership skills Continue evolving from being a strong techni…" at bounding box center [481, 369] width 321 height 334
copy div "Deepen strategic leadership skills Continue evolving from being a strong techni…"
click at [992, 129] on icon "button" at bounding box center [996, 138] width 18 height 18
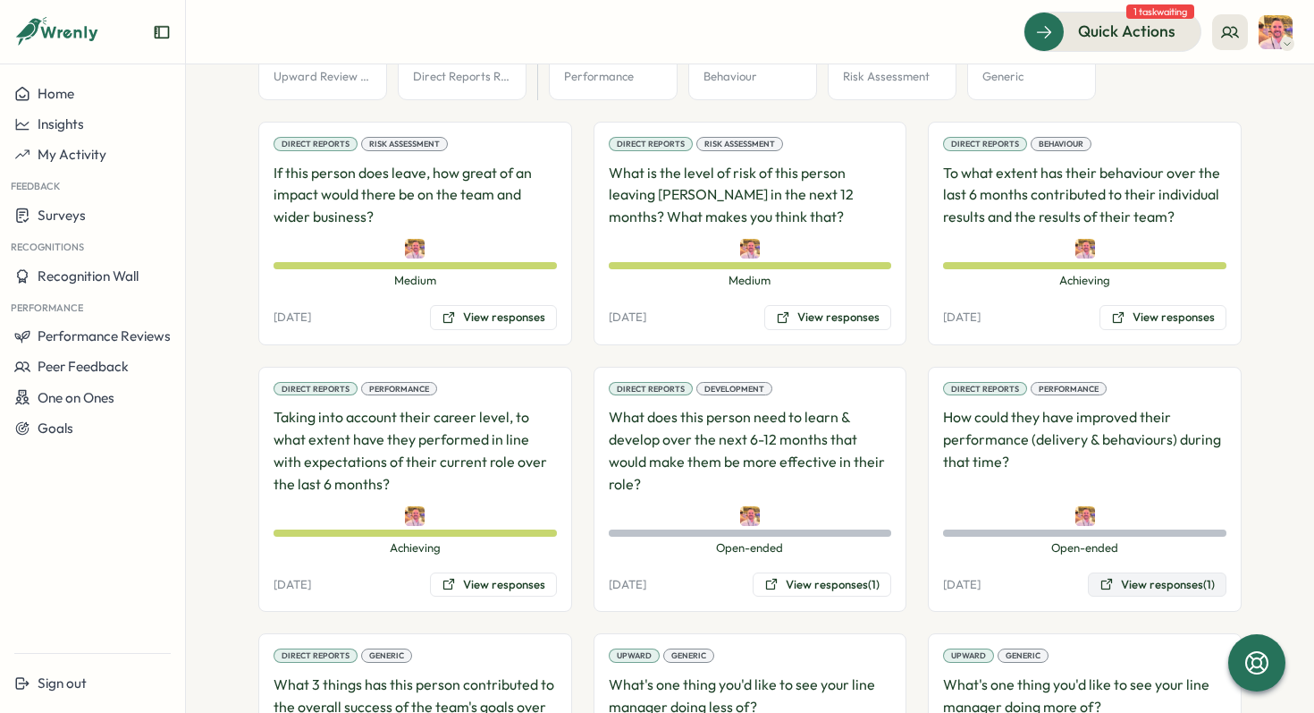
click at [1164, 572] on button "View responses (1)" at bounding box center [1157, 584] width 139 height 25
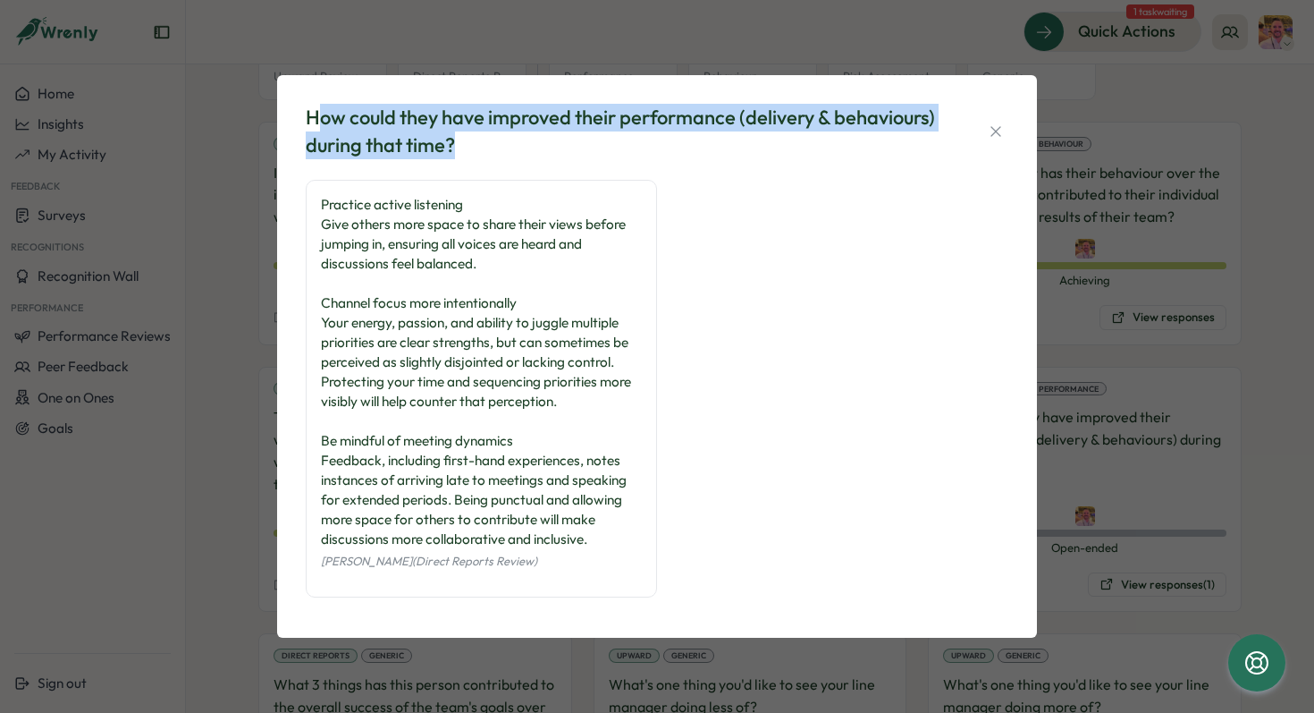
drag, startPoint x: 461, startPoint y: 151, endPoint x: 315, endPoint y: 106, distance: 153.3
click at [315, 106] on div "How could they have improved their performance (delivery & behaviours) during t…" at bounding box center [623, 131] width 635 height 55
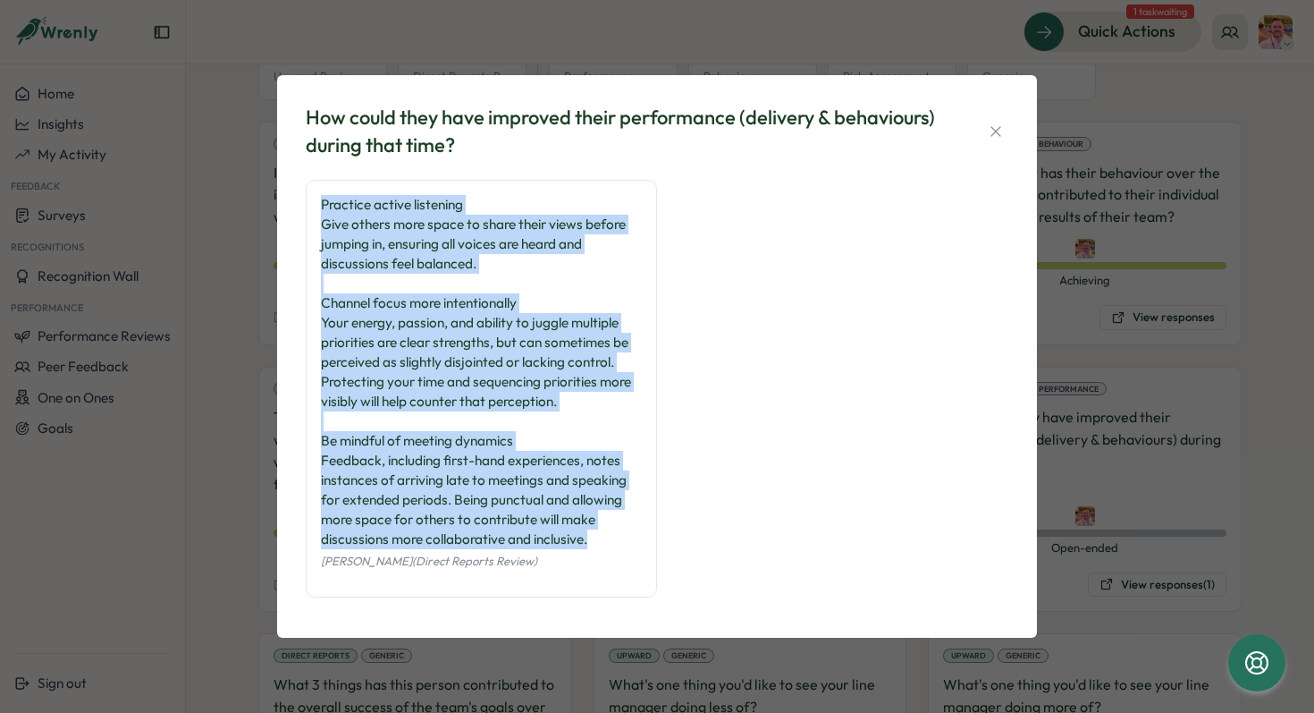
drag, startPoint x: 319, startPoint y: 198, endPoint x: 603, endPoint y: 548, distance: 450.7
click at [603, 548] on div "Practice active listening Give others more space to share their views before ju…" at bounding box center [481, 389] width 351 height 418
copy div "Practice active listening Give others more space to share their views before ju…"
